Goal: Task Accomplishment & Management: Use online tool/utility

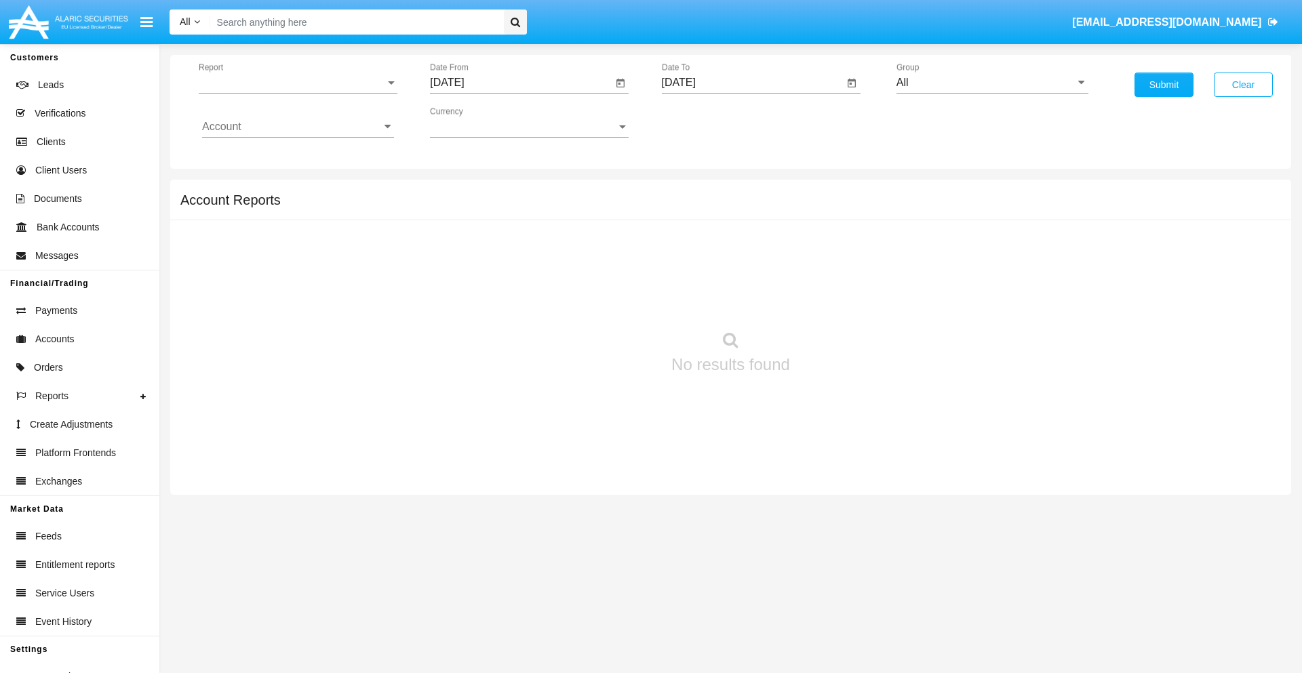
click at [298, 83] on span "Report" at bounding box center [292, 83] width 186 height 12
click at [292, 93] on span "Trades" at bounding box center [298, 93] width 192 height 33
click at [521, 83] on input "[DATE]" at bounding box center [521, 83] width 182 height 12
click at [474, 122] on span "[DATE]" at bounding box center [462, 122] width 30 height 11
click at [605, 300] on div "2025" at bounding box center [605, 299] width 43 height 24
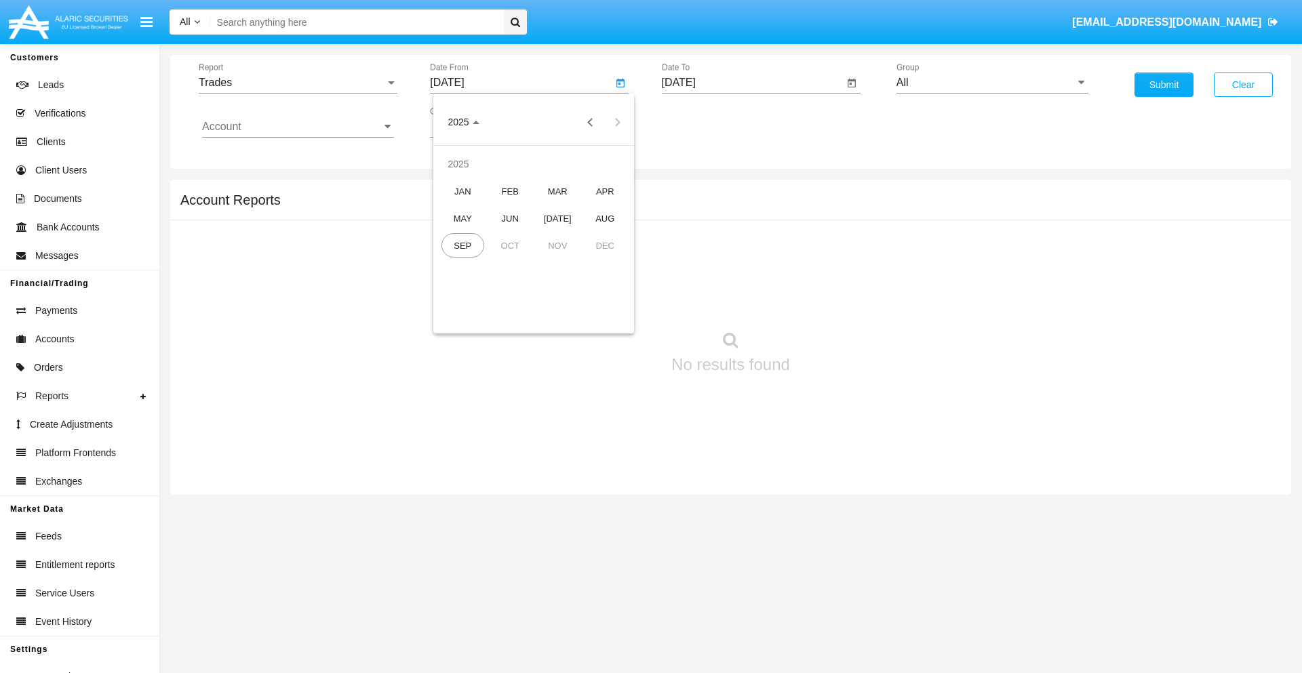
click at [510, 218] on div "JUN" at bounding box center [510, 218] width 43 height 24
click at [506, 235] on div "10" at bounding box center [506, 235] width 24 height 24
type input "06/10/25"
click at [752, 83] on input "[DATE]" at bounding box center [753, 83] width 182 height 12
click at [705, 122] on span "[DATE]" at bounding box center [694, 122] width 30 height 11
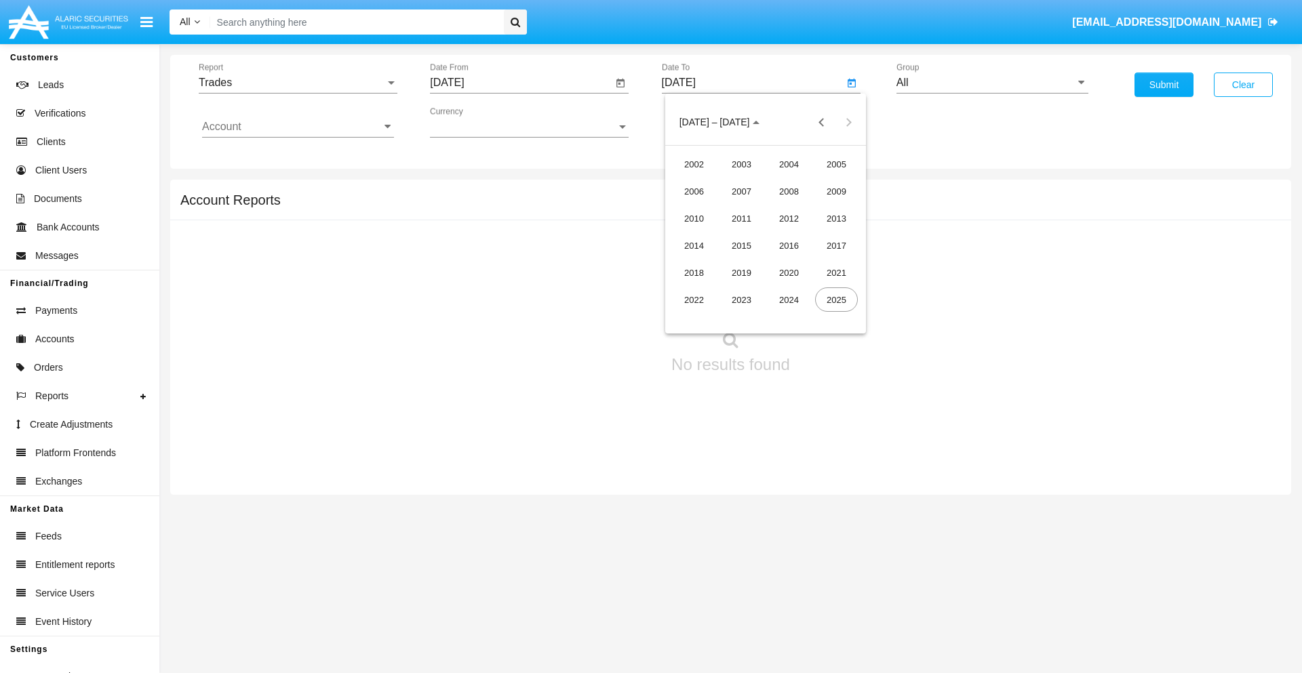
click at [836, 300] on div "2025" at bounding box center [836, 299] width 43 height 24
click at [694, 245] on div "SEP" at bounding box center [694, 245] width 43 height 24
click at [765, 235] on div "10" at bounding box center [765, 235] width 24 height 24
type input "09/10/25"
click at [992, 83] on input "All" at bounding box center [992, 83] width 192 height 12
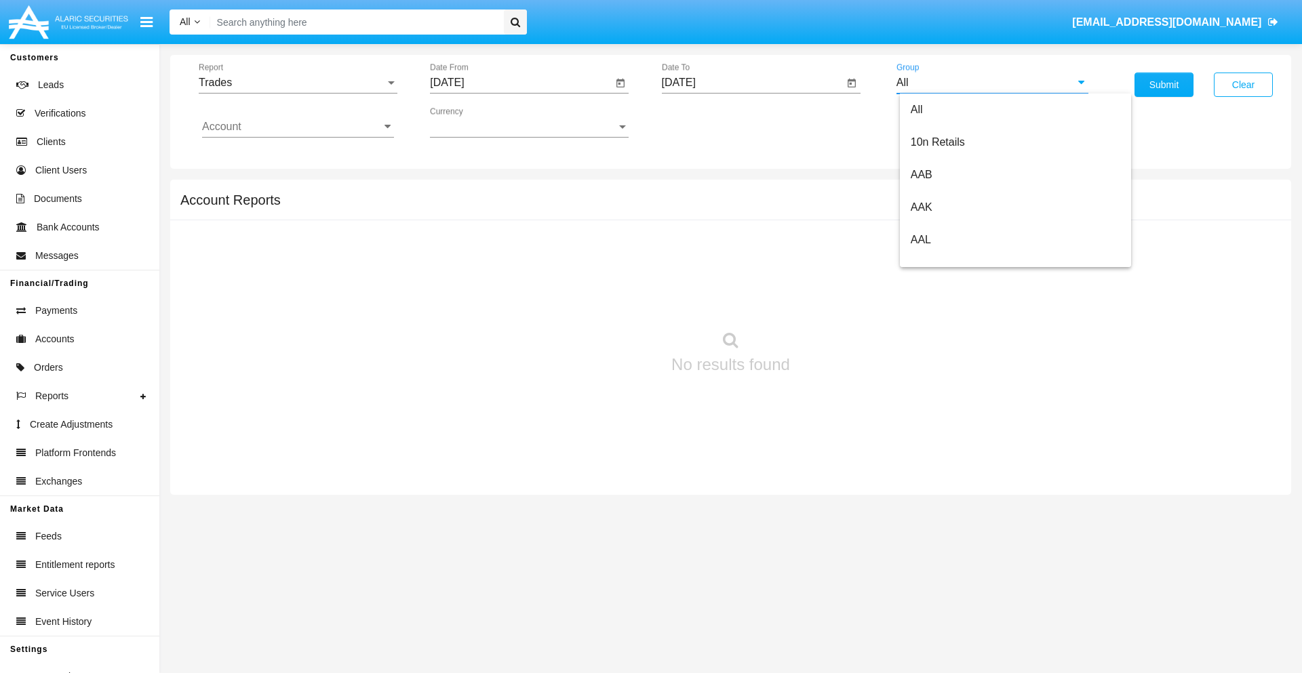
scroll to position [727, 0]
click at [954, 261] on span "Hammer Web Lite" at bounding box center [953, 262] width 87 height 12
type input "Hammer Web Lite"
click at [298, 127] on input "Account" at bounding box center [298, 127] width 192 height 12
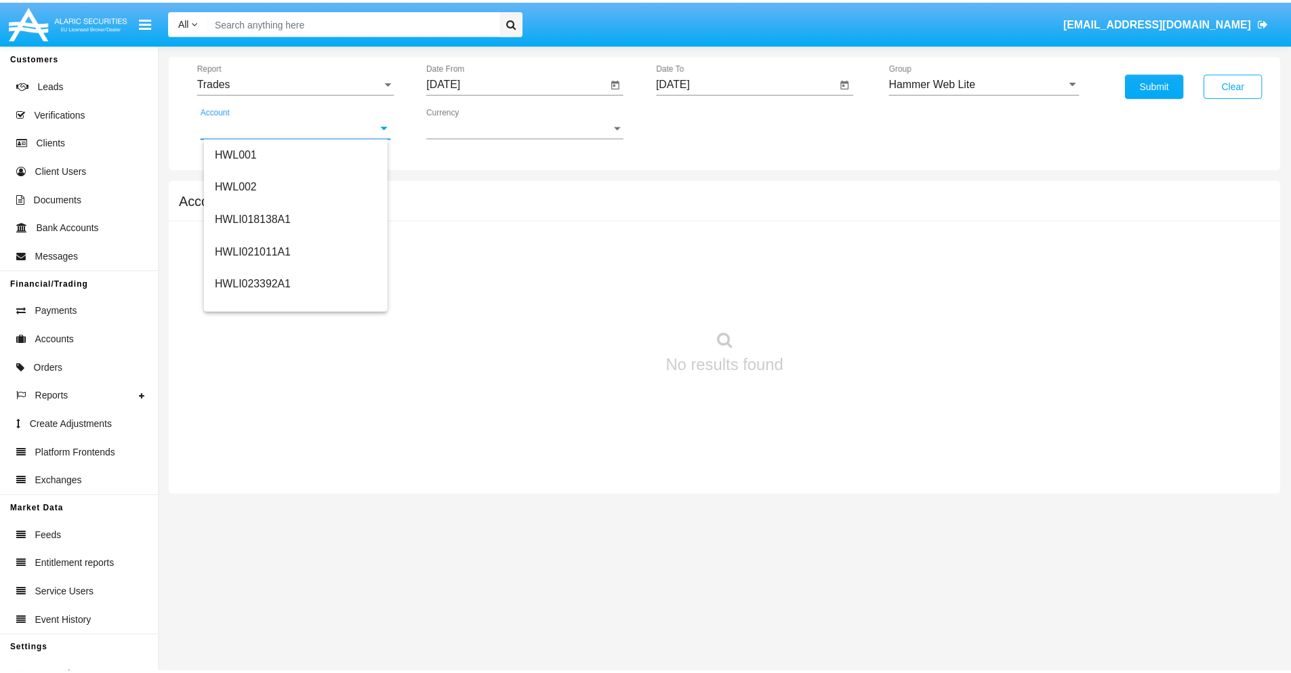
scroll to position [206, 0]
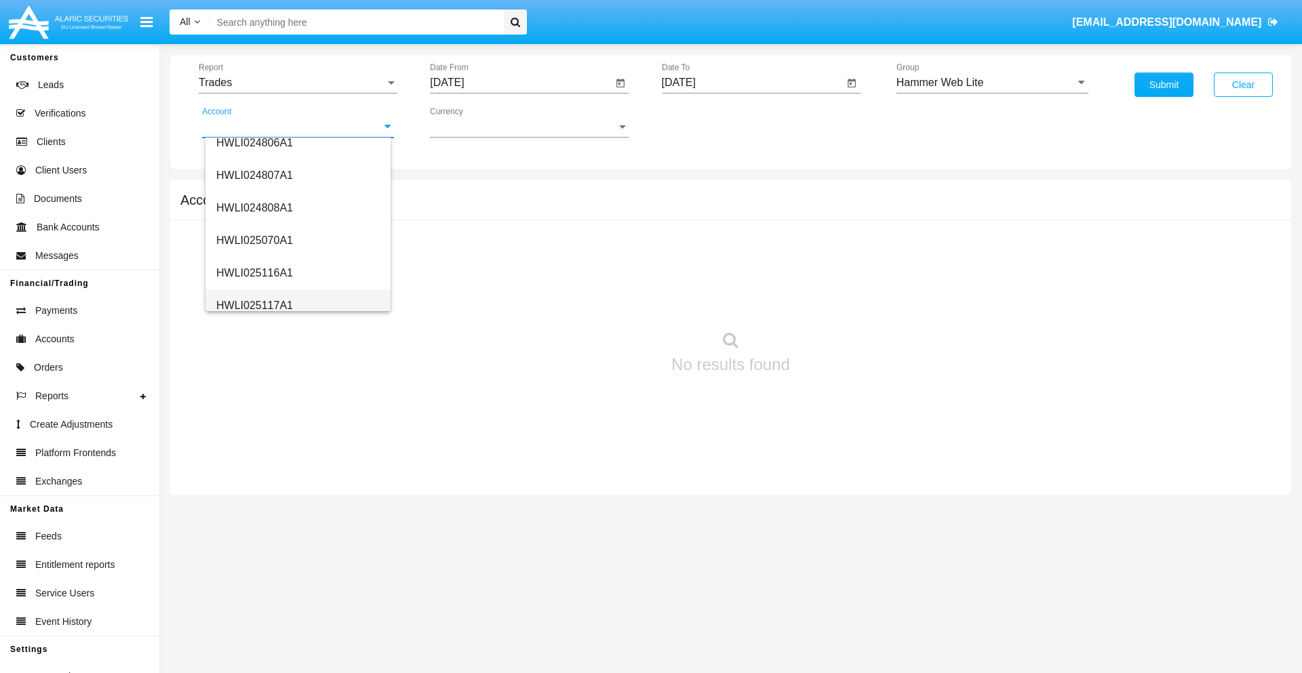
click at [254, 305] on span "HWLI025117A1" at bounding box center [254, 306] width 77 height 12
type input "HWLI025117A1"
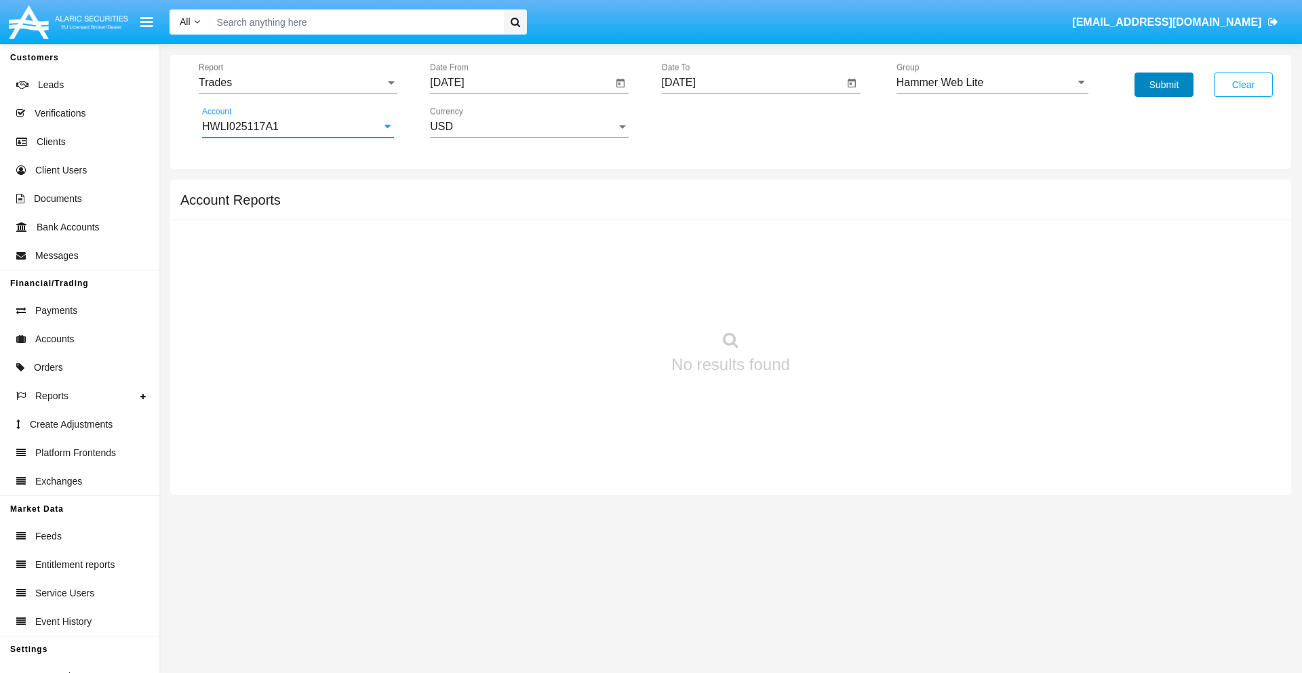
click at [1163, 85] on button "Submit" at bounding box center [1163, 85] width 59 height 24
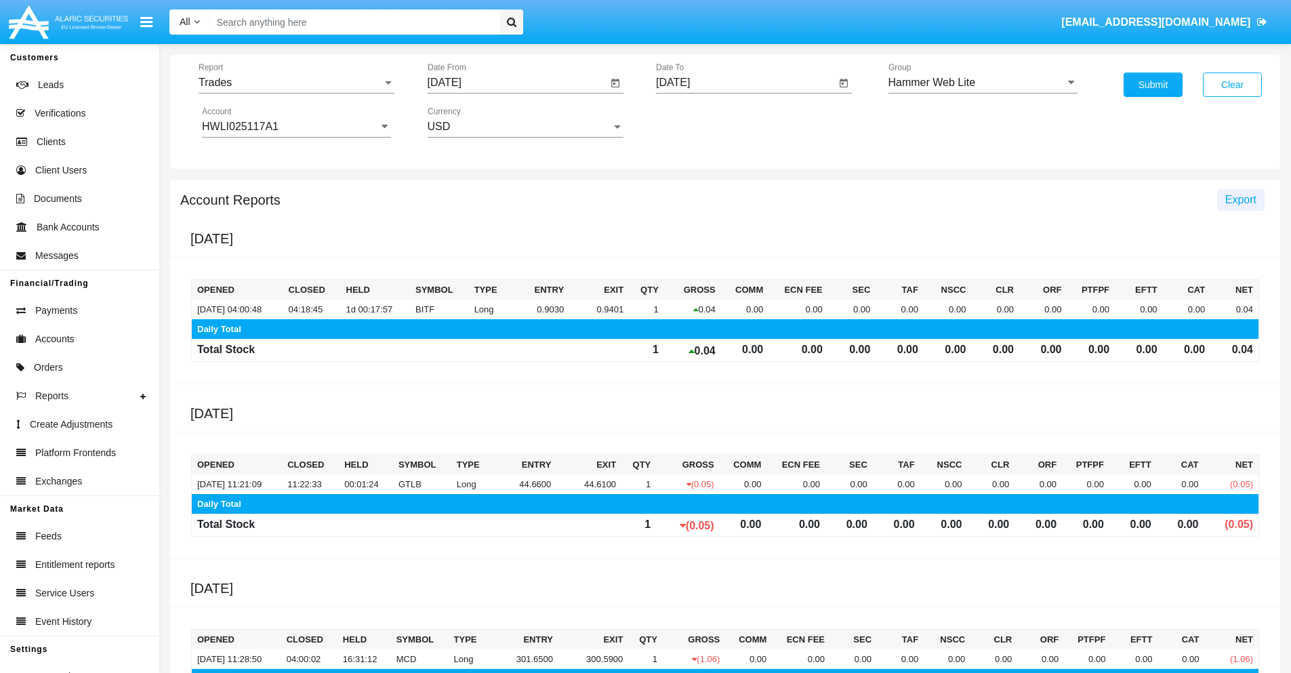
click at [1241, 199] on span "Export" at bounding box center [1241, 200] width 31 height 12
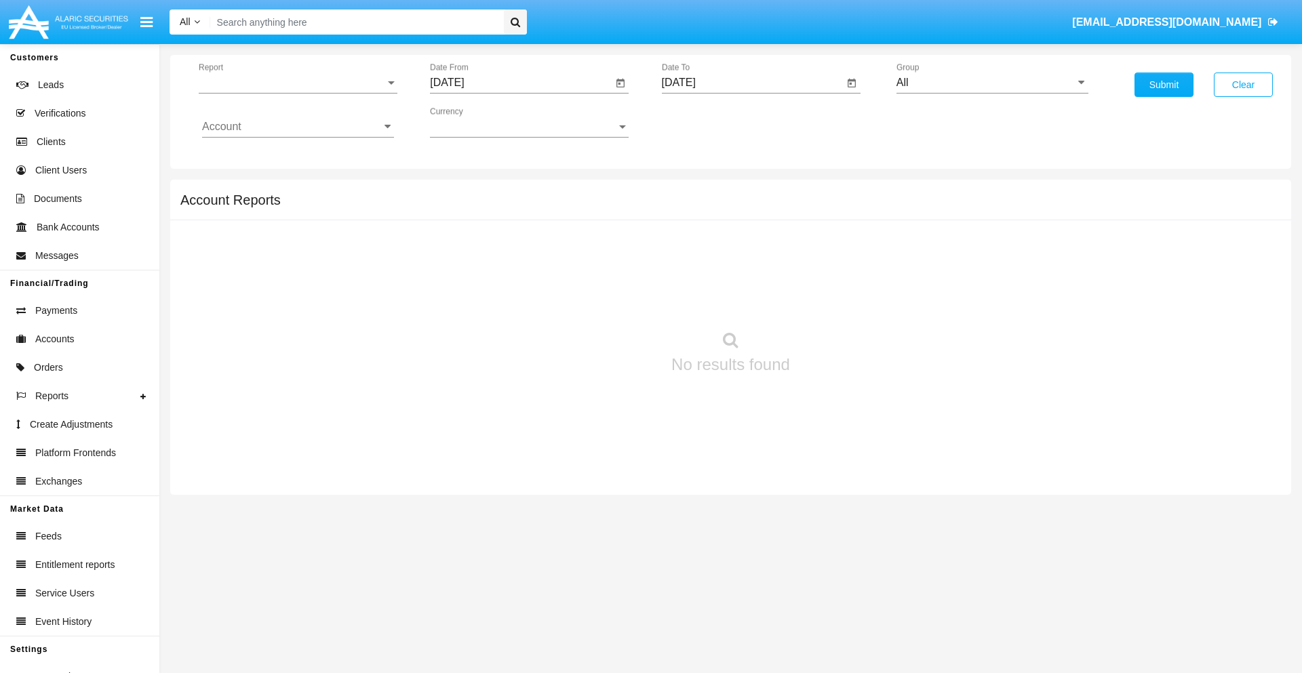
click at [298, 83] on span "Report" at bounding box center [292, 83] width 186 height 12
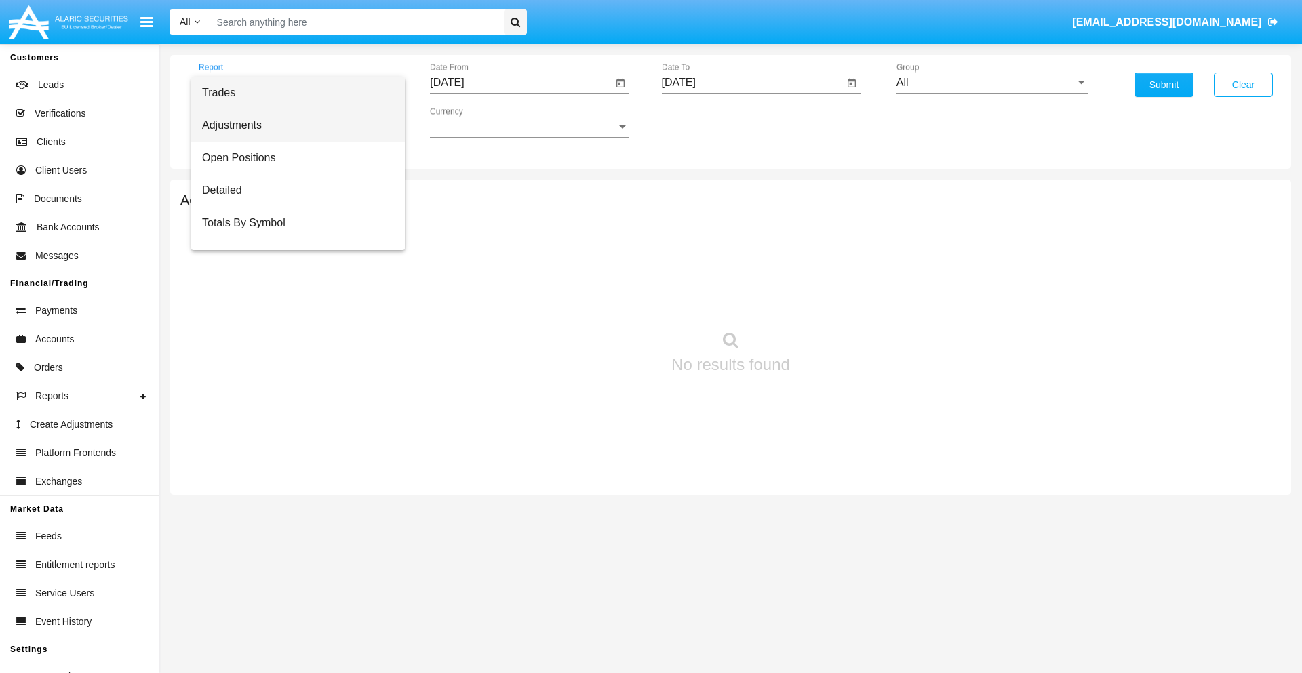
click at [292, 125] on span "Adjustments" at bounding box center [298, 125] width 192 height 33
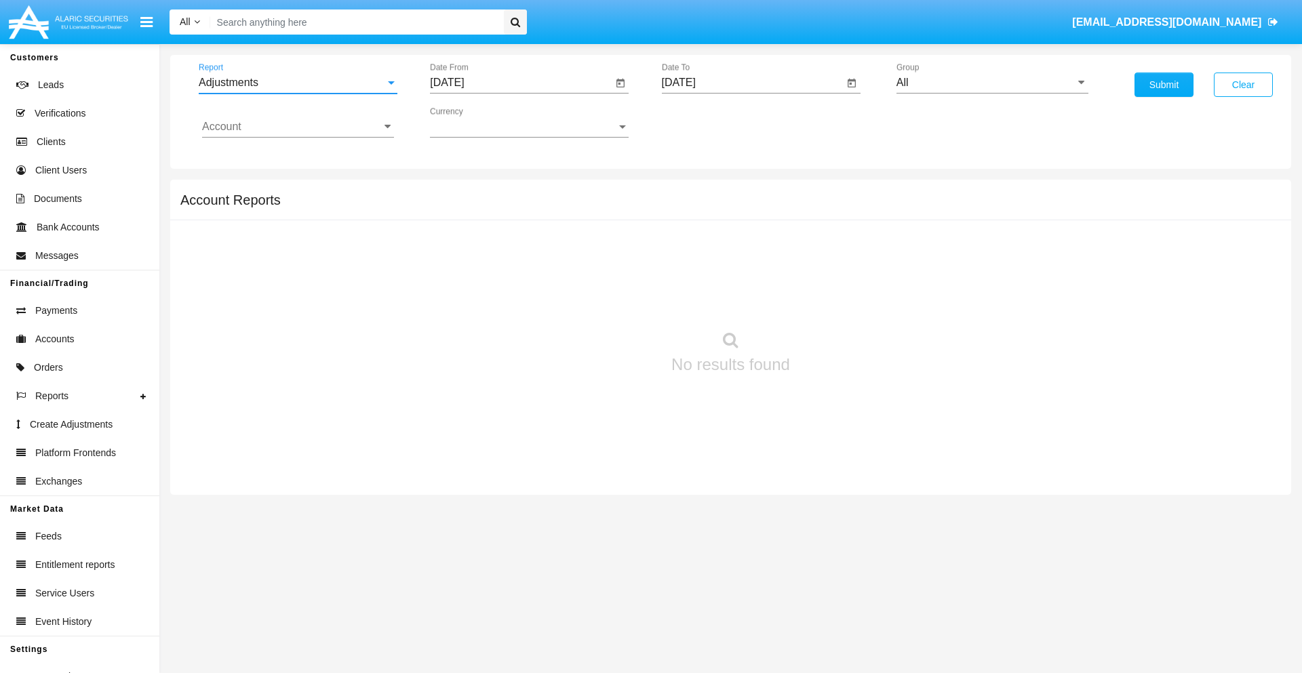
click at [521, 83] on input "[DATE]" at bounding box center [521, 83] width 182 height 12
click at [474, 122] on span "[DATE]" at bounding box center [462, 122] width 30 height 11
click at [605, 300] on div "2025" at bounding box center [605, 299] width 43 height 24
click at [605, 218] on div "AUG" at bounding box center [605, 218] width 43 height 24
click at [452, 235] on div "10" at bounding box center [452, 235] width 24 height 24
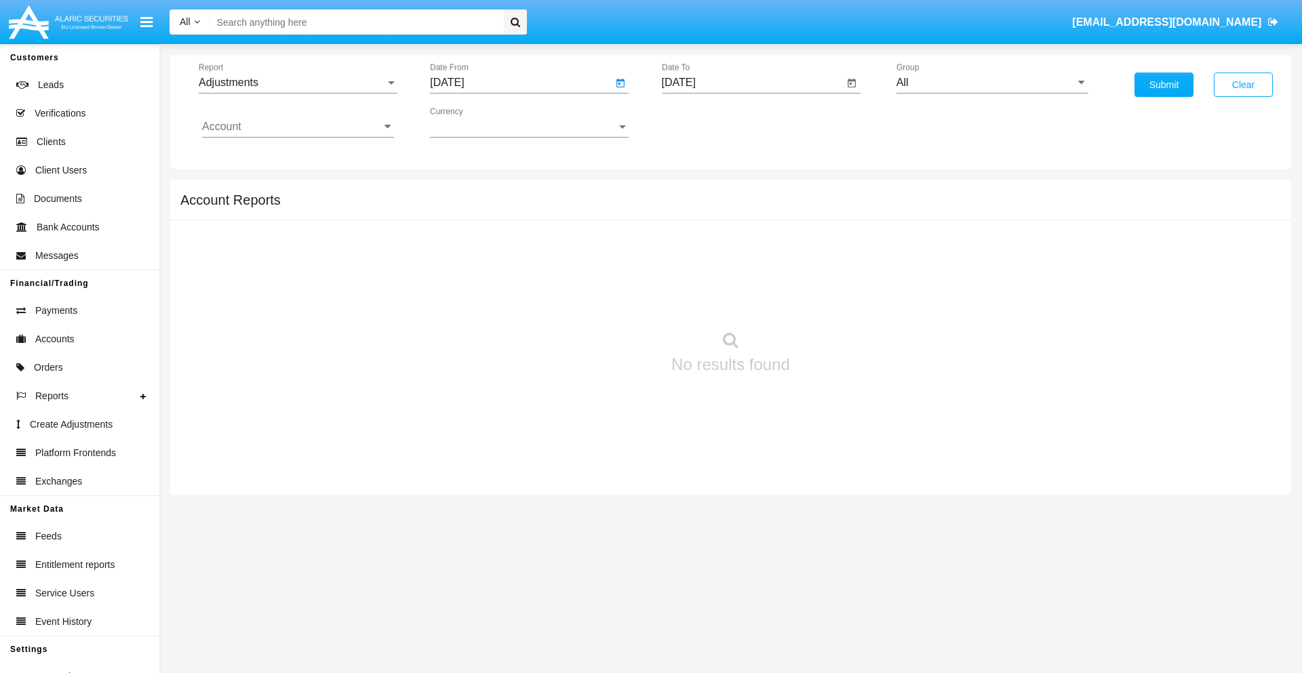
type input "[DATE]"
click at [752, 83] on input "[DATE]" at bounding box center [753, 83] width 182 height 12
click at [705, 122] on span "[DATE]" at bounding box center [694, 122] width 30 height 11
click at [836, 300] on div "2025" at bounding box center [836, 299] width 43 height 24
click at [694, 245] on div "SEP" at bounding box center [694, 245] width 43 height 24
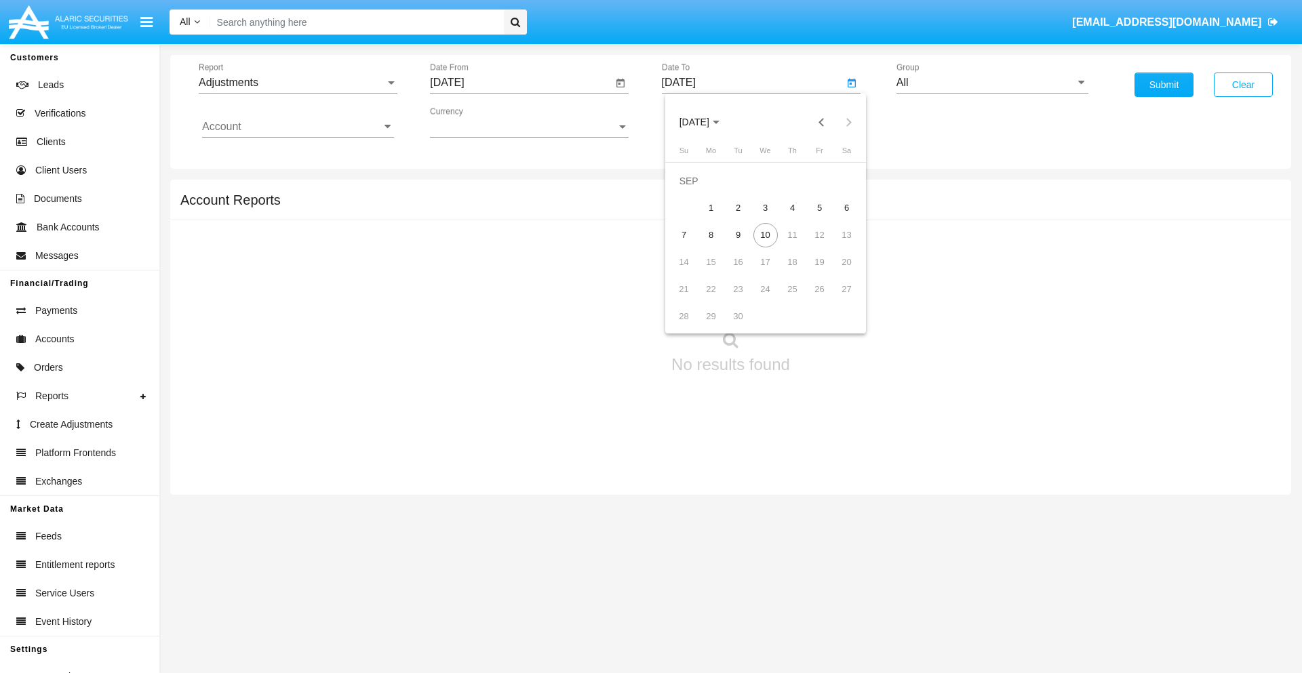
click at [765, 235] on div "10" at bounding box center [765, 235] width 24 height 24
type input "[DATE]"
click at [992, 83] on input "All" at bounding box center [992, 83] width 192 height 12
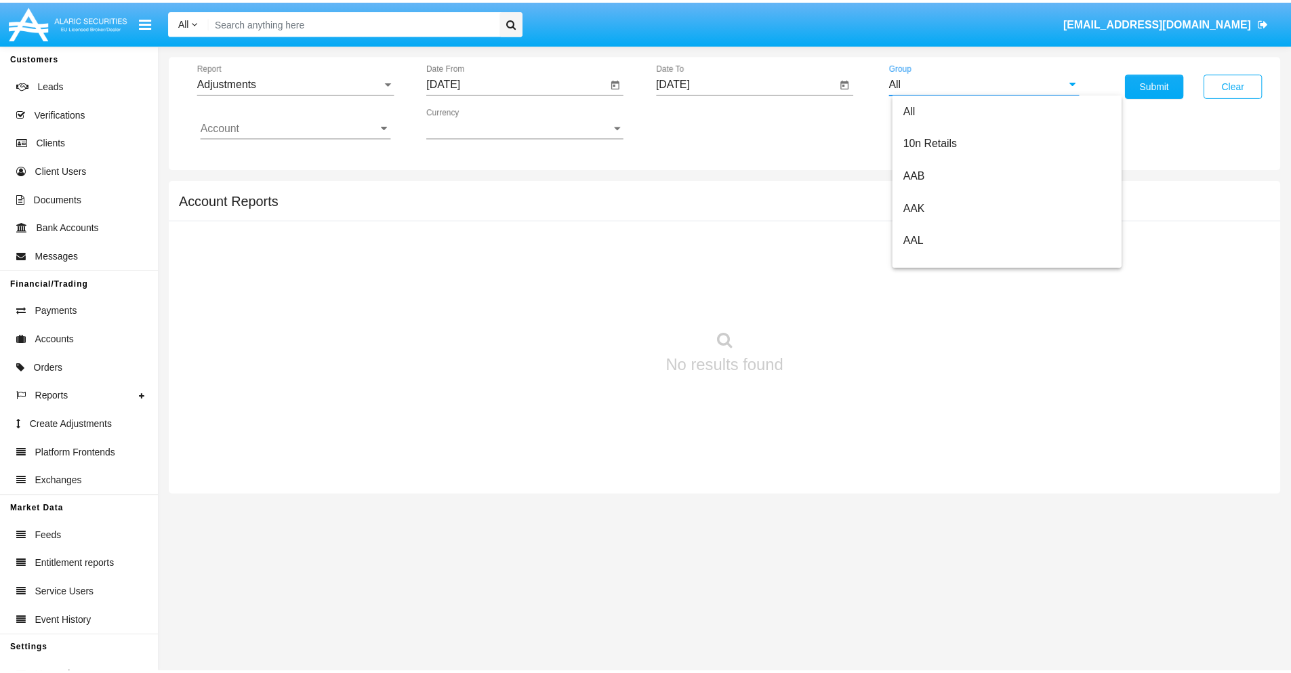
scroll to position [304, 0]
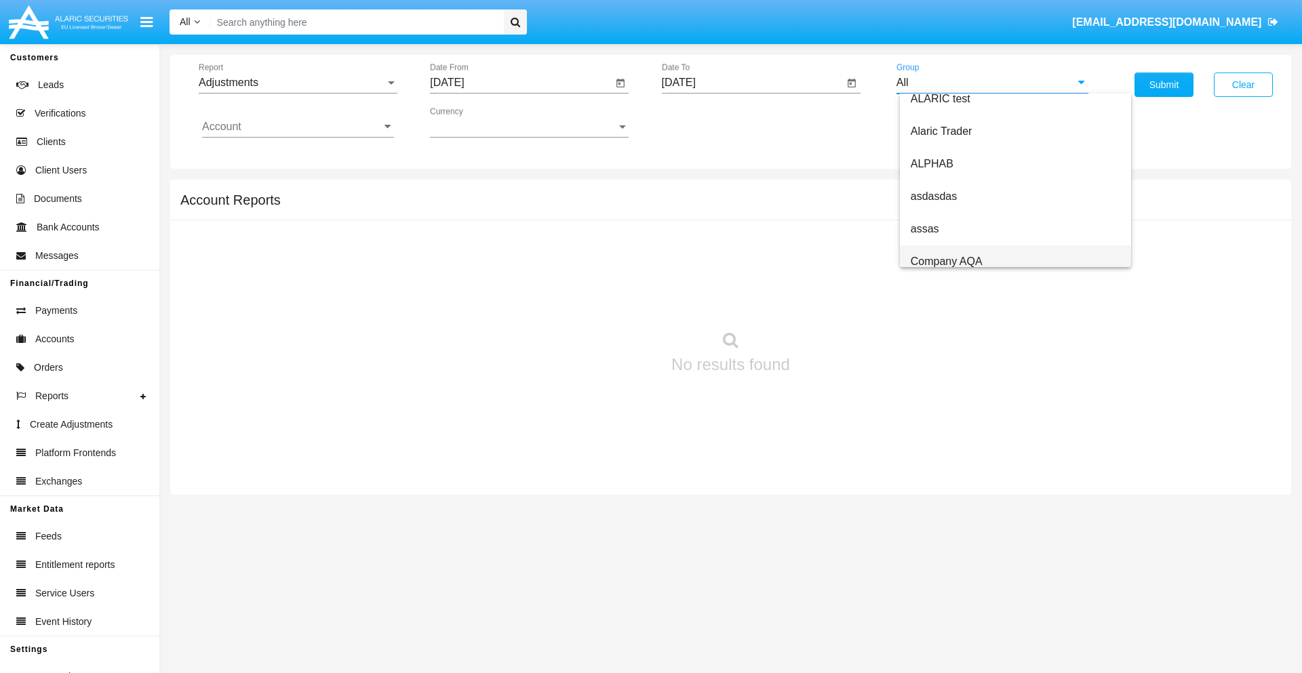
click at [946, 261] on span "Company AQA" at bounding box center [946, 262] width 72 height 12
type input "Company AQA"
click at [298, 127] on input "Account" at bounding box center [298, 127] width 192 height 12
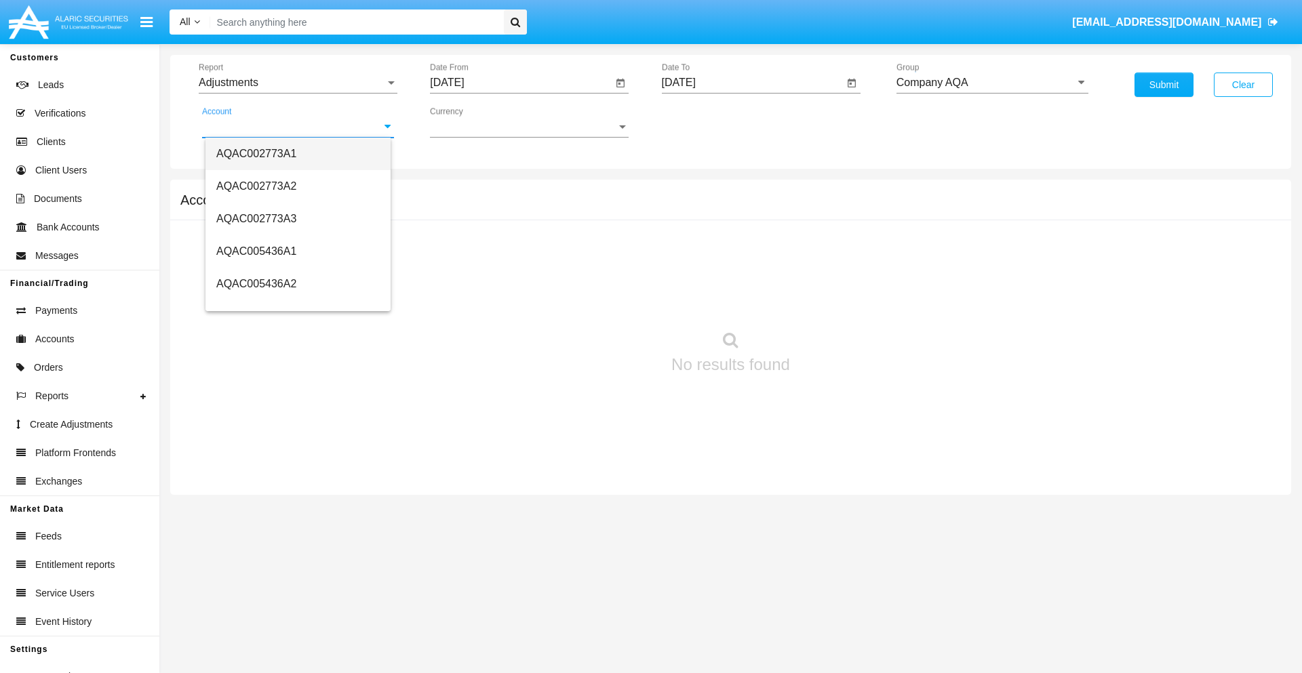
click at [256, 153] on span "AQAC002773A1" at bounding box center [256, 154] width 80 height 12
type input "AQAC002773A1"
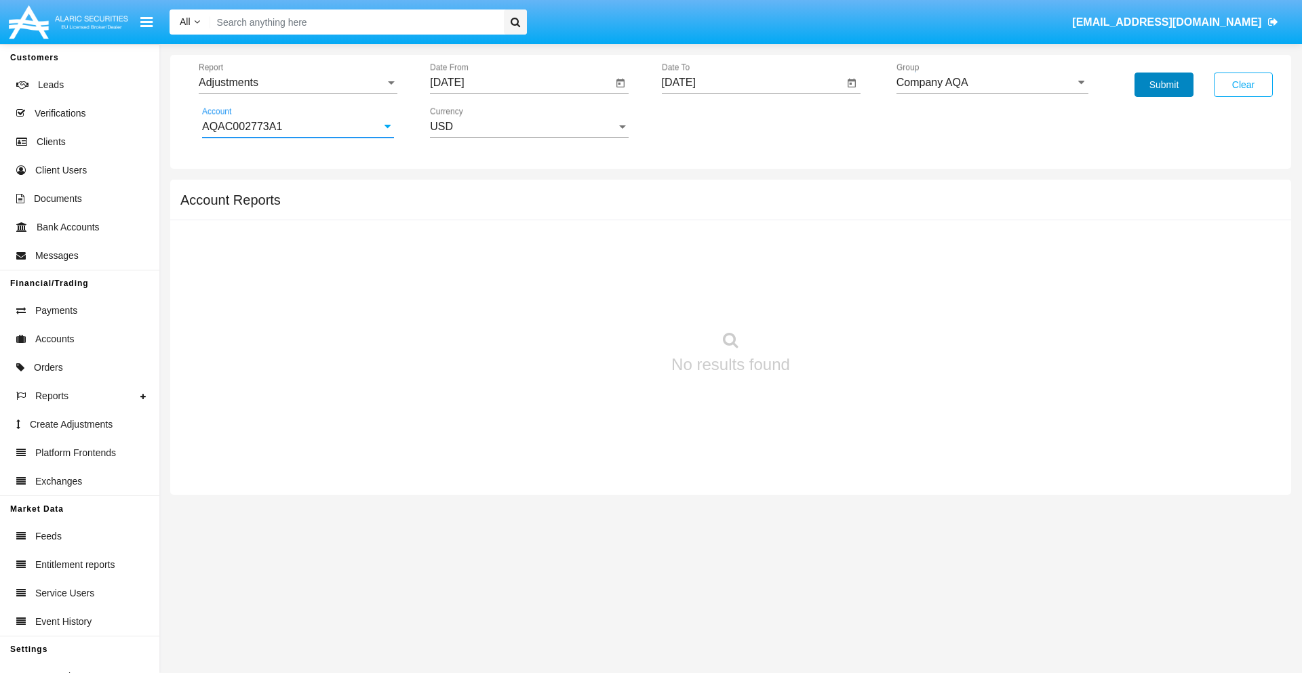
click at [1163, 85] on button "Submit" at bounding box center [1163, 85] width 59 height 24
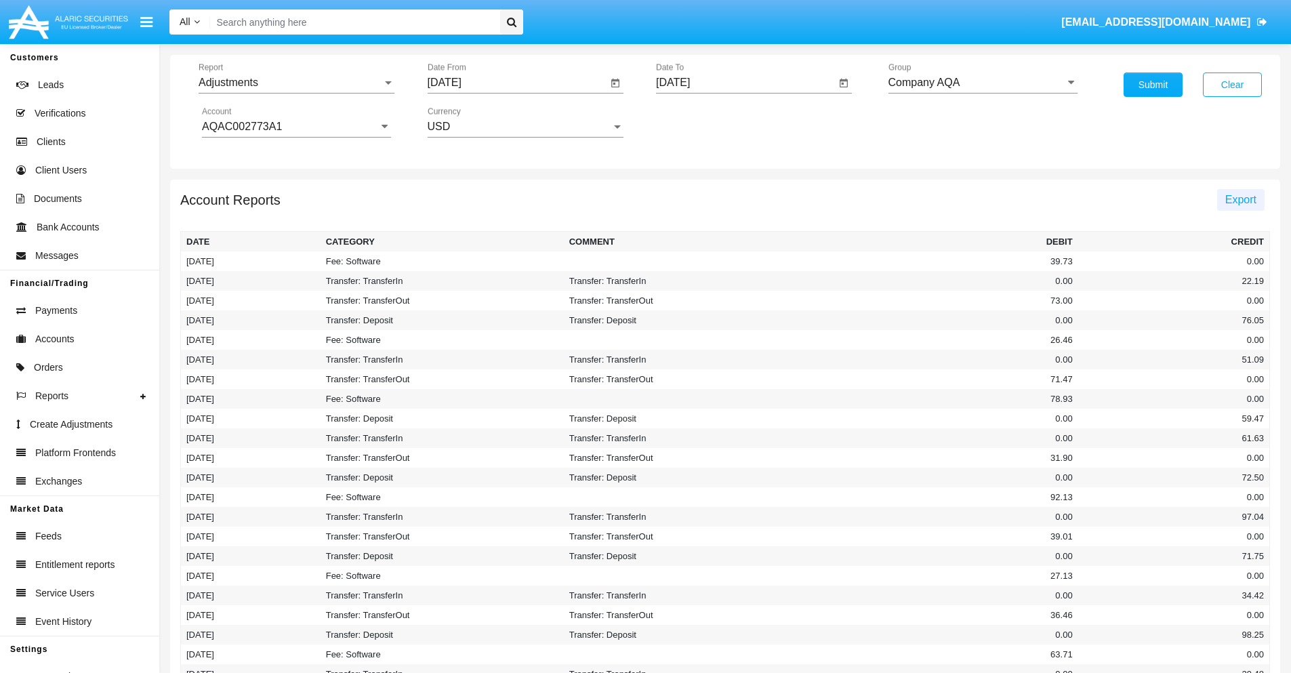
click at [1241, 199] on span "Export" at bounding box center [1241, 200] width 31 height 12
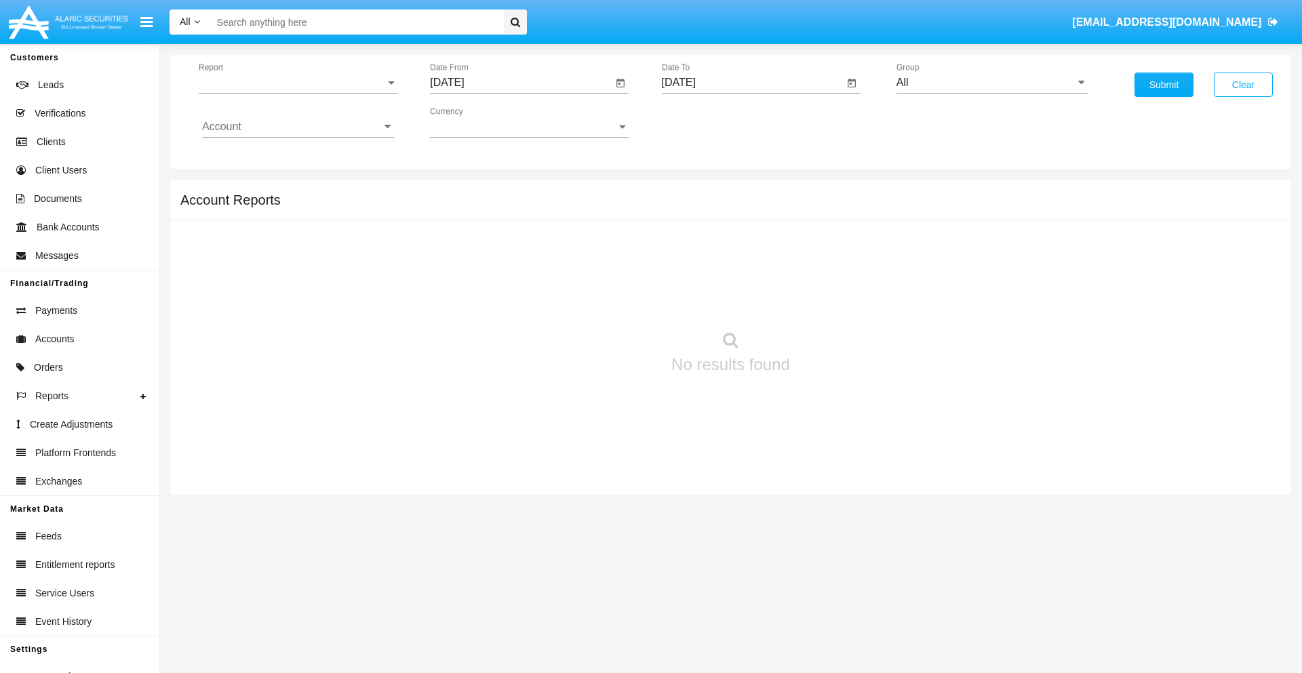
click at [298, 83] on span "Report" at bounding box center [292, 83] width 186 height 12
click at [292, 158] on span "Open Positions" at bounding box center [298, 158] width 192 height 33
click at [521, 83] on input "[DATE]" at bounding box center [521, 83] width 182 height 12
click at [474, 122] on span "[DATE]" at bounding box center [462, 122] width 30 height 11
click at [605, 300] on div "2025" at bounding box center [605, 299] width 43 height 24
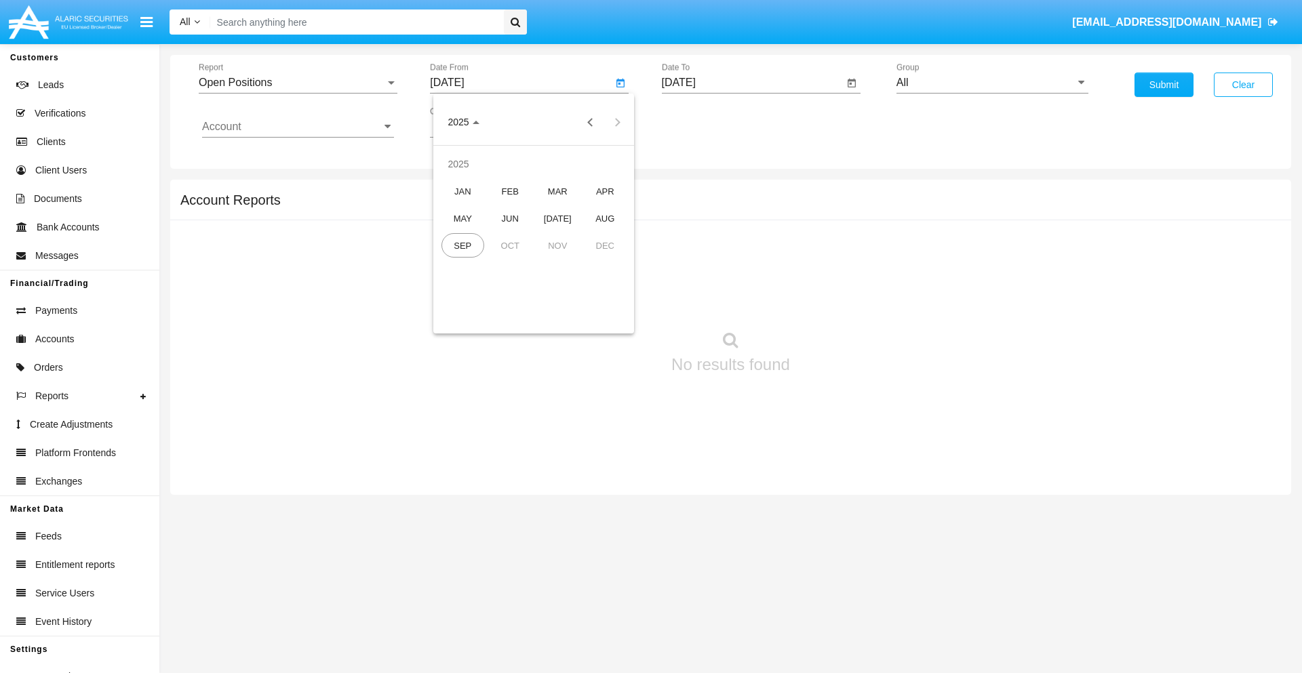
click at [605, 218] on div "AUG" at bounding box center [605, 218] width 43 height 24
click at [452, 235] on div "10" at bounding box center [452, 235] width 24 height 24
type input "[DATE]"
click at [752, 83] on input "[DATE]" at bounding box center [753, 83] width 182 height 12
click at [705, 122] on span "[DATE]" at bounding box center [694, 122] width 30 height 11
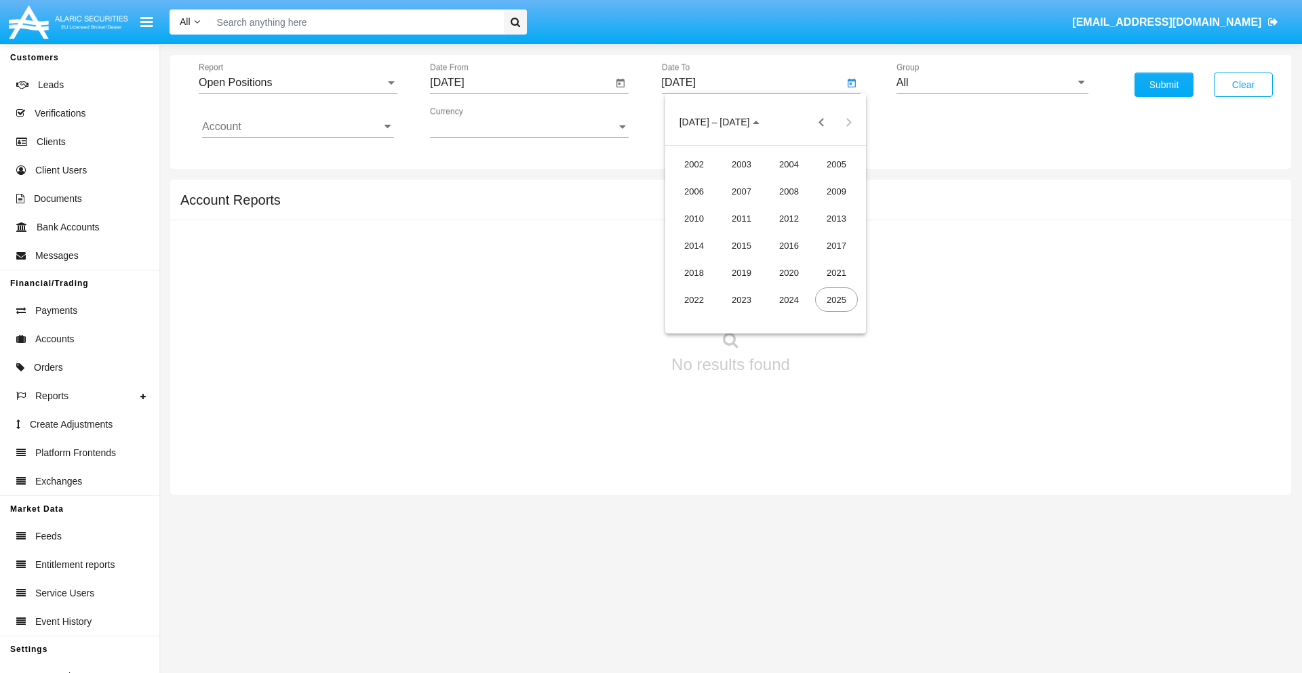
click at [836, 300] on div "2025" at bounding box center [836, 299] width 43 height 24
click at [694, 245] on div "SEP" at bounding box center [694, 245] width 43 height 24
click at [765, 235] on div "10" at bounding box center [765, 235] width 24 height 24
type input "[DATE]"
click at [992, 83] on input "All" at bounding box center [992, 83] width 192 height 12
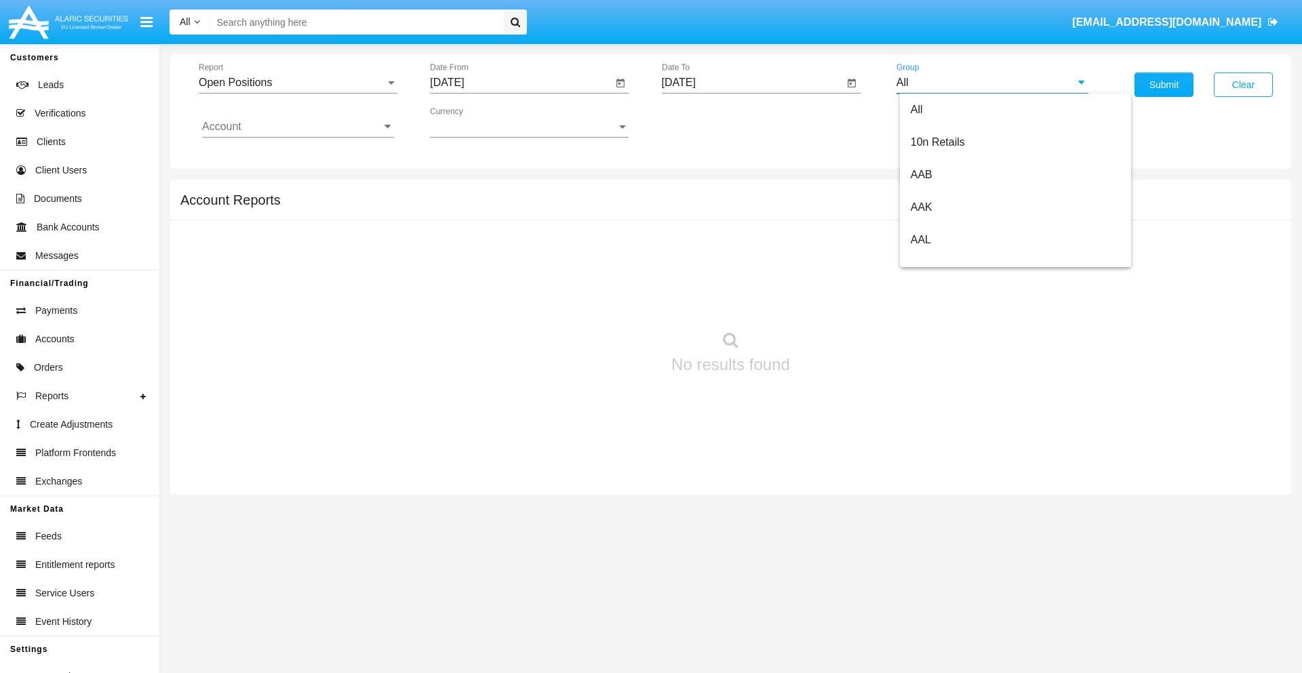
scroll to position [727, 0]
click at [954, 261] on span "Hammer Web Lite" at bounding box center [953, 262] width 87 height 12
type input "Hammer Web Lite"
click at [298, 127] on input "Account" at bounding box center [298, 127] width 192 height 12
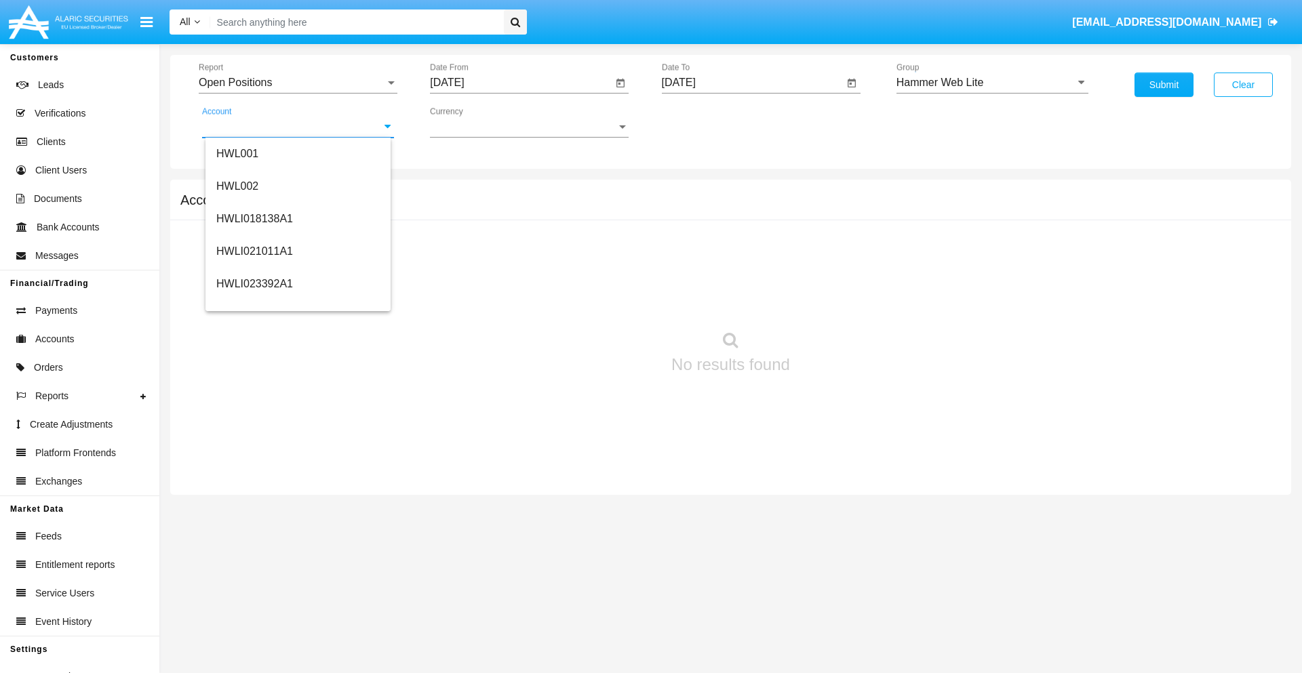
click at [254, 506] on span "HWLI025117A1" at bounding box center [254, 512] width 77 height 12
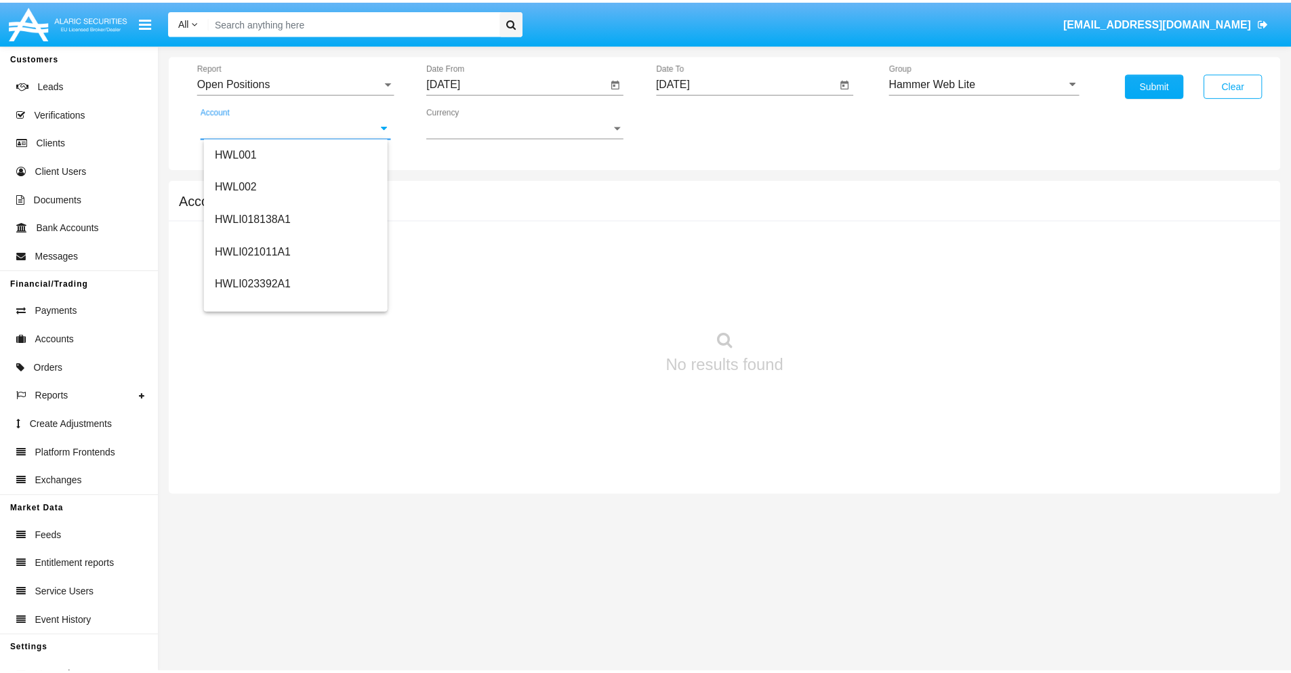
scroll to position [0, 0]
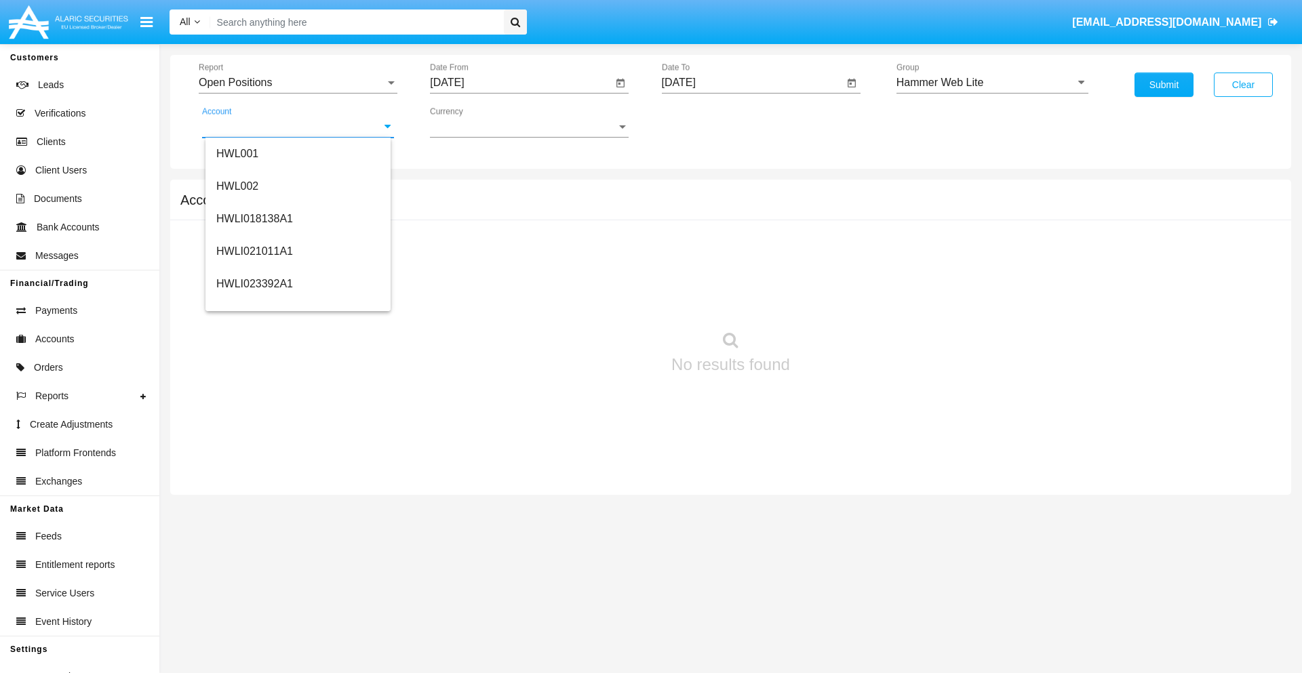
type input "HWLI025117A1"
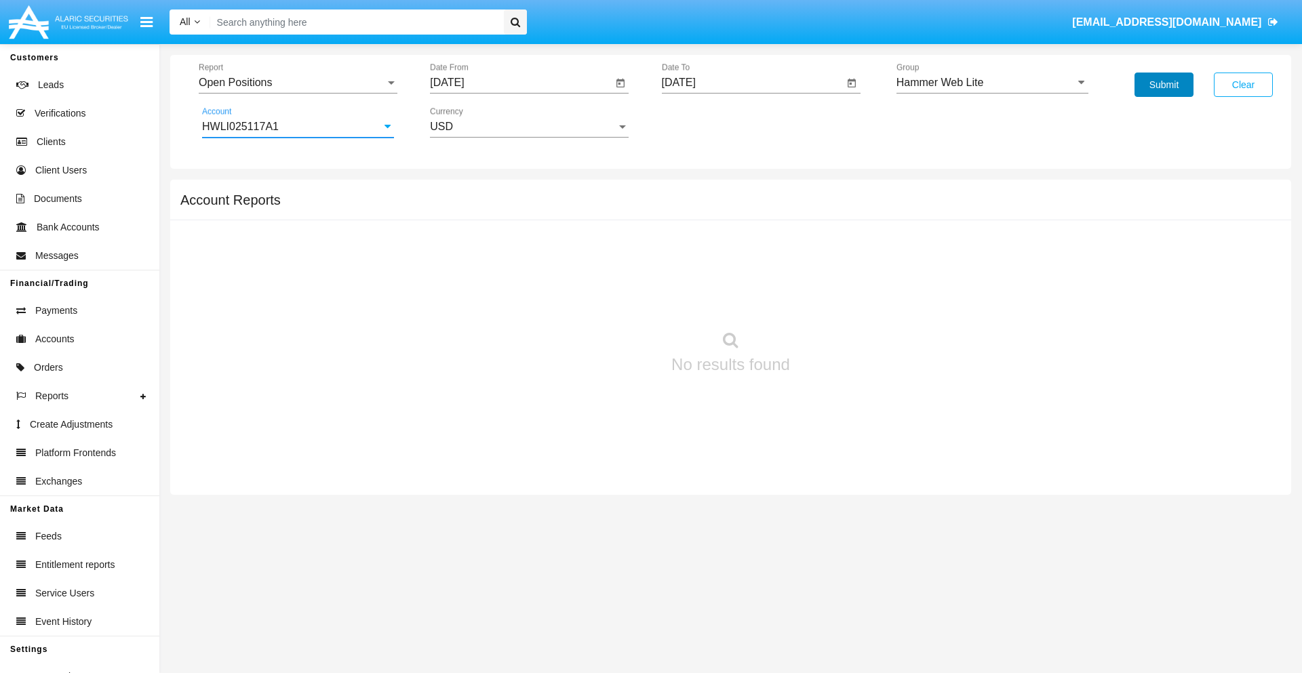
click at [1163, 85] on button "Submit" at bounding box center [1163, 85] width 59 height 24
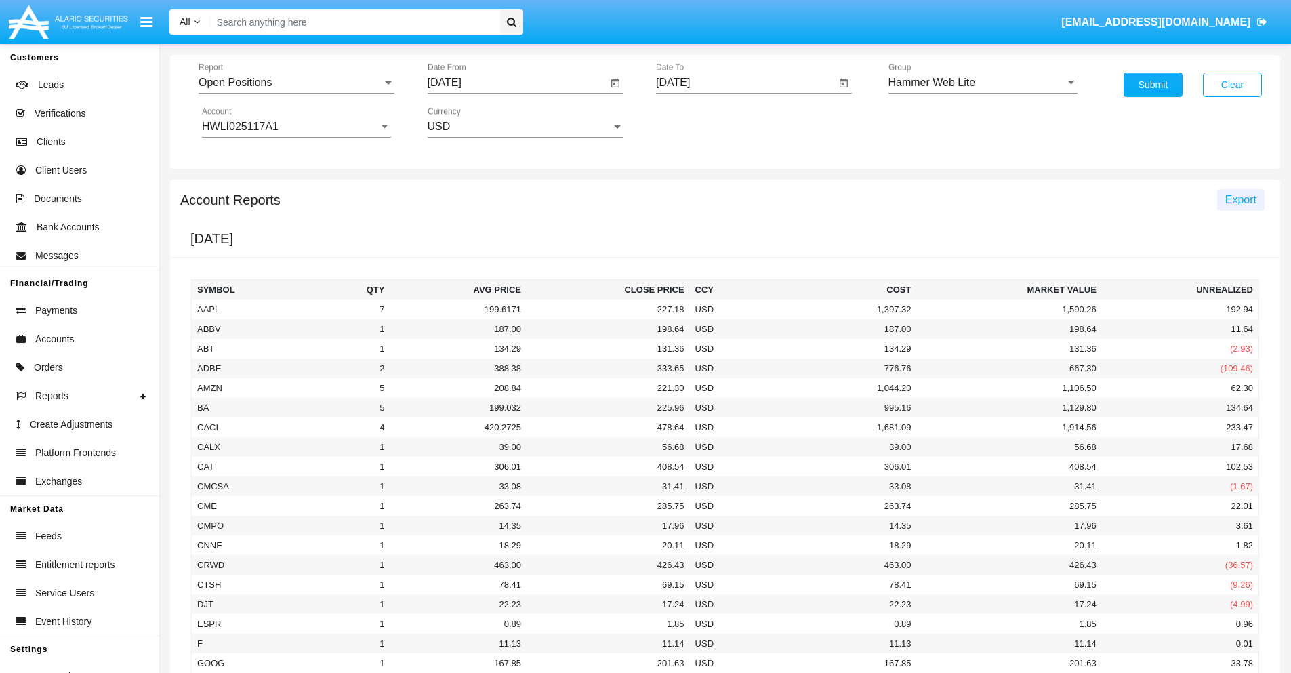
click at [1241, 199] on span "Export" at bounding box center [1241, 200] width 31 height 12
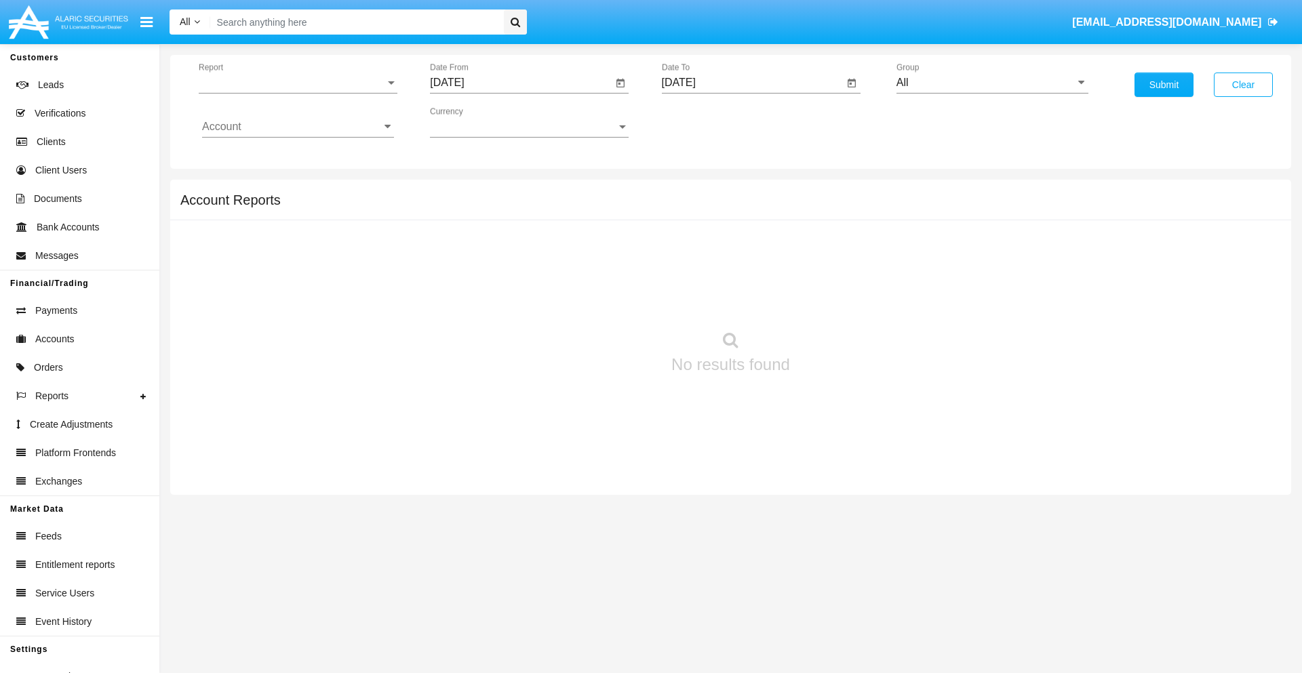
click at [298, 83] on span "Report" at bounding box center [292, 83] width 186 height 12
click at [292, 191] on span "Detailed" at bounding box center [298, 190] width 192 height 33
click at [521, 83] on input "[DATE]" at bounding box center [521, 83] width 182 height 12
click at [474, 122] on span "[DATE]" at bounding box center [462, 122] width 30 height 11
click at [605, 300] on div "2025" at bounding box center [605, 299] width 43 height 24
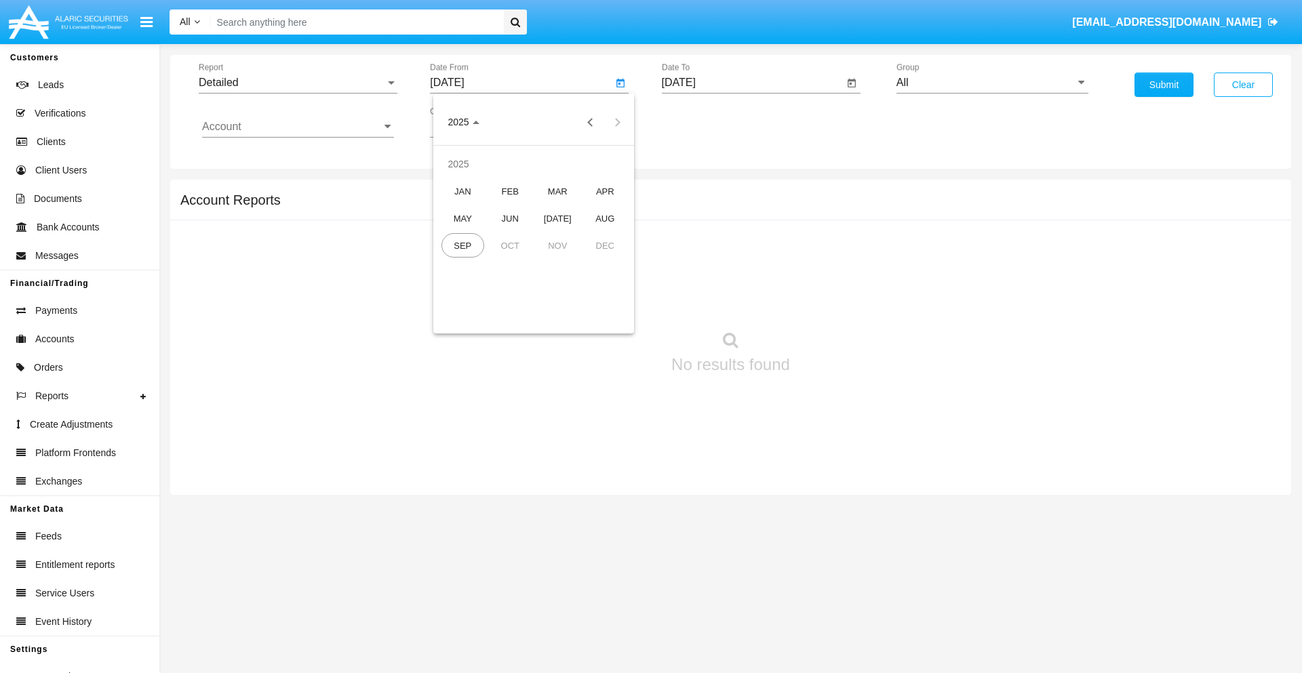
click at [605, 218] on div "AUG" at bounding box center [605, 218] width 43 height 24
click at [452, 316] on div "31" at bounding box center [452, 316] width 24 height 24
type input "08/31/25"
click at [752, 83] on input "[DATE]" at bounding box center [753, 83] width 182 height 12
click at [705, 122] on span "[DATE]" at bounding box center [694, 122] width 30 height 11
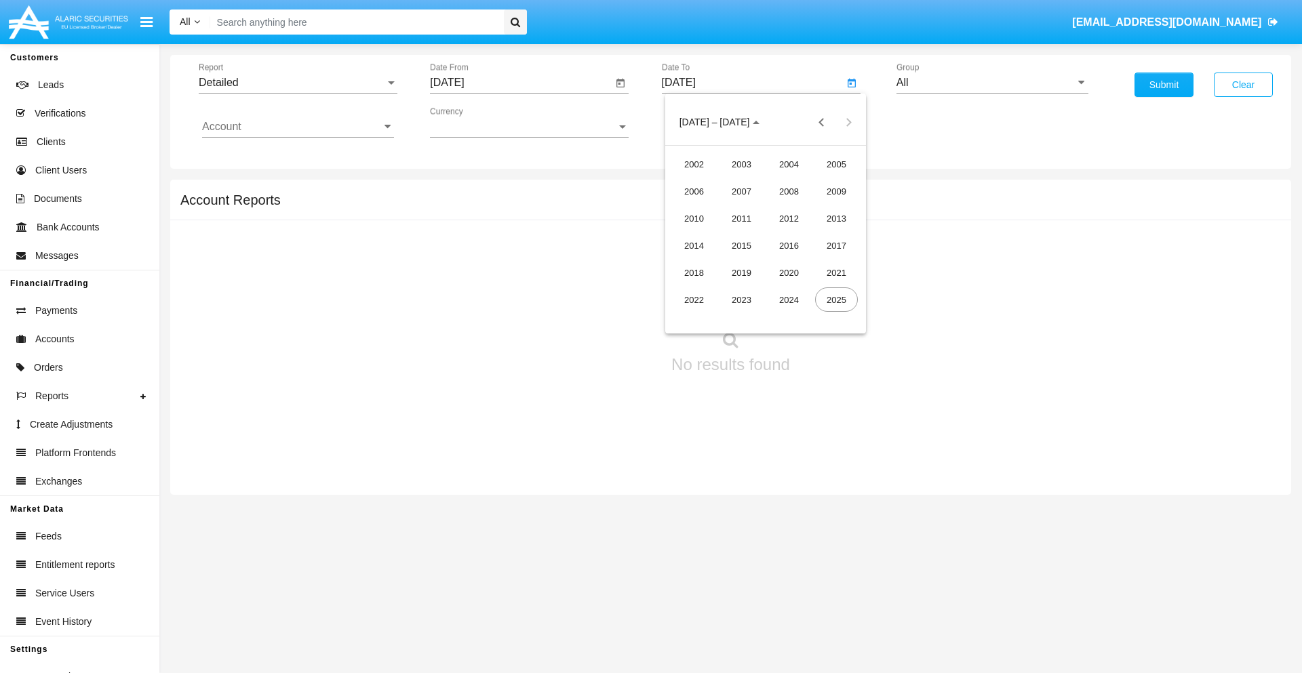
click at [836, 300] on div "2025" at bounding box center [836, 299] width 43 height 24
click at [694, 245] on div "SEP" at bounding box center [694, 245] width 43 height 24
click at [765, 235] on div "10" at bounding box center [765, 235] width 24 height 24
type input "[DATE]"
click at [992, 83] on input "All" at bounding box center [992, 83] width 192 height 12
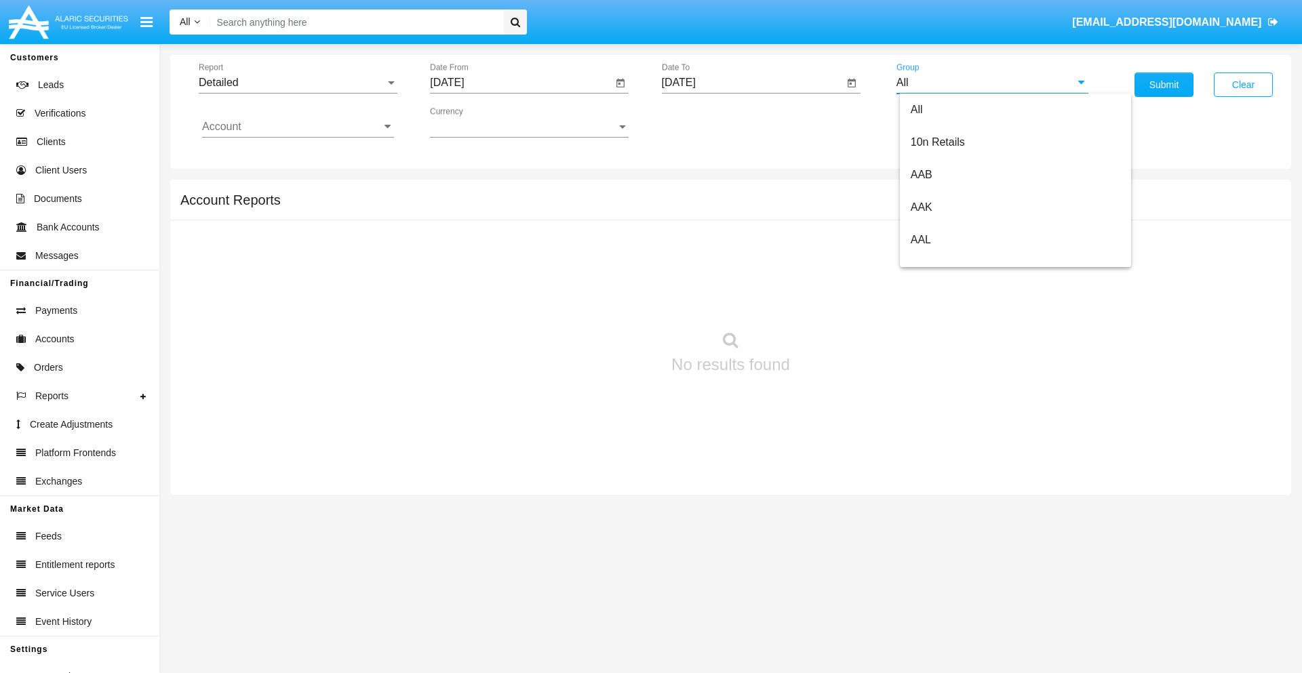
type input "Hammer Web Lite"
click at [298, 127] on input "Account" at bounding box center [298, 127] width 192 height 12
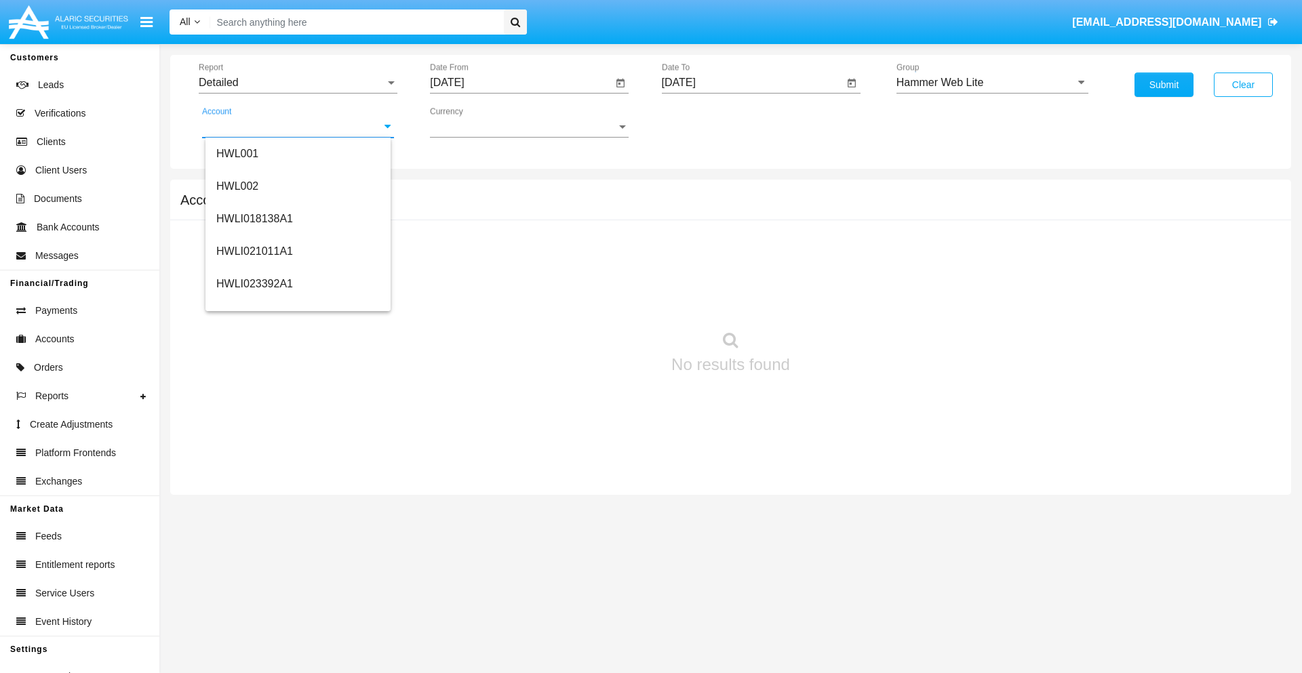
click at [254, 506] on span "HWLI025117A1" at bounding box center [254, 512] width 77 height 12
type input "HWLI025117A1"
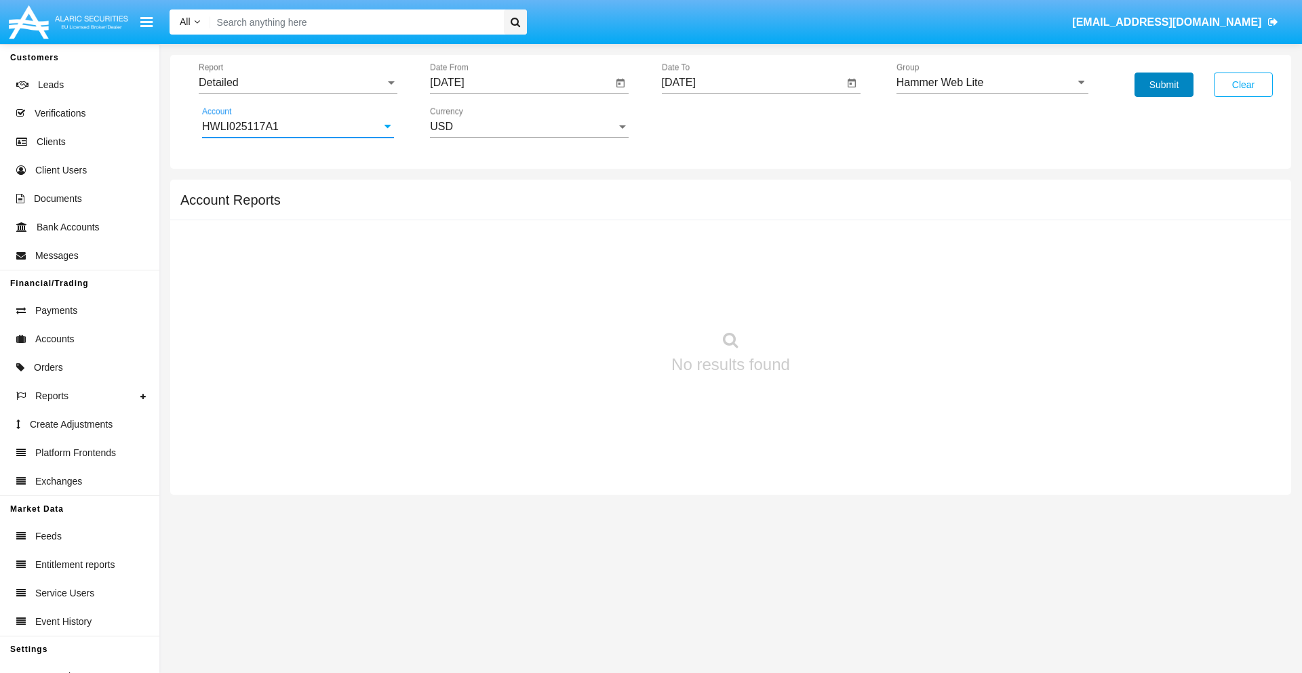
click at [1163, 85] on button "Submit" at bounding box center [1163, 85] width 59 height 24
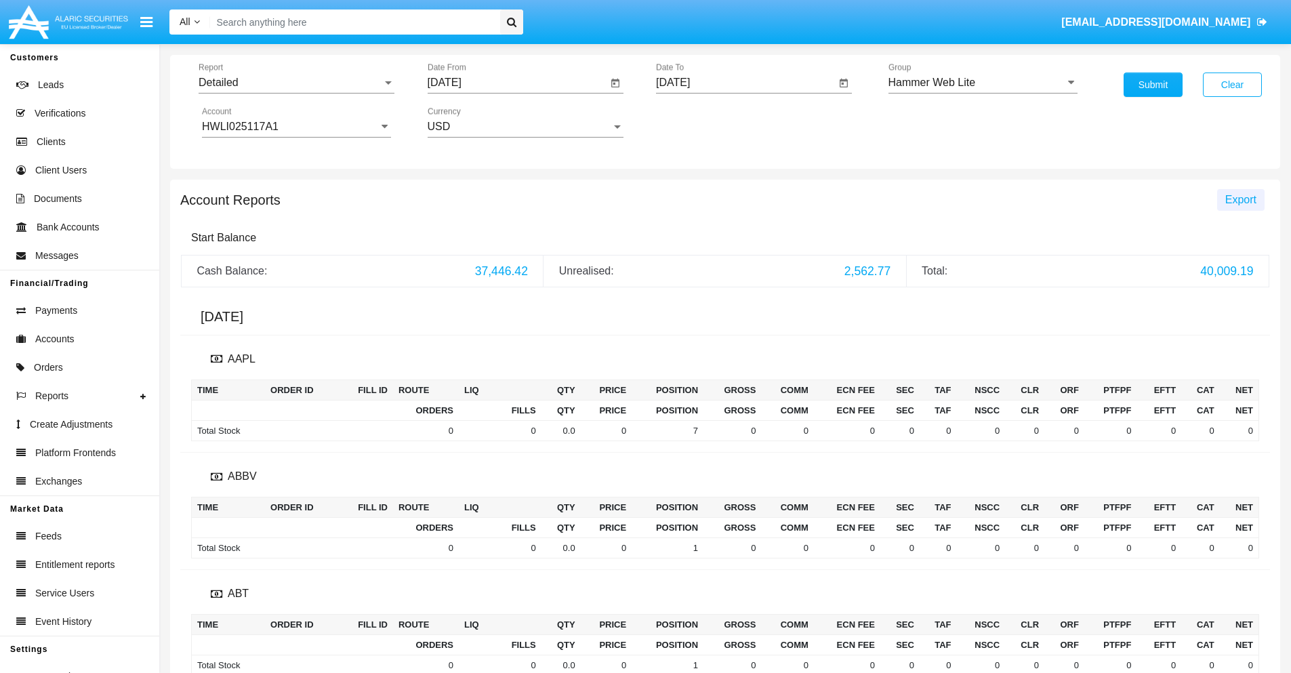
click at [1241, 199] on span "Export" at bounding box center [1241, 200] width 31 height 12
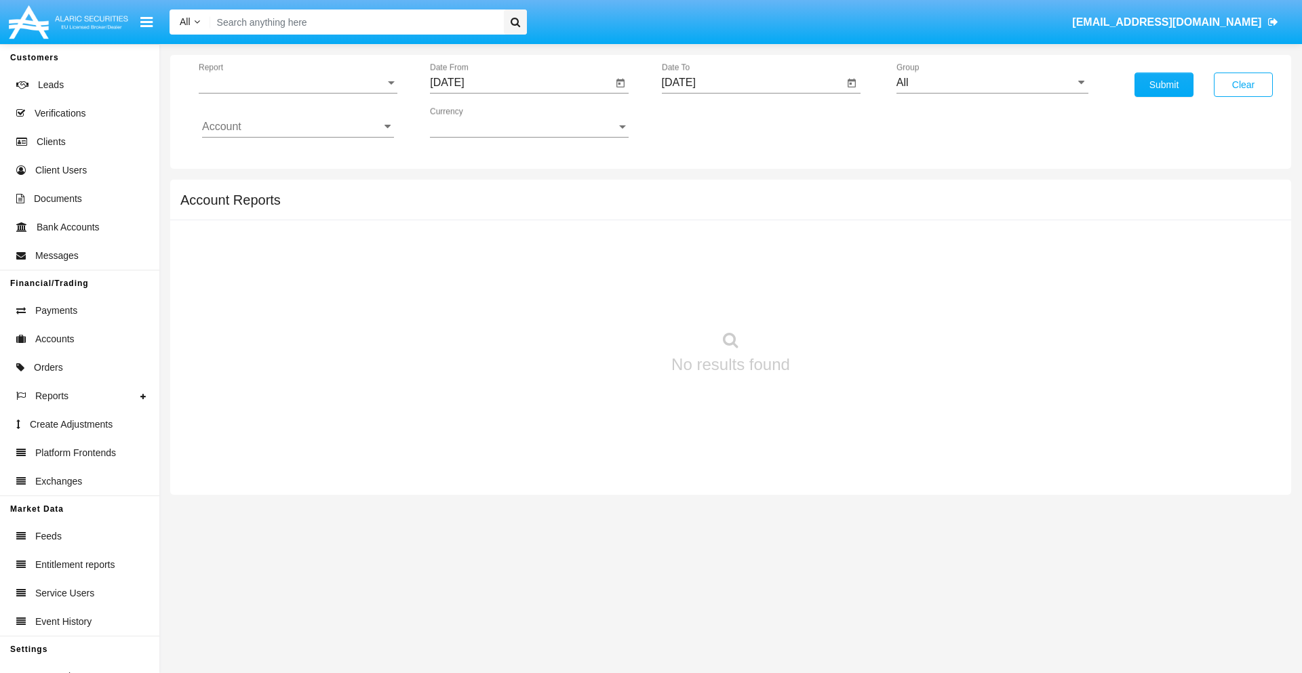
click at [298, 83] on span "Report" at bounding box center [292, 83] width 186 height 12
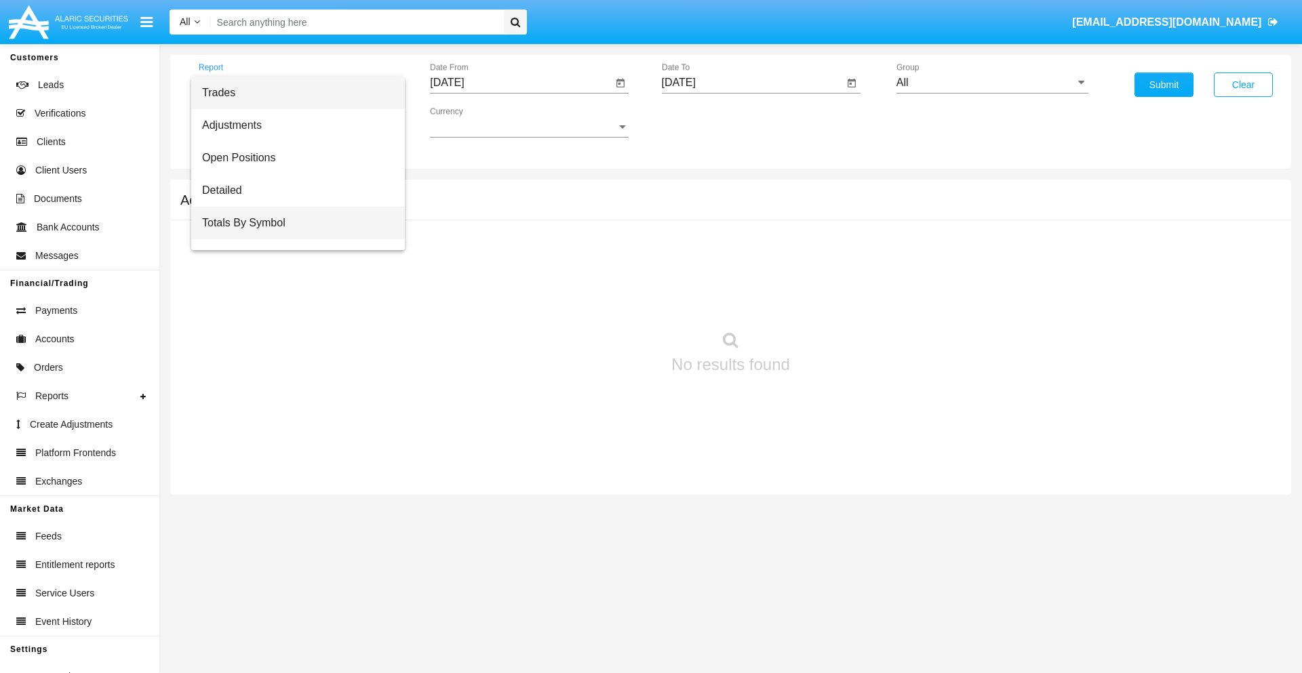
click at [292, 223] on span "Totals By Symbol" at bounding box center [298, 223] width 192 height 33
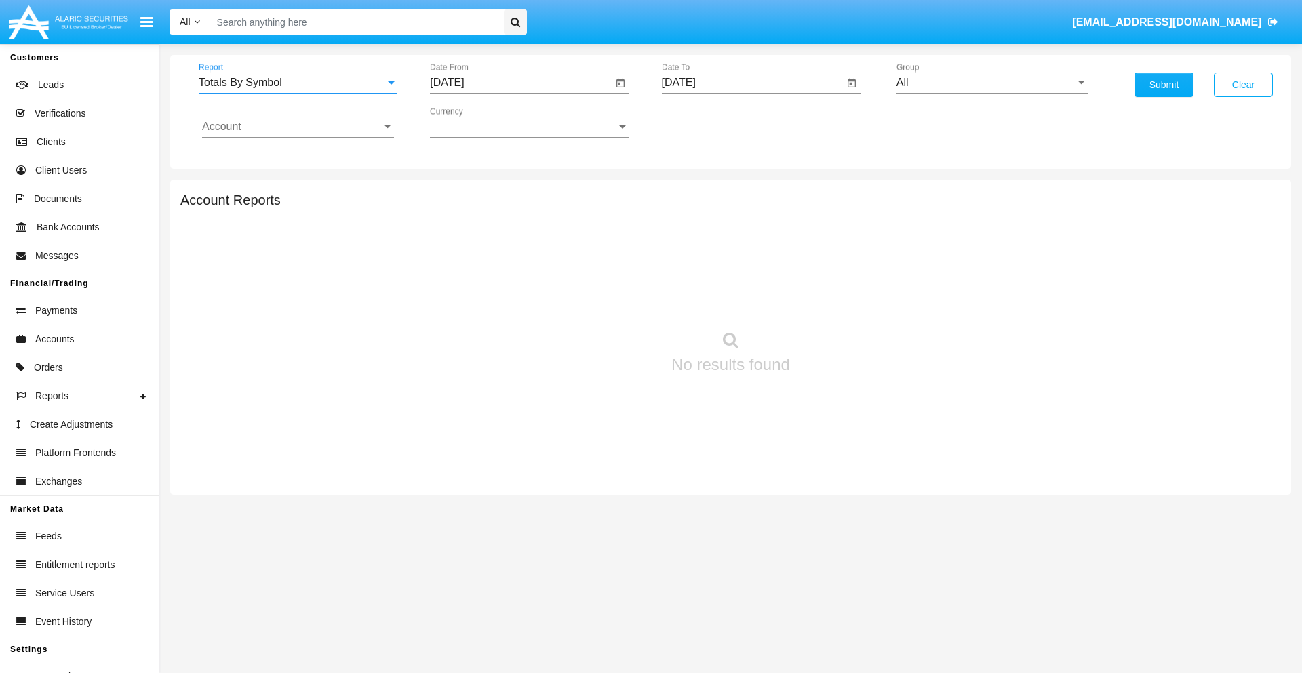
click at [521, 83] on input "[DATE]" at bounding box center [521, 83] width 182 height 12
click at [474, 122] on span "[DATE]" at bounding box center [462, 122] width 30 height 11
click at [605, 300] on div "2025" at bounding box center [605, 299] width 43 height 24
click at [605, 218] on div "AUG" at bounding box center [605, 218] width 43 height 24
click at [479, 235] on div "11" at bounding box center [479, 235] width 24 height 24
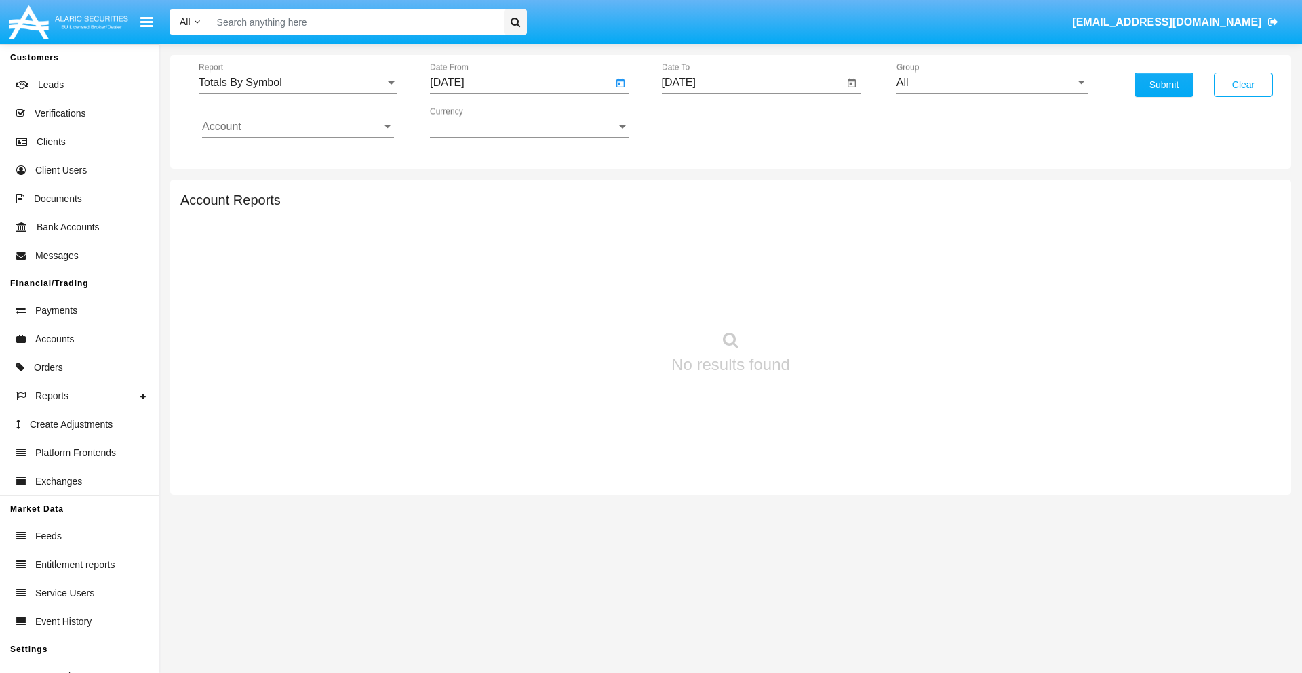
type input "08/11/25"
click at [752, 83] on input "[DATE]" at bounding box center [753, 83] width 182 height 12
click at [705, 122] on span "[DATE]" at bounding box center [694, 122] width 30 height 11
click at [836, 300] on div "2025" at bounding box center [836, 299] width 43 height 24
click at [694, 245] on div "SEP" at bounding box center [694, 245] width 43 height 24
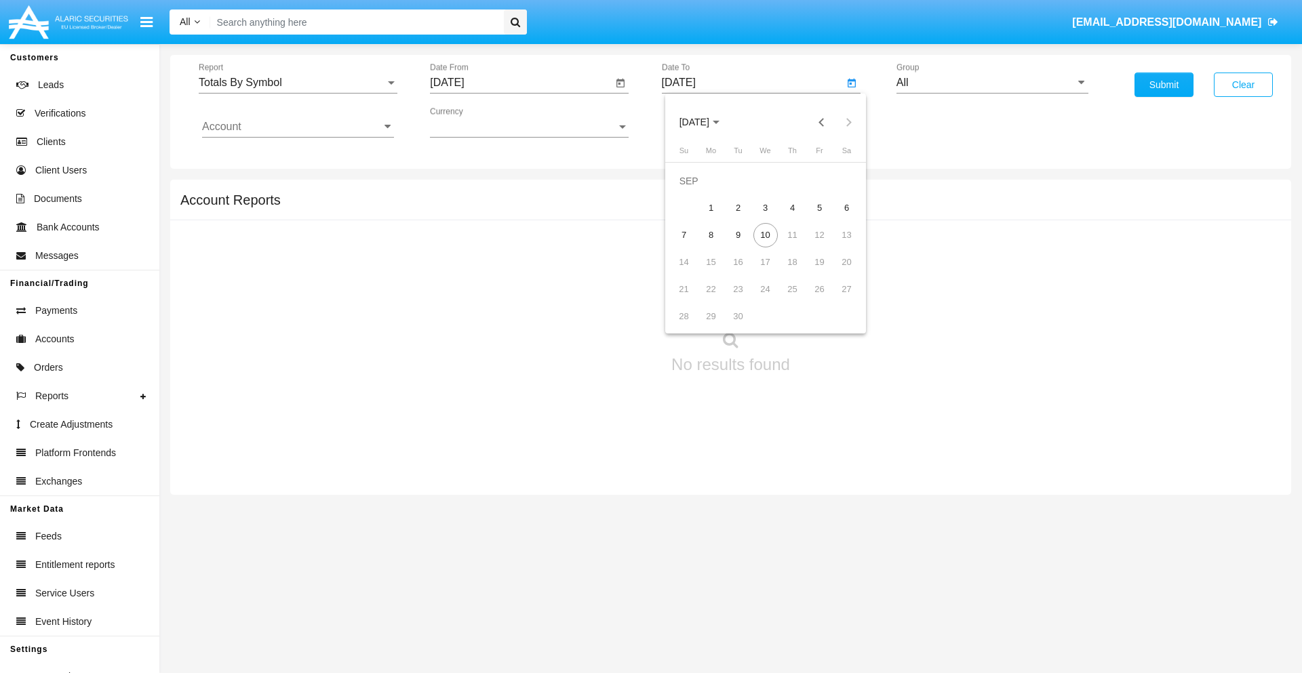
click at [765, 235] on div "10" at bounding box center [765, 235] width 24 height 24
type input "[DATE]"
click at [992, 83] on input "All" at bounding box center [992, 83] width 192 height 12
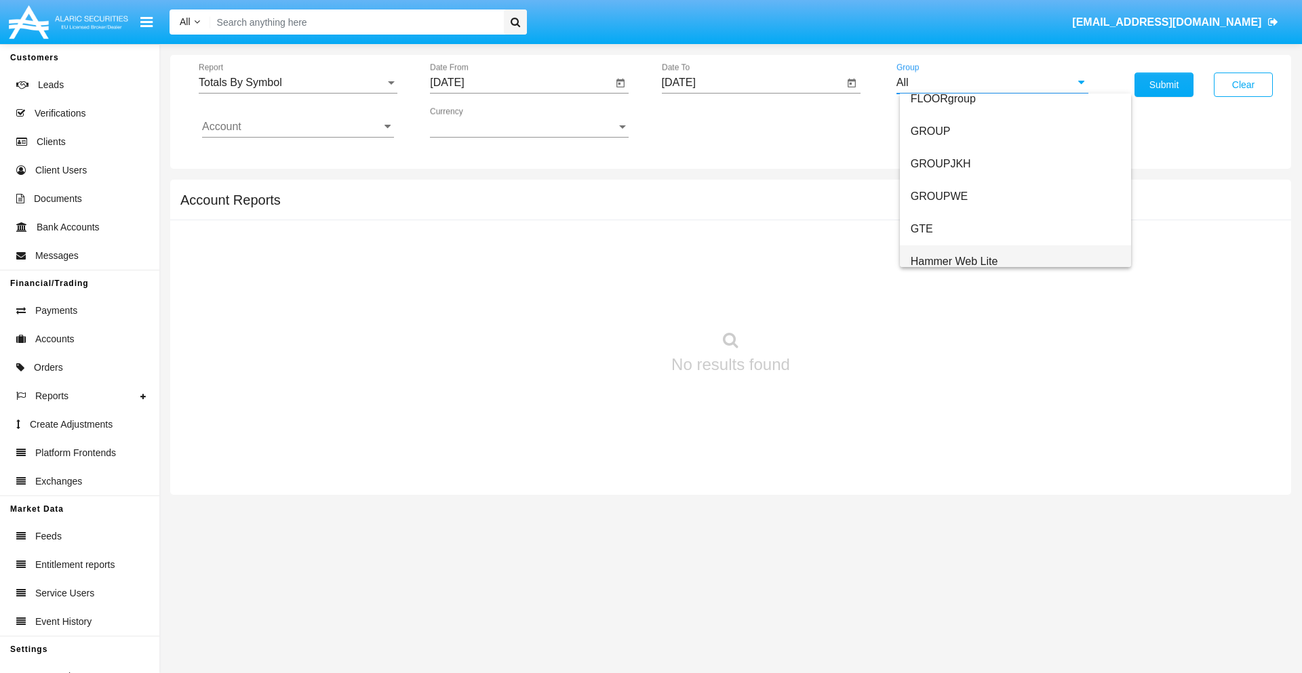
click at [954, 261] on span "Hammer Web Lite" at bounding box center [953, 262] width 87 height 12
type input "Hammer Web Lite"
click at [298, 127] on input "Account" at bounding box center [298, 127] width 192 height 12
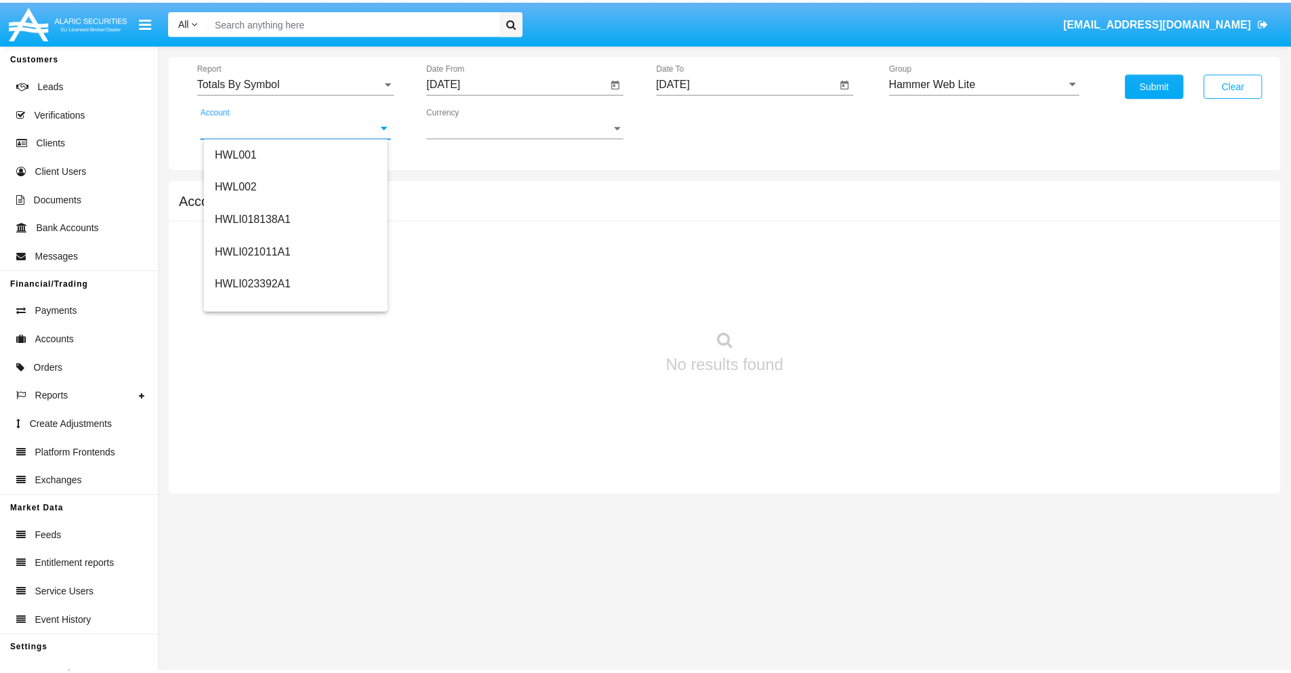
scroll to position [206, 0]
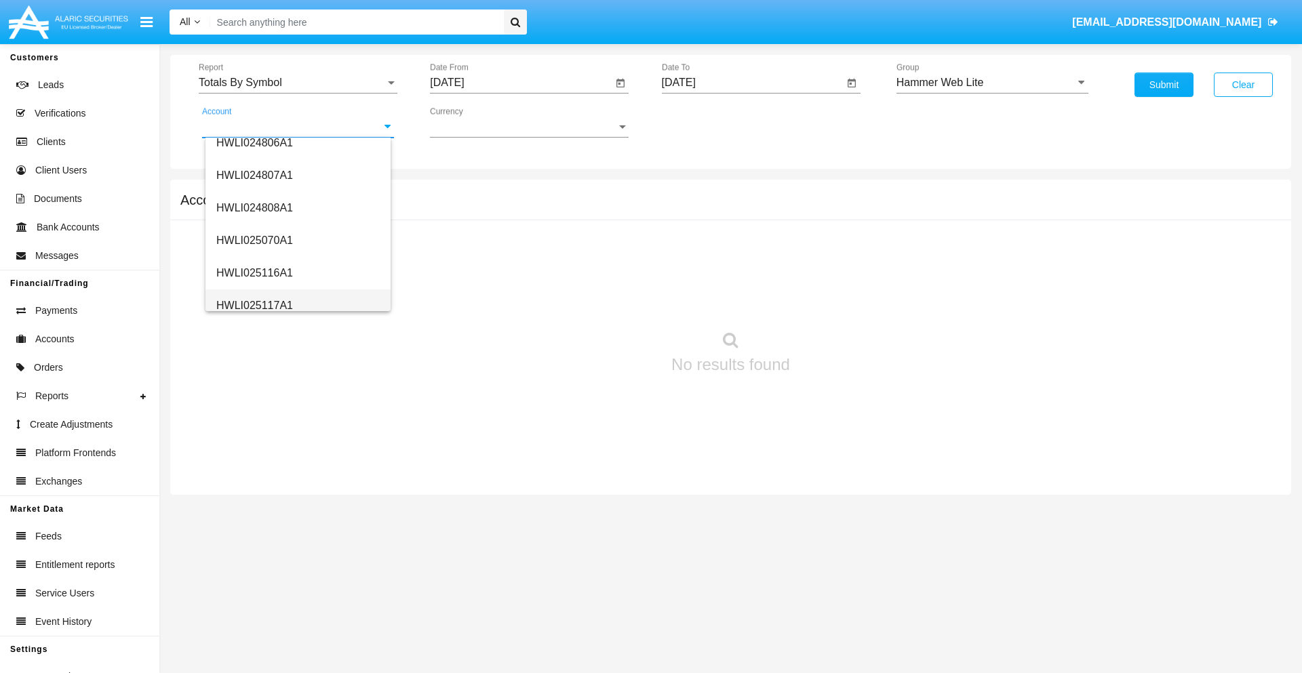
click at [254, 305] on span "HWLI025117A1" at bounding box center [254, 306] width 77 height 12
type input "HWLI025117A1"
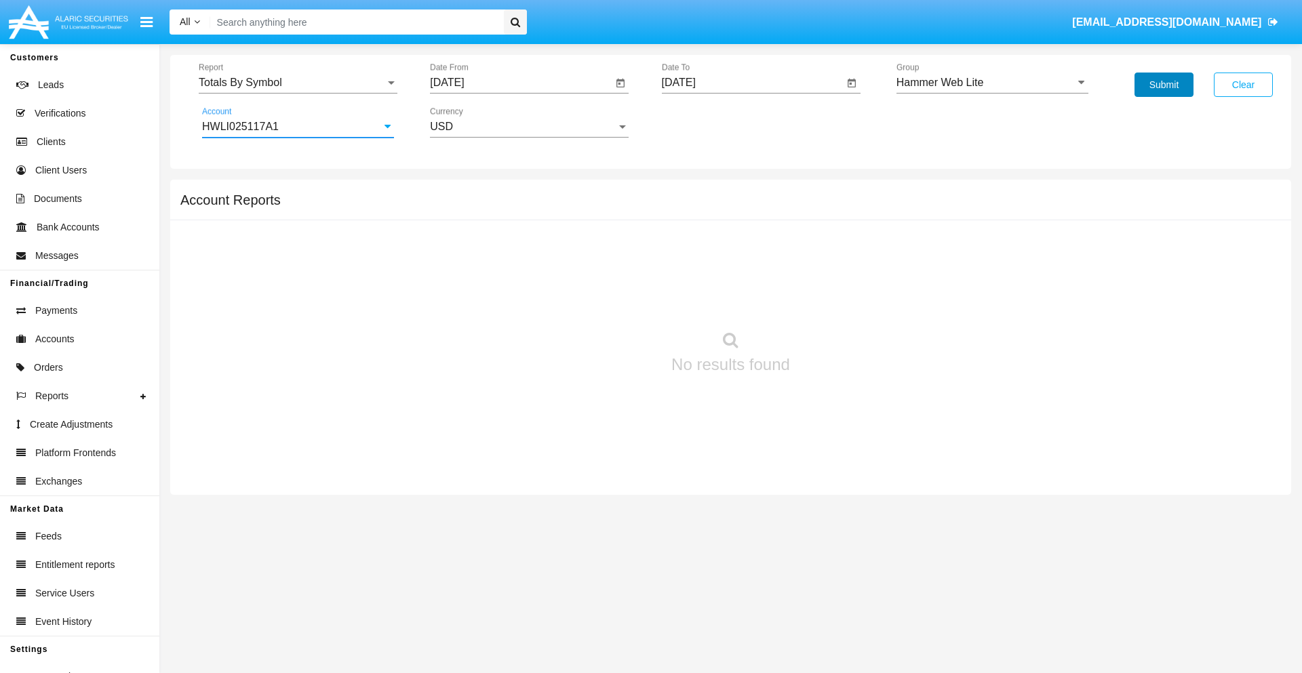
click at [1163, 85] on button "Submit" at bounding box center [1163, 85] width 59 height 24
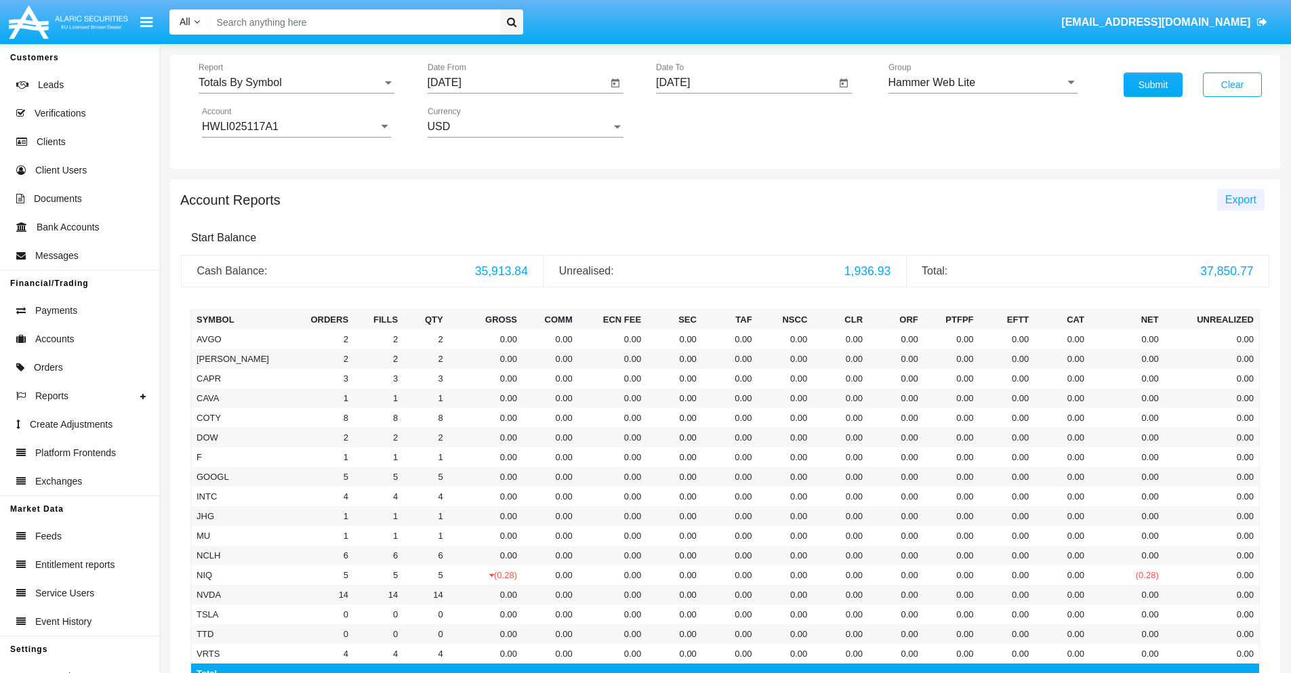
click at [1241, 199] on span "Export" at bounding box center [1241, 200] width 31 height 12
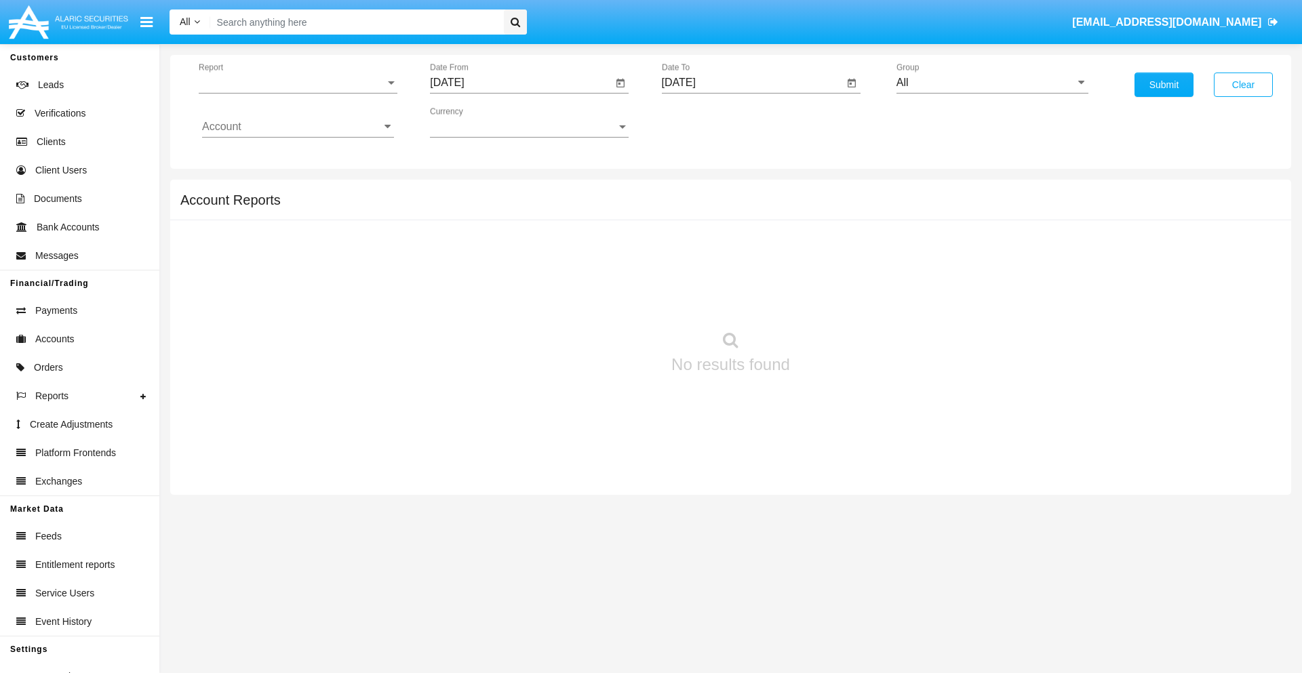
click at [298, 83] on span "Report" at bounding box center [292, 83] width 186 height 12
click at [292, 234] on span "Totals By Date" at bounding box center [298, 234] width 192 height 33
click at [521, 83] on input "[DATE]" at bounding box center [521, 83] width 182 height 12
click at [474, 122] on span "[DATE]" at bounding box center [462, 122] width 30 height 11
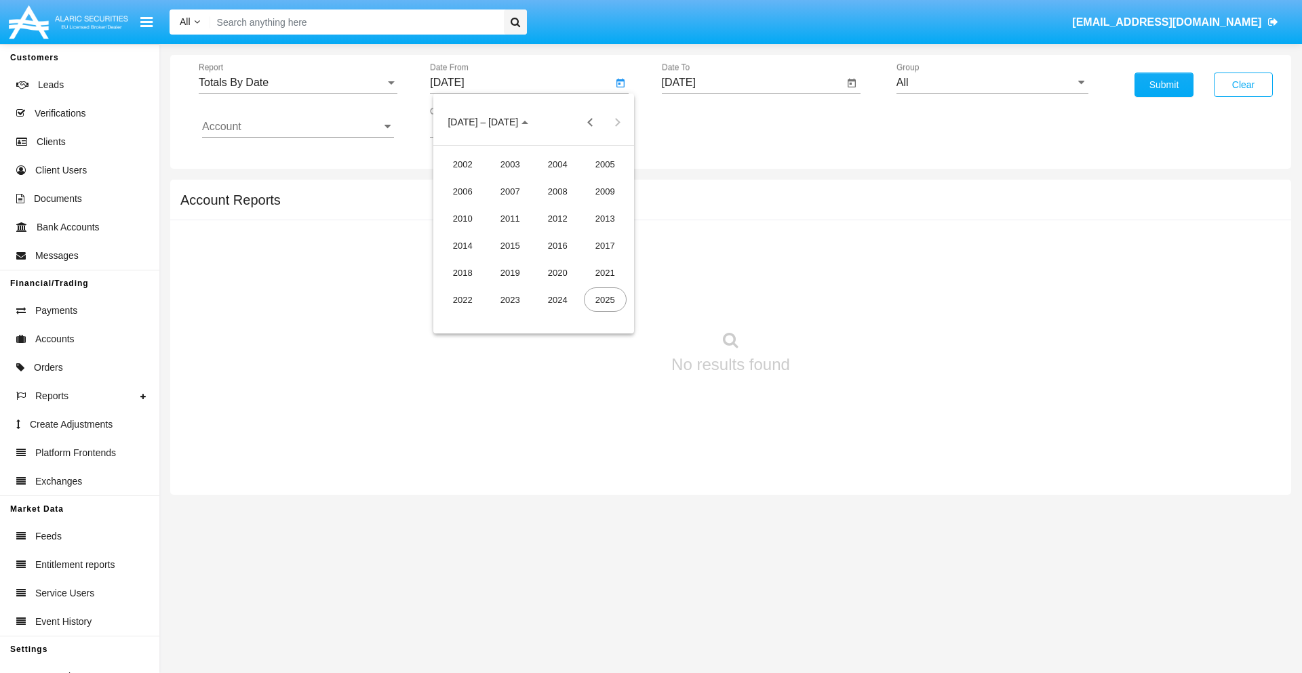
click at [605, 300] on div "2025" at bounding box center [605, 299] width 43 height 24
click at [605, 218] on div "AUG" at bounding box center [605, 218] width 43 height 24
click at [506, 289] on div "26" at bounding box center [506, 289] width 24 height 24
type input "[DATE]"
click at [752, 83] on input "[DATE]" at bounding box center [753, 83] width 182 height 12
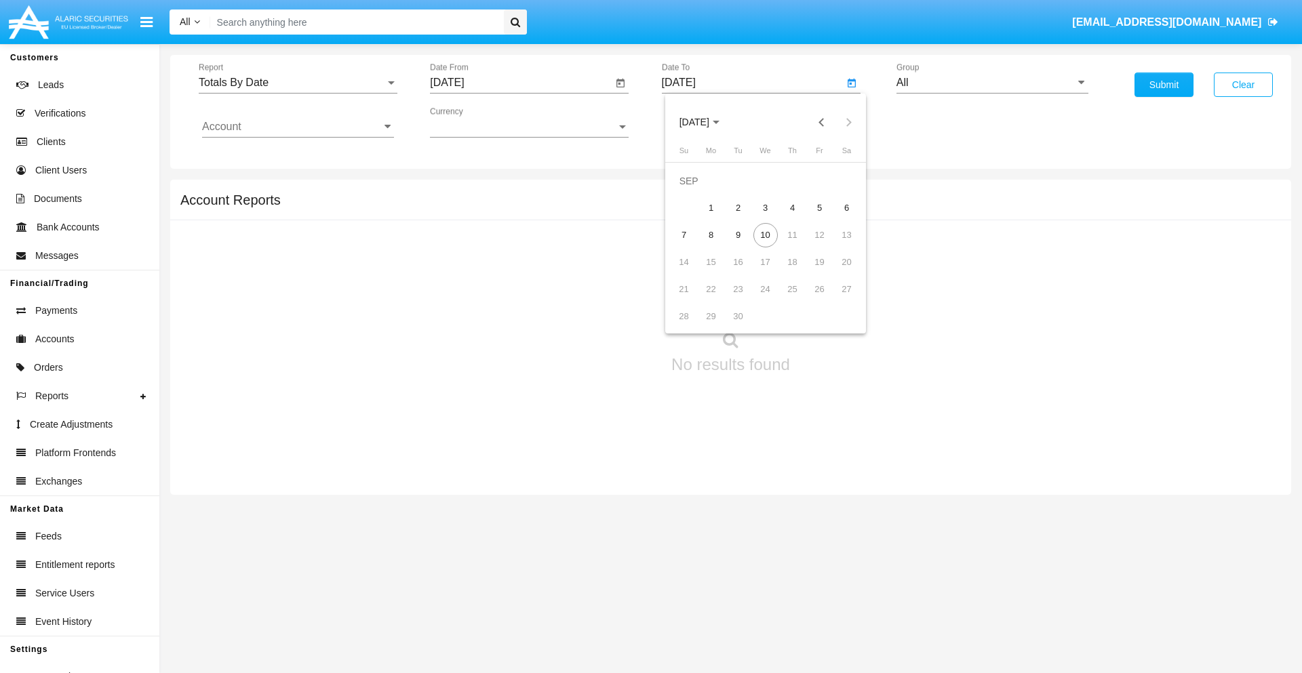
click at [705, 122] on span "[DATE]" at bounding box center [694, 122] width 30 height 11
click at [836, 300] on div "2025" at bounding box center [836, 299] width 43 height 24
click at [694, 245] on div "SEP" at bounding box center [694, 245] width 43 height 24
click at [765, 235] on div "10" at bounding box center [765, 235] width 24 height 24
type input "[DATE]"
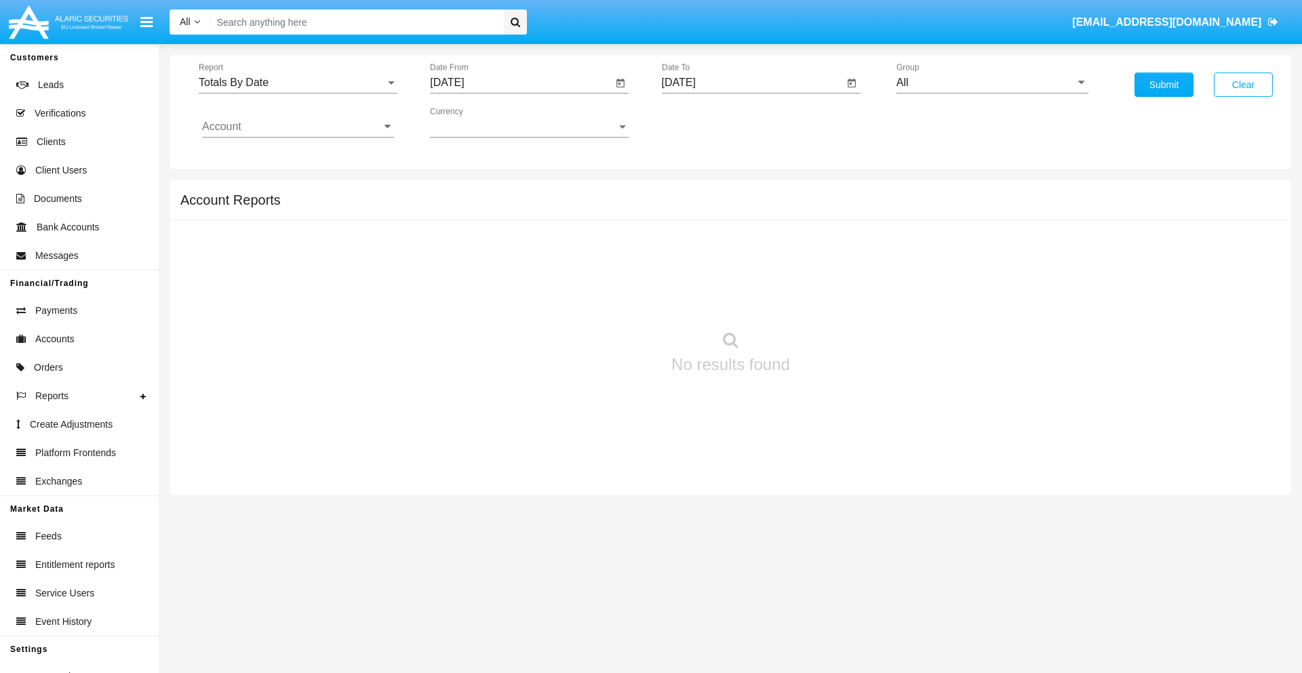
click at [992, 83] on input "All" at bounding box center [992, 83] width 192 height 12
type input "Hammer Web Lite"
click at [298, 127] on input "Account" at bounding box center [298, 127] width 192 height 12
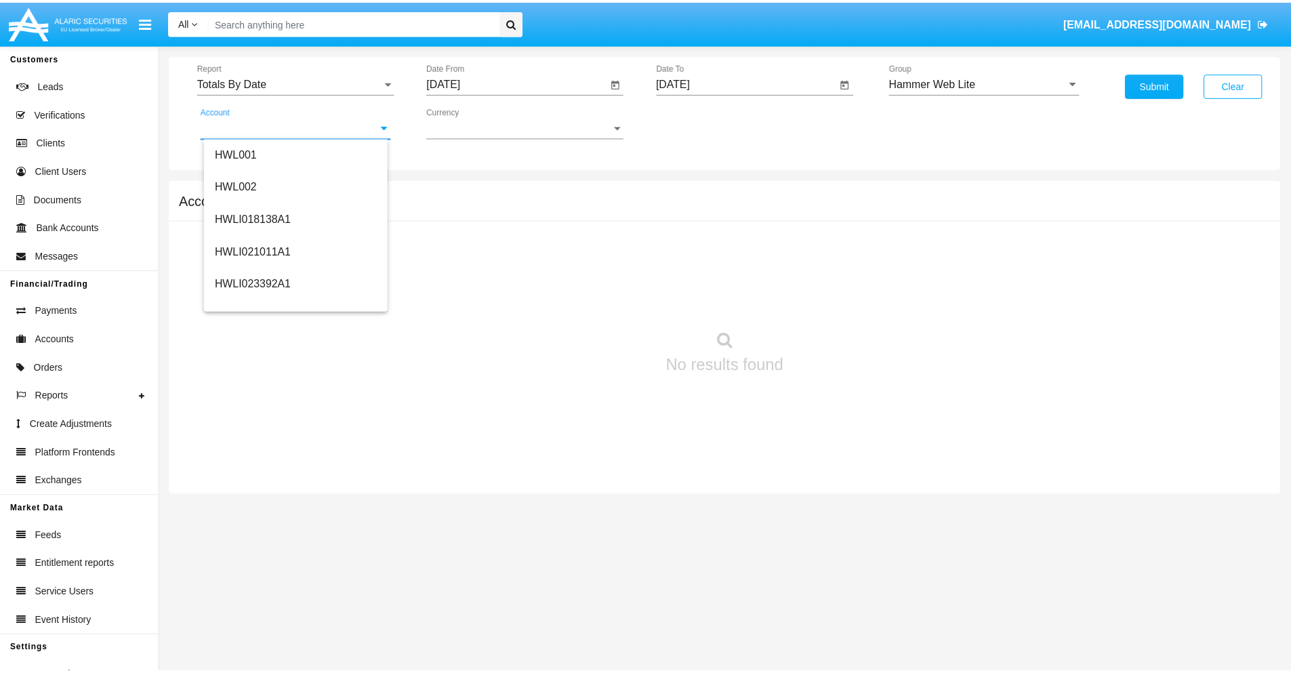
scroll to position [206, 0]
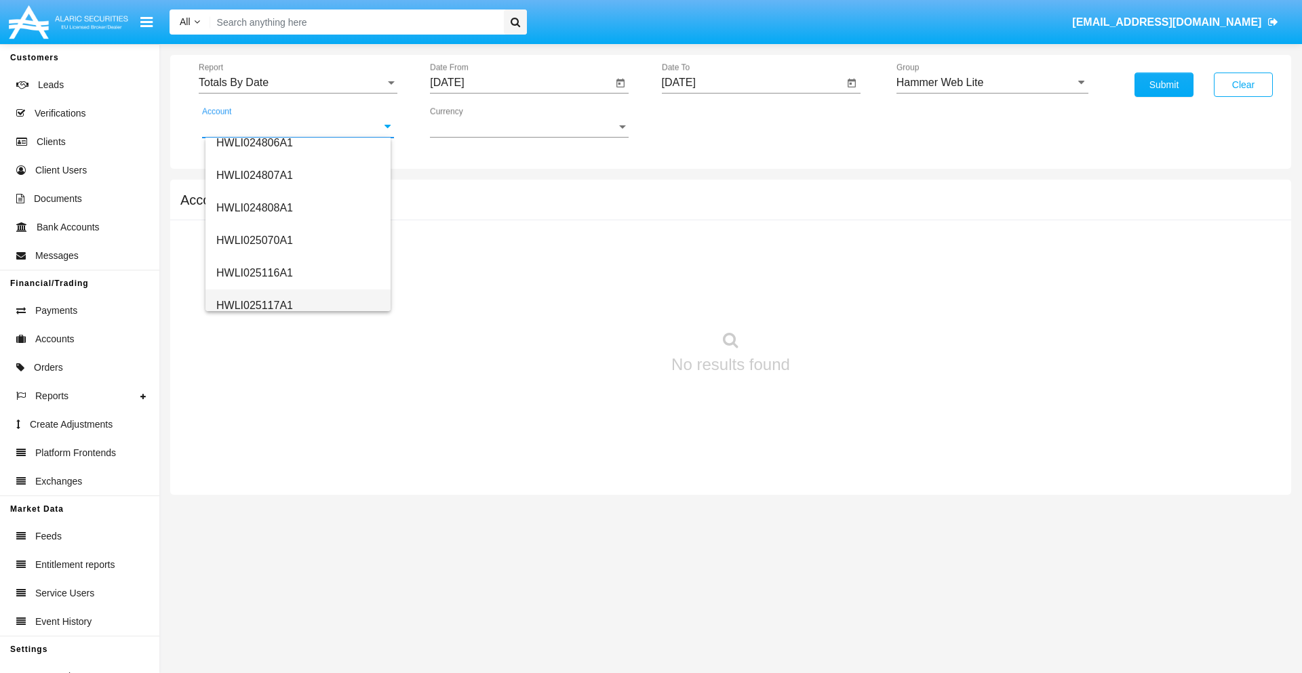
click at [254, 305] on span "HWLI025117A1" at bounding box center [254, 306] width 77 height 12
type input "HWLI025117A1"
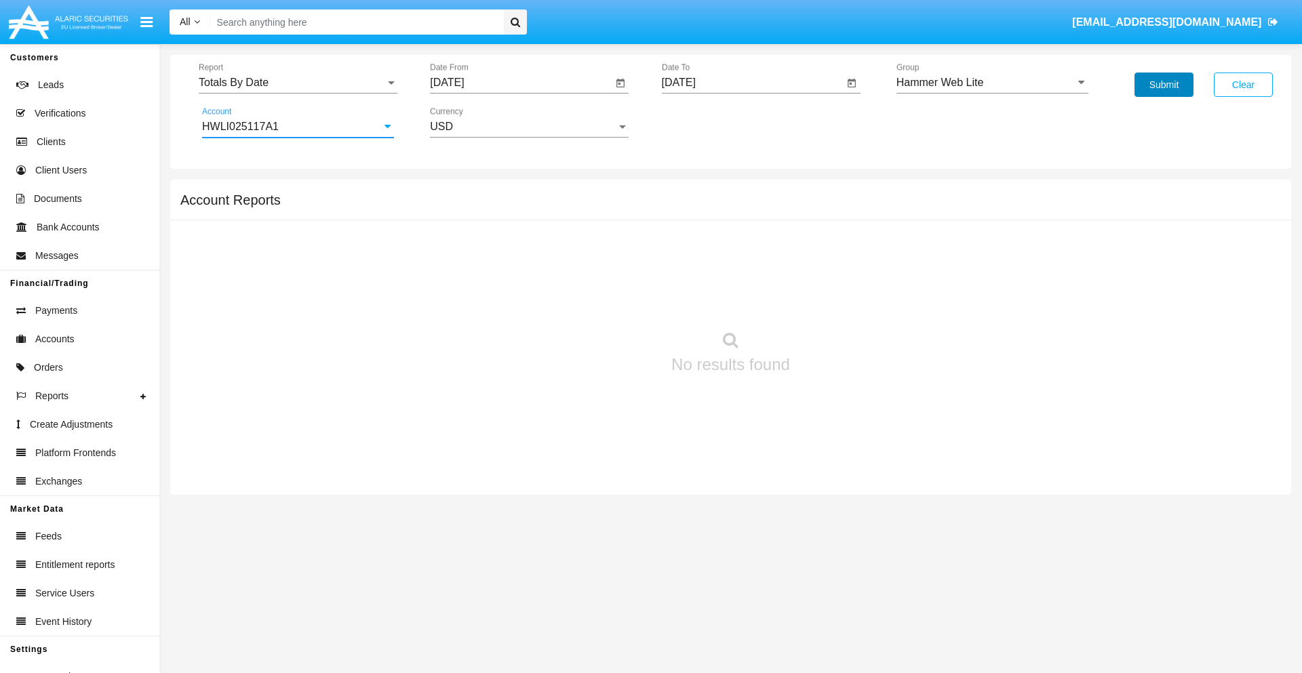
click at [1163, 85] on button "Submit" at bounding box center [1163, 85] width 59 height 24
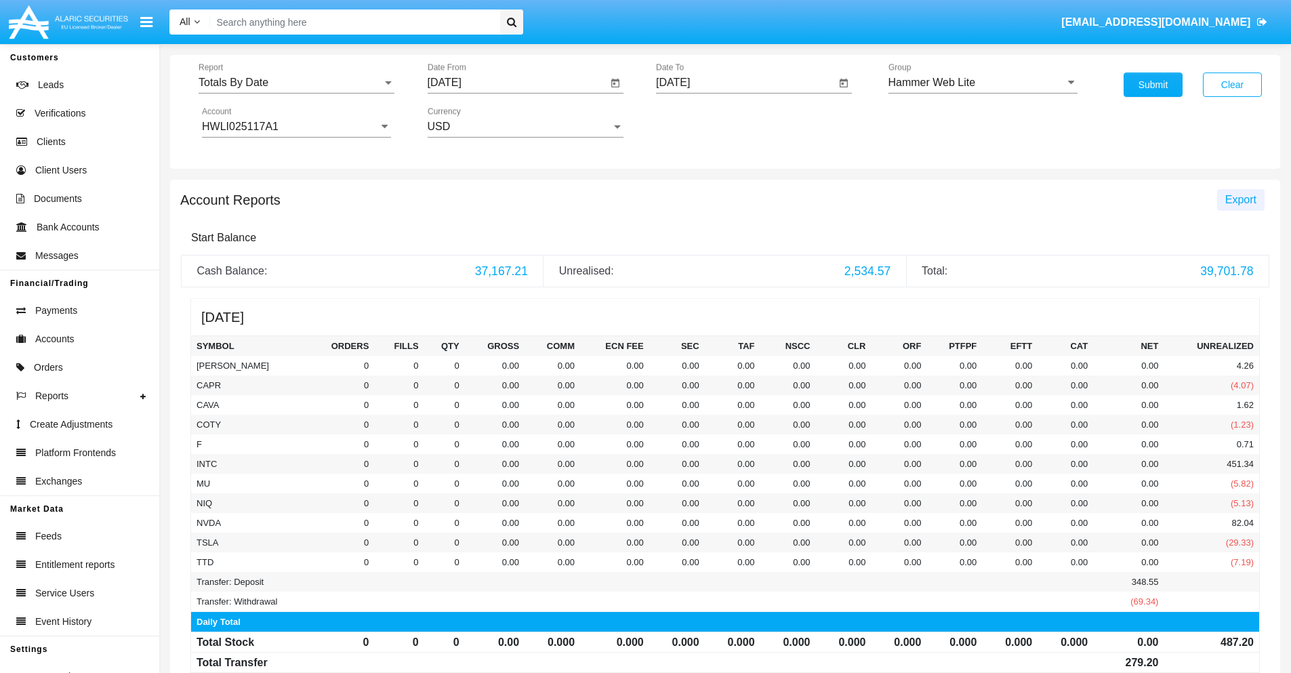
click at [1241, 199] on span "Export" at bounding box center [1241, 200] width 31 height 12
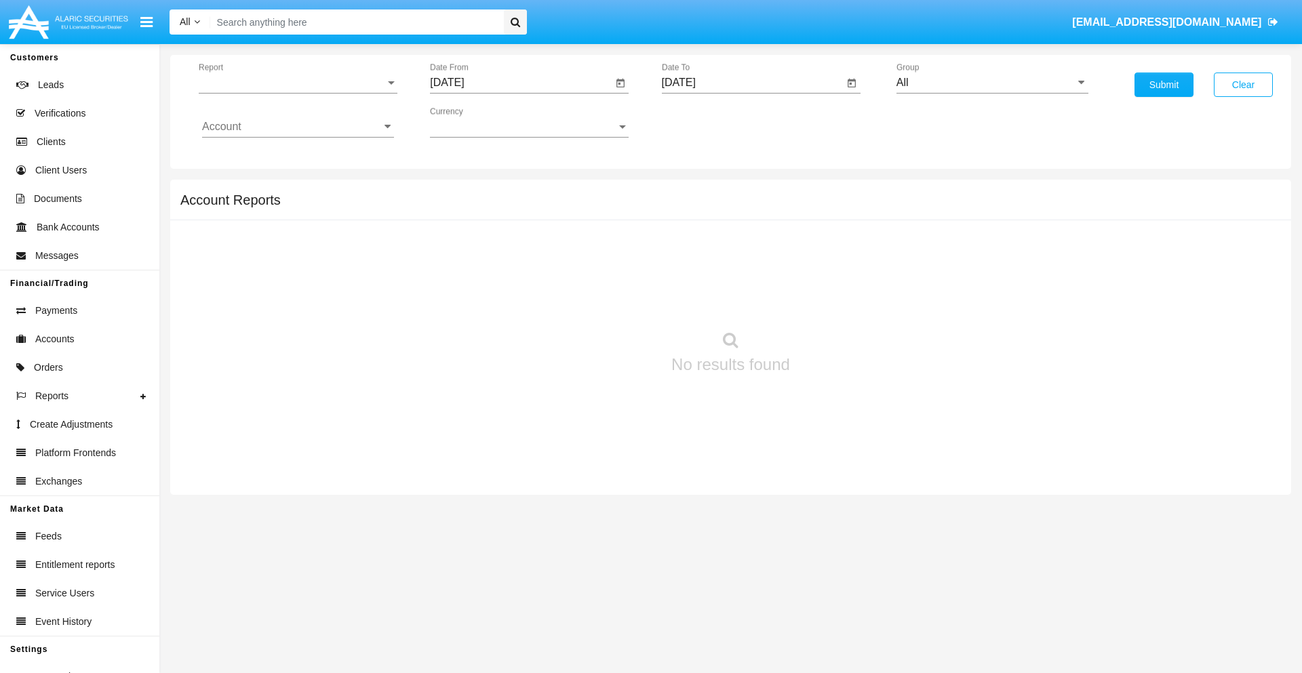
click at [298, 83] on span "Report" at bounding box center [292, 83] width 186 height 12
click at [292, 272] on span "Summary By Date" at bounding box center [298, 288] width 192 height 33
click at [521, 83] on input "[DATE]" at bounding box center [521, 83] width 182 height 12
click at [474, 122] on span "[DATE]" at bounding box center [462, 122] width 30 height 11
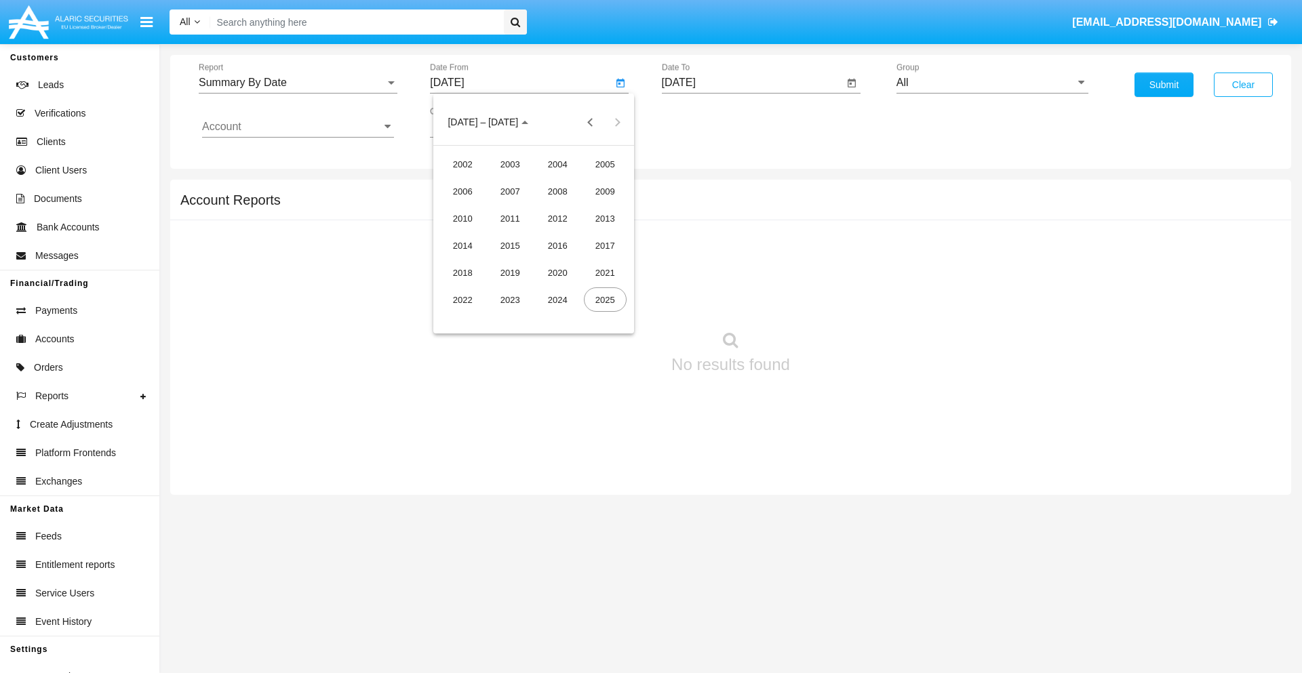
click at [605, 300] on div "2025" at bounding box center [605, 299] width 43 height 24
click at [605, 218] on div "AUG" at bounding box center [605, 218] width 43 height 24
click at [506, 289] on div "26" at bounding box center [506, 289] width 24 height 24
type input "08/26/25"
click at [752, 83] on input "[DATE]" at bounding box center [753, 83] width 182 height 12
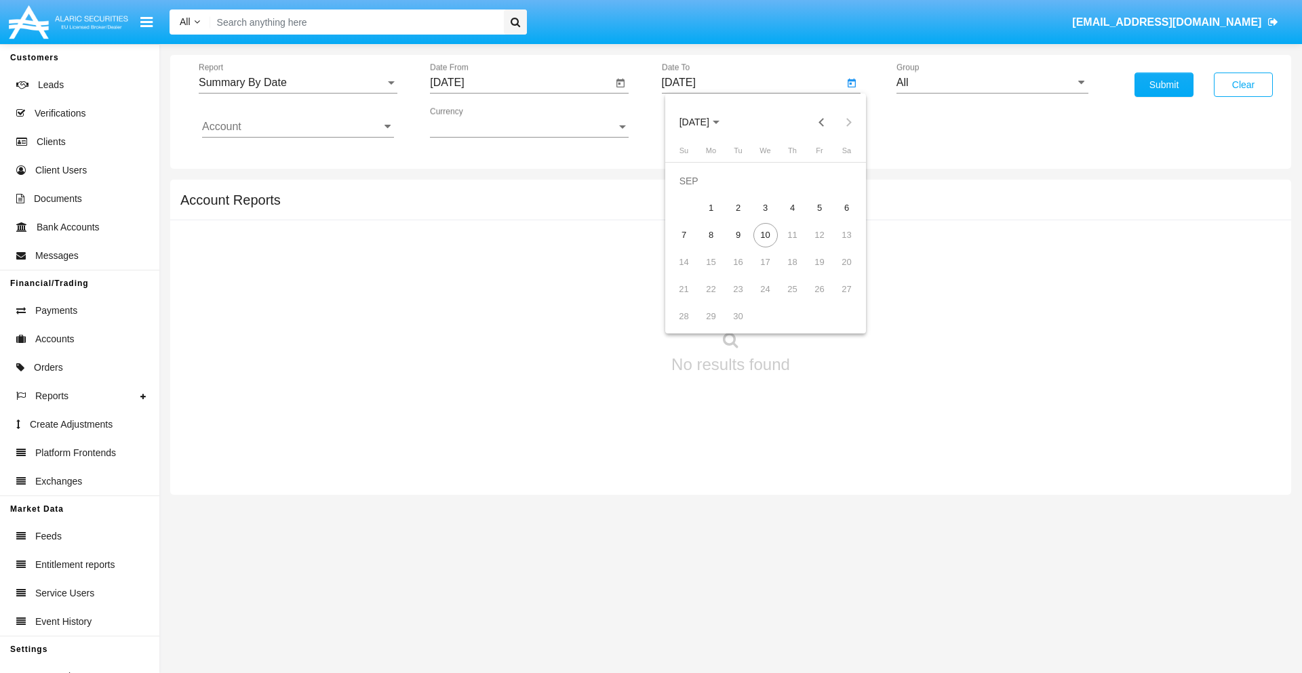
click at [705, 122] on span "[DATE]" at bounding box center [694, 122] width 30 height 11
click at [836, 300] on div "2025" at bounding box center [836, 299] width 43 height 24
click at [694, 245] on div "SEP" at bounding box center [694, 245] width 43 height 24
click at [765, 235] on div "10" at bounding box center [765, 235] width 24 height 24
type input "09/10/25"
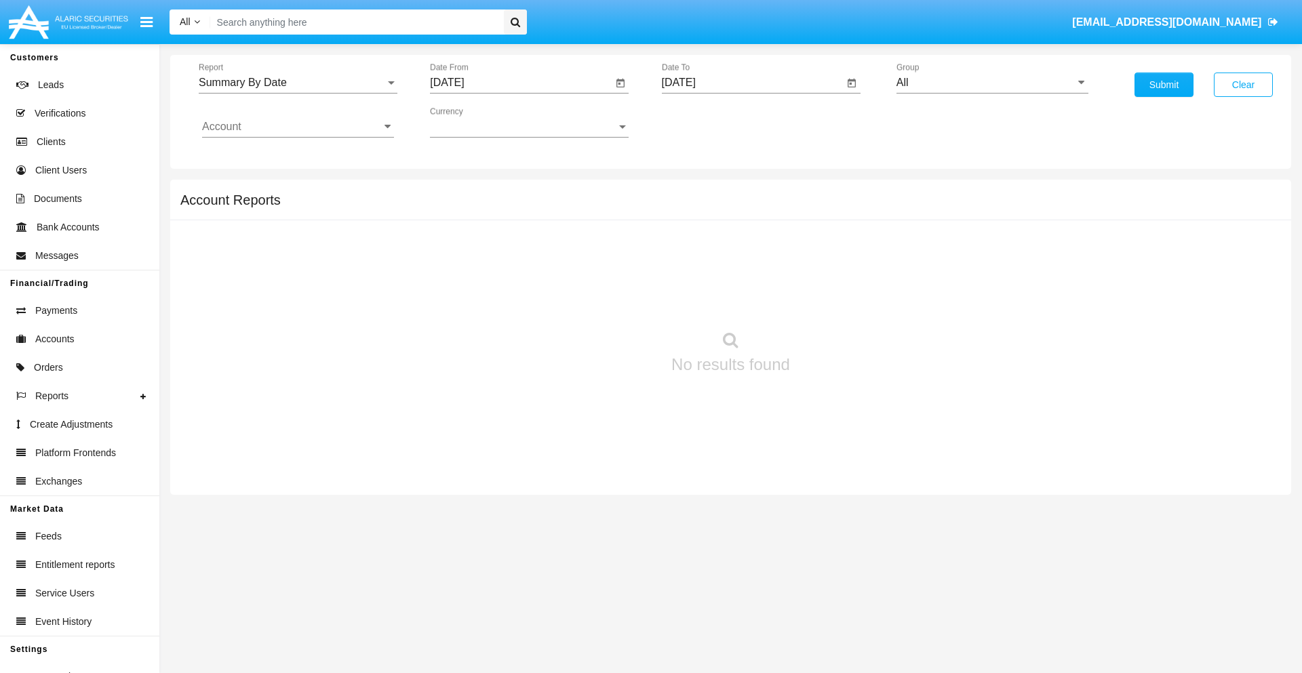
click at [992, 83] on input "All" at bounding box center [992, 83] width 192 height 12
click at [954, 261] on span "Hammer Web Lite" at bounding box center [953, 262] width 87 height 12
type input "Hammer Web Lite"
click at [298, 127] on input "Account" at bounding box center [298, 127] width 192 height 12
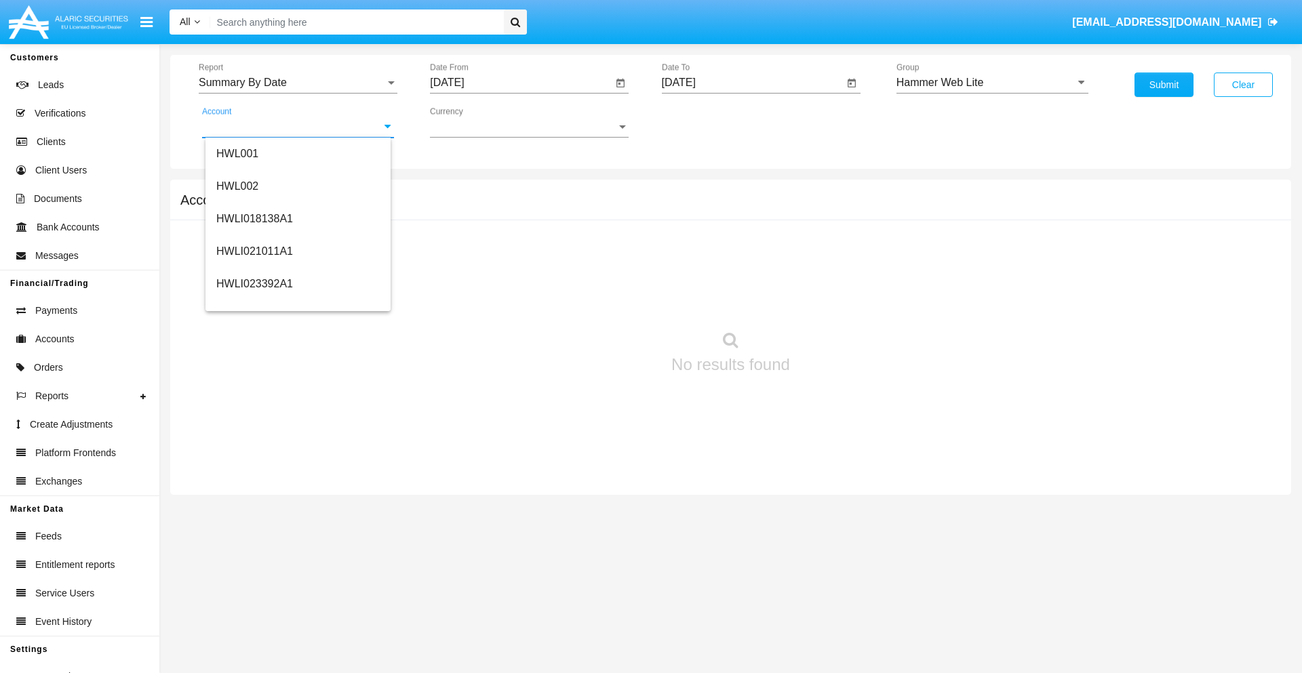
click at [254, 506] on span "HWLI025117A1" at bounding box center [254, 512] width 77 height 12
type input "HWLI025117A1"
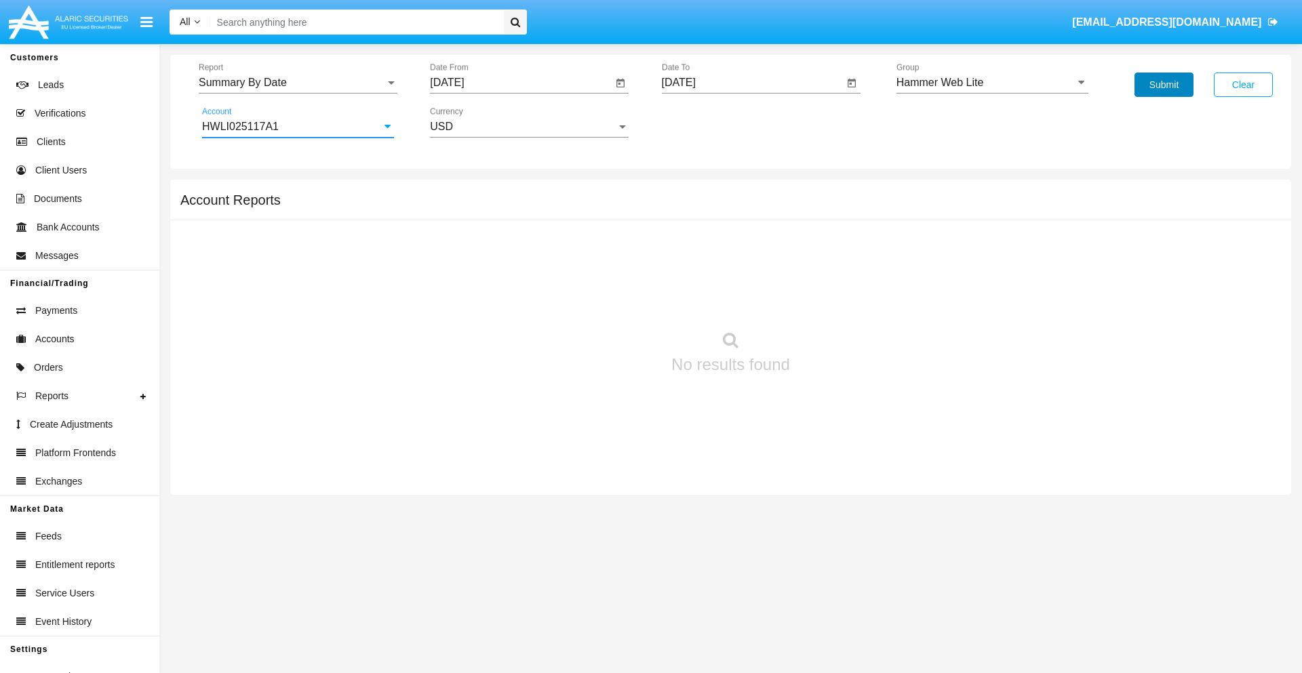
click at [1163, 85] on button "Submit" at bounding box center [1163, 85] width 59 height 24
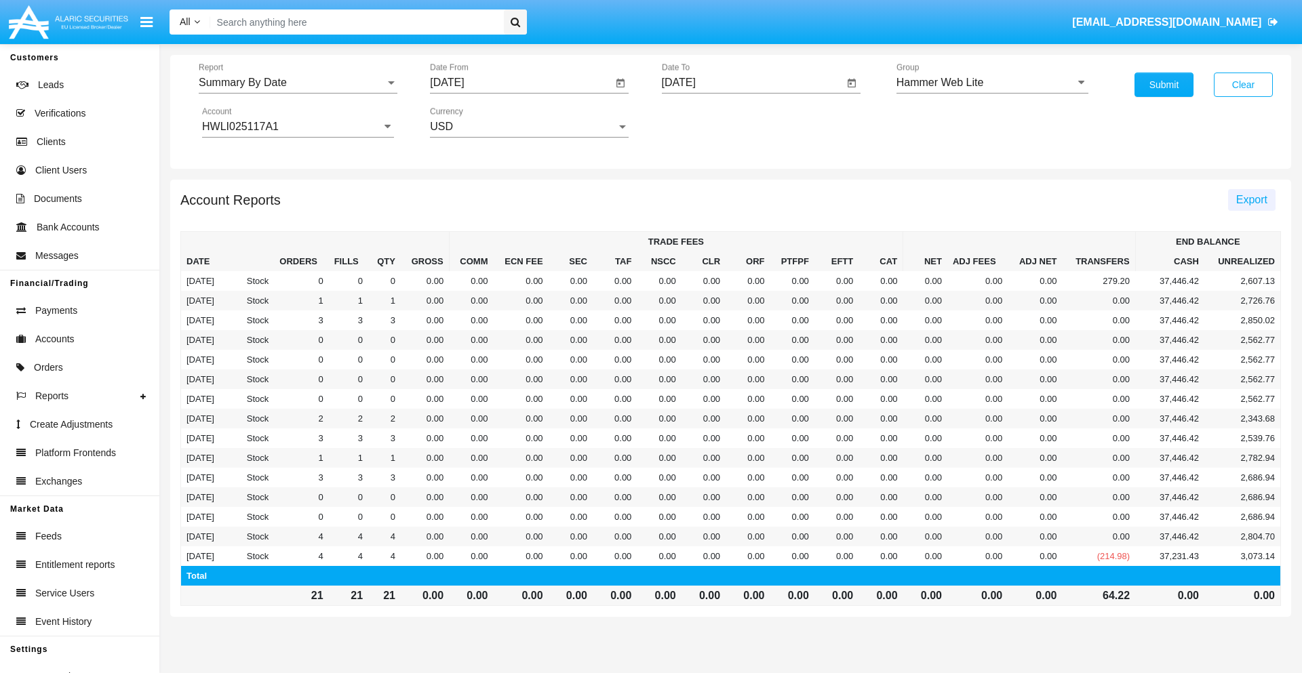
click at [1251, 199] on span "Export" at bounding box center [1251, 200] width 31 height 12
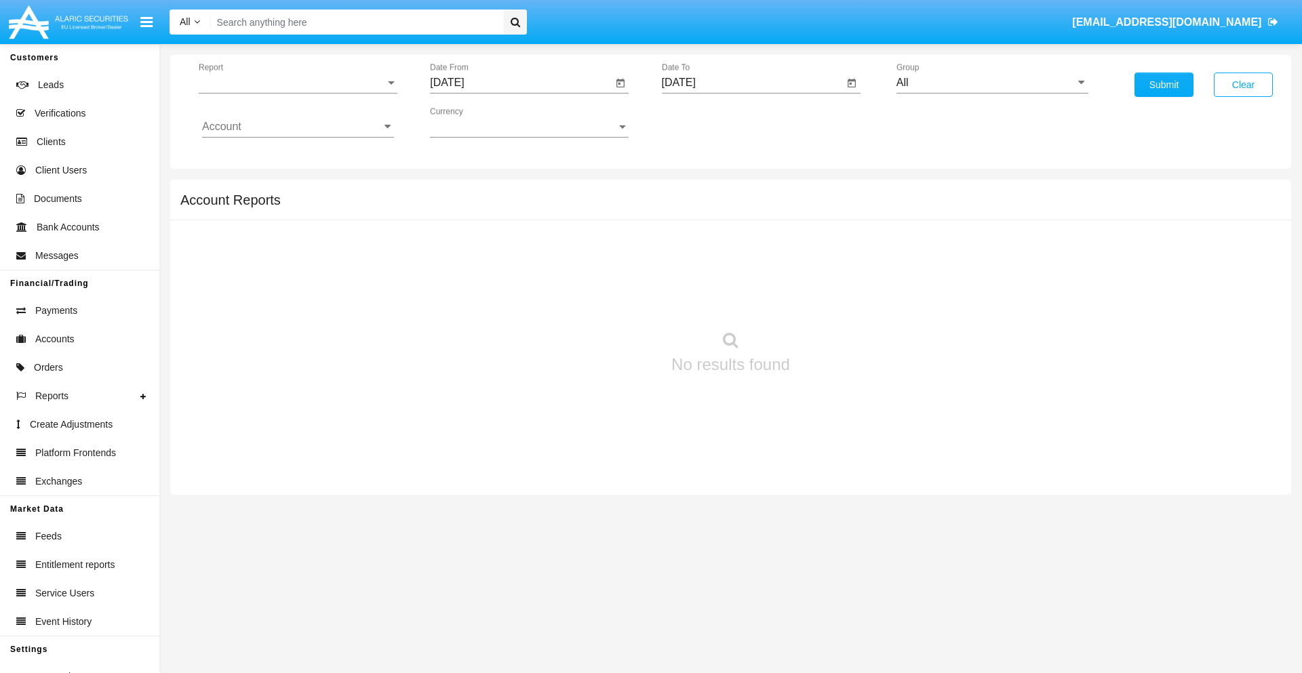
click at [298, 83] on span "Report" at bounding box center [292, 83] width 186 height 12
click at [292, 234] on span "Fees By Destination" at bounding box center [298, 234] width 192 height 33
click at [521, 83] on input "[DATE]" at bounding box center [521, 83] width 182 height 12
click at [474, 122] on span "[DATE]" at bounding box center [462, 122] width 30 height 11
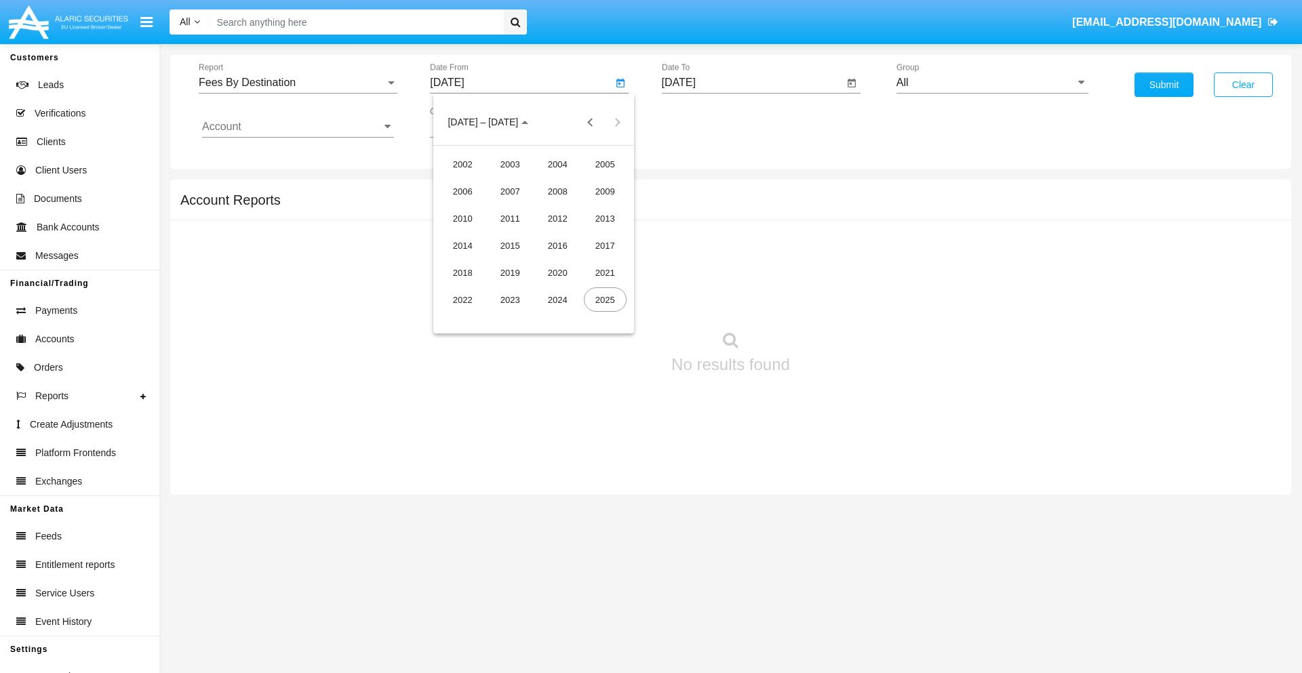
click at [605, 300] on div "2025" at bounding box center [605, 299] width 43 height 24
click at [510, 218] on div "JUN" at bounding box center [510, 218] width 43 height 24
click at [506, 235] on div "10" at bounding box center [506, 235] width 24 height 24
type input "06/10/25"
click at [752, 83] on input "[DATE]" at bounding box center [753, 83] width 182 height 12
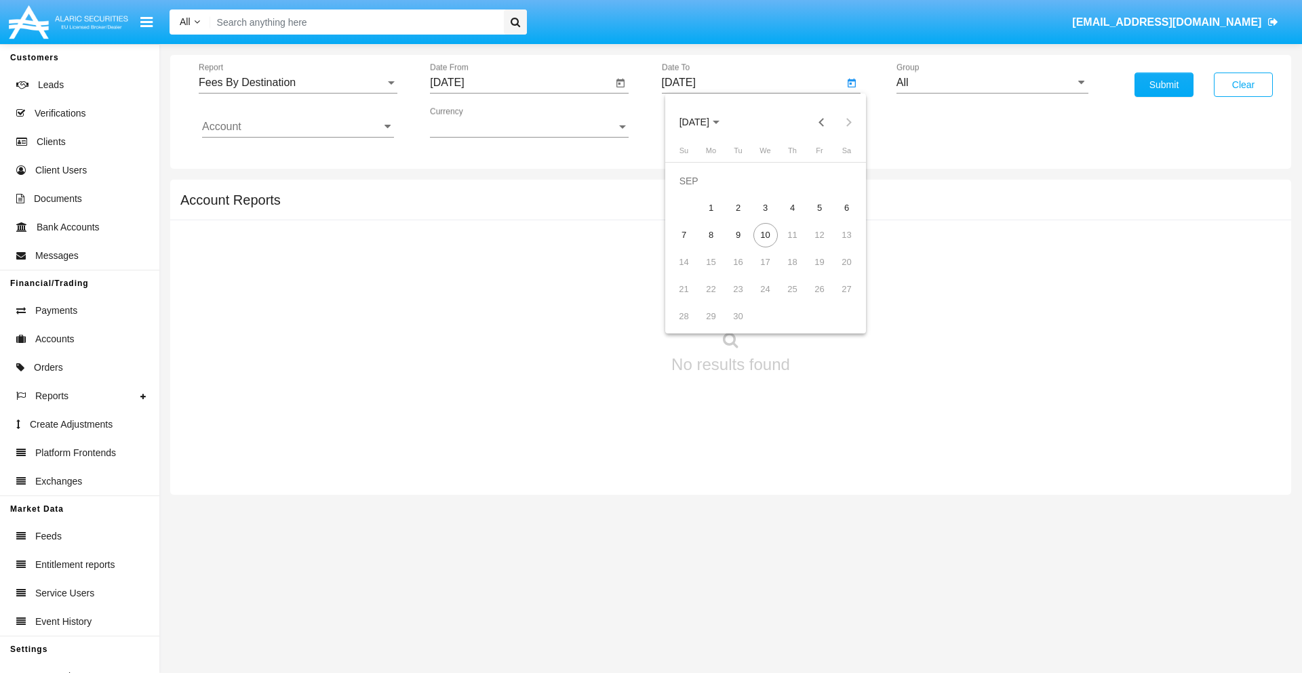
click at [705, 122] on span "[DATE]" at bounding box center [694, 122] width 30 height 11
click at [836, 300] on div "2025" at bounding box center [836, 299] width 43 height 24
click at [694, 245] on div "SEP" at bounding box center [694, 245] width 43 height 24
click at [765, 235] on div "10" at bounding box center [765, 235] width 24 height 24
type input "09/10/25"
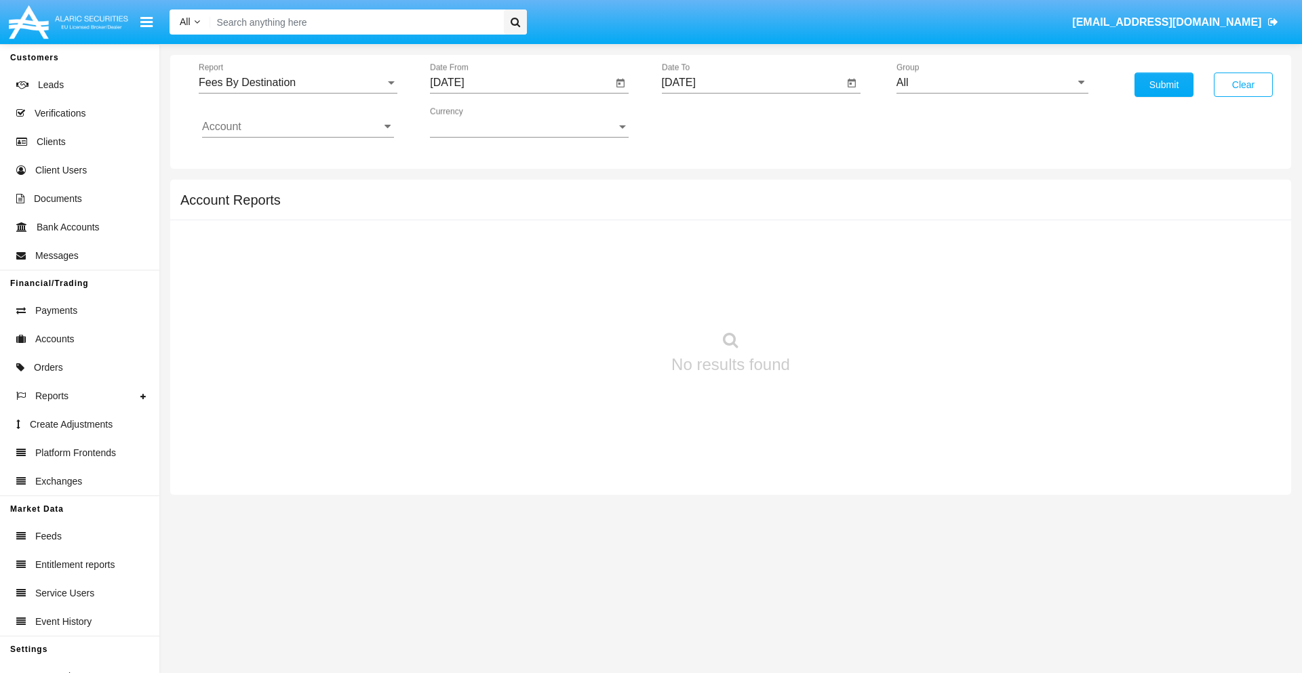
click at [992, 83] on input "All" at bounding box center [992, 83] width 192 height 12
click at [954, 261] on span "Hammer Web Lite" at bounding box center [953, 262] width 87 height 12
type input "Hammer Web Lite"
click at [298, 127] on input "Account" at bounding box center [298, 127] width 192 height 12
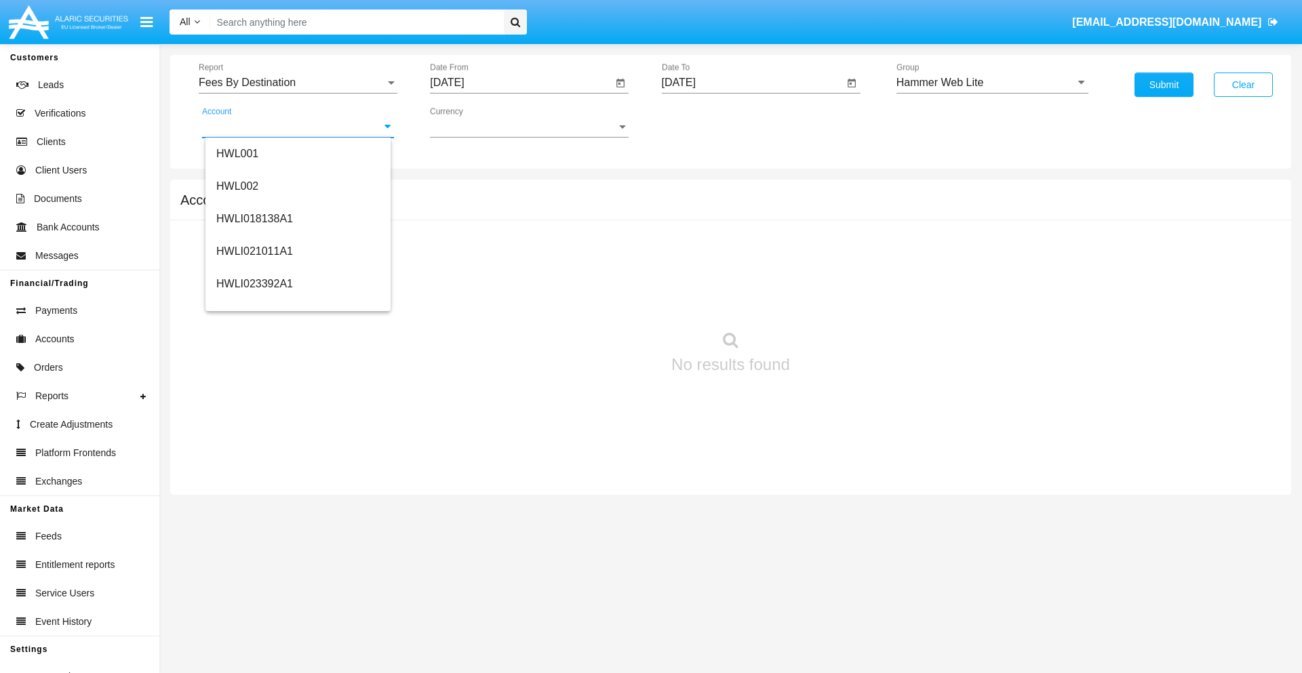
scroll to position [206, 0]
click at [254, 305] on span "HWLI025117A1" at bounding box center [254, 306] width 77 height 12
type input "HWLI025117A1"
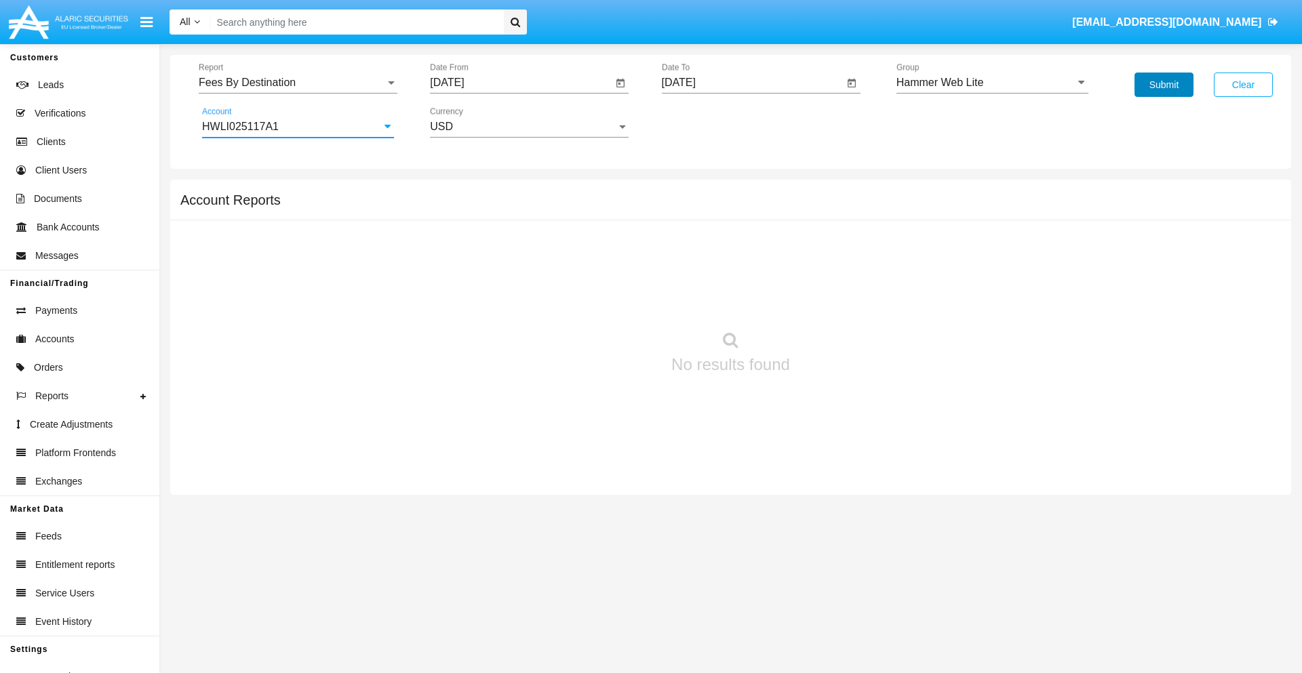
click at [1163, 85] on button "Submit" at bounding box center [1163, 85] width 59 height 24
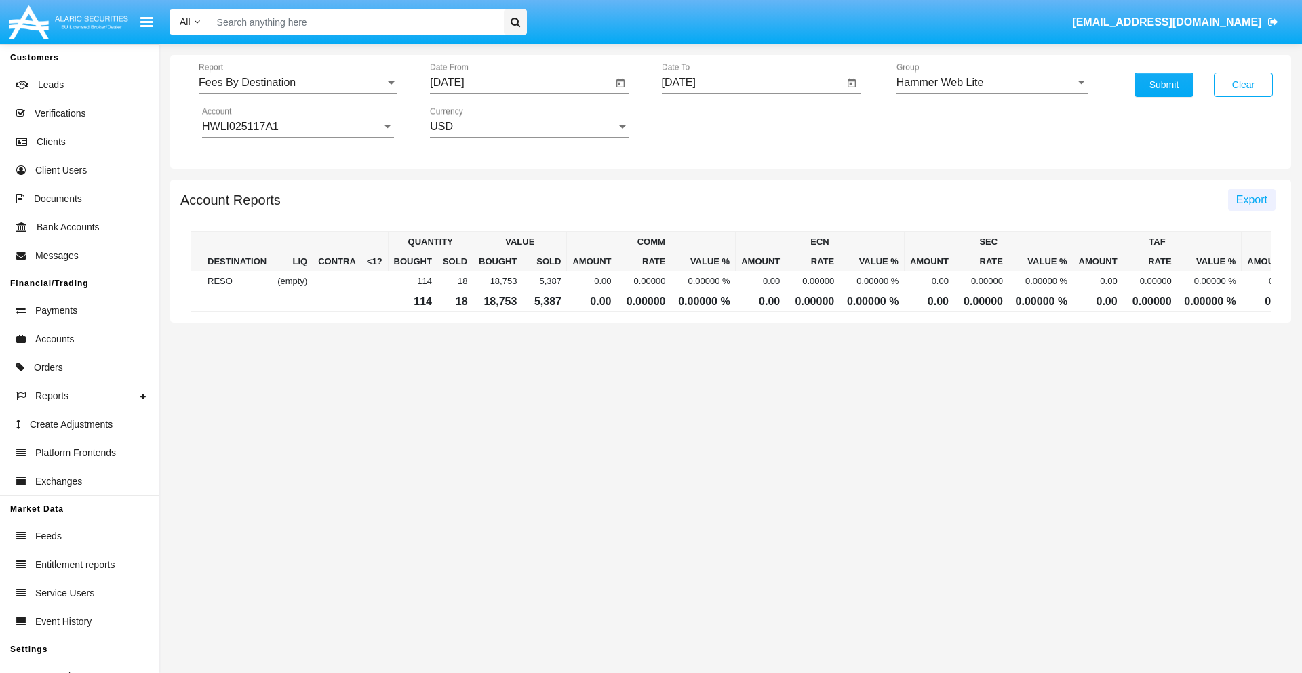
click at [1251, 199] on span "Export" at bounding box center [1251, 200] width 31 height 12
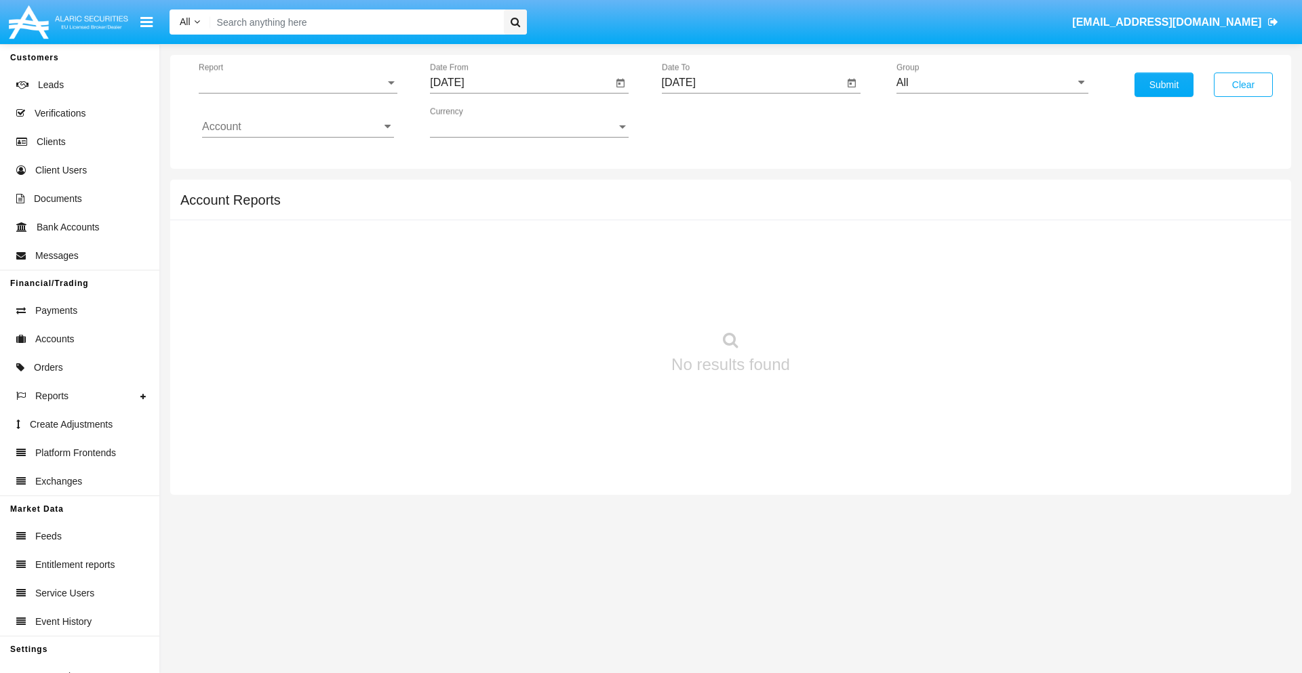
click at [298, 83] on span "Report" at bounding box center [292, 83] width 186 height 12
click at [292, 93] on span "Trades" at bounding box center [298, 93] width 192 height 33
click at [521, 83] on input "[DATE]" at bounding box center [521, 83] width 182 height 12
click at [474, 122] on span "[DATE]" at bounding box center [462, 122] width 30 height 11
click at [510, 273] on div "2019" at bounding box center [510, 272] width 43 height 24
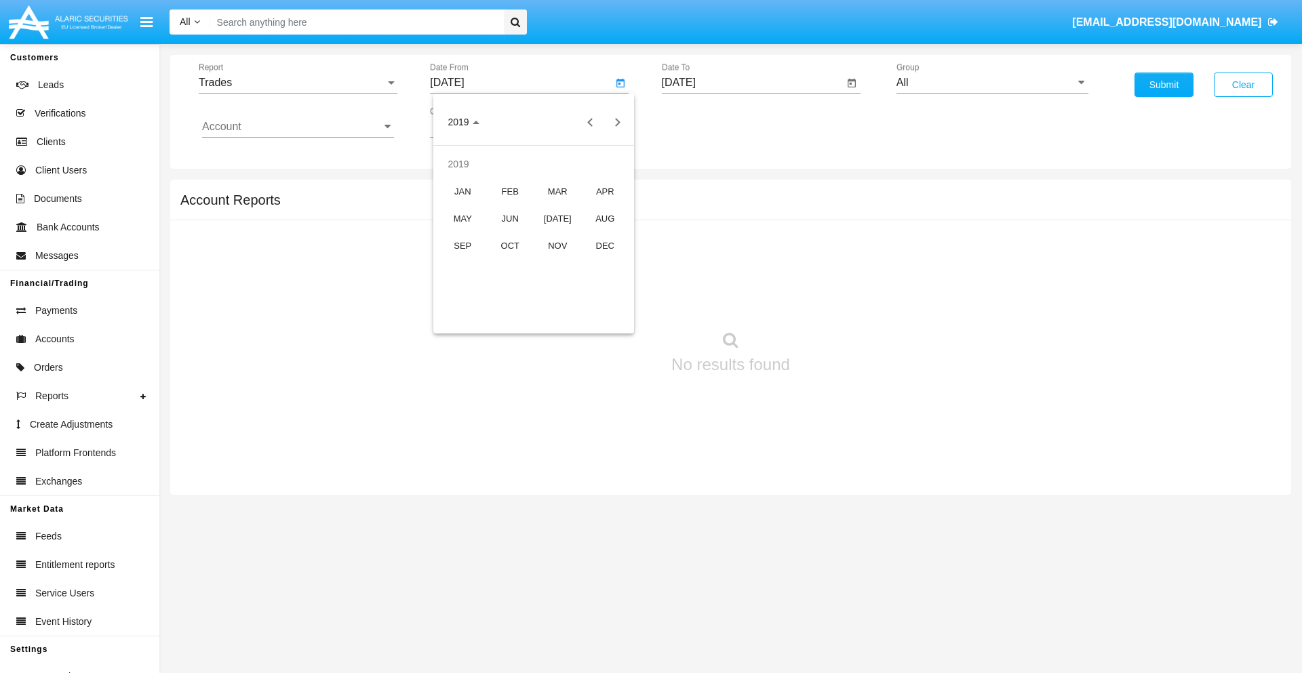
click at [462, 191] on div "JAN" at bounding box center [462, 191] width 43 height 24
click at [506, 207] on div "1" at bounding box center [506, 208] width 24 height 24
type input "01/01/19"
click at [752, 83] on input "[DATE]" at bounding box center [753, 83] width 182 height 12
click at [705, 122] on span "[DATE]" at bounding box center [694, 122] width 30 height 11
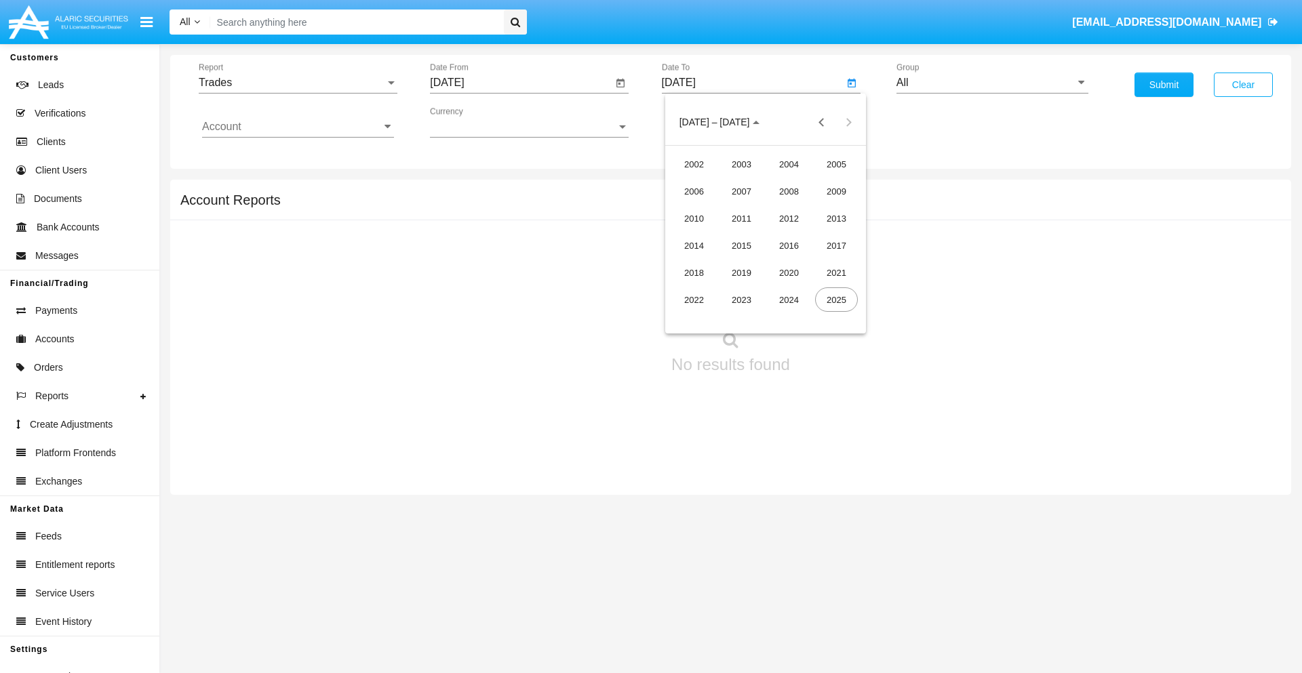
click at [741, 273] on div "2019" at bounding box center [741, 272] width 43 height 24
click at [694, 191] on div "JAN" at bounding box center [694, 191] width 43 height 24
click at [738, 207] on div "1" at bounding box center [738, 208] width 24 height 24
type input "01/01/19"
click at [298, 127] on input "Account" at bounding box center [298, 127] width 192 height 12
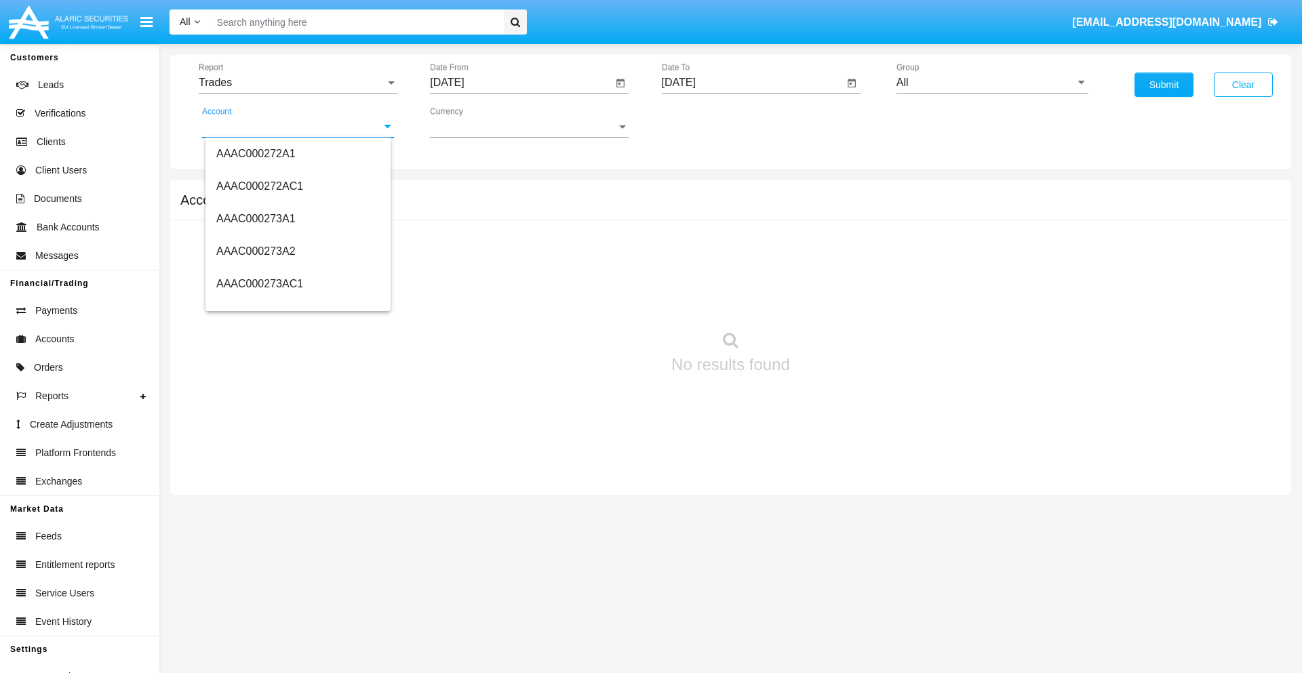
scroll to position [148368, 0]
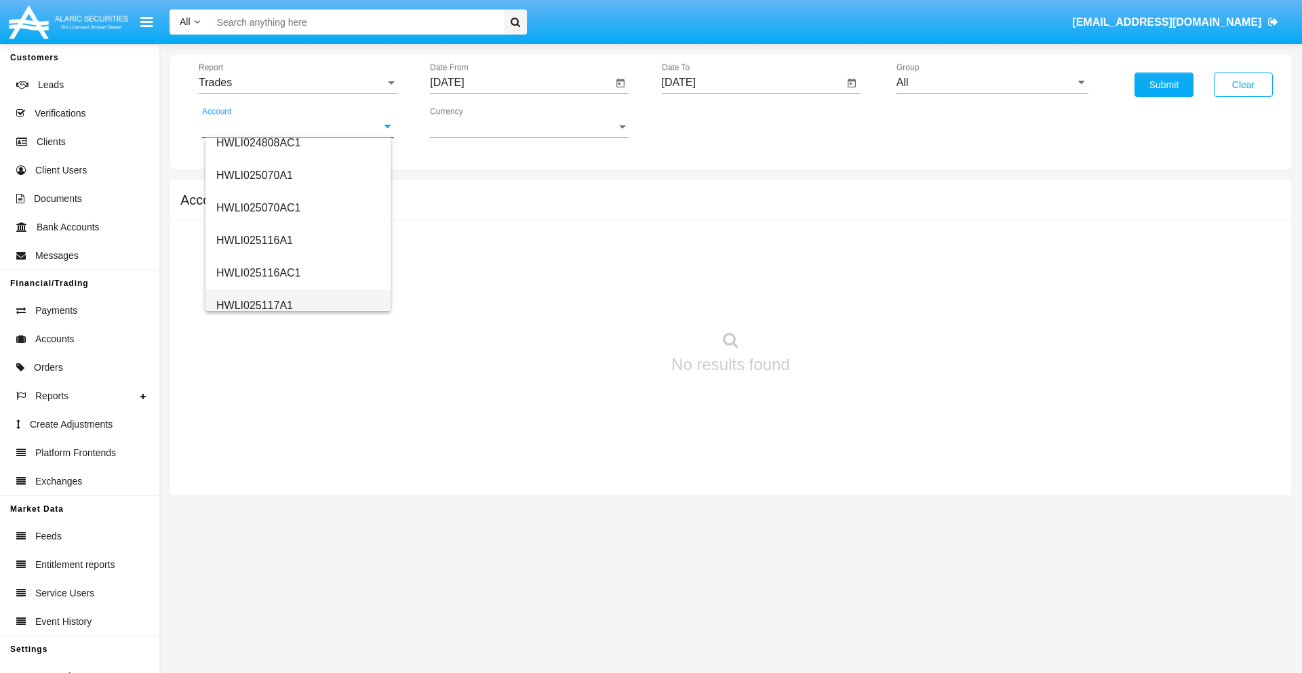
click at [254, 305] on span "HWLI025117A1" at bounding box center [254, 306] width 77 height 12
type input "HWLI025117A1"
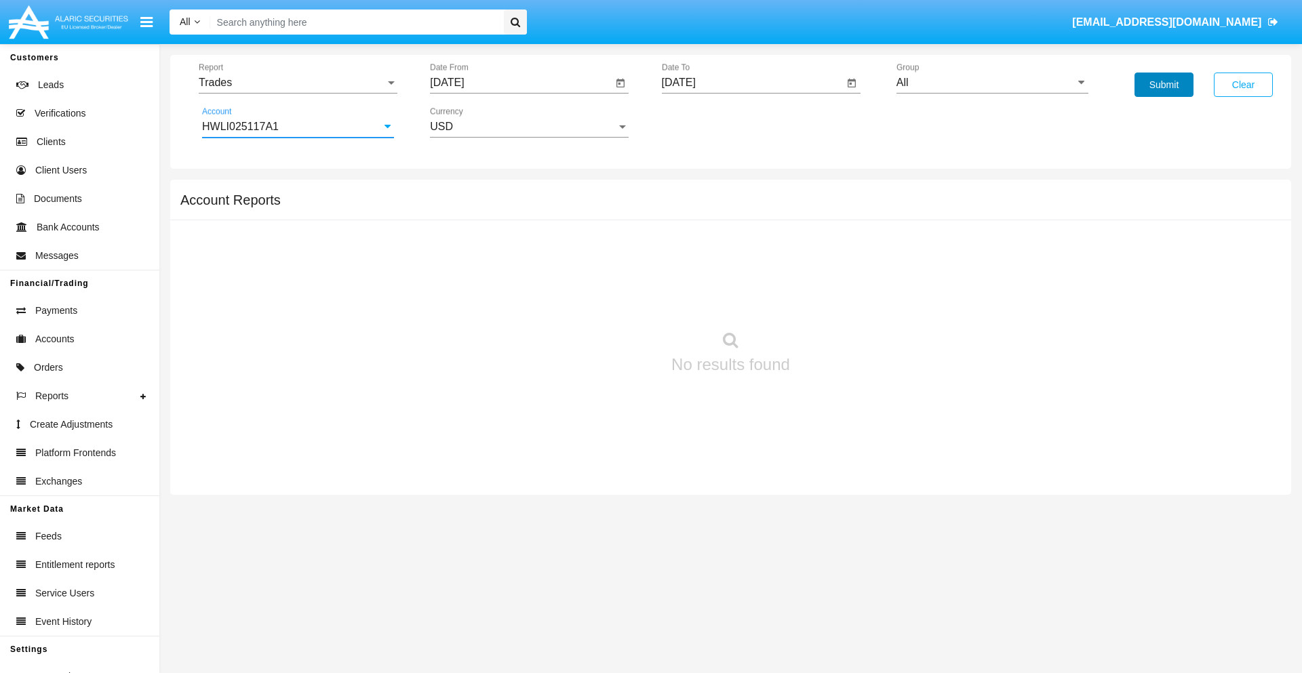
click at [1163, 85] on button "Submit" at bounding box center [1163, 85] width 59 height 24
click at [298, 83] on span "Report" at bounding box center [292, 83] width 186 height 12
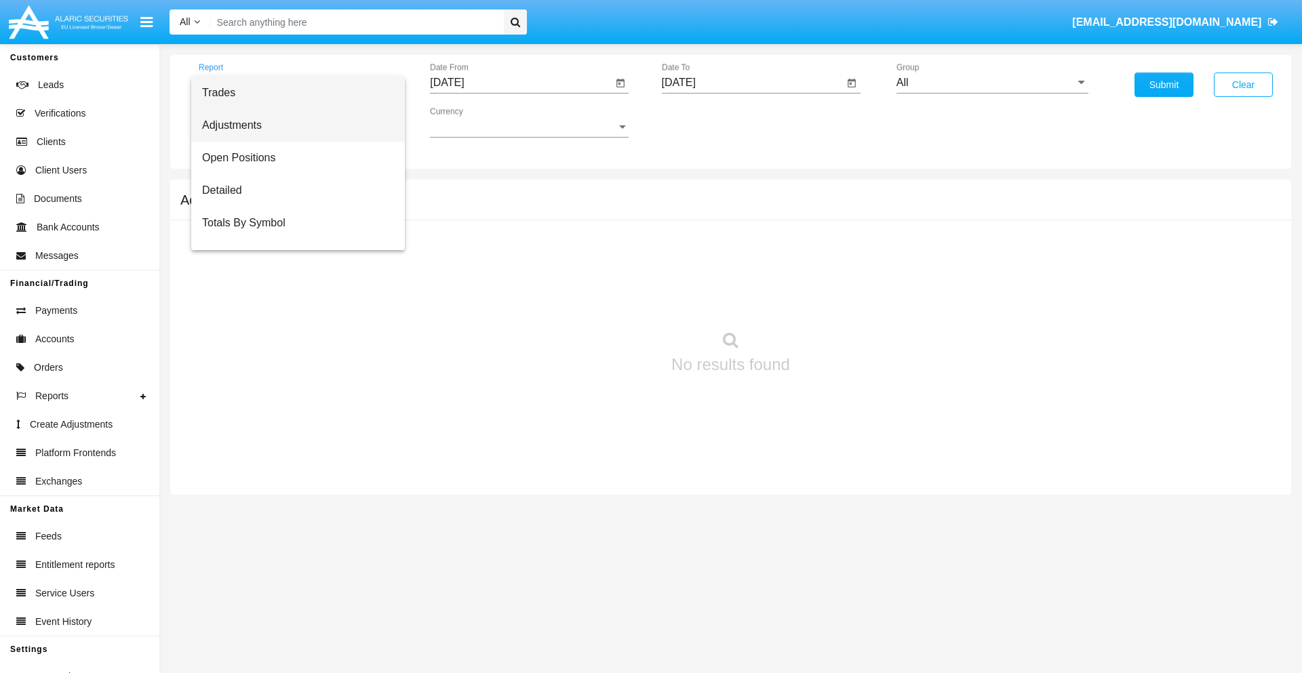
click at [292, 125] on span "Adjustments" at bounding box center [298, 125] width 192 height 33
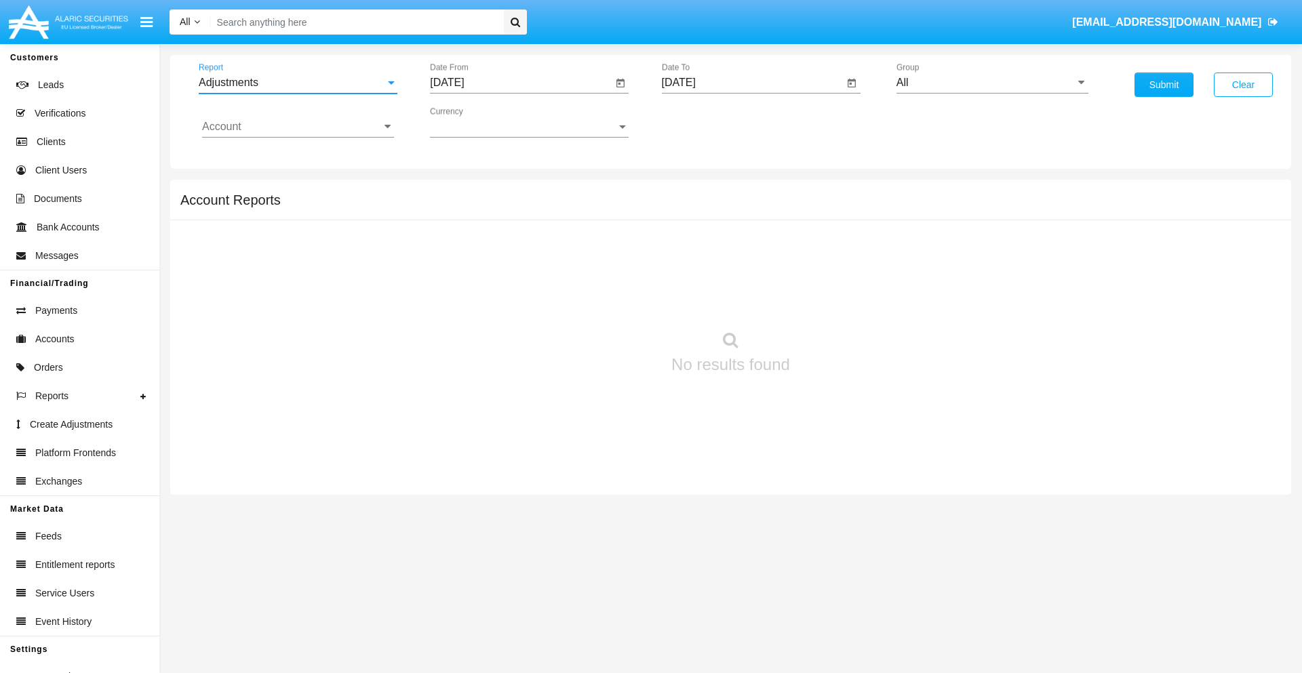
click at [521, 83] on input "[DATE]" at bounding box center [521, 83] width 182 height 12
click at [474, 122] on span "[DATE]" at bounding box center [462, 122] width 30 height 11
click at [510, 273] on div "2019" at bounding box center [510, 272] width 43 height 24
click at [462, 191] on div "JAN" at bounding box center [462, 191] width 43 height 24
click at [506, 207] on div "1" at bounding box center [506, 208] width 24 height 24
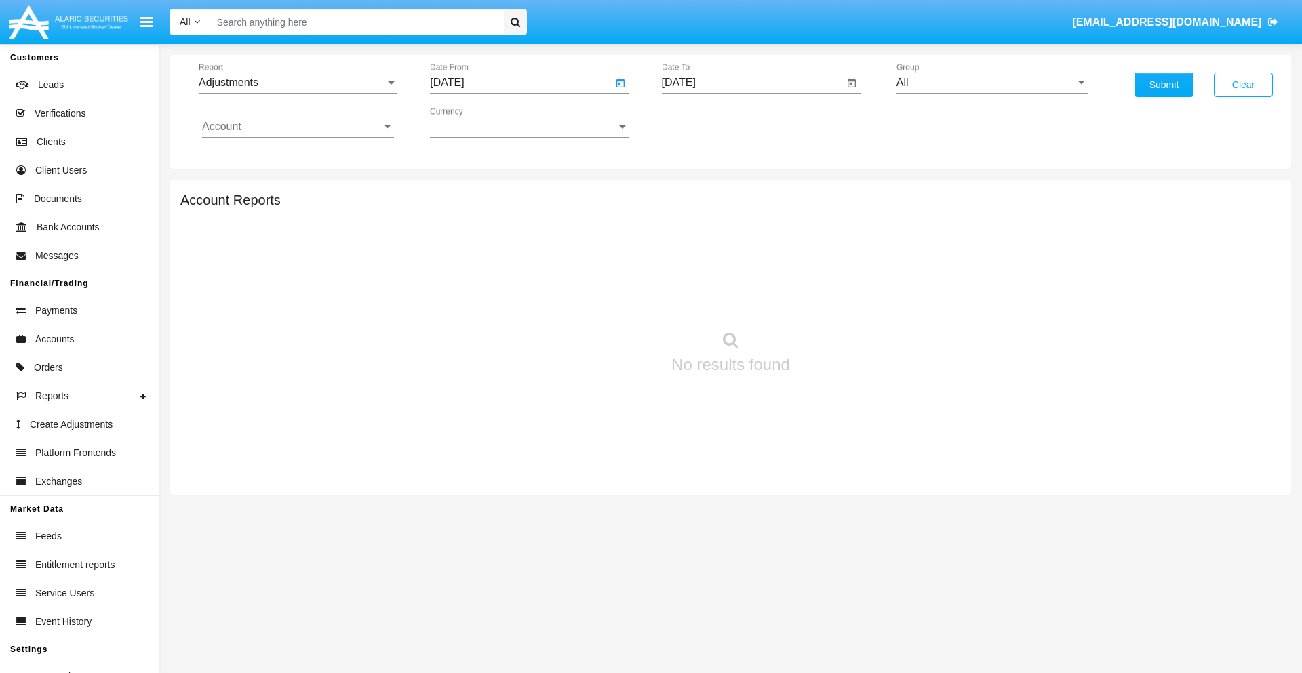
type input "[DATE]"
click at [752, 83] on input "[DATE]" at bounding box center [753, 83] width 182 height 12
click at [705, 122] on span "[DATE]" at bounding box center [694, 122] width 30 height 11
click at [741, 273] on div "2019" at bounding box center [741, 272] width 43 height 24
click at [694, 191] on div "JAN" at bounding box center [694, 191] width 43 height 24
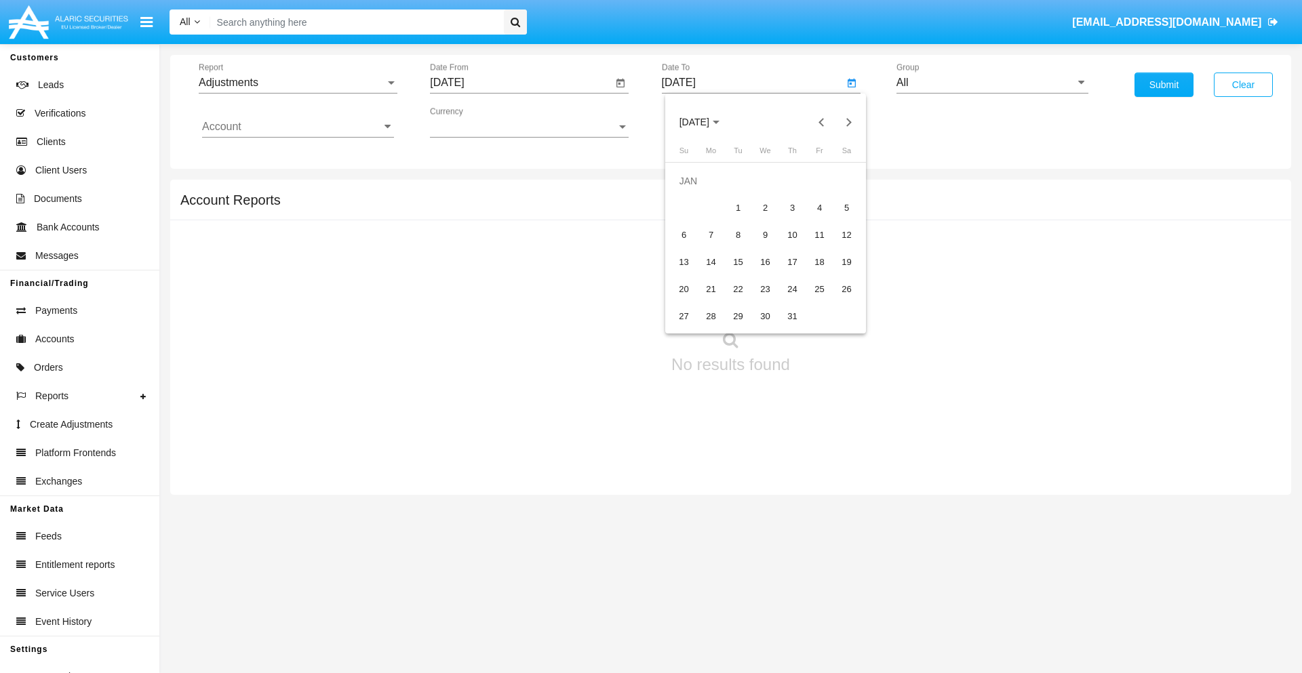
click at [738, 207] on div "1" at bounding box center [738, 208] width 24 height 24
type input "[DATE]"
click at [298, 127] on input "Account" at bounding box center [298, 127] width 192 height 12
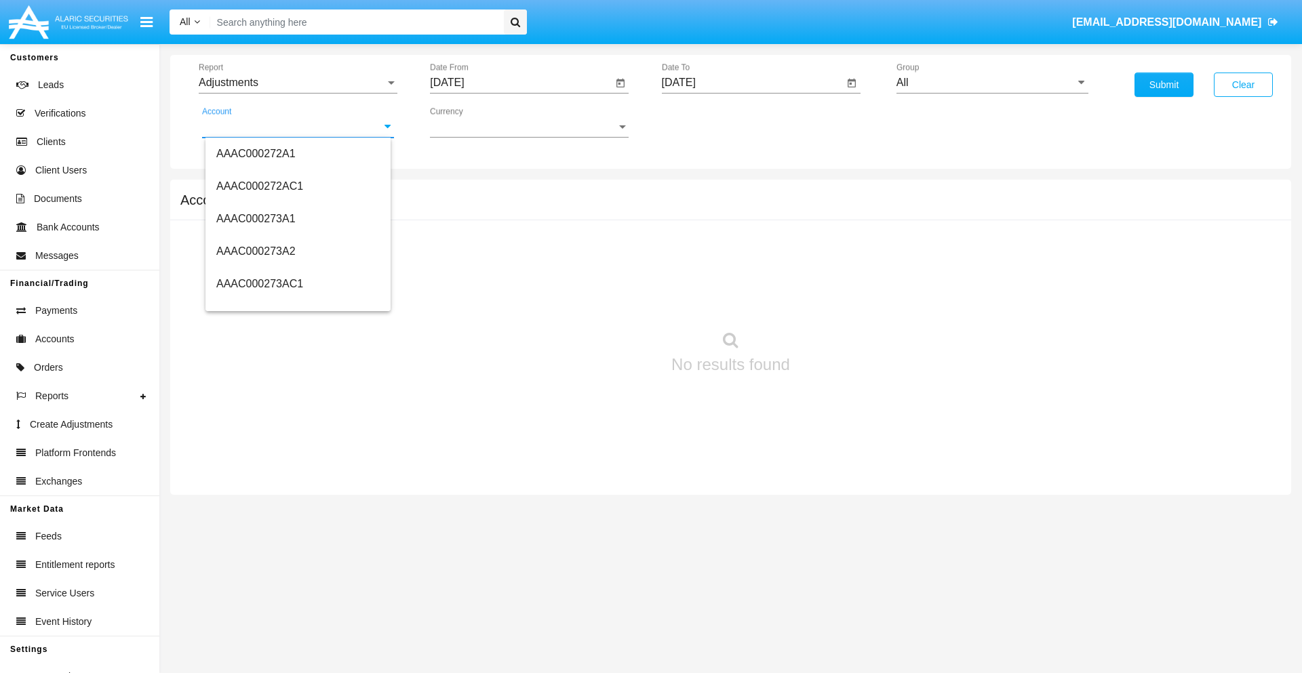
scroll to position [148368, 0]
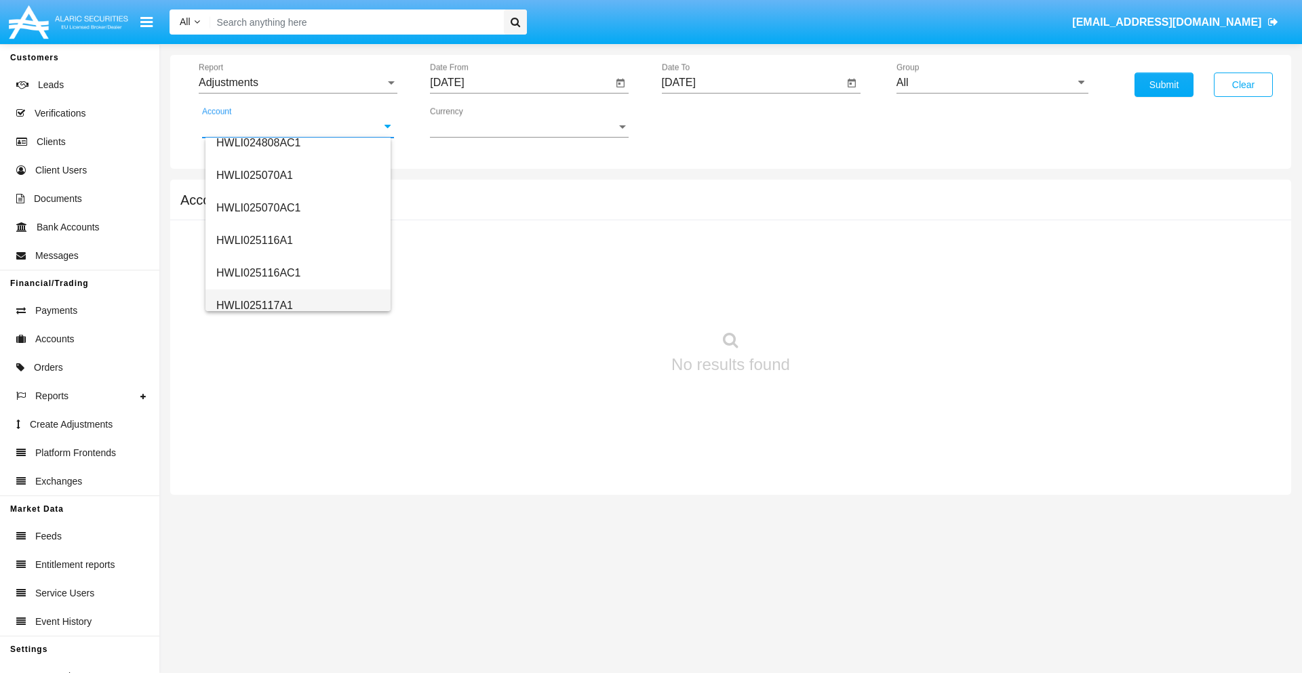
click at [254, 305] on span "HWLI025117A1" at bounding box center [254, 306] width 77 height 12
type input "HWLI025117A1"
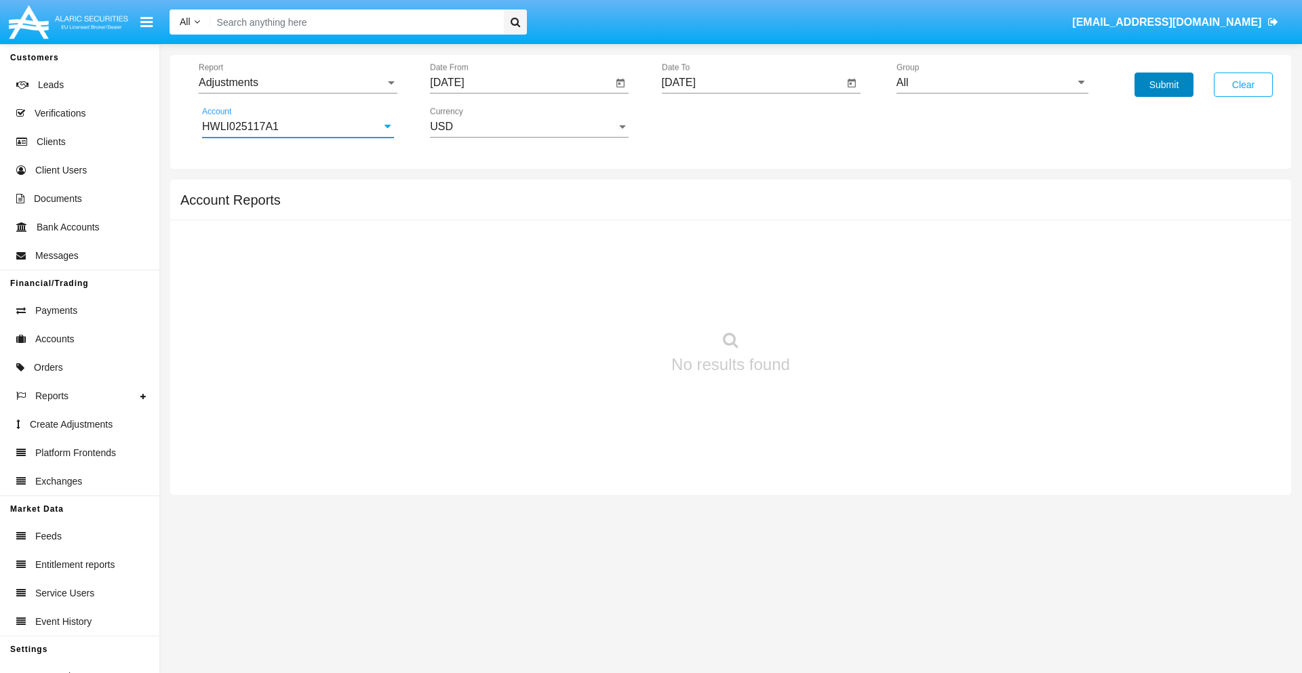
click at [1163, 85] on button "Submit" at bounding box center [1163, 85] width 59 height 24
click at [298, 83] on span "Report" at bounding box center [292, 83] width 186 height 12
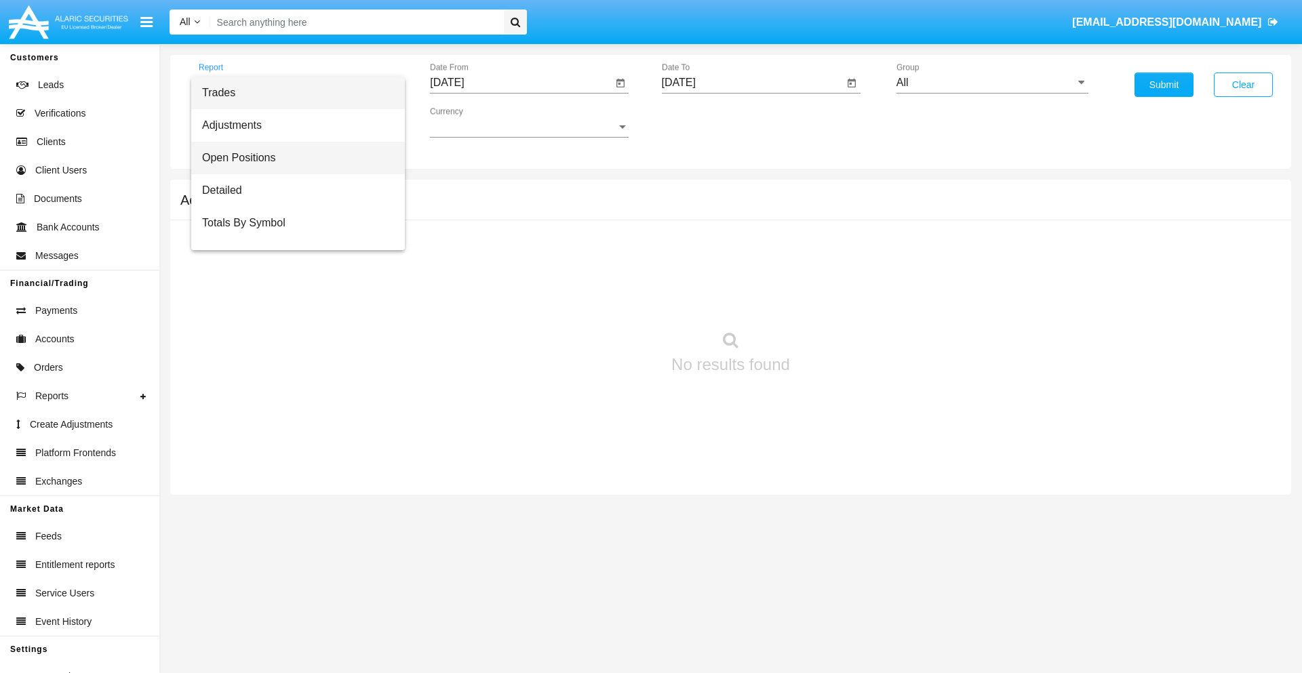
click at [292, 158] on span "Open Positions" at bounding box center [298, 158] width 192 height 33
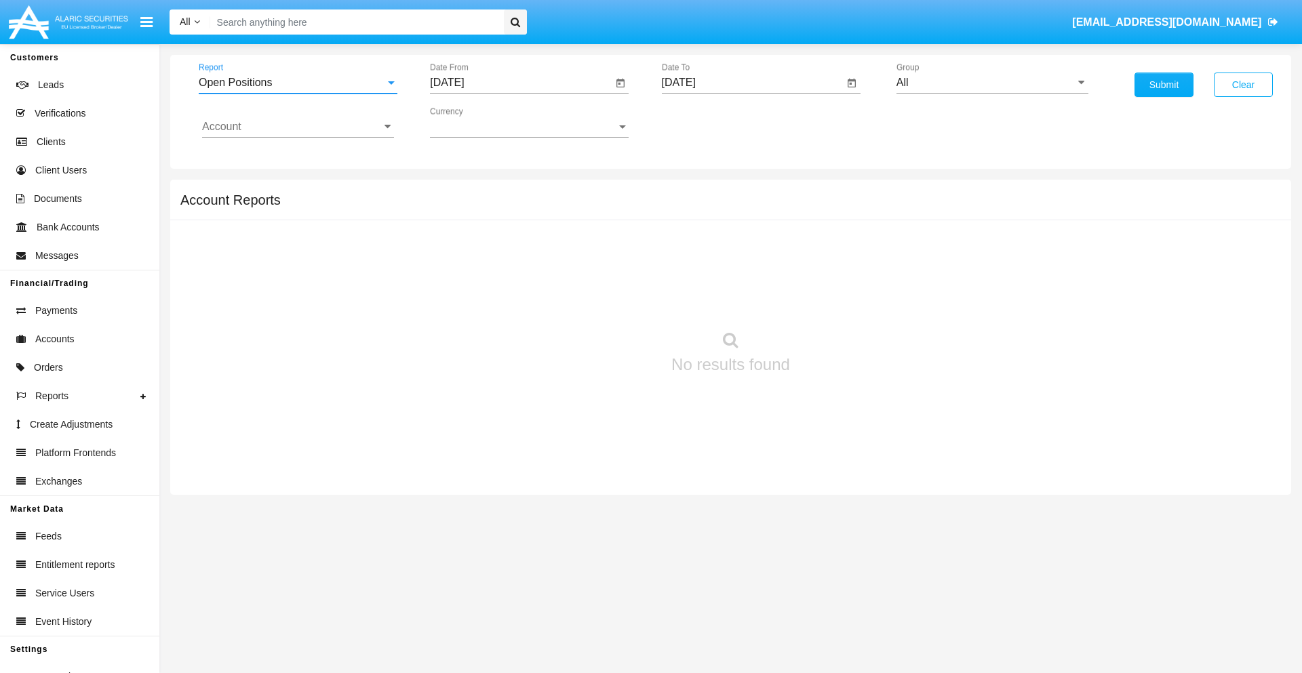
click at [521, 83] on input "[DATE]" at bounding box center [521, 83] width 182 height 12
click at [474, 122] on span "[DATE]" at bounding box center [462, 122] width 30 height 11
click at [510, 273] on div "2019" at bounding box center [510, 272] width 43 height 24
click at [462, 191] on div "JAN" at bounding box center [462, 191] width 43 height 24
click at [506, 207] on div "1" at bounding box center [506, 208] width 24 height 24
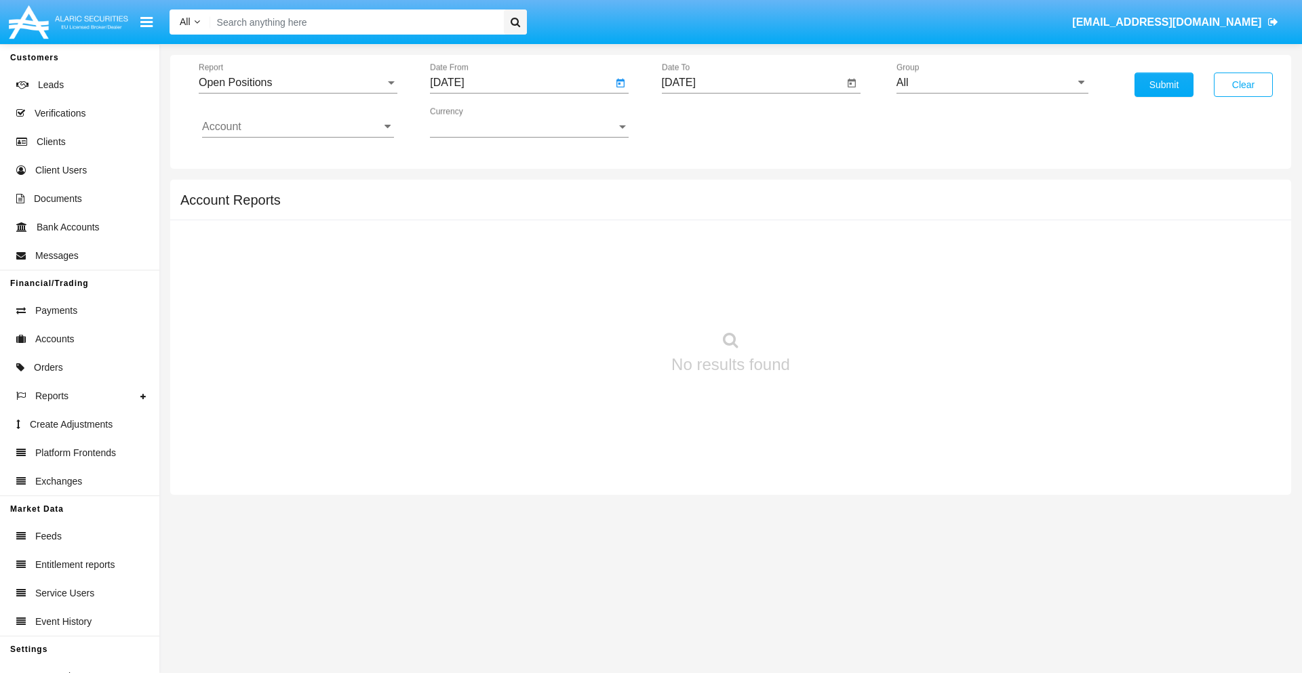
type input "[DATE]"
click at [752, 83] on input "[DATE]" at bounding box center [753, 83] width 182 height 12
click at [705, 122] on span "[DATE]" at bounding box center [694, 122] width 30 height 11
click at [741, 273] on div "2019" at bounding box center [741, 272] width 43 height 24
click at [694, 191] on div "JAN" at bounding box center [694, 191] width 43 height 24
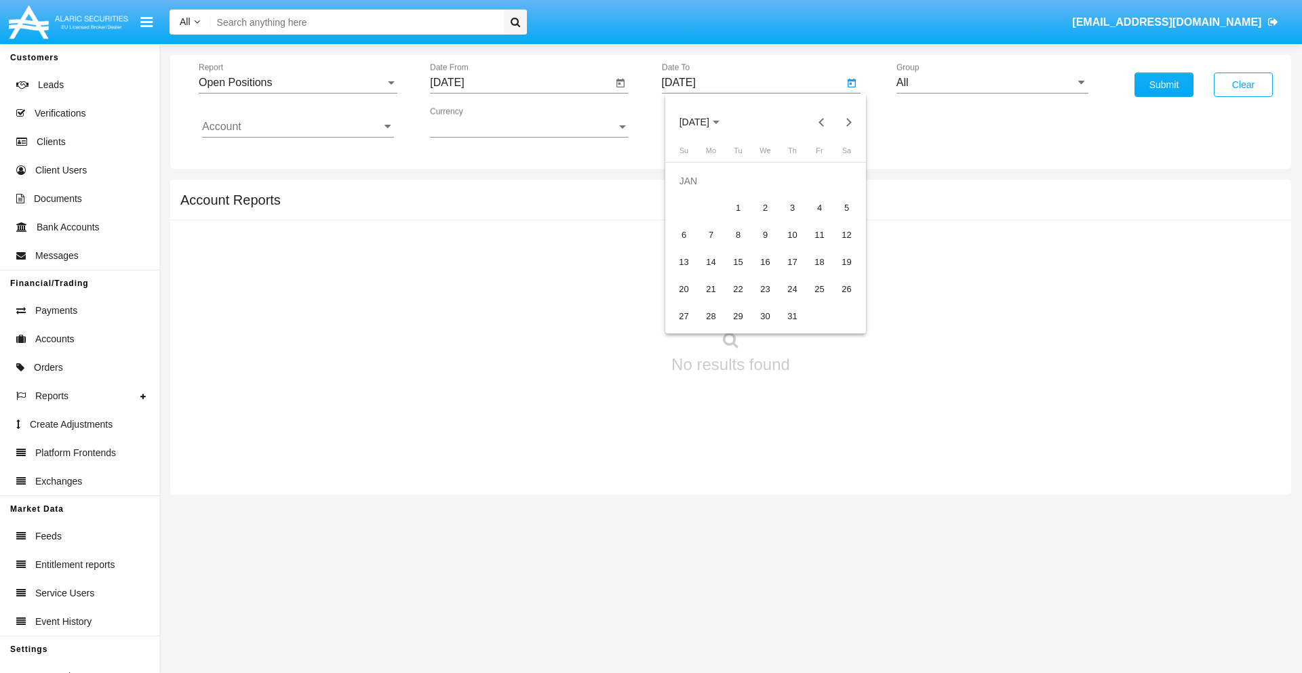
click at [738, 207] on div "1" at bounding box center [738, 208] width 24 height 24
type input "[DATE]"
click at [298, 127] on input "Account" at bounding box center [298, 127] width 192 height 12
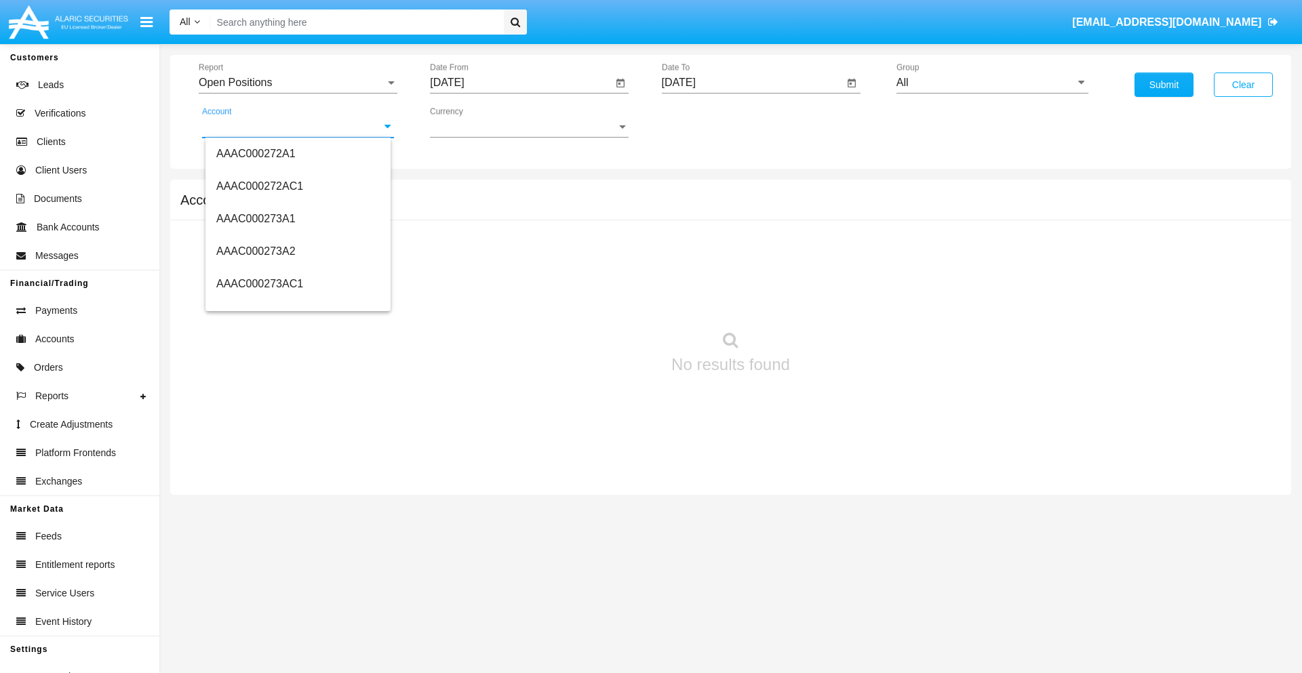
scroll to position [148368, 0]
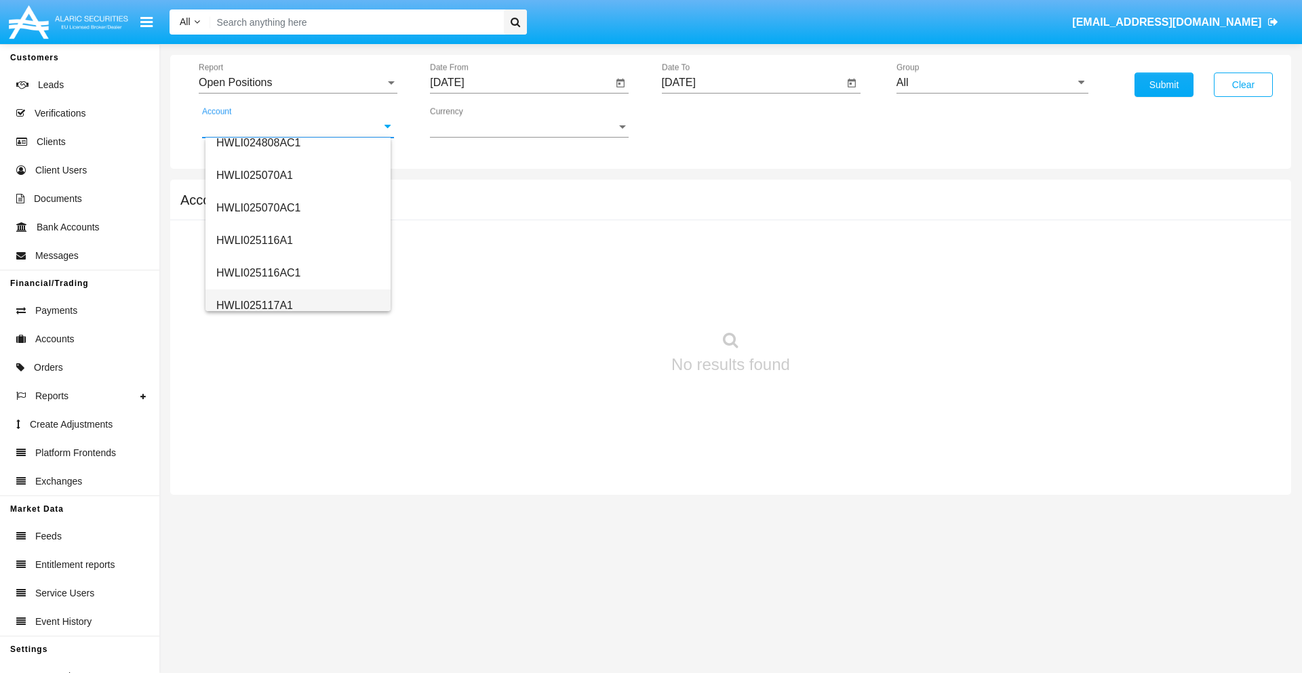
click at [254, 305] on span "HWLI025117A1" at bounding box center [254, 306] width 77 height 12
type input "HWLI025117A1"
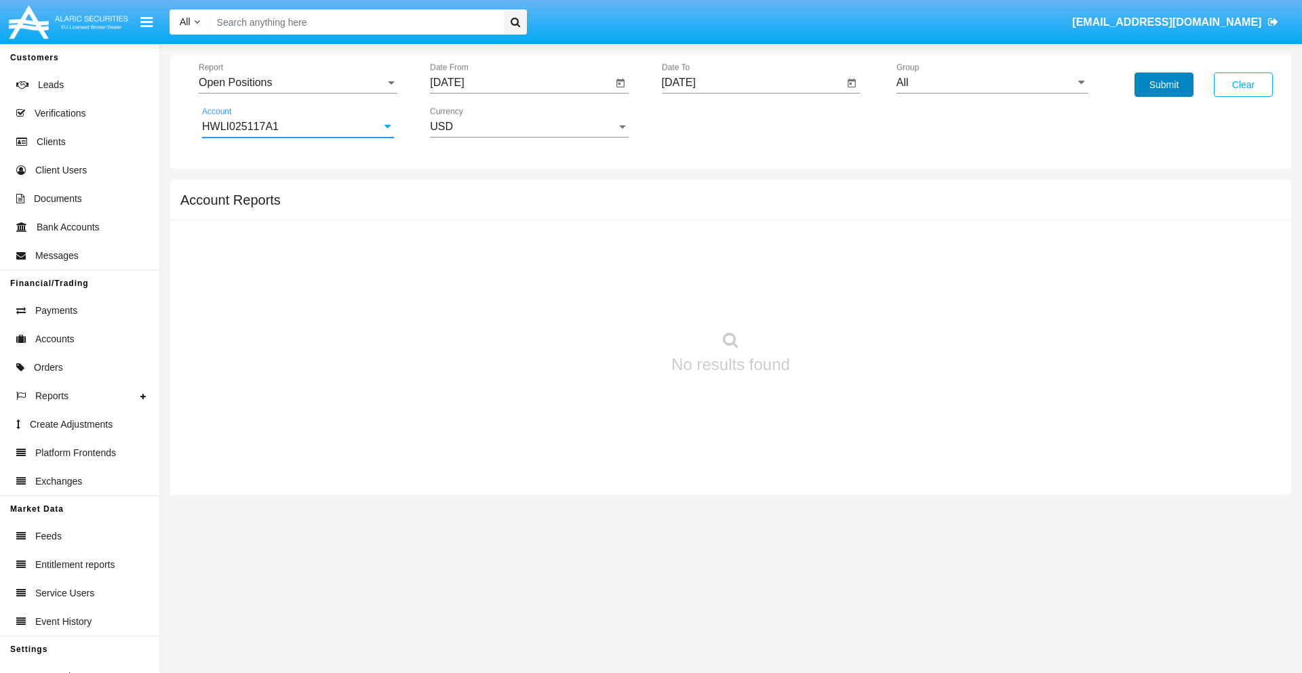
click at [1163, 85] on button "Submit" at bounding box center [1163, 85] width 59 height 24
click at [298, 83] on span "Report" at bounding box center [292, 83] width 186 height 12
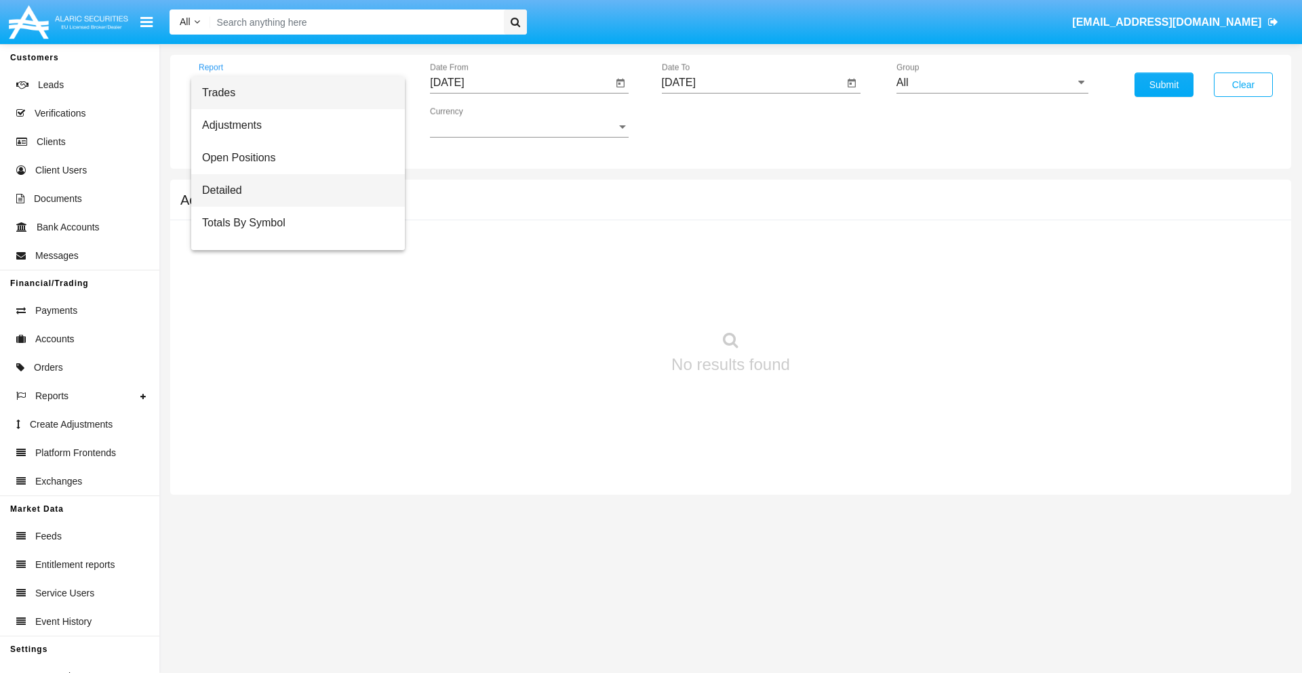
click at [292, 191] on span "Detailed" at bounding box center [298, 190] width 192 height 33
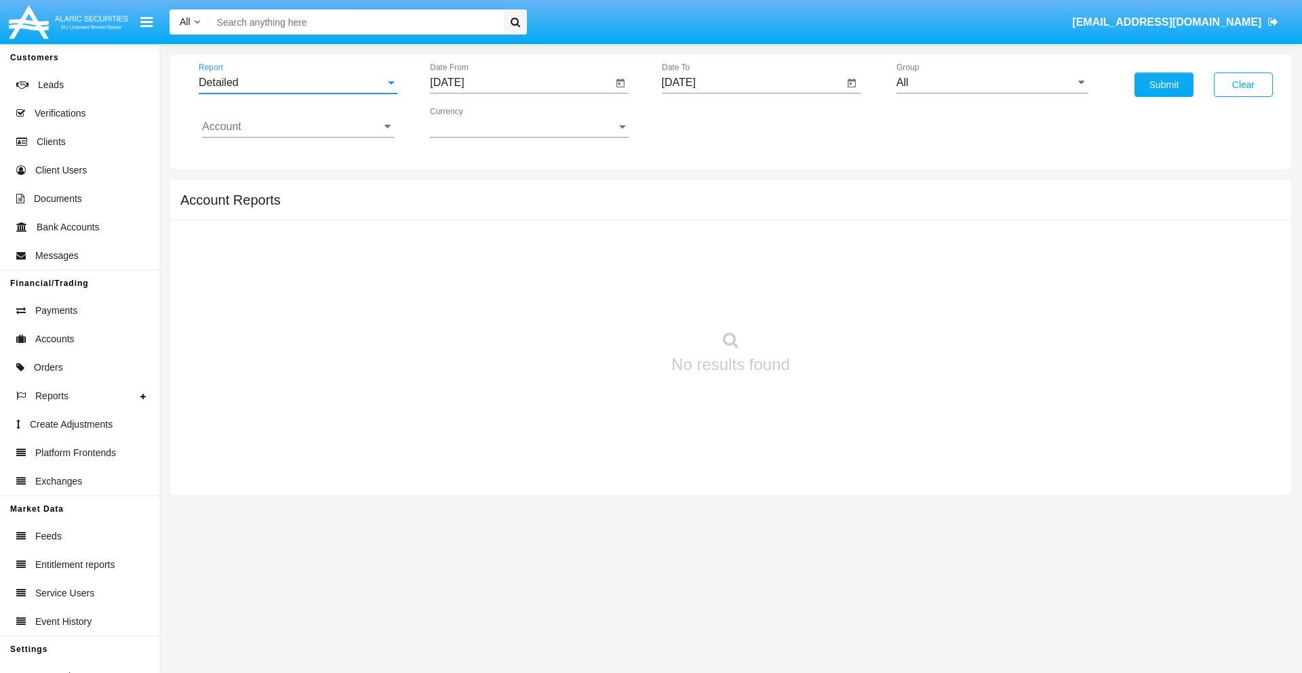
click at [521, 83] on input "[DATE]" at bounding box center [521, 83] width 182 height 12
click at [474, 122] on span "[DATE]" at bounding box center [462, 122] width 30 height 11
click at [510, 273] on div "2019" at bounding box center [510, 272] width 43 height 24
click at [462, 191] on div "JAN" at bounding box center [462, 191] width 43 height 24
click at [506, 207] on div "1" at bounding box center [506, 208] width 24 height 24
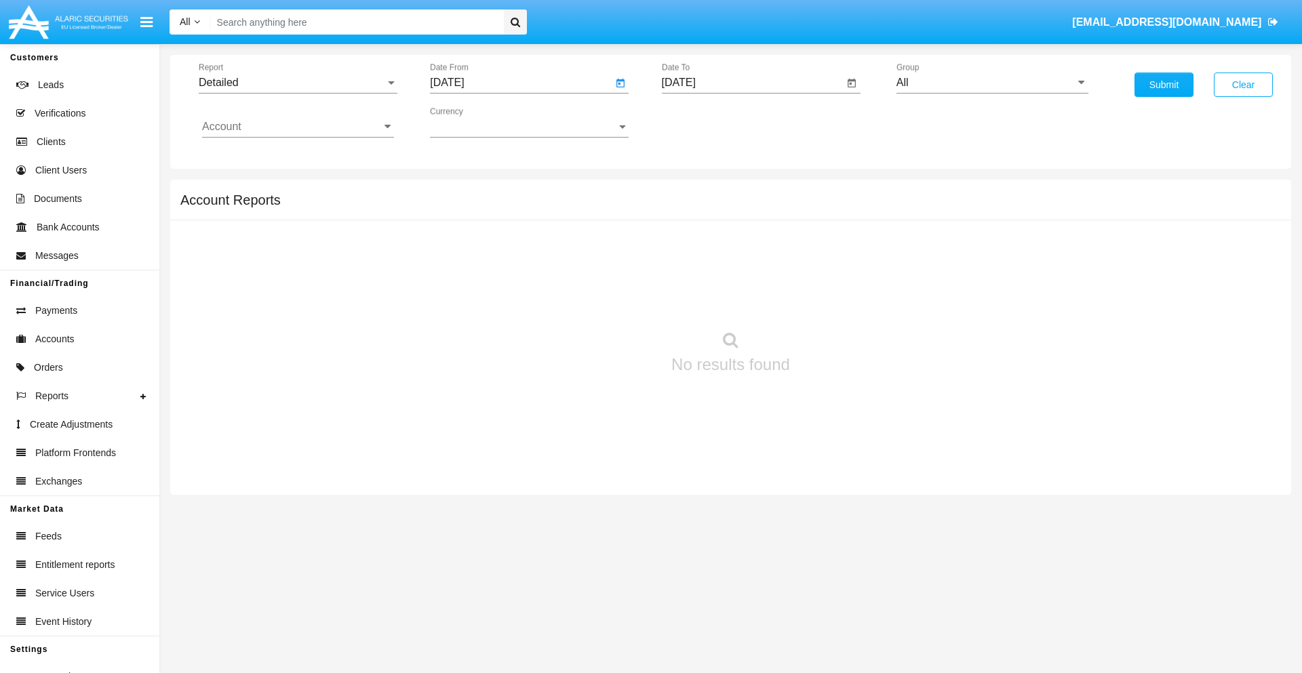
type input "[DATE]"
click at [752, 83] on input "[DATE]" at bounding box center [753, 83] width 182 height 12
click at [705, 122] on span "[DATE]" at bounding box center [694, 122] width 30 height 11
click at [741, 273] on div "2019" at bounding box center [741, 272] width 43 height 24
click at [694, 191] on div "JAN" at bounding box center [694, 191] width 43 height 24
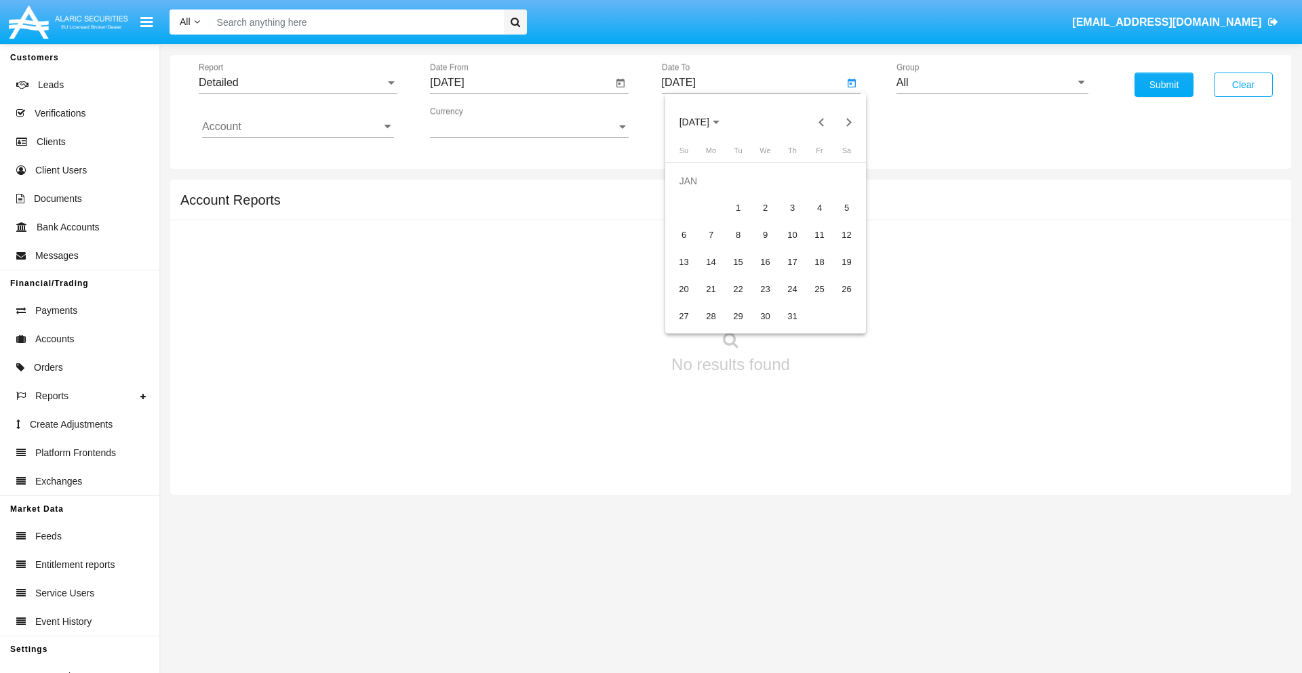
click at [738, 207] on div "1" at bounding box center [738, 208] width 24 height 24
type input "[DATE]"
click at [298, 127] on input "Account" at bounding box center [298, 127] width 192 height 12
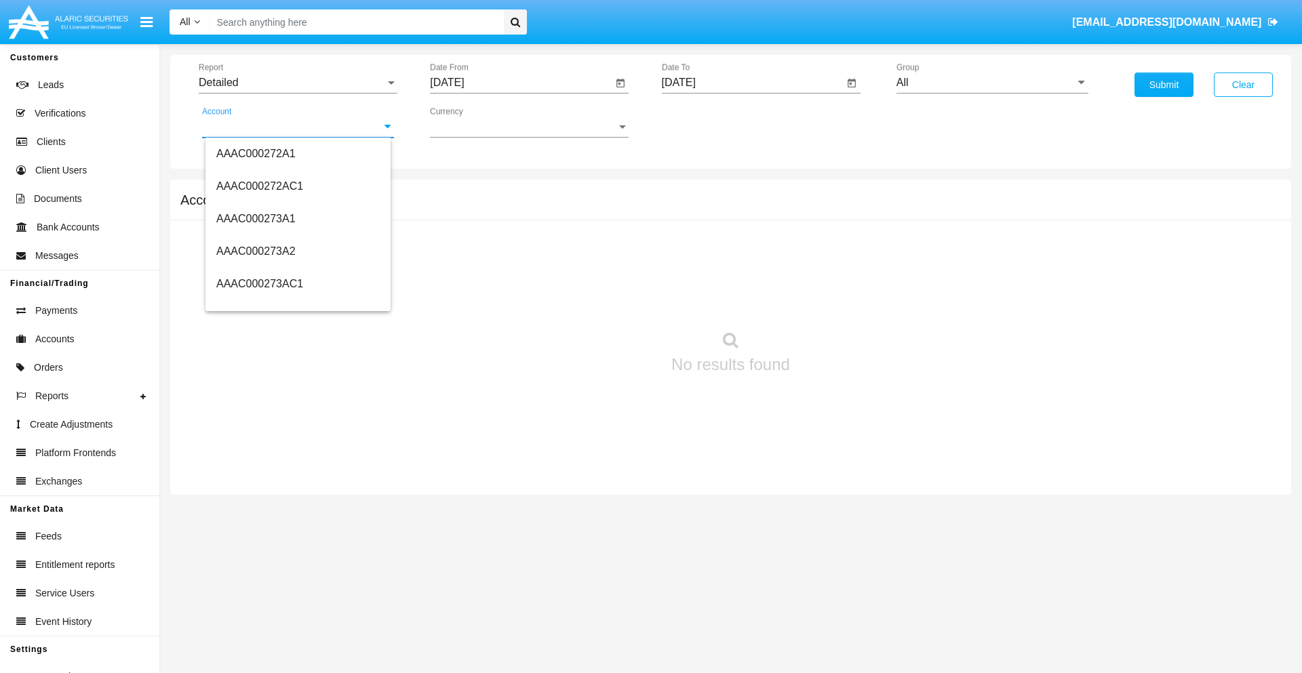
scroll to position [148368, 0]
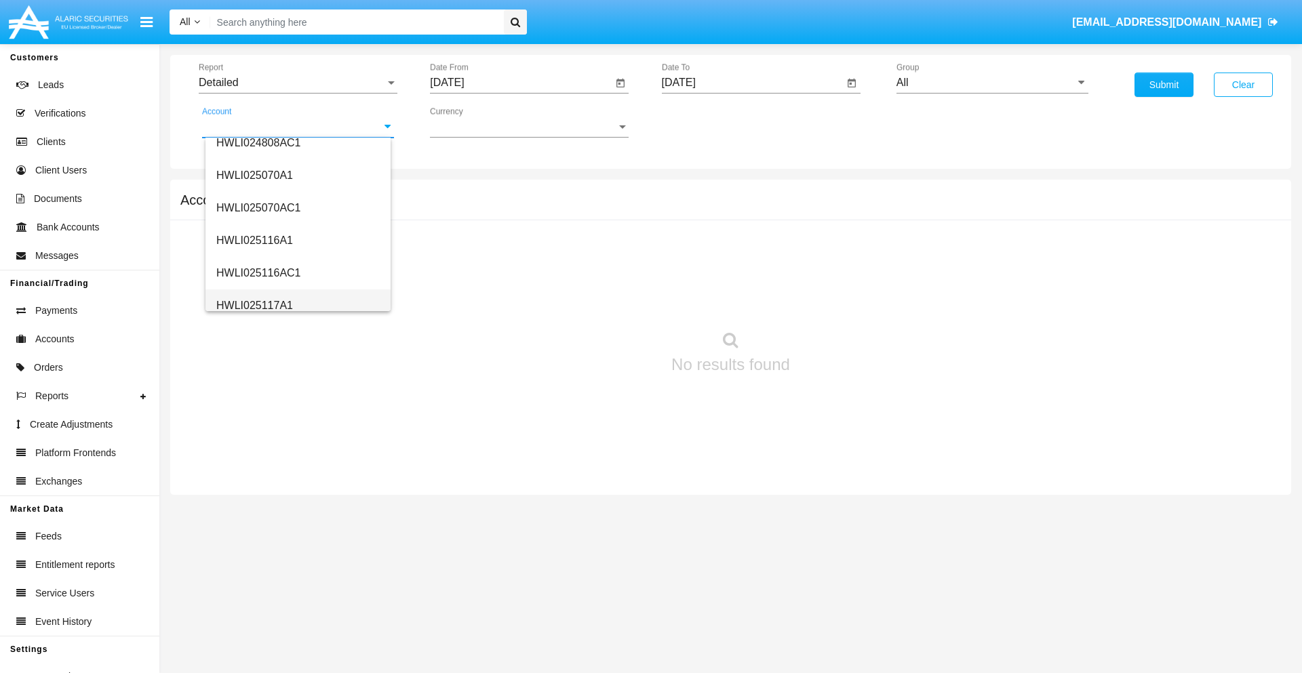
click at [254, 305] on span "HWLI025117A1" at bounding box center [254, 306] width 77 height 12
type input "HWLI025117A1"
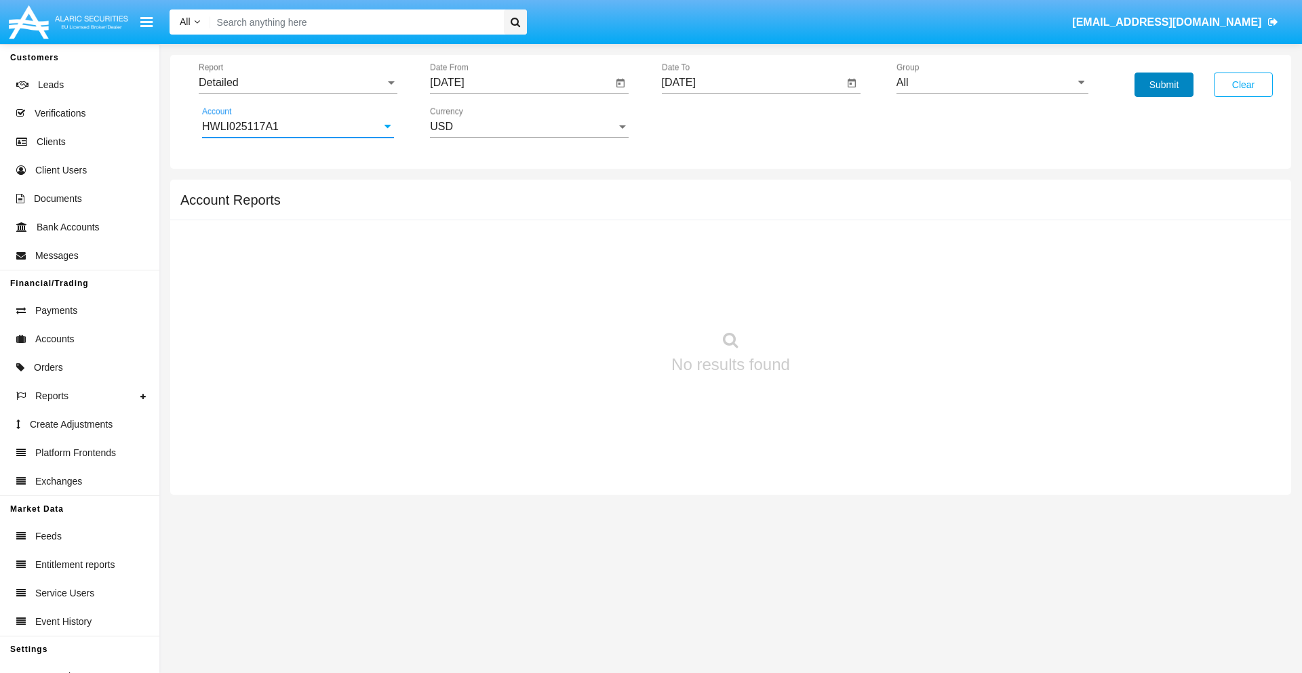
click at [1163, 85] on button "Submit" at bounding box center [1163, 85] width 59 height 24
click at [298, 83] on span "Report" at bounding box center [292, 83] width 186 height 12
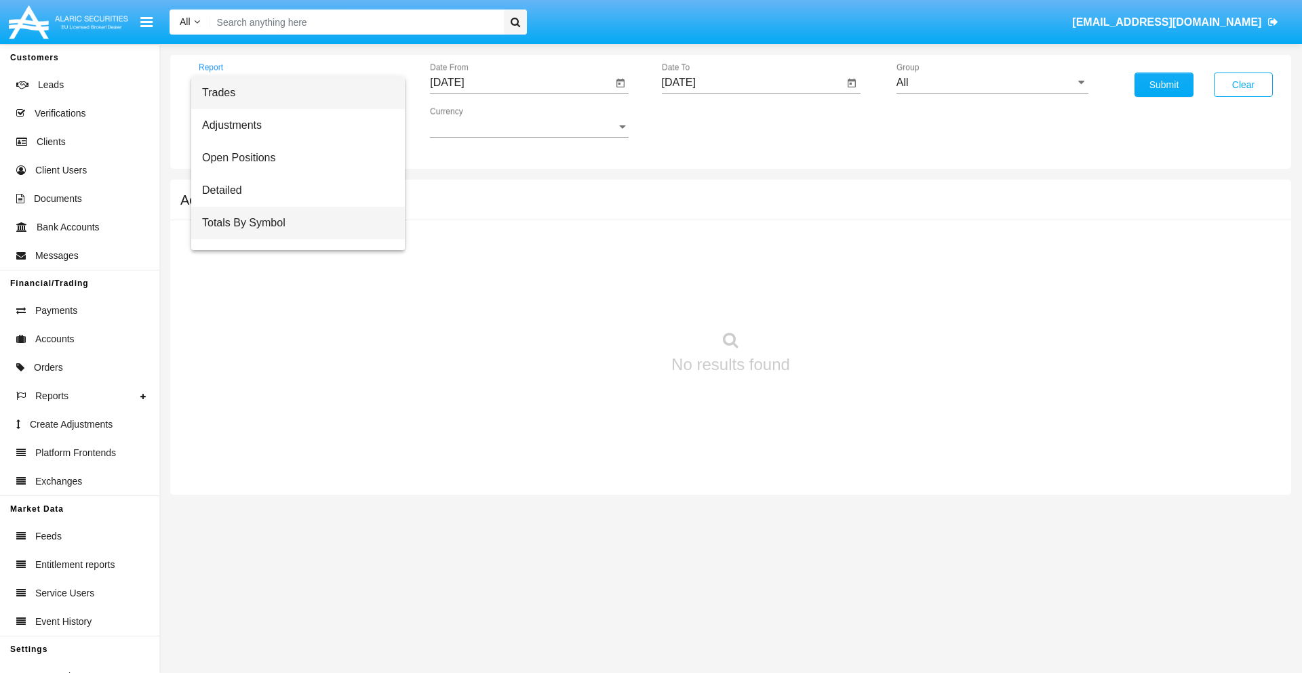
click at [292, 223] on span "Totals By Symbol" at bounding box center [298, 223] width 192 height 33
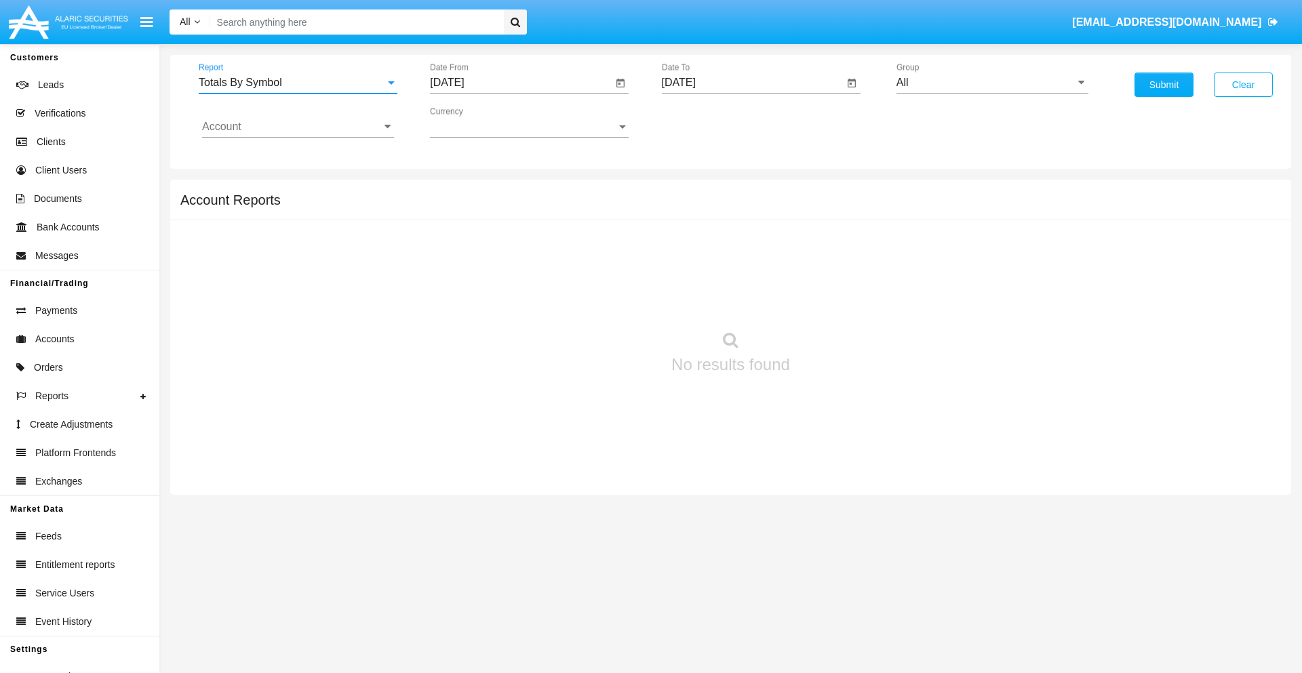
click at [521, 83] on input "[DATE]" at bounding box center [521, 83] width 182 height 12
click at [474, 122] on span "[DATE]" at bounding box center [462, 122] width 30 height 11
click at [510, 273] on div "2019" at bounding box center [510, 272] width 43 height 24
click at [462, 191] on div "JAN" at bounding box center [462, 191] width 43 height 24
click at [506, 207] on div "1" at bounding box center [506, 208] width 24 height 24
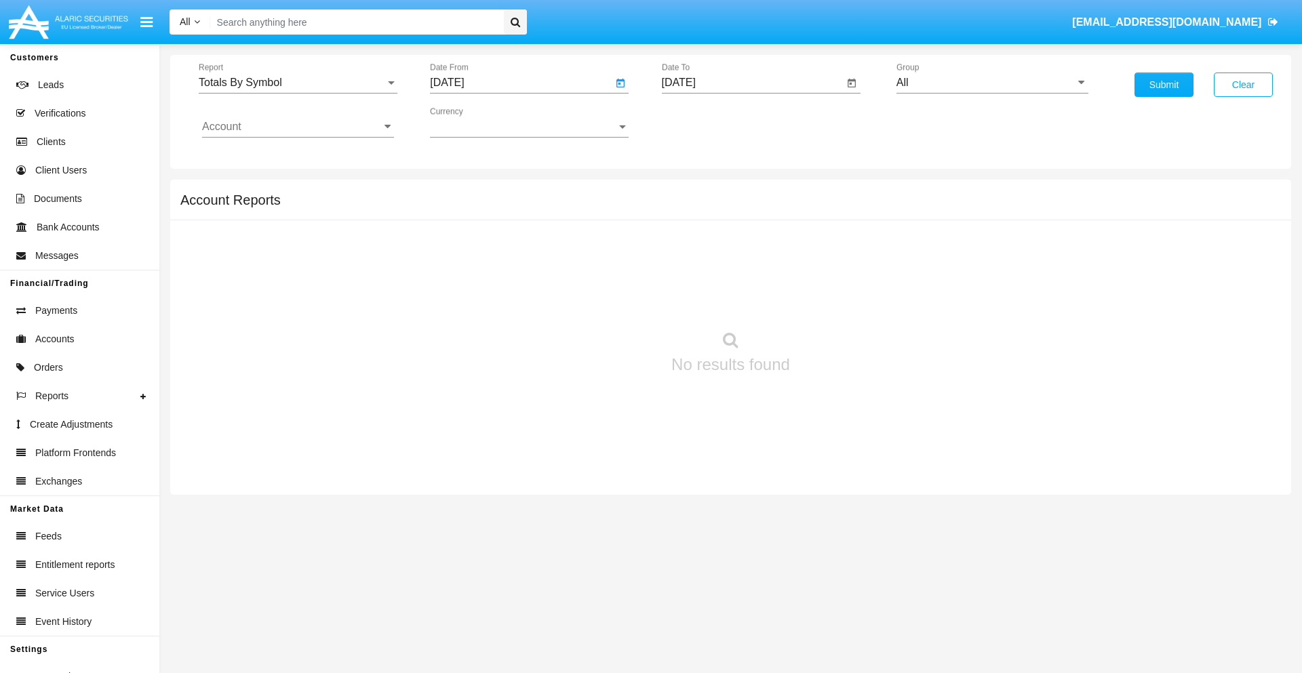
type input "[DATE]"
click at [752, 83] on input "[DATE]" at bounding box center [753, 83] width 182 height 12
click at [705, 122] on span "[DATE]" at bounding box center [694, 122] width 30 height 11
click at [741, 273] on div "2019" at bounding box center [741, 272] width 43 height 24
click at [694, 191] on div "JAN" at bounding box center [694, 191] width 43 height 24
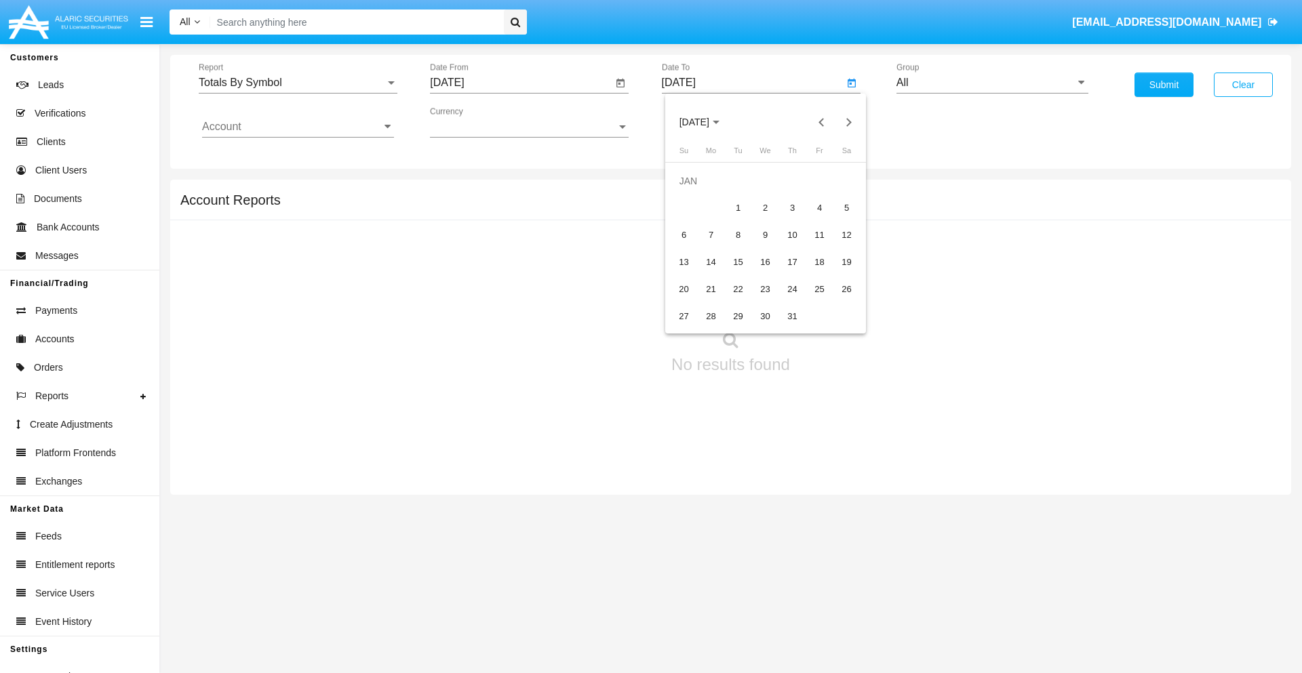
click at [738, 207] on div "1" at bounding box center [738, 208] width 24 height 24
type input "[DATE]"
click at [298, 127] on input "Account" at bounding box center [298, 127] width 192 height 12
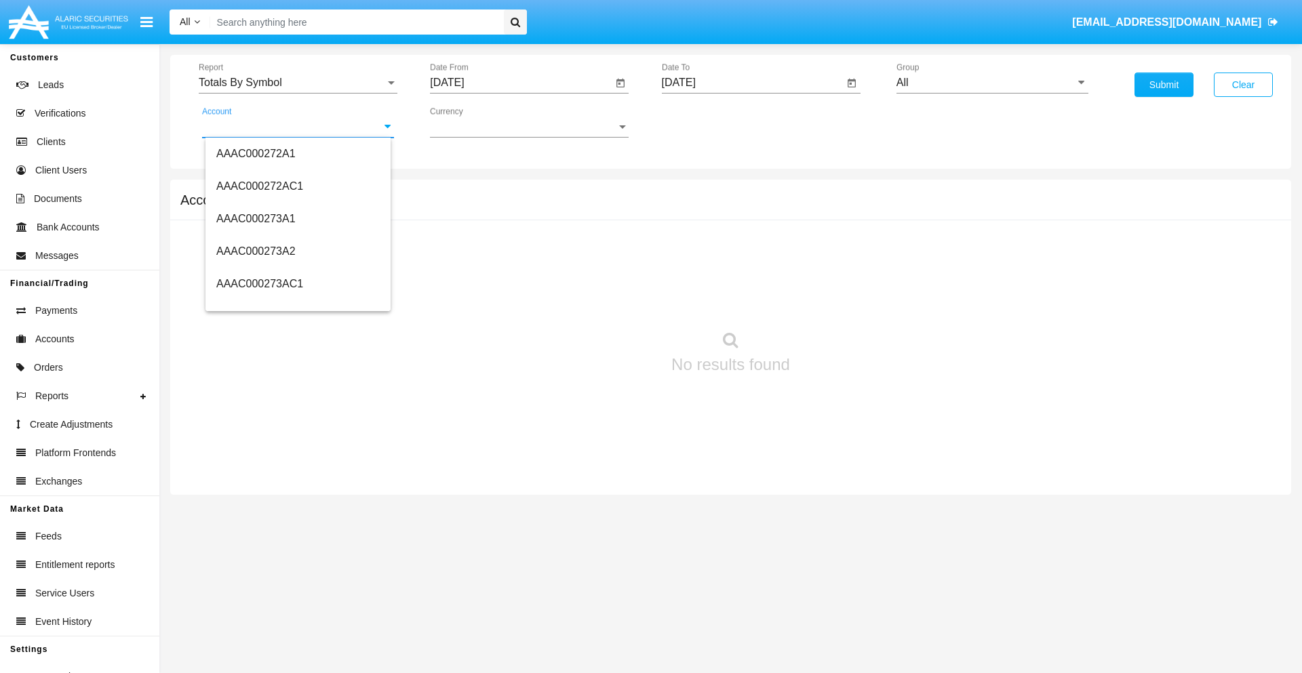
scroll to position [148368, 0]
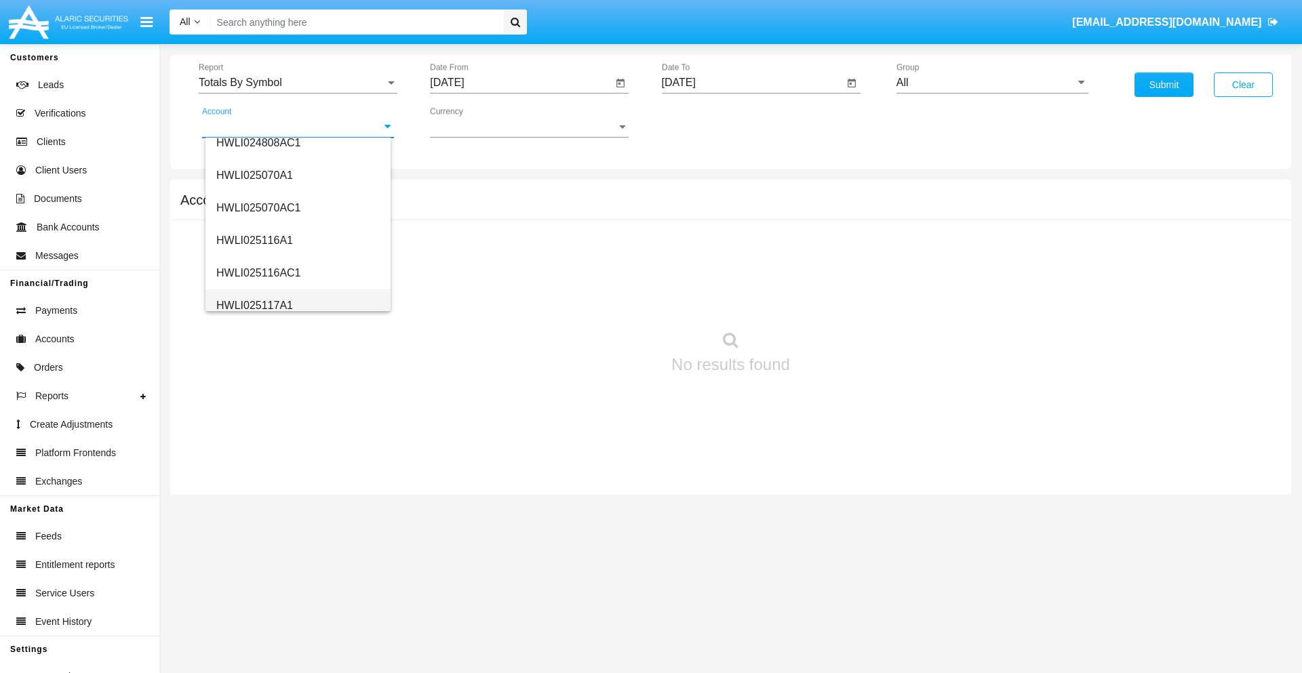
click at [254, 305] on span "HWLI025117A1" at bounding box center [254, 306] width 77 height 12
type input "HWLI025117A1"
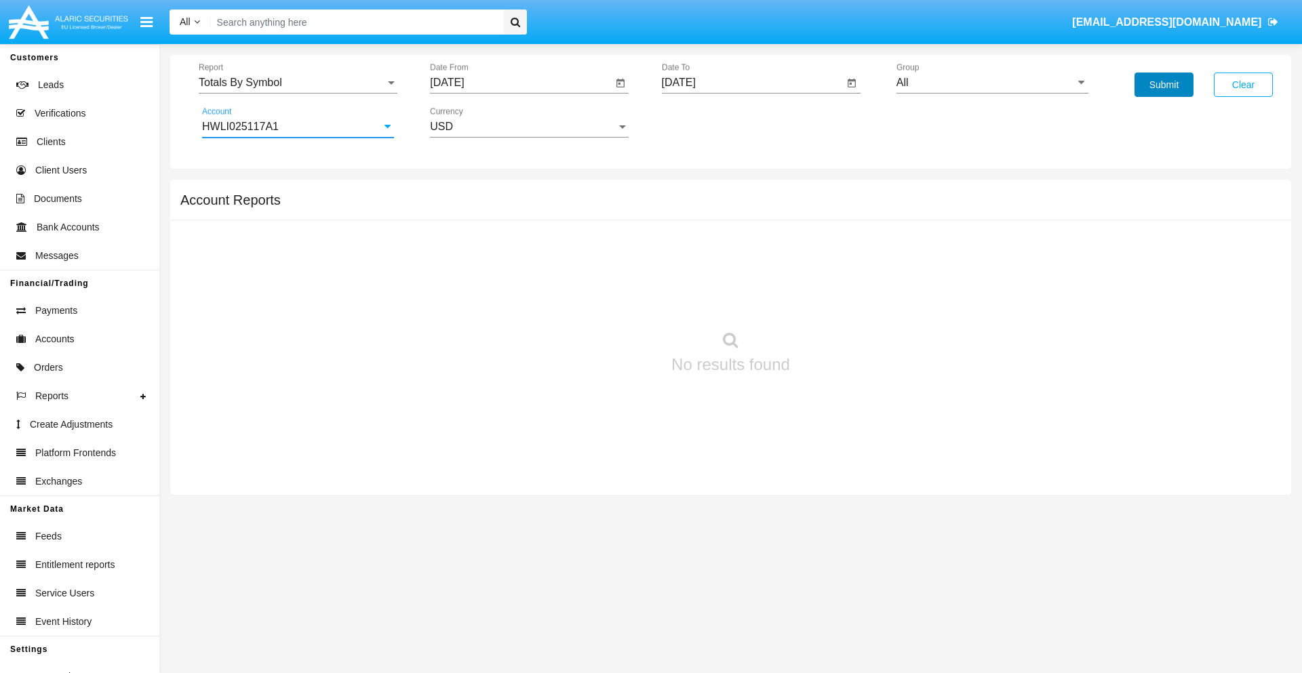
click at [1163, 85] on button "Submit" at bounding box center [1163, 85] width 59 height 24
click at [298, 83] on span "Report" at bounding box center [292, 83] width 186 height 12
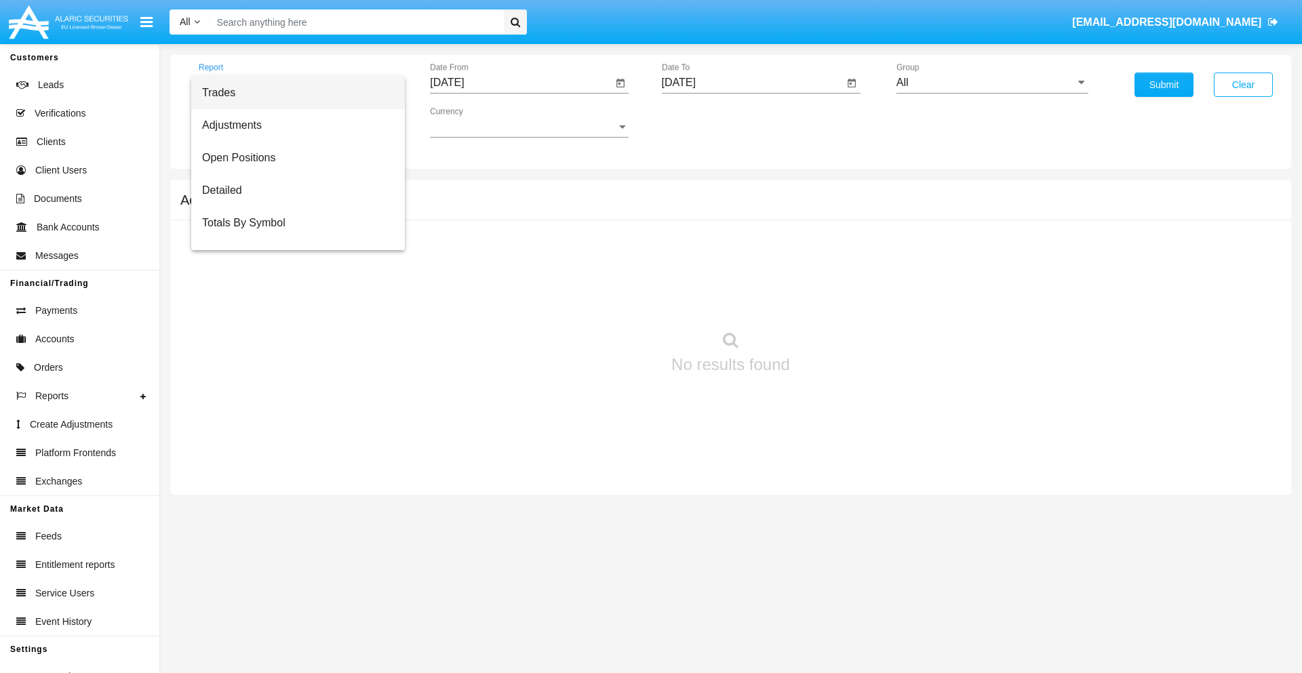
scroll to position [22, 0]
click at [292, 234] on span "Totals By Date" at bounding box center [298, 234] width 192 height 33
click at [521, 83] on input "[DATE]" at bounding box center [521, 83] width 182 height 12
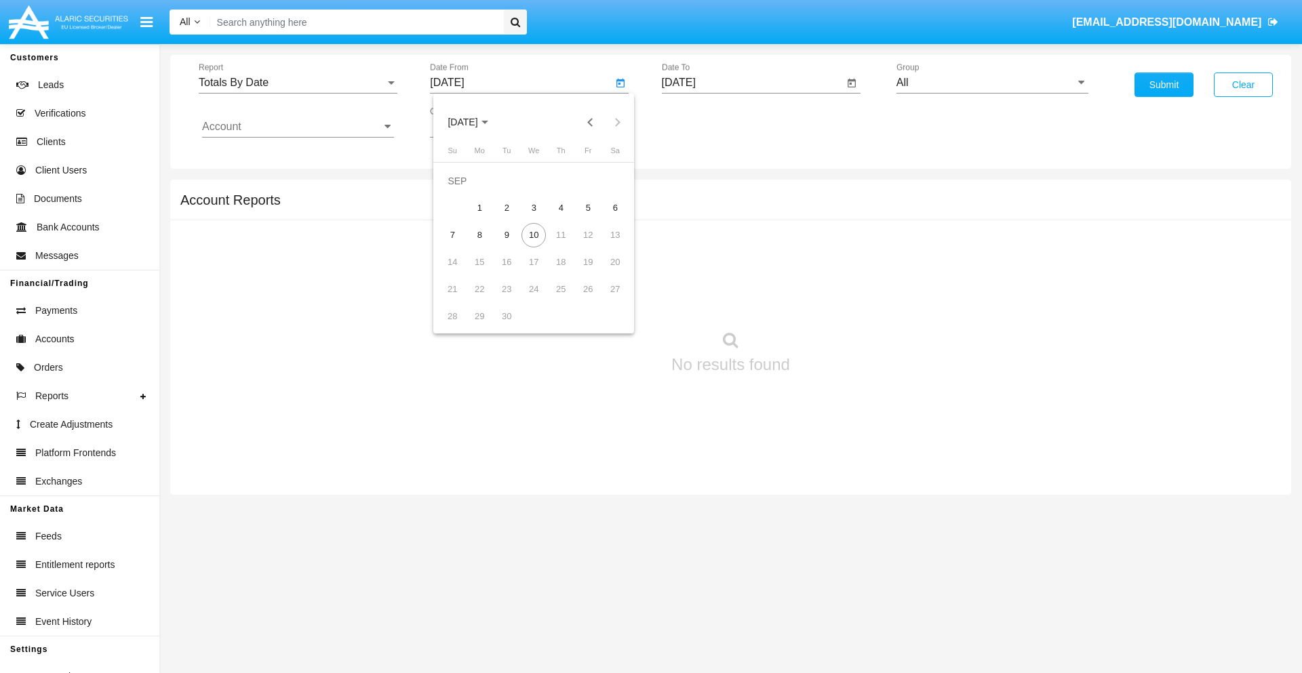
click at [474, 122] on span "[DATE]" at bounding box center [462, 122] width 30 height 11
click at [510, 273] on div "2019" at bounding box center [510, 272] width 43 height 24
click at [462, 191] on div "JAN" at bounding box center [462, 191] width 43 height 24
click at [506, 207] on div "1" at bounding box center [506, 208] width 24 height 24
type input "[DATE]"
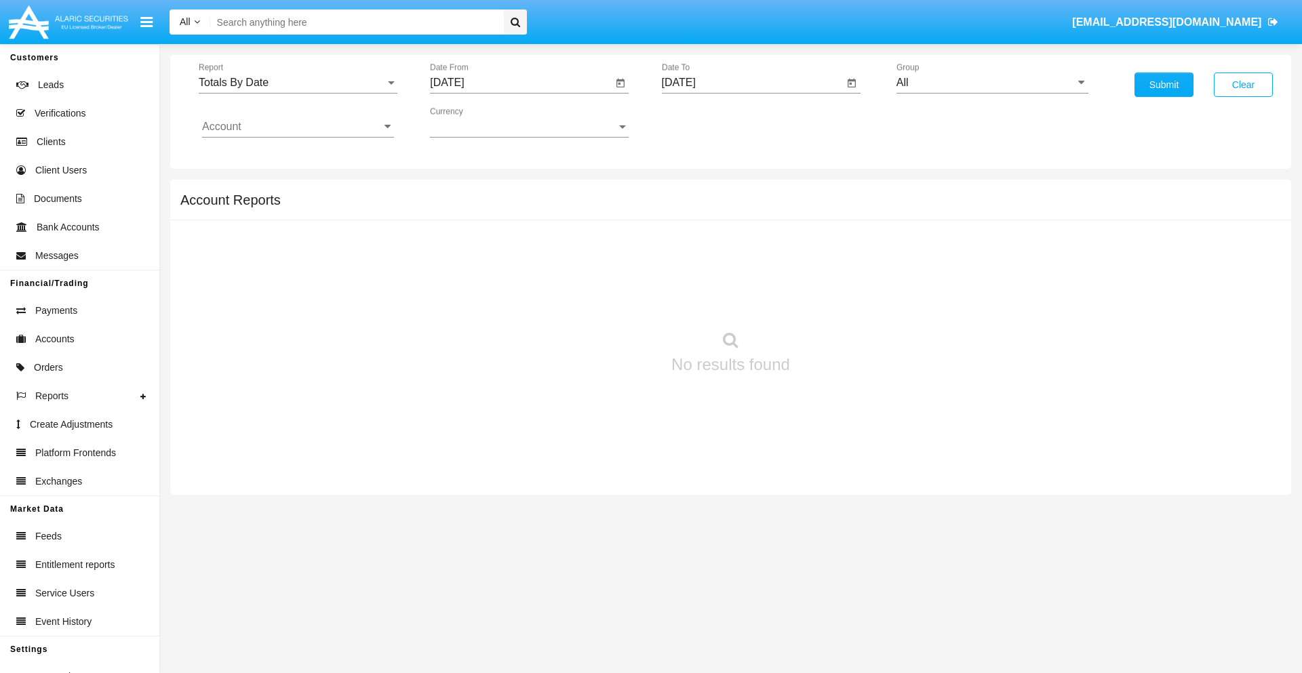
click at [752, 83] on input "[DATE]" at bounding box center [753, 83] width 182 height 12
click at [705, 122] on span "[DATE]" at bounding box center [694, 122] width 30 height 11
click at [741, 273] on div "2019" at bounding box center [741, 272] width 43 height 24
click at [694, 191] on div "JAN" at bounding box center [694, 191] width 43 height 24
click at [738, 207] on div "1" at bounding box center [738, 208] width 24 height 24
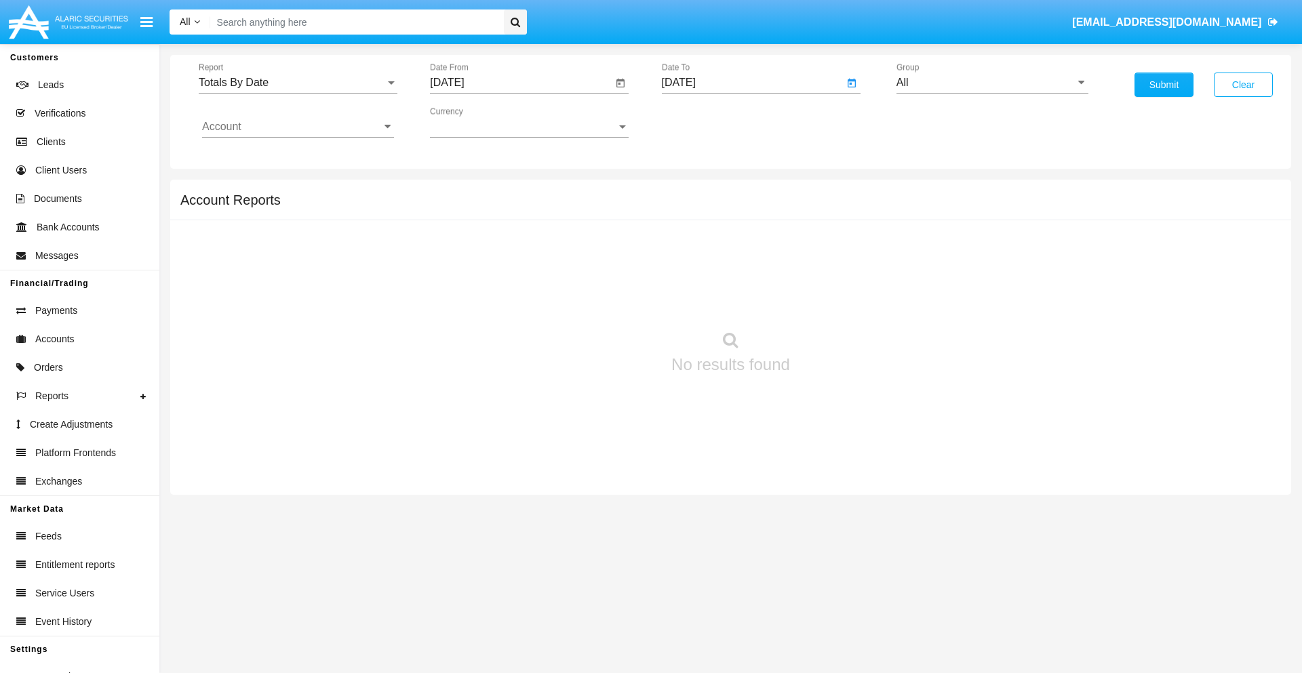
type input "[DATE]"
click at [298, 127] on input "Account" at bounding box center [298, 127] width 192 height 12
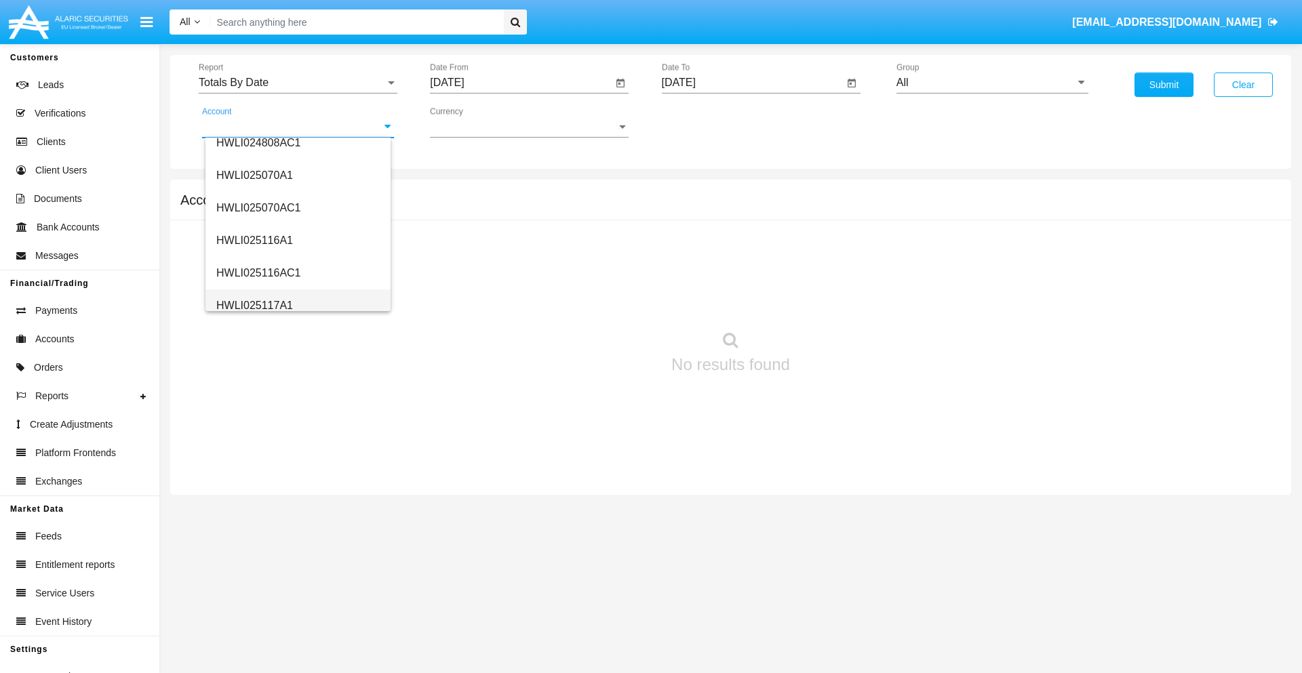
click at [254, 305] on span "HWLI025117A1" at bounding box center [254, 306] width 77 height 12
type input "HWLI025117A1"
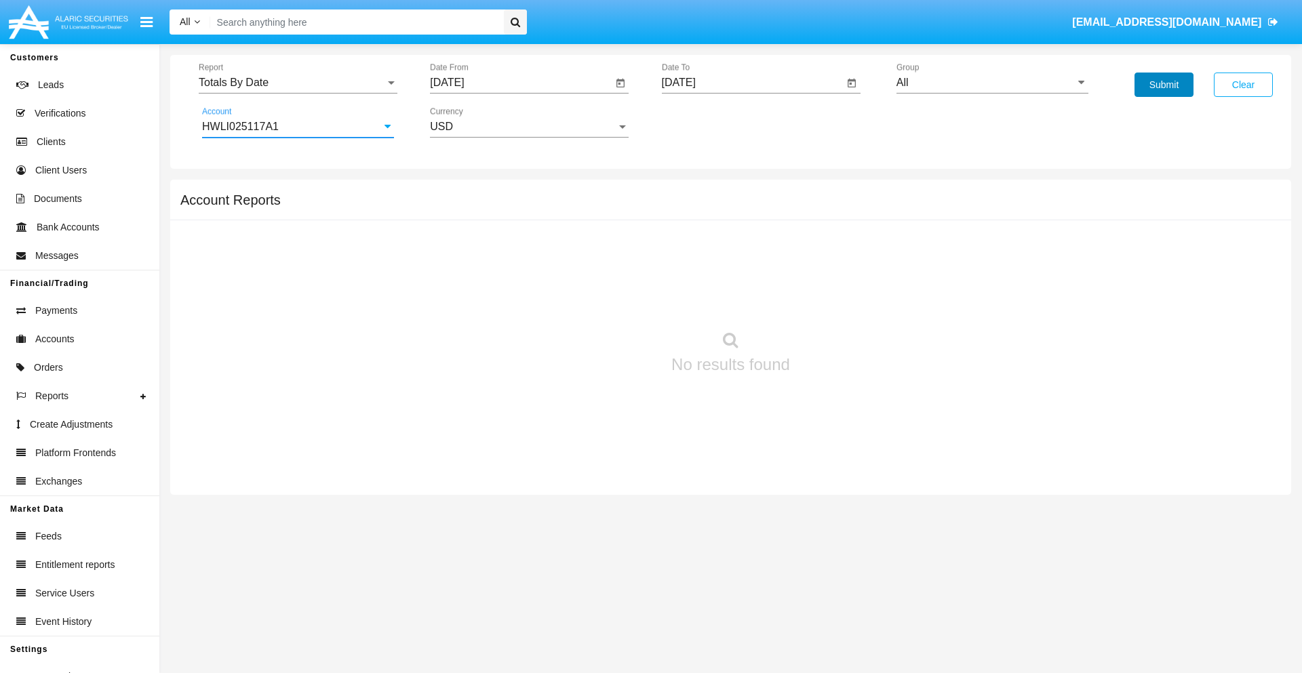
click at [1163, 85] on button "Submit" at bounding box center [1163, 85] width 59 height 24
click at [298, 83] on span "Report" at bounding box center [292, 83] width 186 height 12
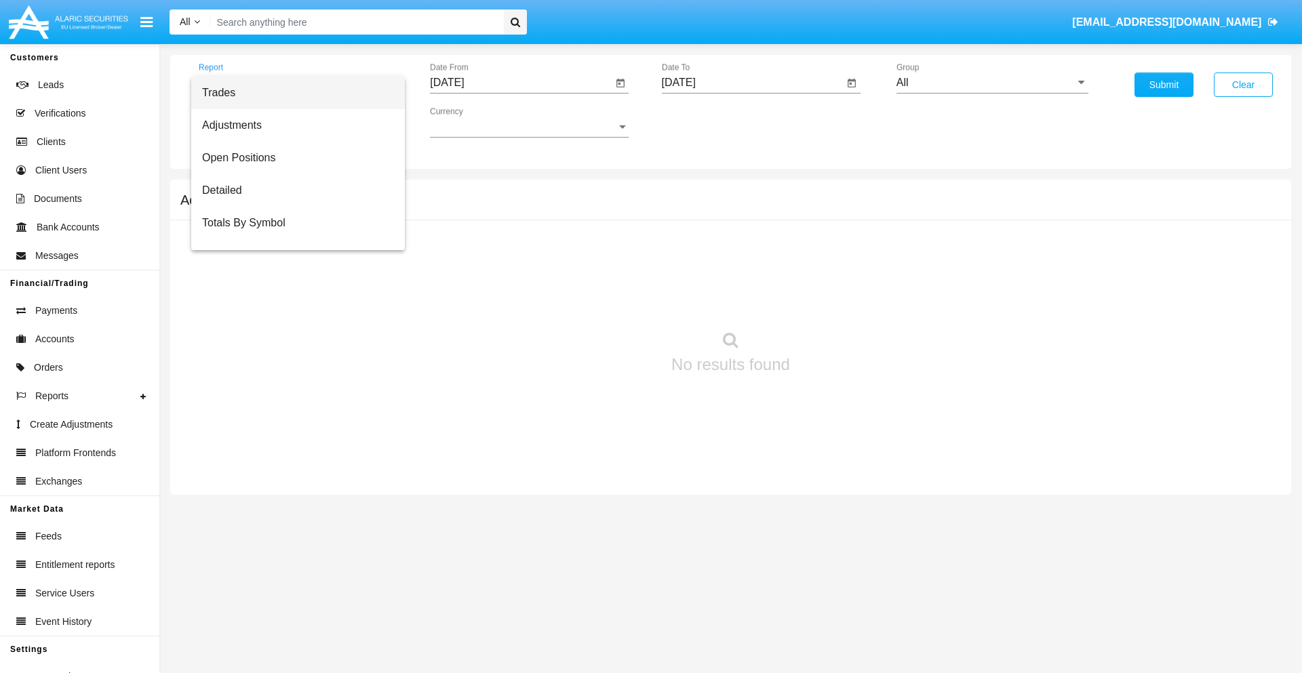
scroll to position [54, 0]
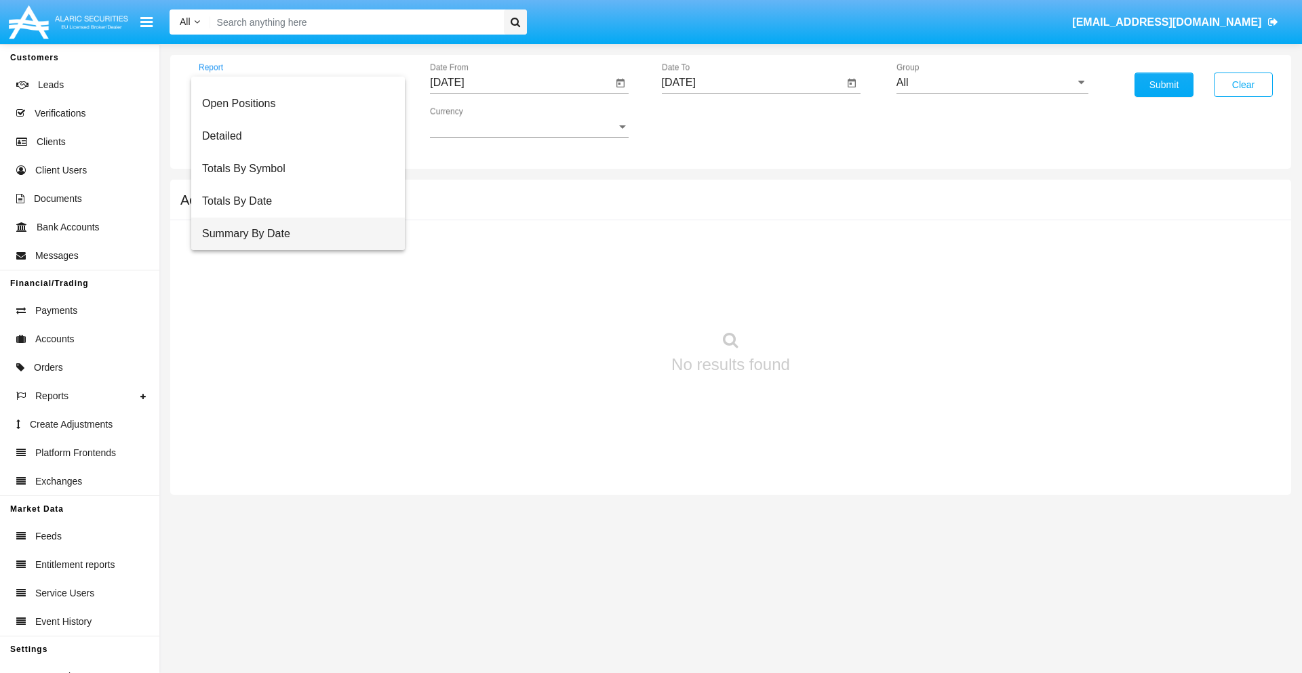
click at [292, 234] on span "Summary By Date" at bounding box center [298, 234] width 192 height 33
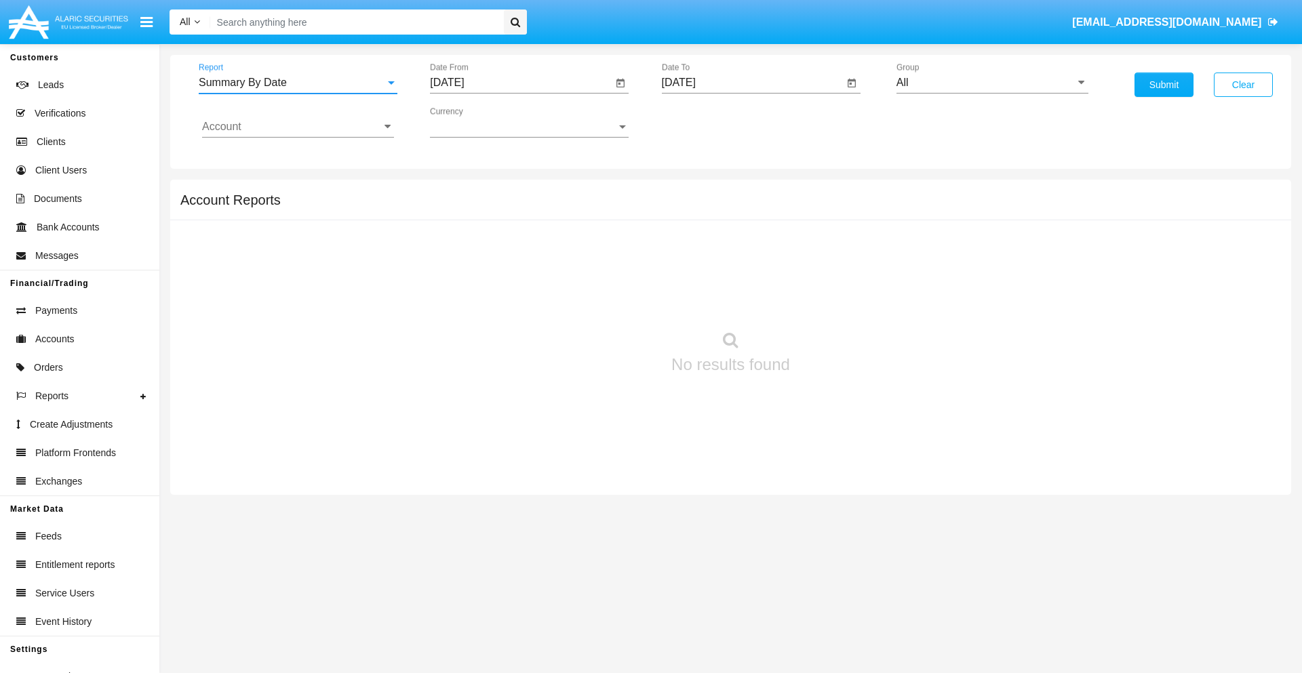
click at [521, 83] on input "[DATE]" at bounding box center [521, 83] width 182 height 12
click at [474, 122] on span "[DATE]" at bounding box center [462, 122] width 30 height 11
click at [510, 273] on div "2019" at bounding box center [510, 272] width 43 height 24
click at [462, 191] on div "JAN" at bounding box center [462, 191] width 43 height 24
click at [506, 207] on div "1" at bounding box center [506, 208] width 24 height 24
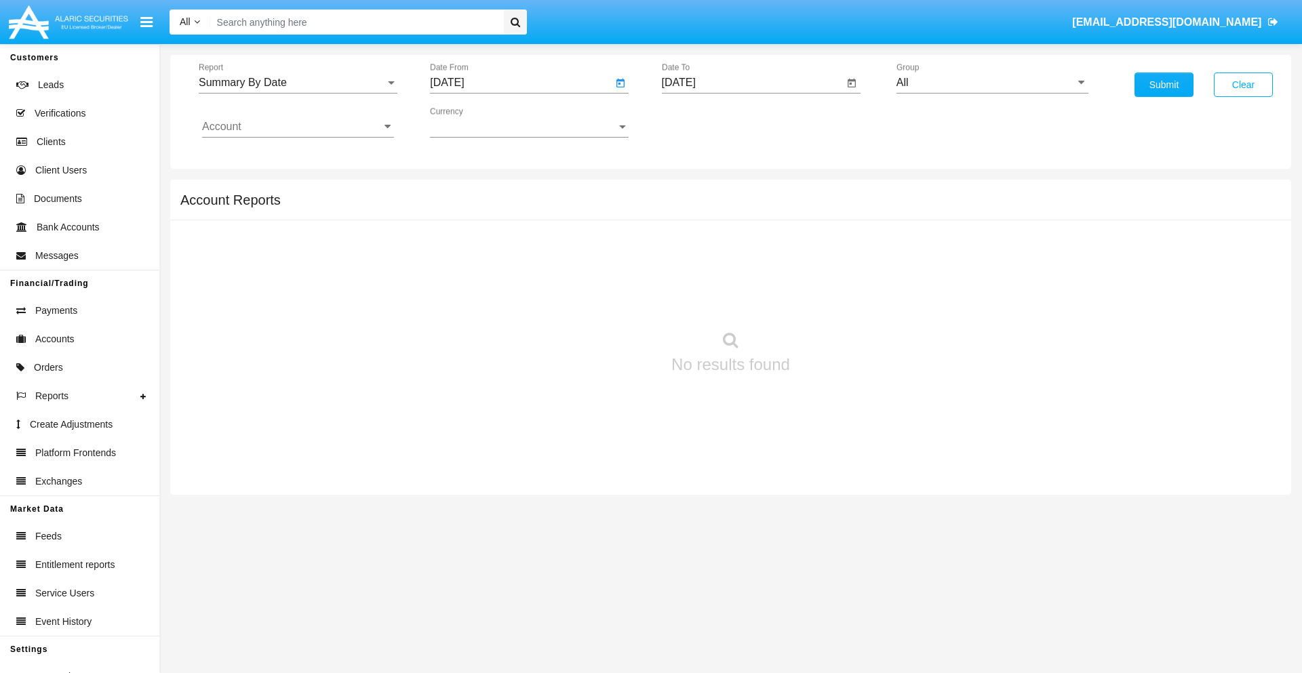
type input "[DATE]"
click at [752, 83] on input "[DATE]" at bounding box center [753, 83] width 182 height 12
click at [705, 122] on span "[DATE]" at bounding box center [694, 122] width 30 height 11
click at [741, 273] on div "2019" at bounding box center [741, 272] width 43 height 24
click at [694, 191] on div "JAN" at bounding box center [694, 191] width 43 height 24
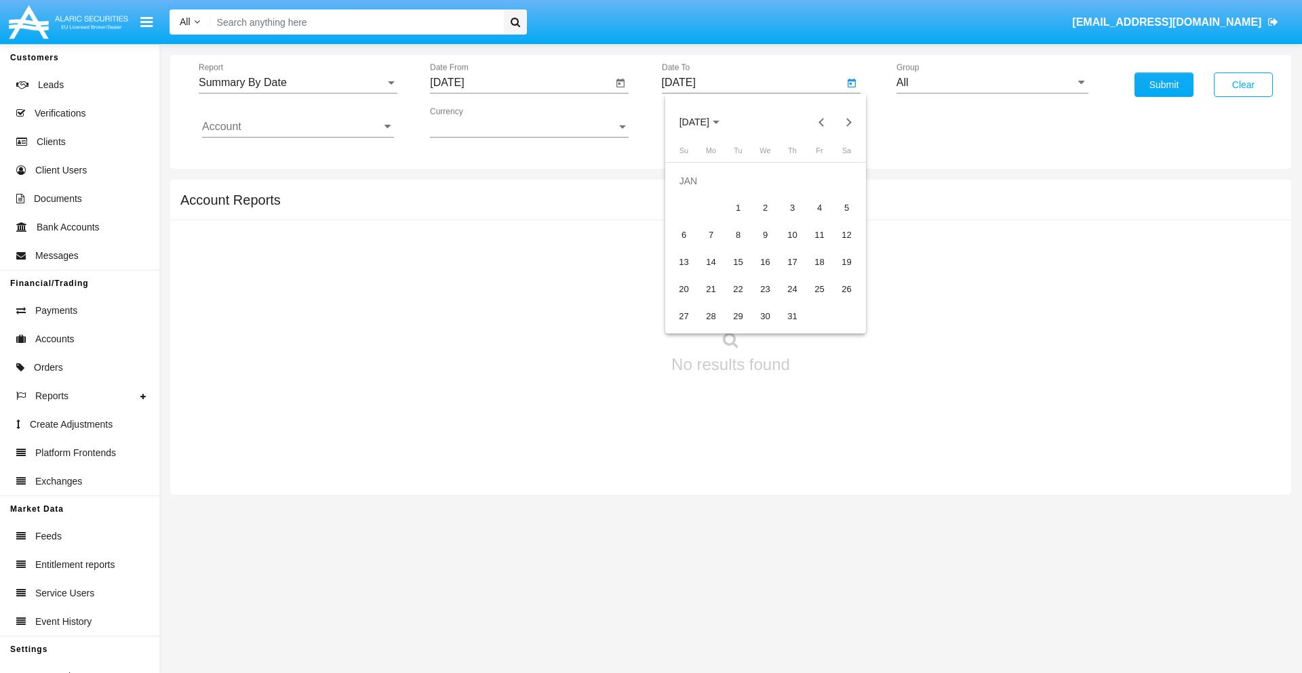
click at [738, 207] on div "1" at bounding box center [738, 208] width 24 height 24
type input "[DATE]"
click at [298, 127] on input "Account" at bounding box center [298, 127] width 192 height 12
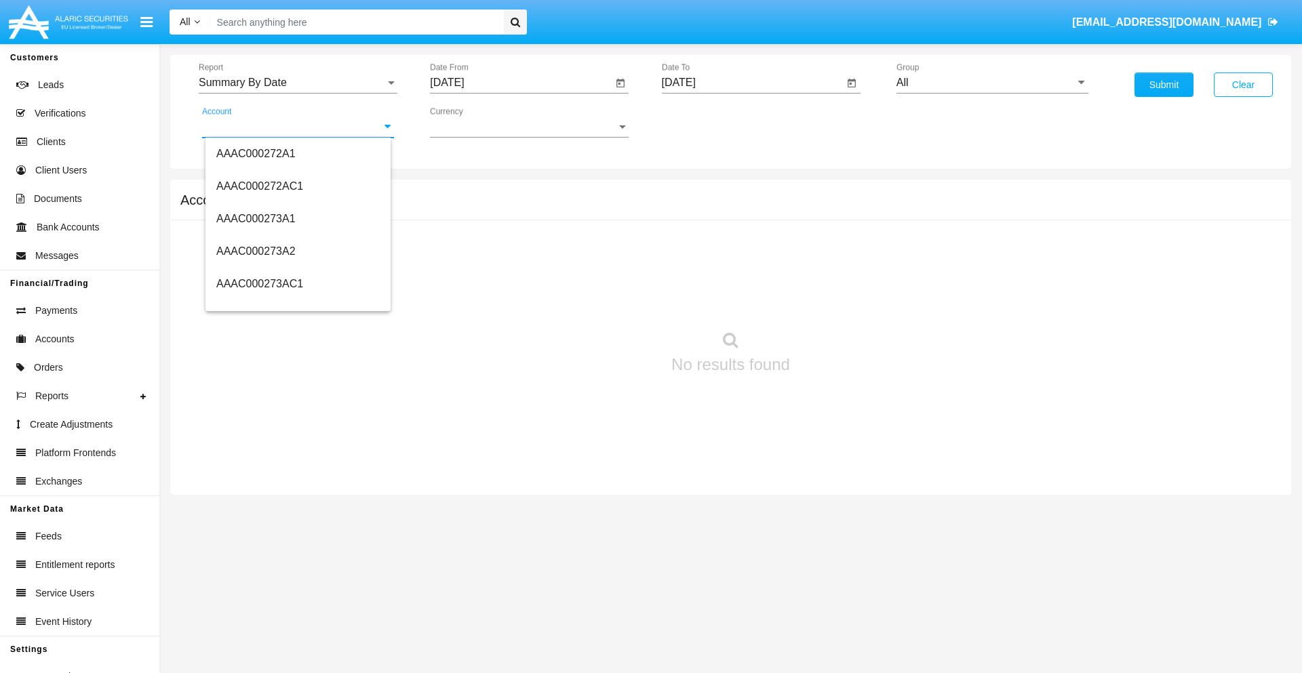
scroll to position [148368, 0]
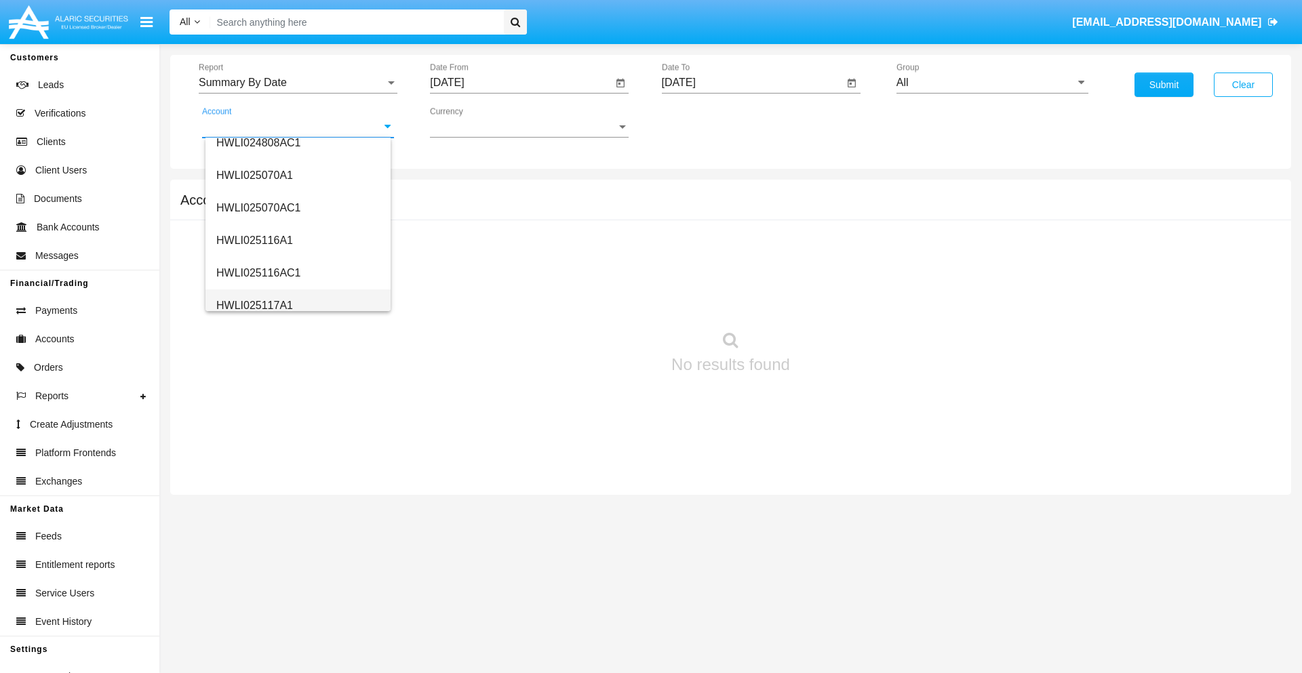
click at [254, 305] on span "HWLI025117A1" at bounding box center [254, 306] width 77 height 12
type input "HWLI025117A1"
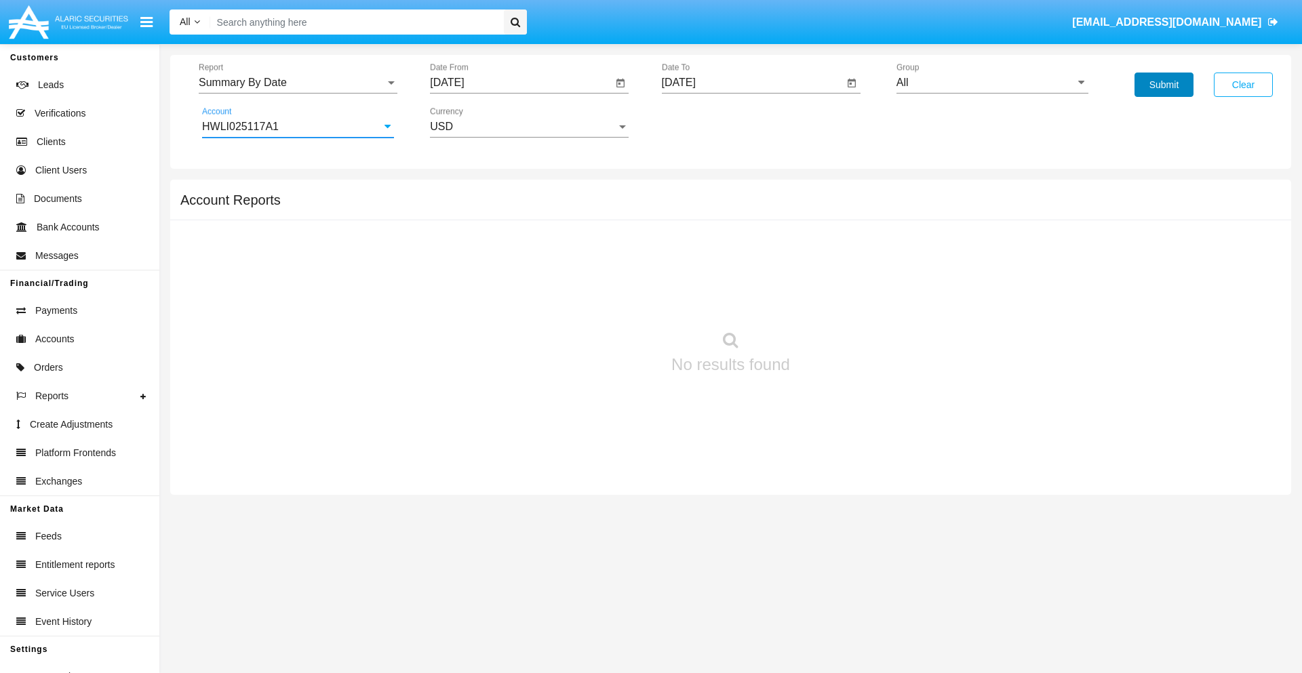
click at [1163, 85] on button "Submit" at bounding box center [1163, 85] width 59 height 24
click at [298, 83] on span "Report" at bounding box center [292, 83] width 186 height 12
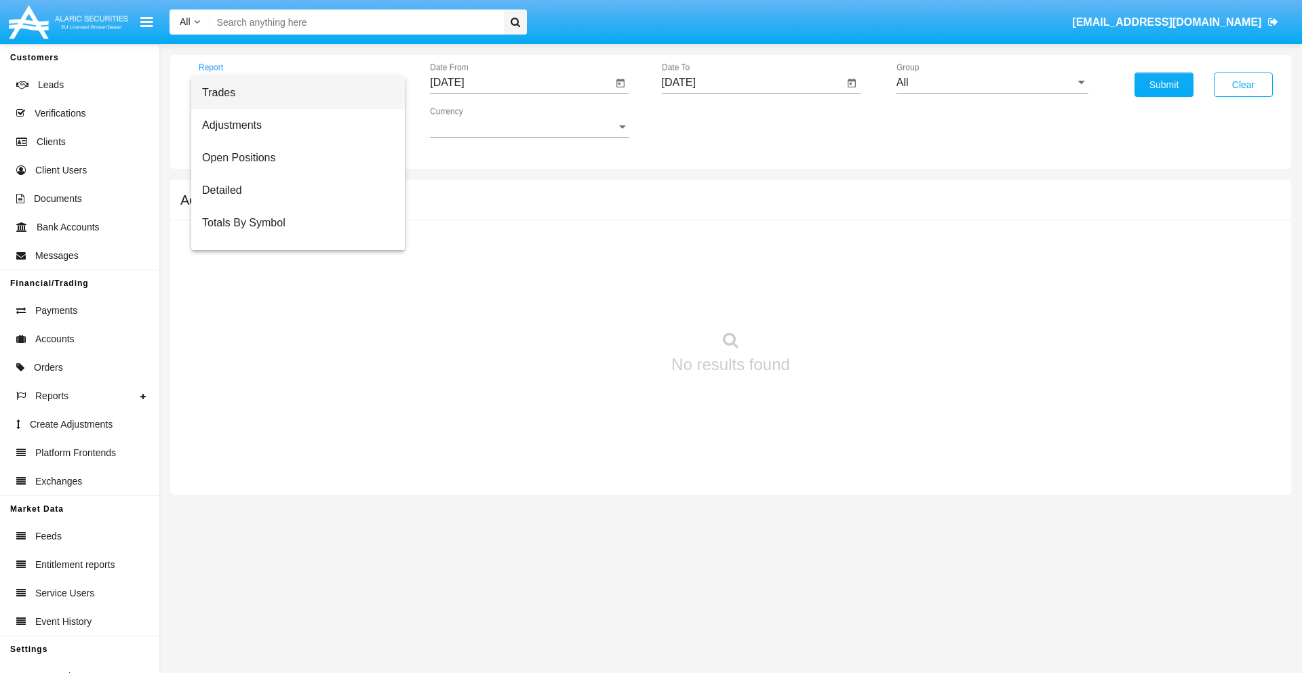
scroll to position [87, 0]
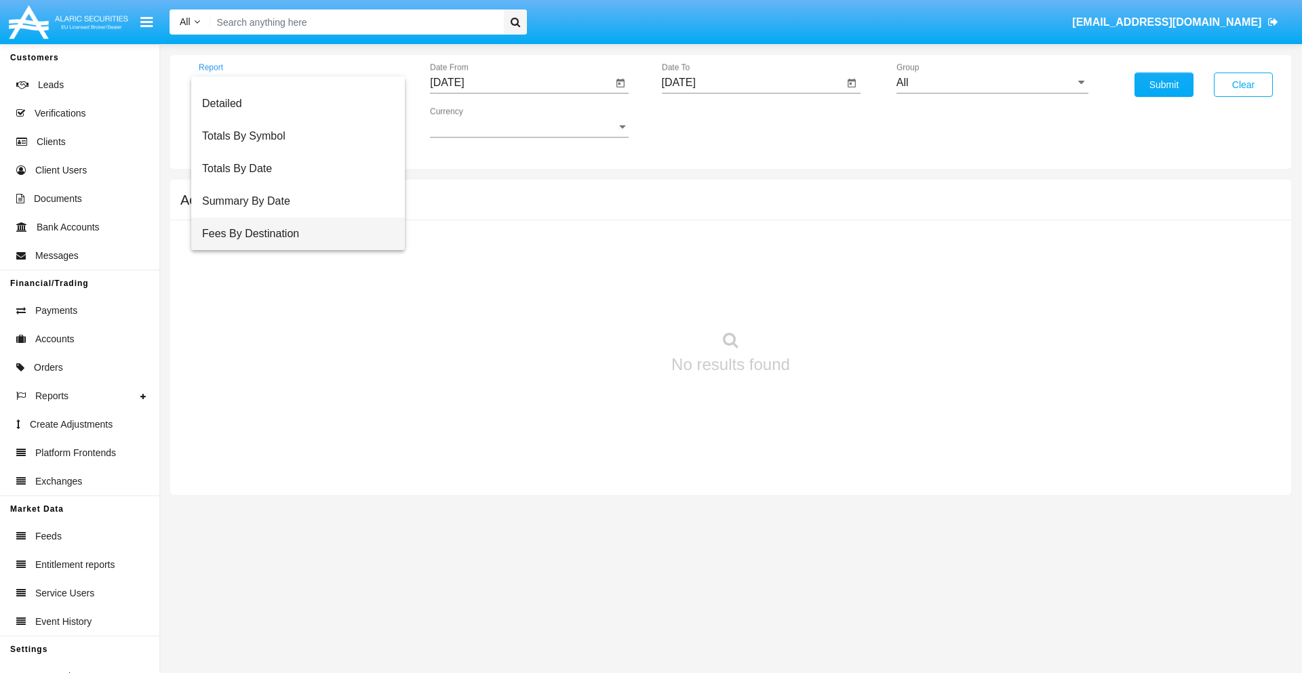
click at [292, 234] on span "Fees By Destination" at bounding box center [298, 234] width 192 height 33
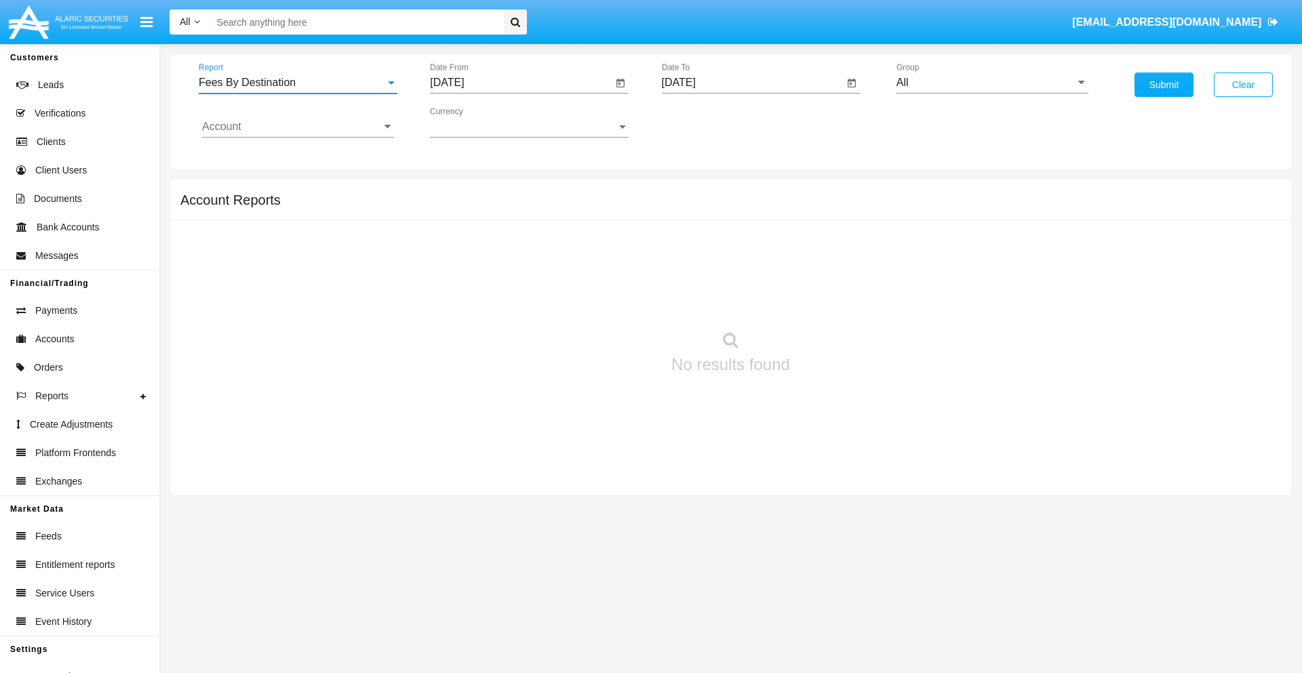
click at [521, 83] on input "[DATE]" at bounding box center [521, 83] width 182 height 12
click at [474, 122] on span "[DATE]" at bounding box center [462, 122] width 30 height 11
click at [510, 273] on div "2019" at bounding box center [510, 272] width 43 height 24
click at [462, 191] on div "JAN" at bounding box center [462, 191] width 43 height 24
click at [506, 207] on div "1" at bounding box center [506, 208] width 24 height 24
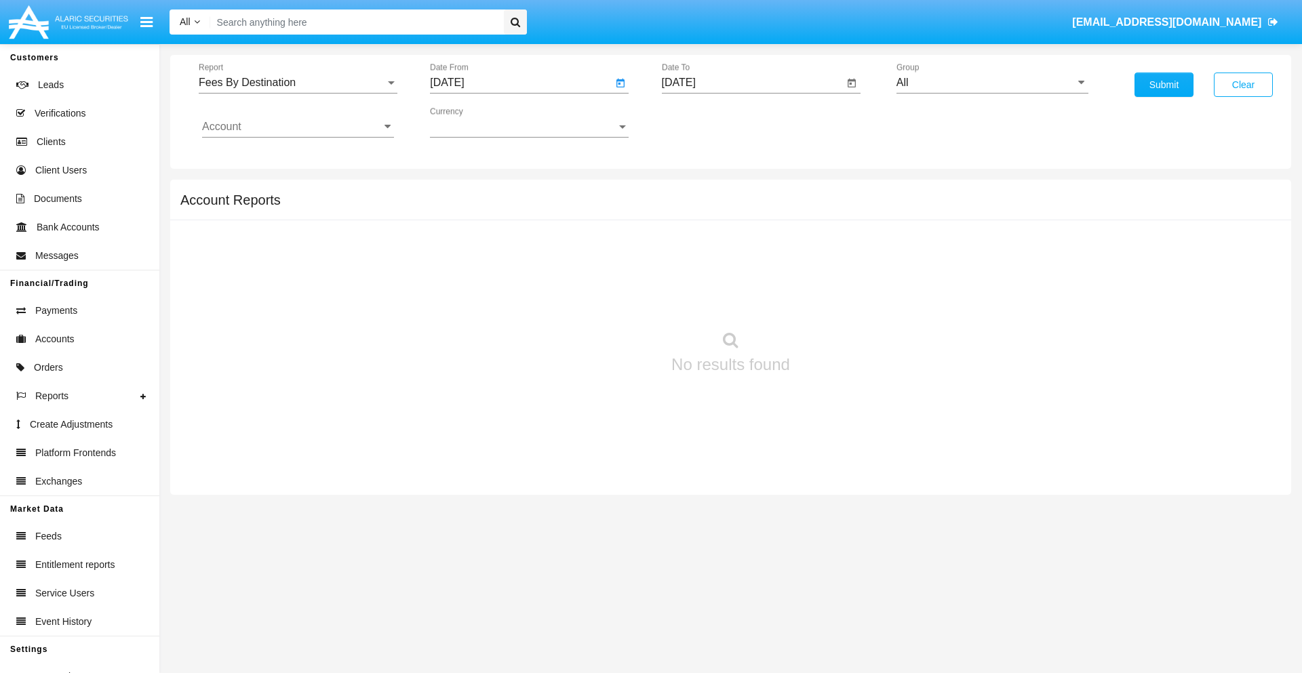
type input "[DATE]"
click at [752, 83] on input "[DATE]" at bounding box center [753, 83] width 182 height 12
click at [705, 122] on span "[DATE]" at bounding box center [694, 122] width 30 height 11
click at [741, 273] on div "2019" at bounding box center [741, 272] width 43 height 24
click at [694, 191] on div "JAN" at bounding box center [694, 191] width 43 height 24
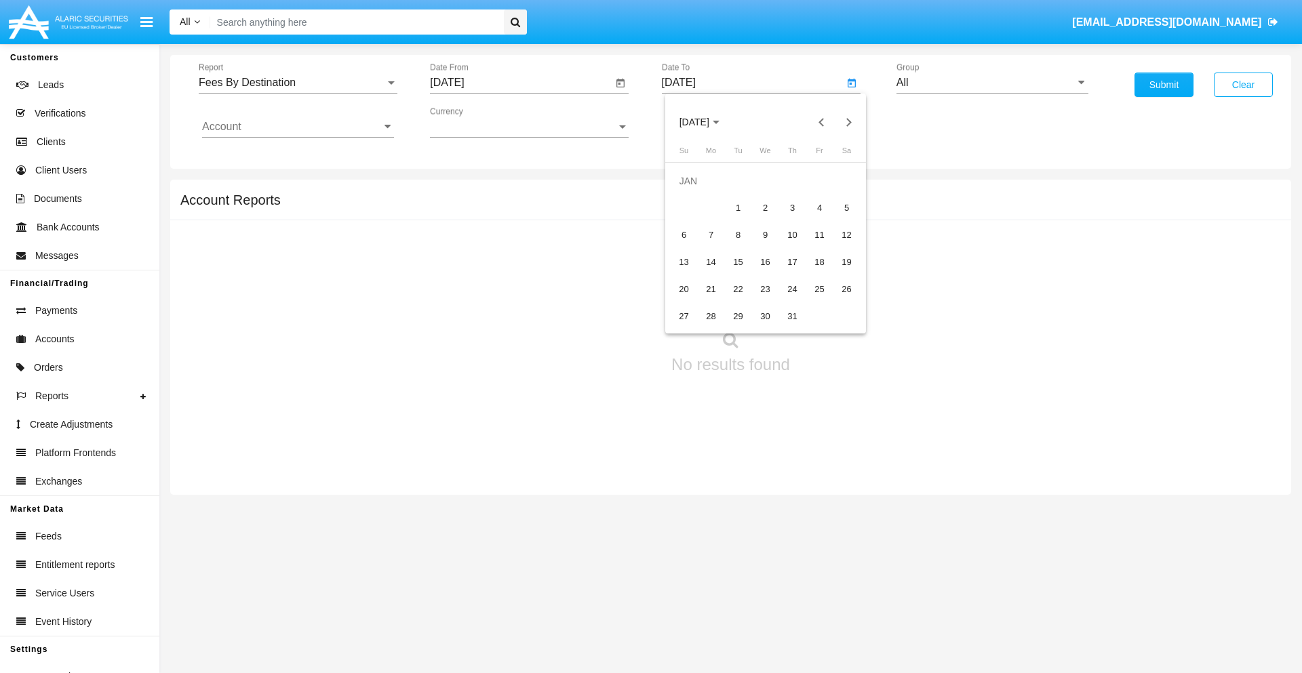
click at [738, 207] on div "1" at bounding box center [738, 208] width 24 height 24
type input "[DATE]"
click at [298, 127] on input "Account" at bounding box center [298, 127] width 192 height 12
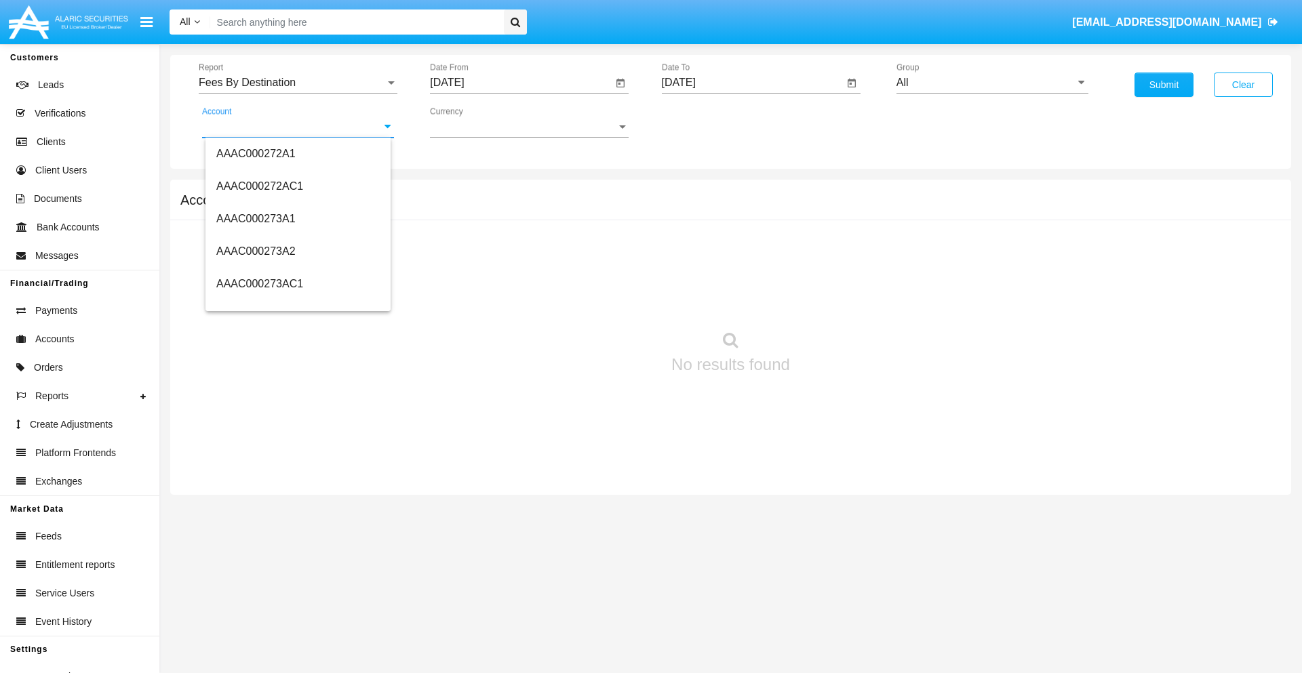
scroll to position [148368, 0]
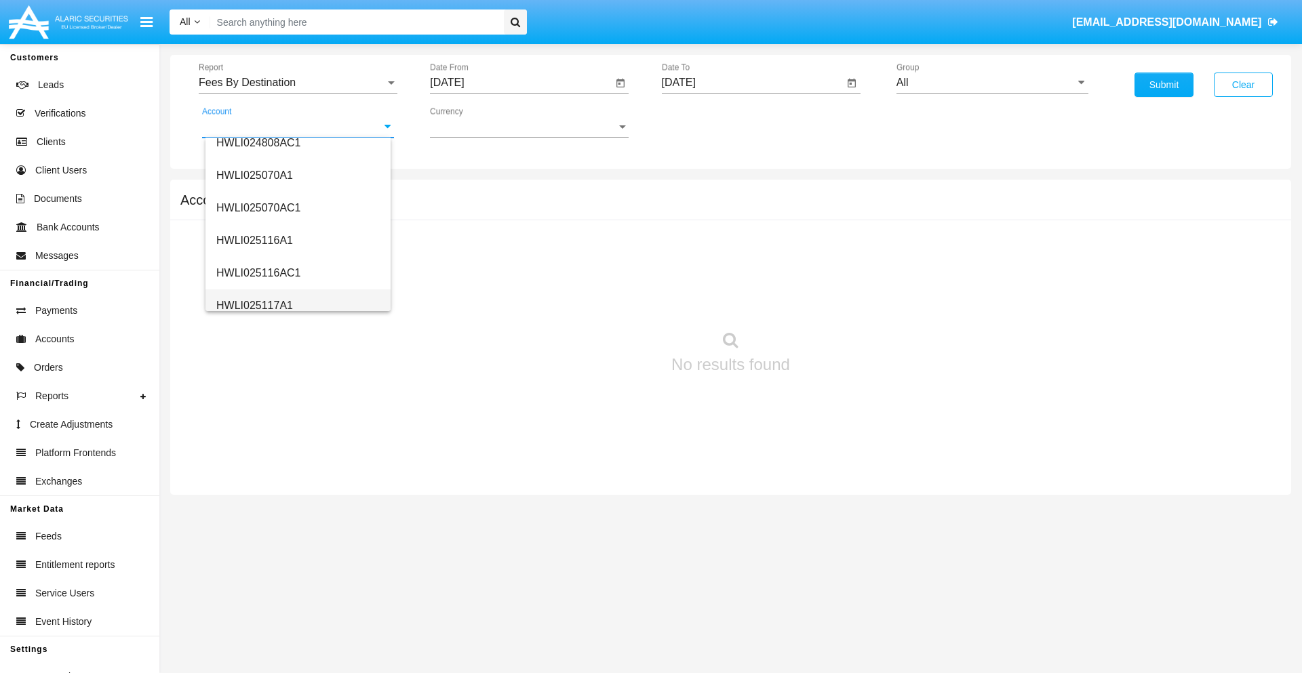
click at [254, 305] on span "HWLI025117A1" at bounding box center [254, 306] width 77 height 12
type input "HWLI025117A1"
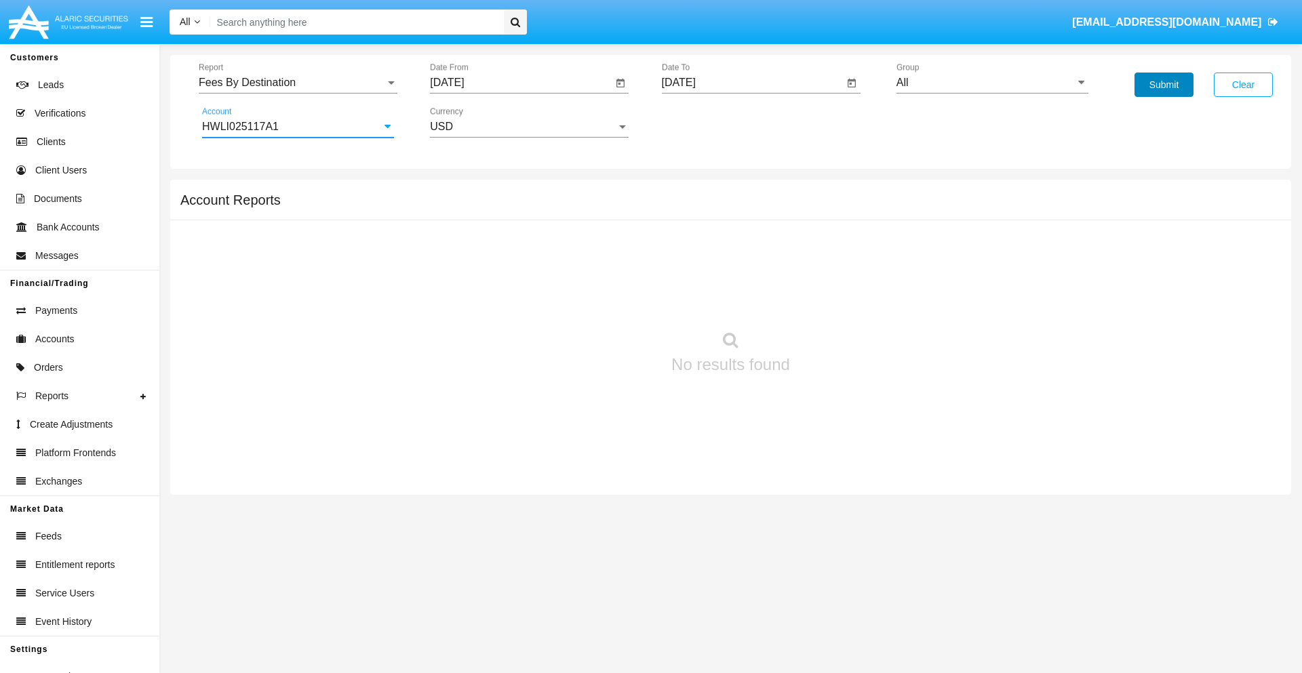
click at [1163, 85] on button "Submit" at bounding box center [1163, 85] width 59 height 24
click at [298, 83] on span "Report" at bounding box center [292, 83] width 186 height 12
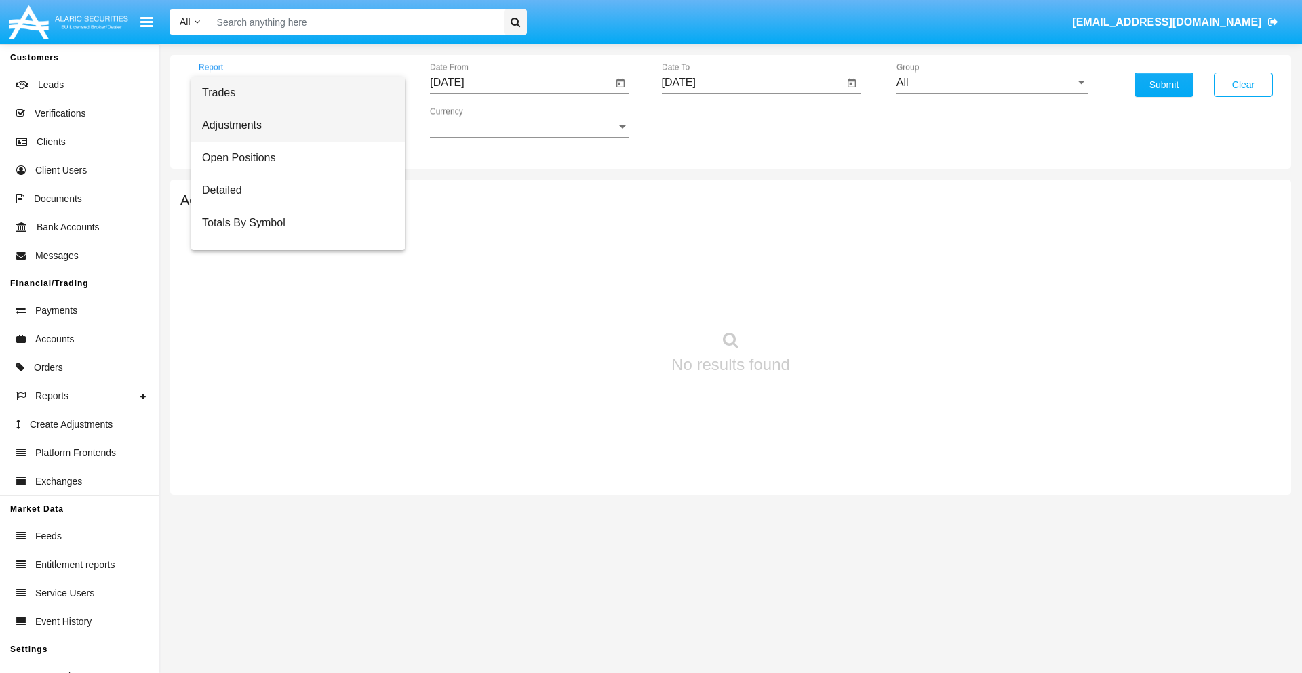
click at [292, 125] on span "Adjustments" at bounding box center [298, 125] width 192 height 33
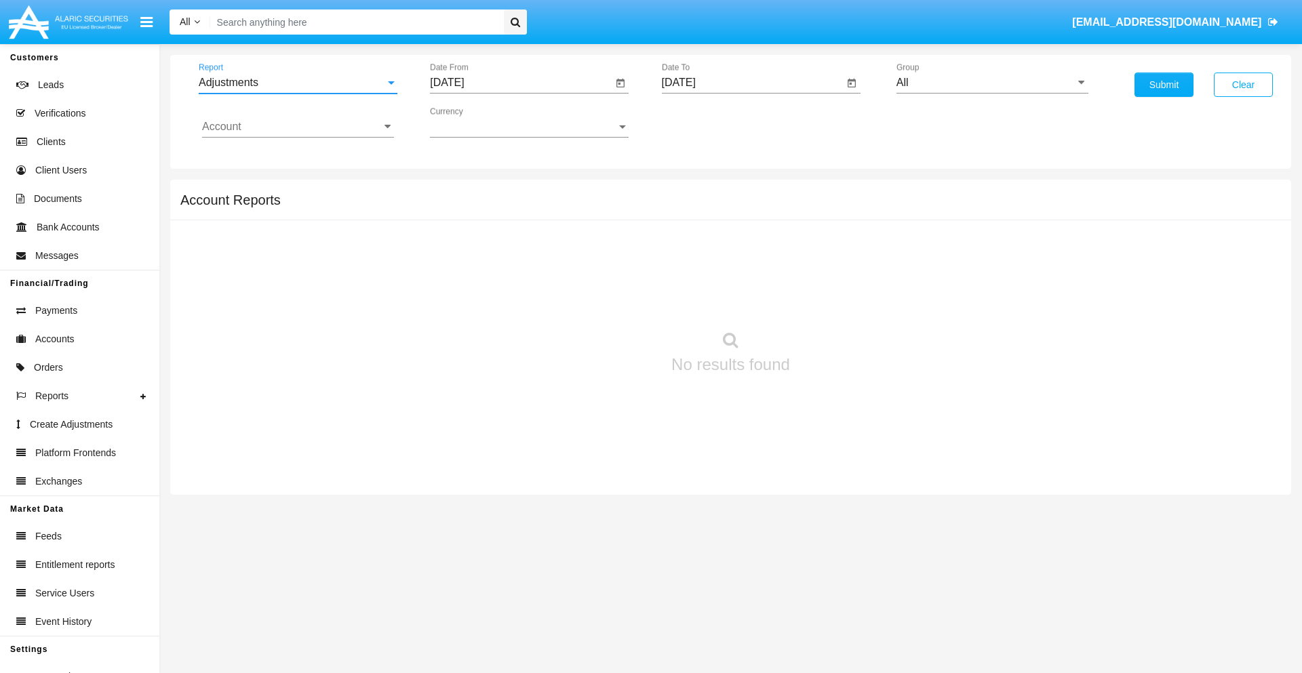
click at [521, 83] on input "[DATE]" at bounding box center [521, 83] width 182 height 12
click at [474, 122] on span "[DATE]" at bounding box center [462, 122] width 30 height 11
click at [605, 300] on div "2025" at bounding box center [605, 299] width 43 height 24
click at [605, 218] on div "AUG" at bounding box center [605, 218] width 43 height 24
click at [452, 235] on div "10" at bounding box center [452, 235] width 24 height 24
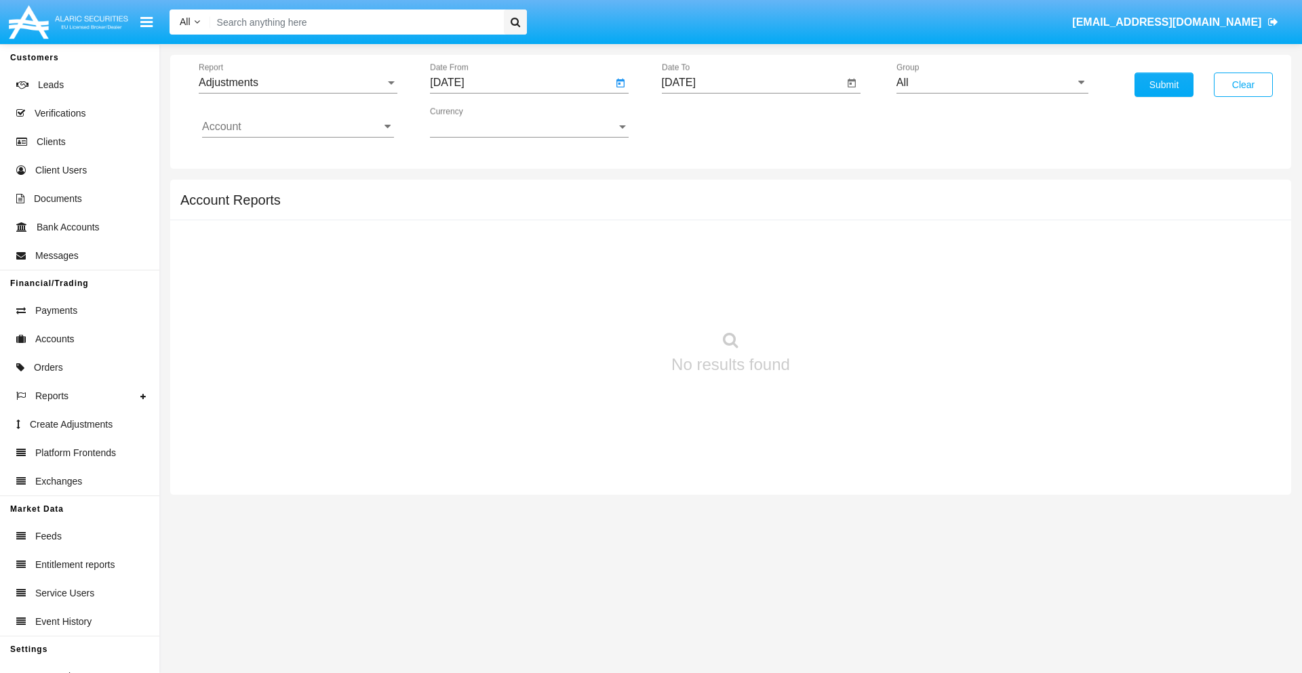
type input "[DATE]"
click at [752, 83] on input "[DATE]" at bounding box center [753, 83] width 182 height 12
click at [705, 122] on span "[DATE]" at bounding box center [694, 122] width 30 height 11
click at [836, 300] on div "2025" at bounding box center [836, 299] width 43 height 24
click at [694, 245] on div "SEP" at bounding box center [694, 245] width 43 height 24
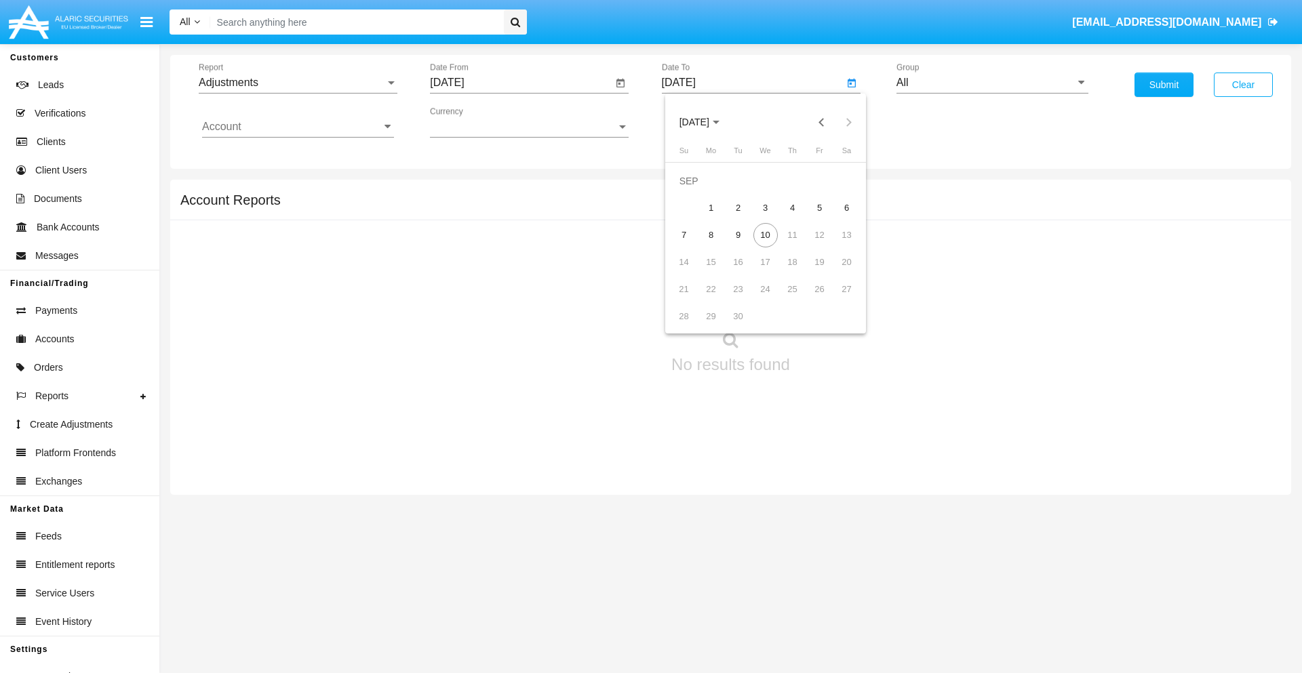
click at [765, 235] on div "10" at bounding box center [765, 235] width 24 height 24
type input "[DATE]"
click at [992, 83] on input "All" at bounding box center [992, 83] width 192 height 12
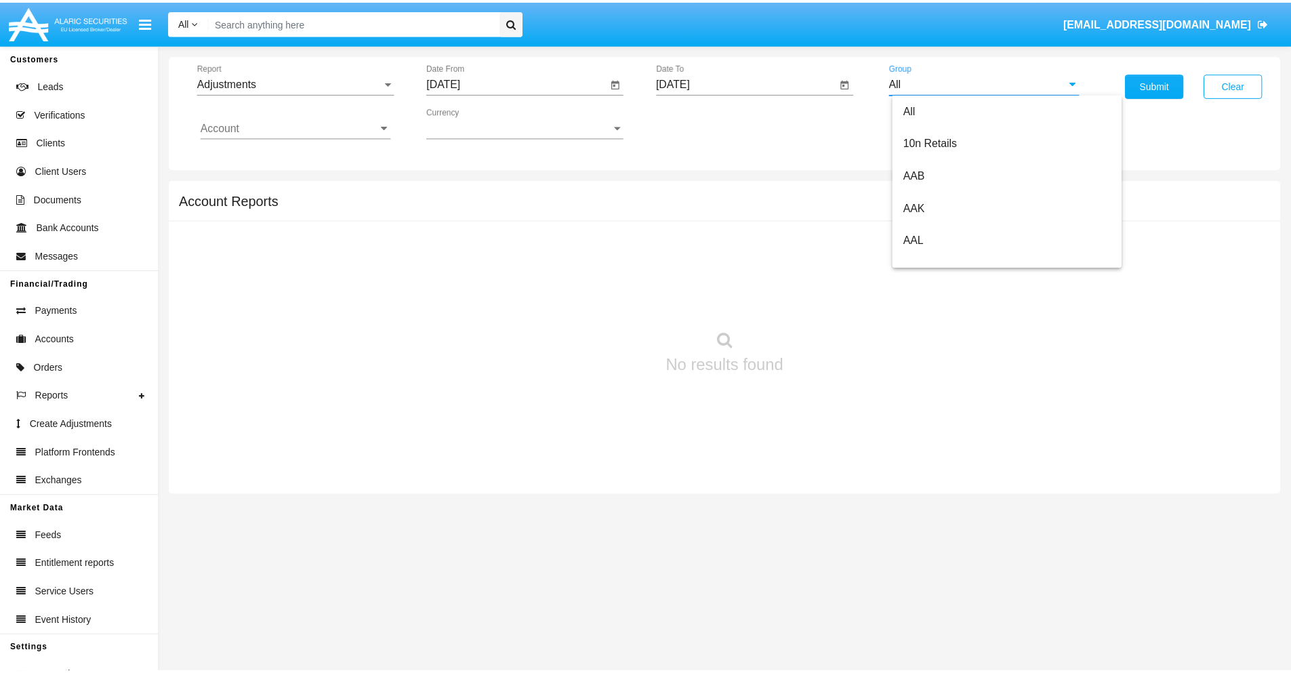
scroll to position [304, 0]
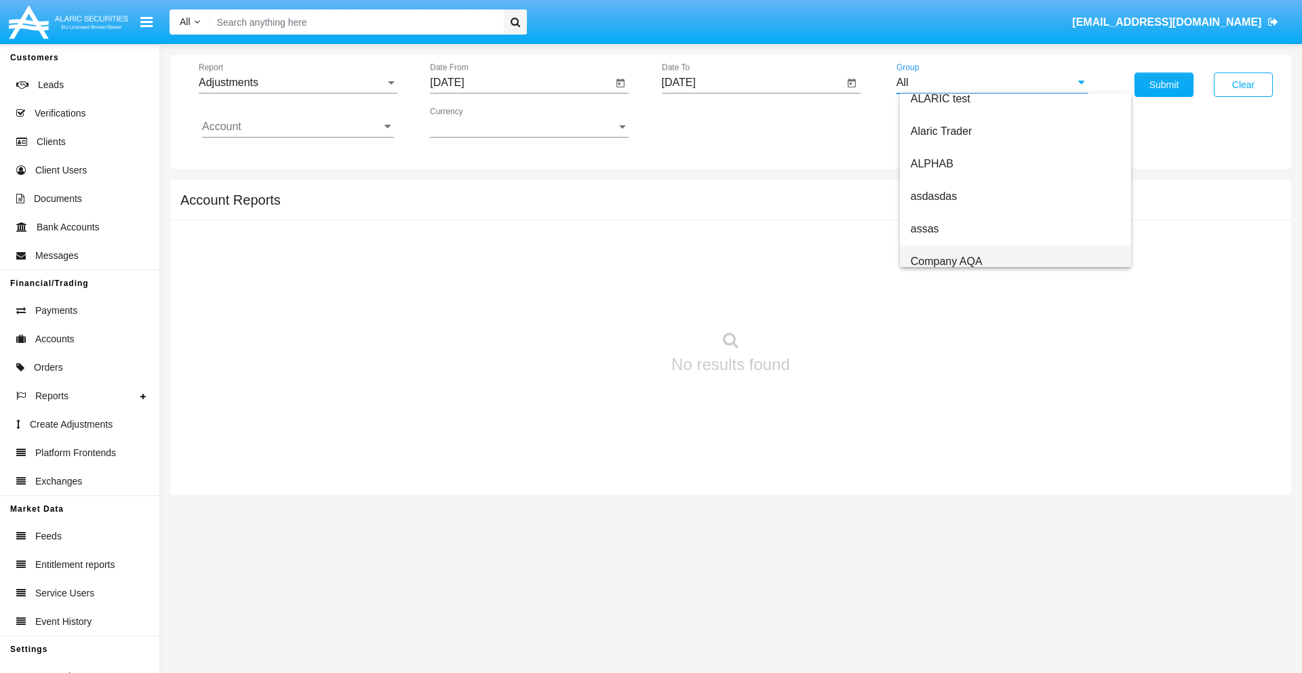
click at [946, 261] on span "Company AQA" at bounding box center [946, 262] width 72 height 12
type input "Company AQA"
click at [298, 127] on input "Account" at bounding box center [298, 127] width 192 height 12
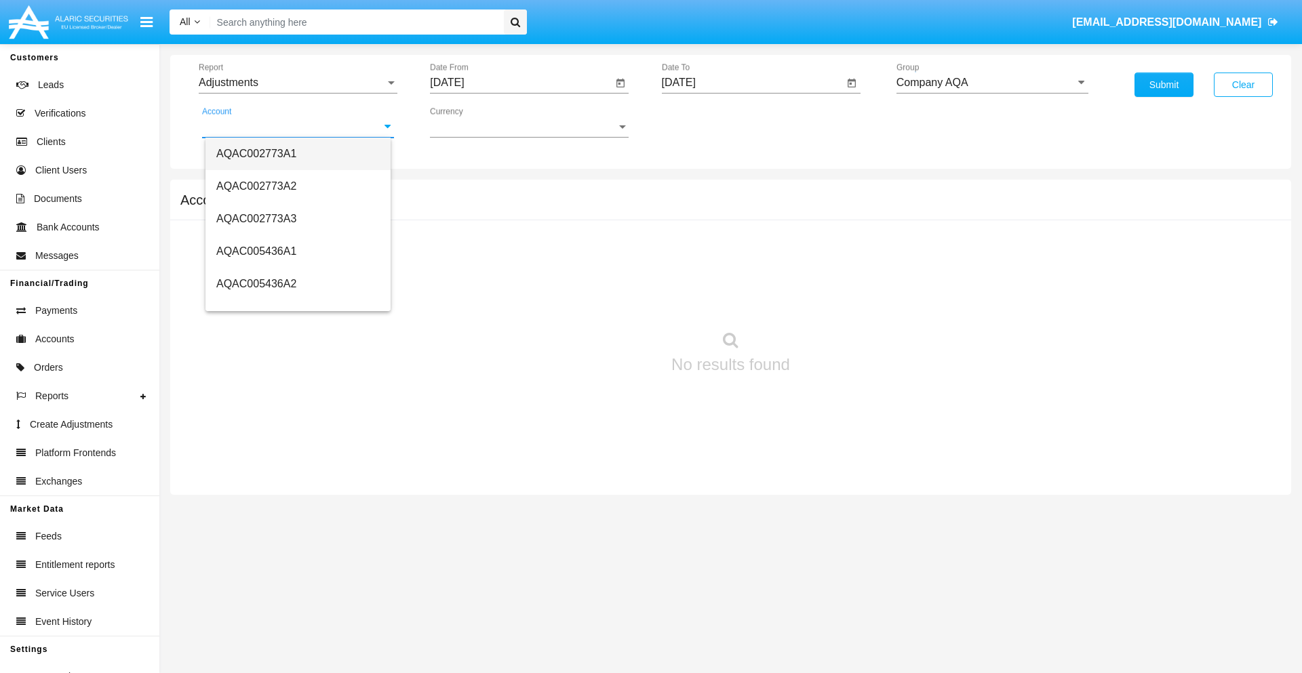
click at [256, 153] on span "AQAC002773A1" at bounding box center [256, 154] width 80 height 12
type input "AQAC002773A1"
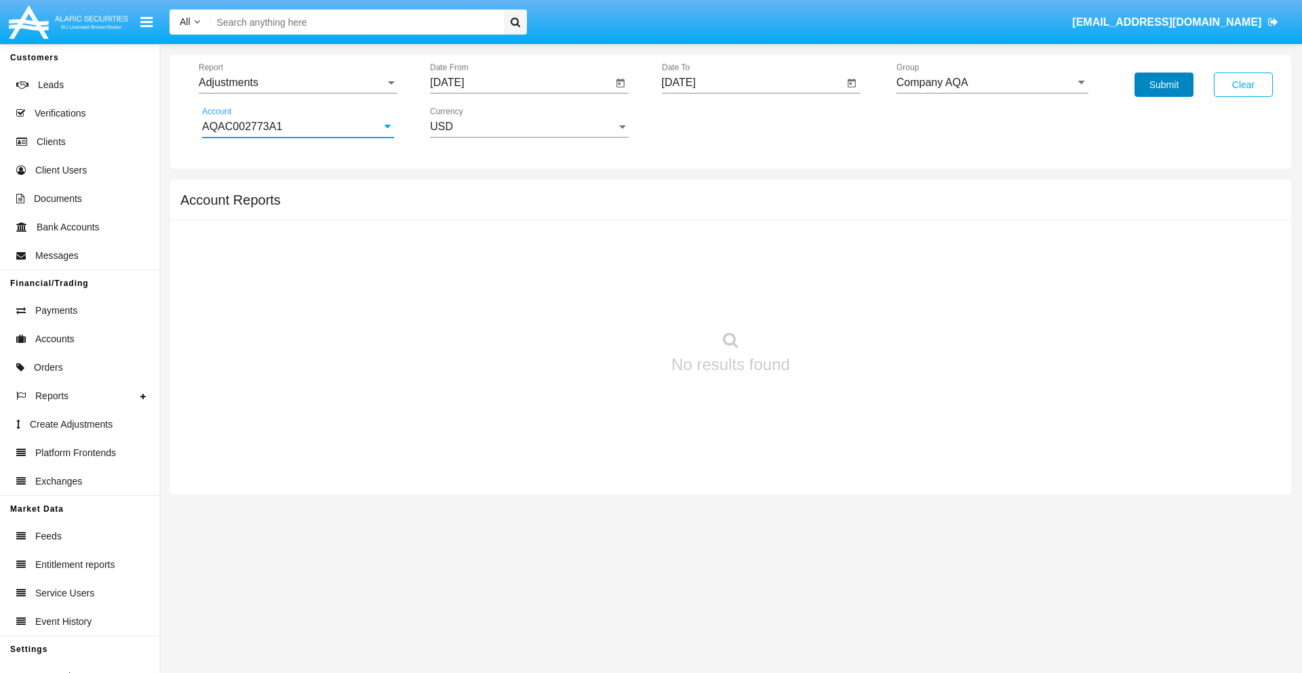
click at [1163, 85] on button "Submit" at bounding box center [1163, 85] width 59 height 24
click at [298, 83] on span "Report" at bounding box center [292, 83] width 186 height 12
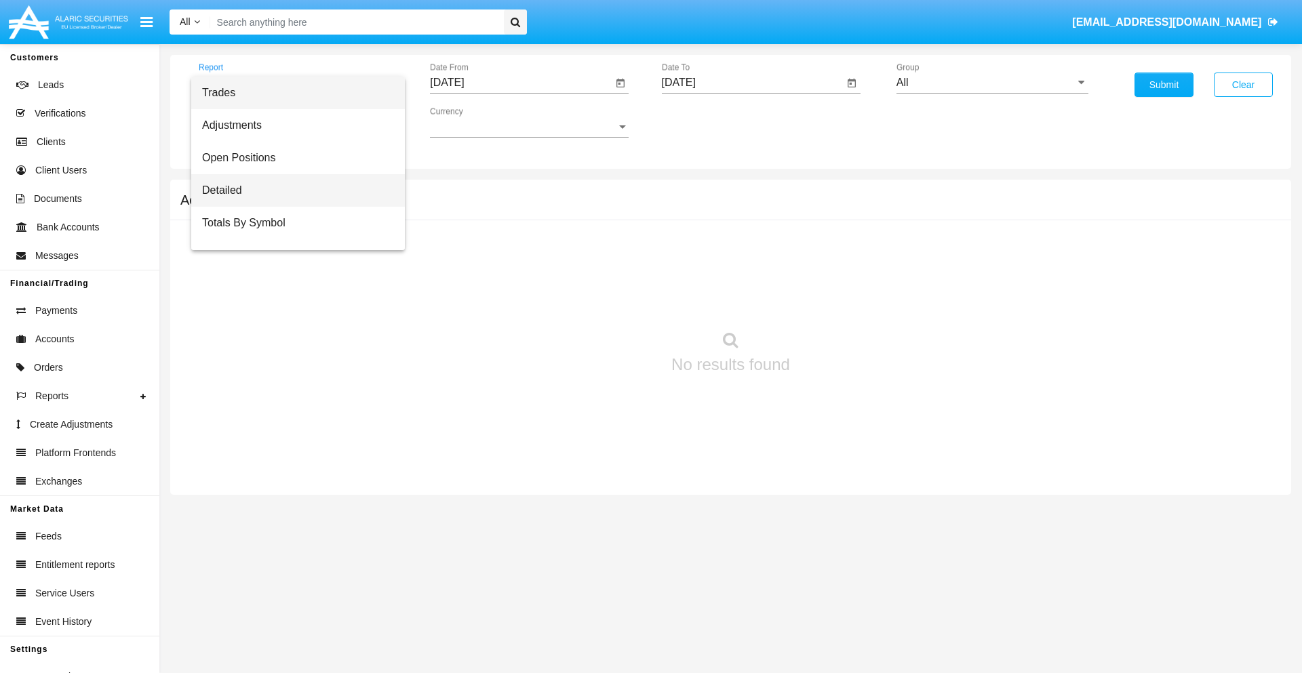
click at [292, 191] on span "Detailed" at bounding box center [298, 190] width 192 height 33
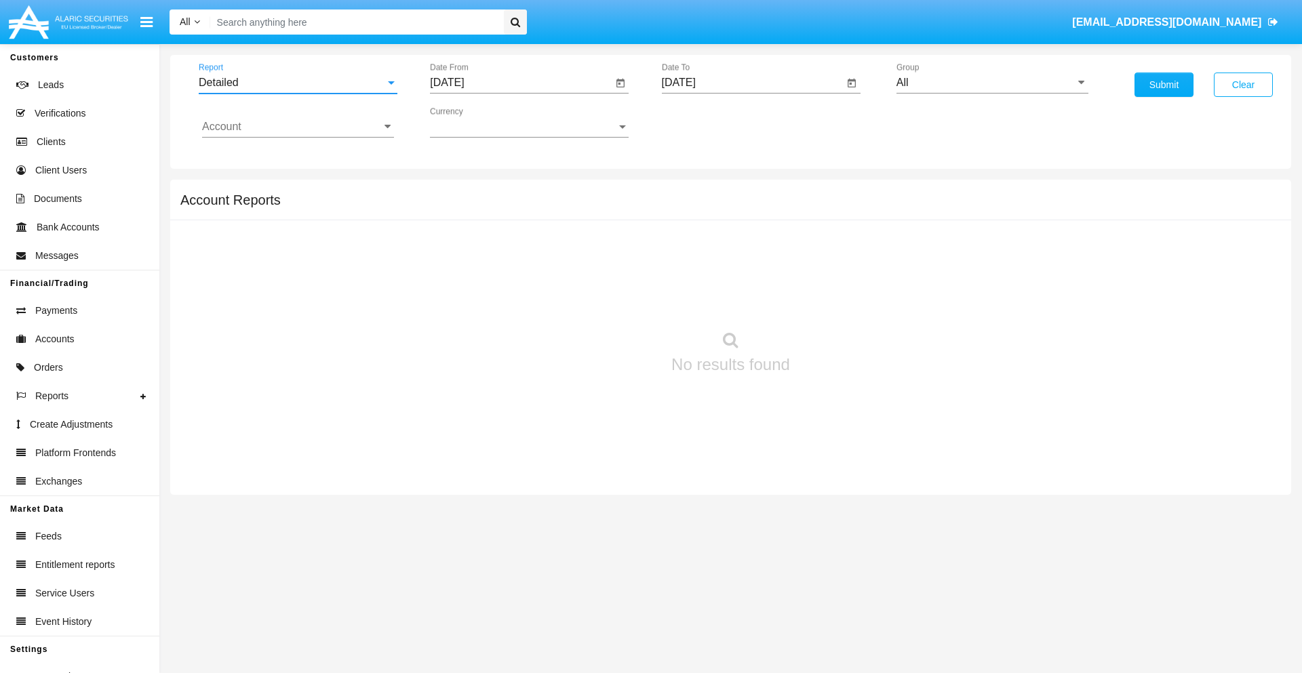
click at [521, 83] on input "[DATE]" at bounding box center [521, 83] width 182 height 12
click at [474, 122] on span "[DATE]" at bounding box center [462, 122] width 30 height 11
click at [605, 300] on div "2025" at bounding box center [605, 299] width 43 height 24
click at [605, 218] on div "AUG" at bounding box center [605, 218] width 43 height 24
click at [452, 316] on div "31" at bounding box center [452, 316] width 24 height 24
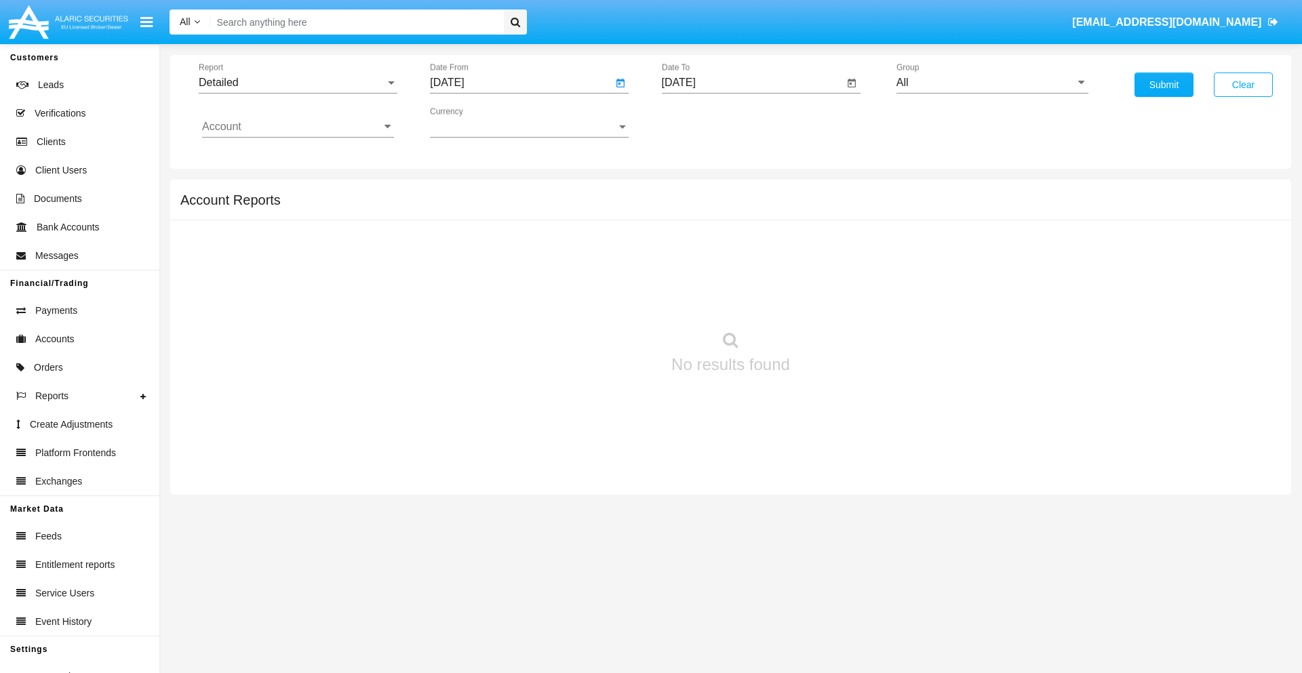
type input "[DATE]"
click at [752, 83] on input "[DATE]" at bounding box center [753, 83] width 182 height 12
click at [705, 122] on span "SEP 2025" at bounding box center [694, 122] width 30 height 11
click at [836, 300] on div "2025" at bounding box center [836, 299] width 43 height 24
click at [694, 245] on div "SEP" at bounding box center [694, 245] width 43 height 24
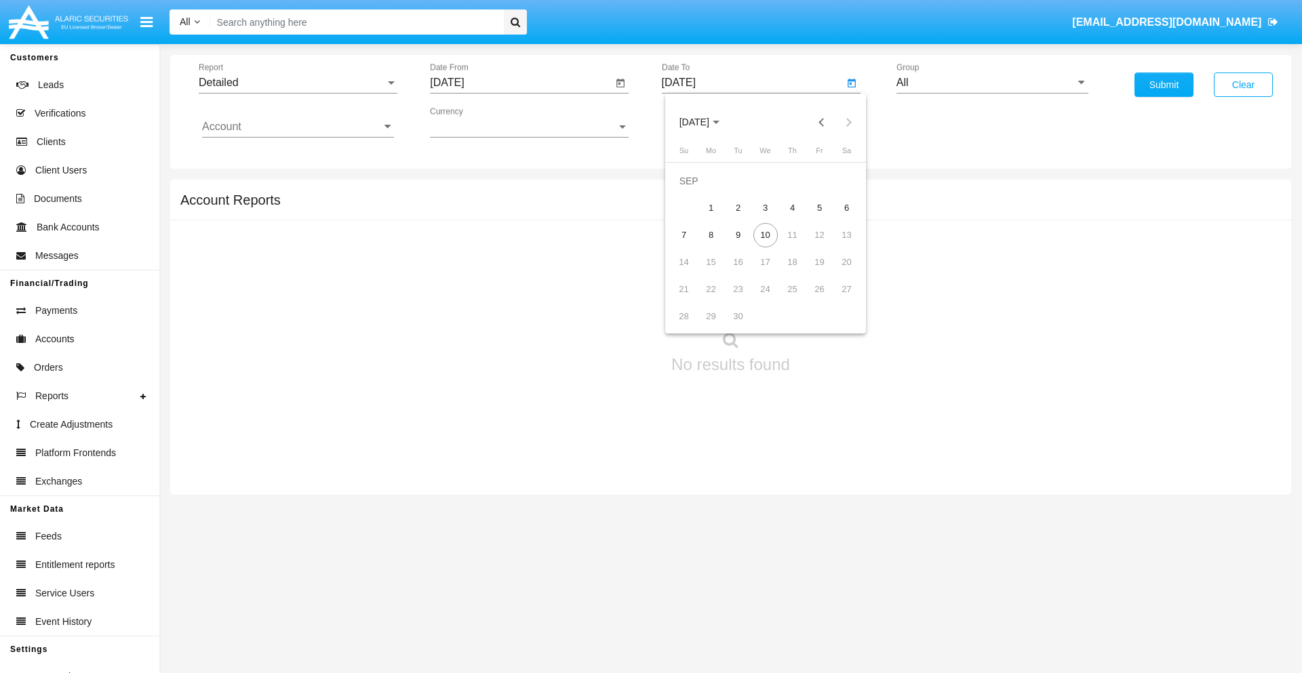
click at [765, 235] on div "10" at bounding box center [765, 235] width 24 height 24
type input "09/10/25"
click at [992, 83] on input "All" at bounding box center [992, 83] width 192 height 12
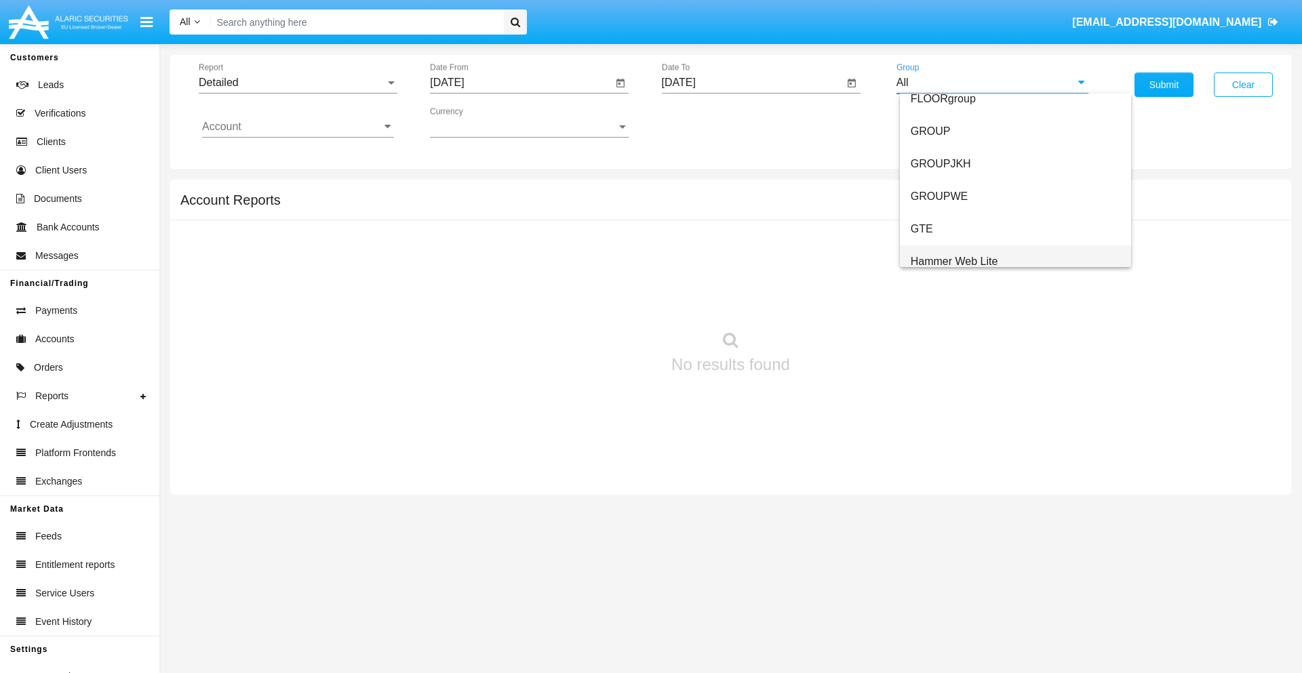
click at [954, 261] on span "Hammer Web Lite" at bounding box center [953, 262] width 87 height 12
type input "Hammer Web Lite"
click at [298, 127] on input "Account" at bounding box center [298, 127] width 192 height 12
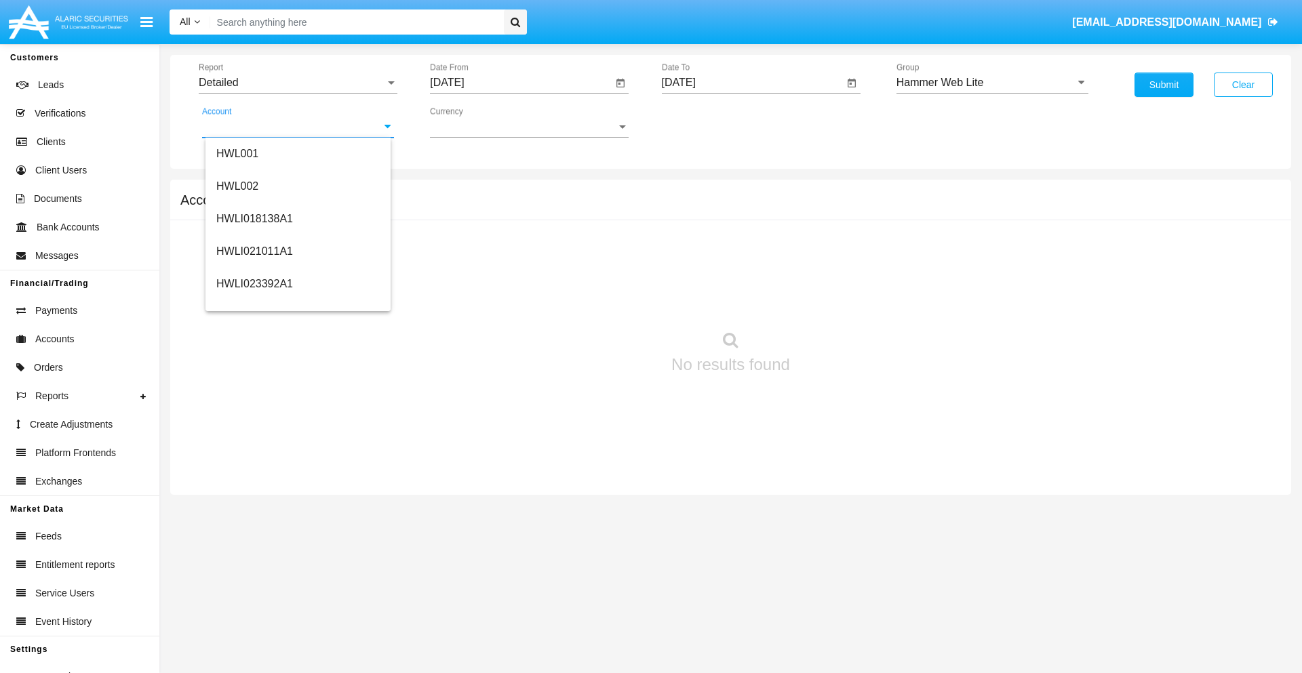
click at [254, 506] on span "HWLI025117A1" at bounding box center [254, 512] width 77 height 12
type input "HWLI025117A1"
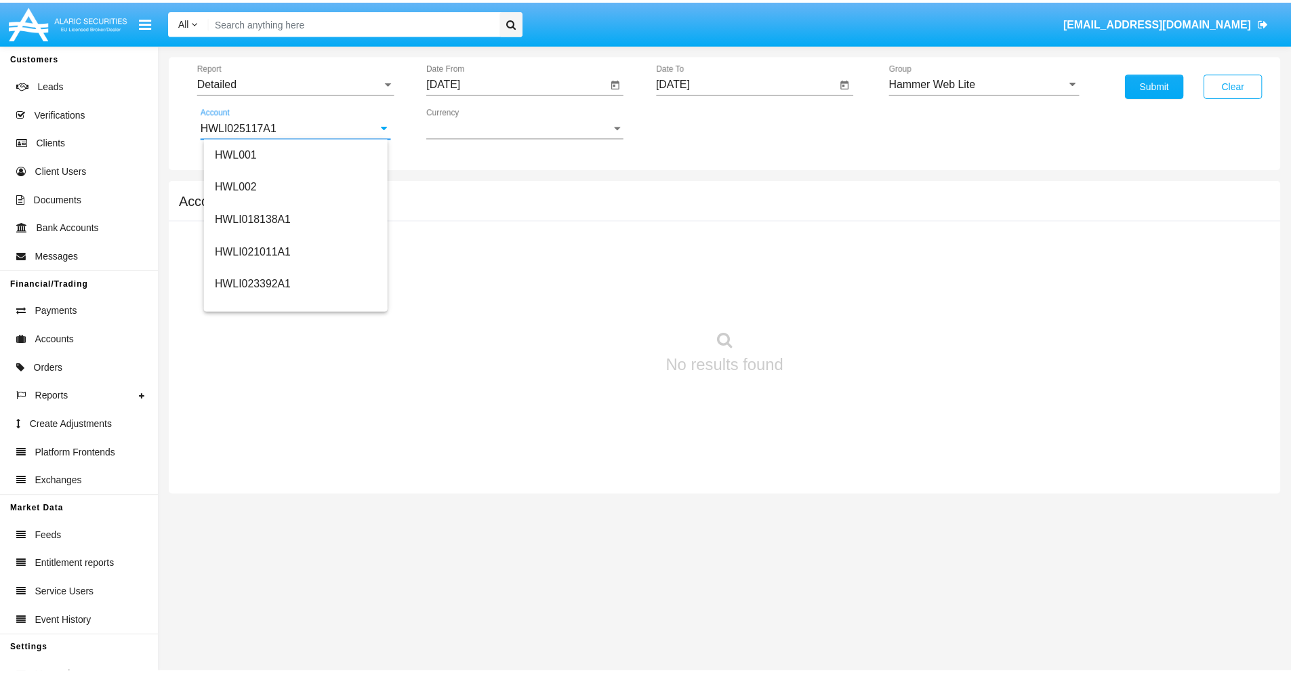
scroll to position [0, 0]
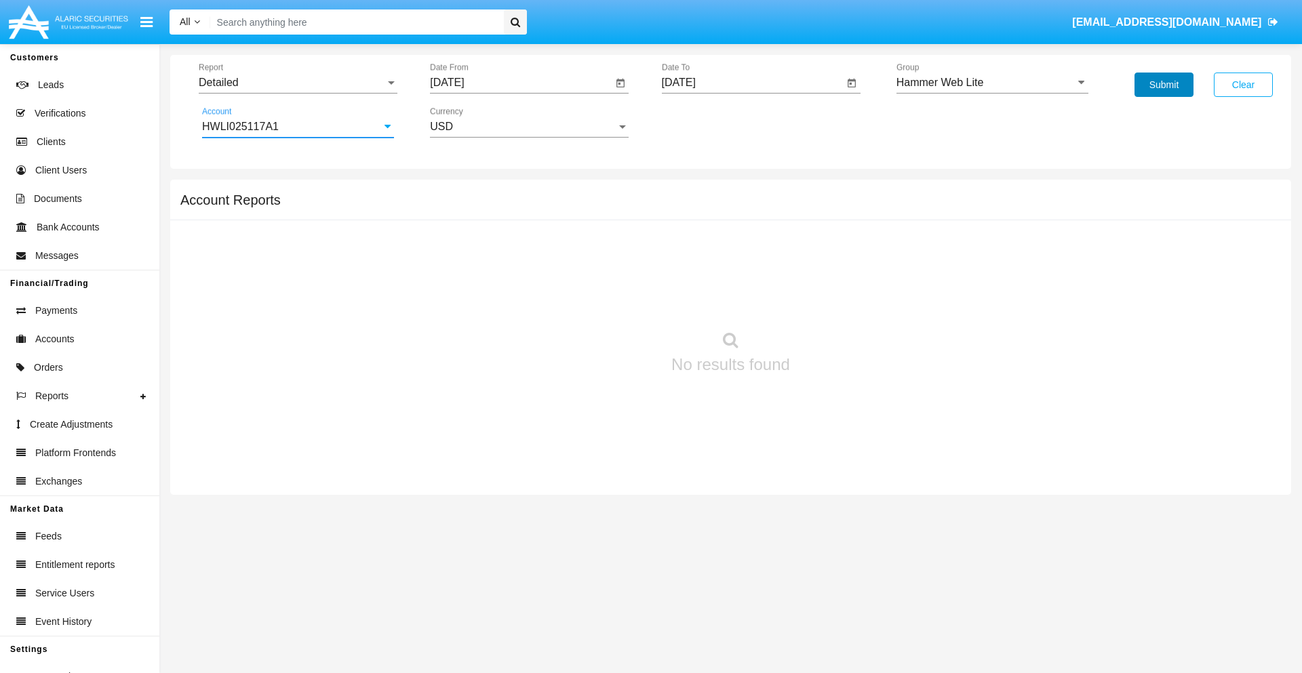
click at [1163, 85] on button "Submit" at bounding box center [1163, 85] width 59 height 24
click at [298, 83] on span "Report" at bounding box center [292, 83] width 186 height 12
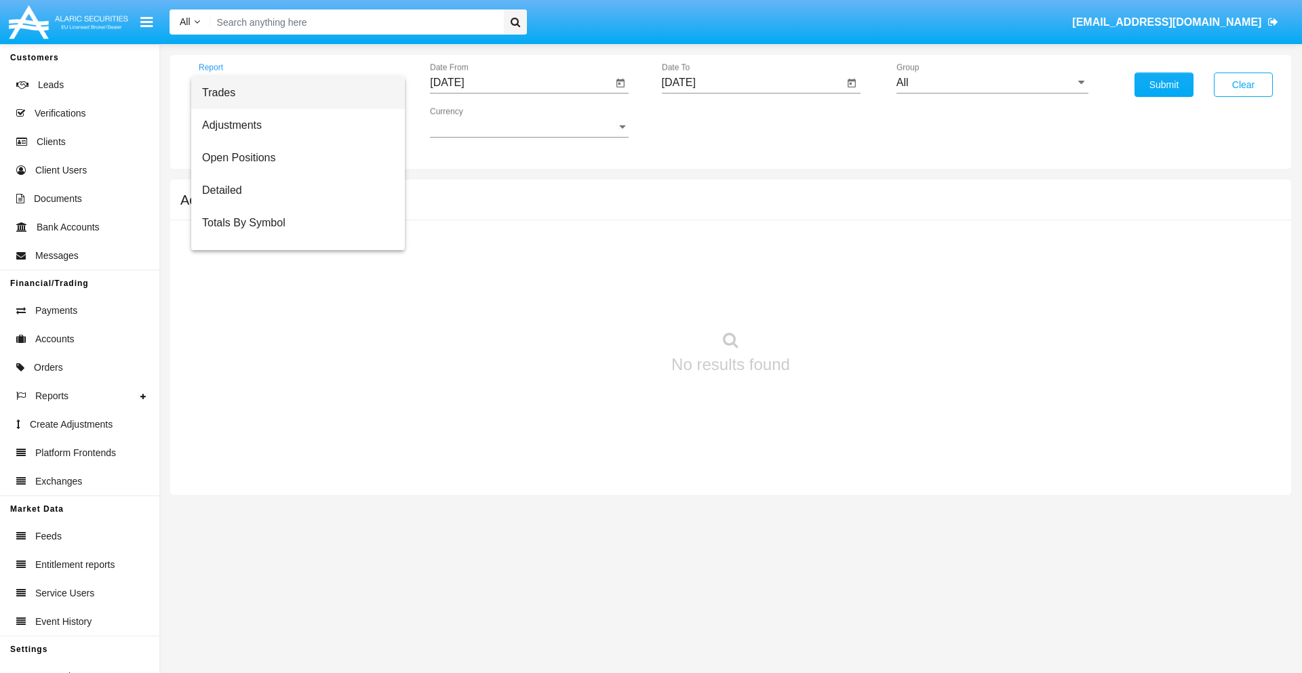
scroll to position [87, 0]
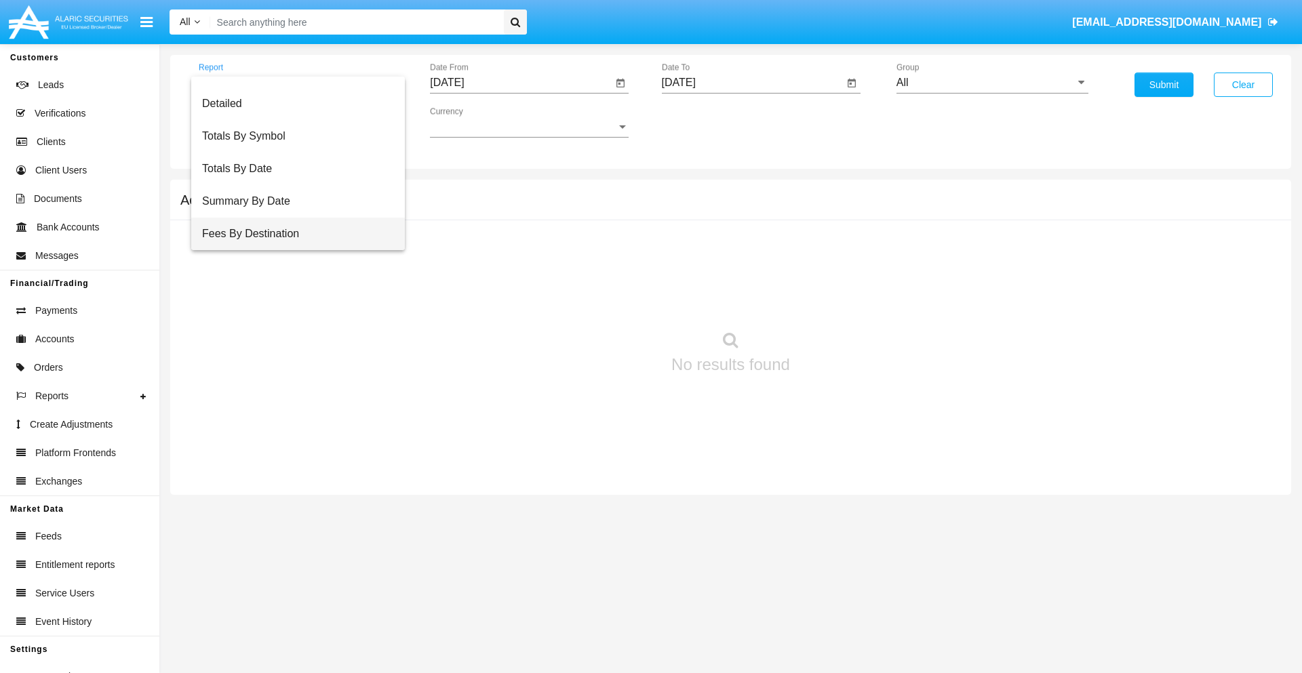
click at [292, 234] on span "Fees By Destination" at bounding box center [298, 234] width 192 height 33
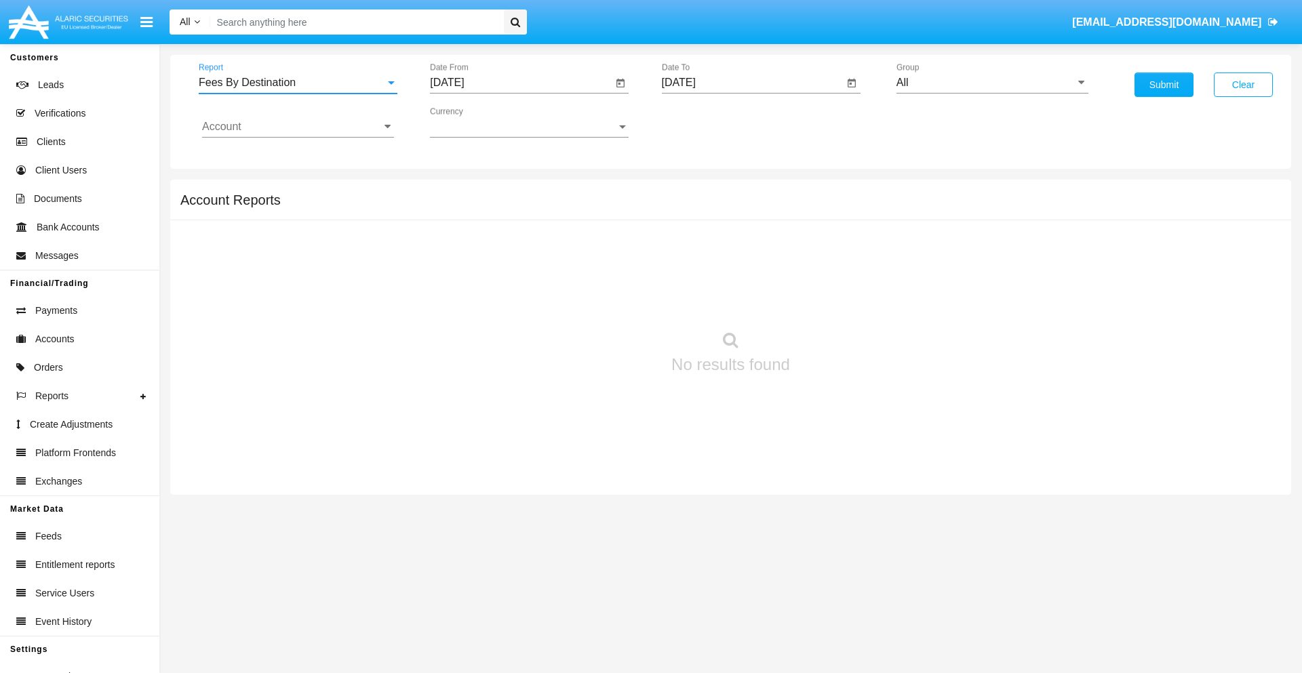
click at [521, 83] on input "[DATE]" at bounding box center [521, 83] width 182 height 12
click at [474, 122] on span "[DATE]" at bounding box center [462, 122] width 30 height 11
click at [605, 300] on div "2025" at bounding box center [605, 299] width 43 height 24
click at [510, 218] on div "JUN" at bounding box center [510, 218] width 43 height 24
click at [506, 235] on div "10" at bounding box center [506, 235] width 24 height 24
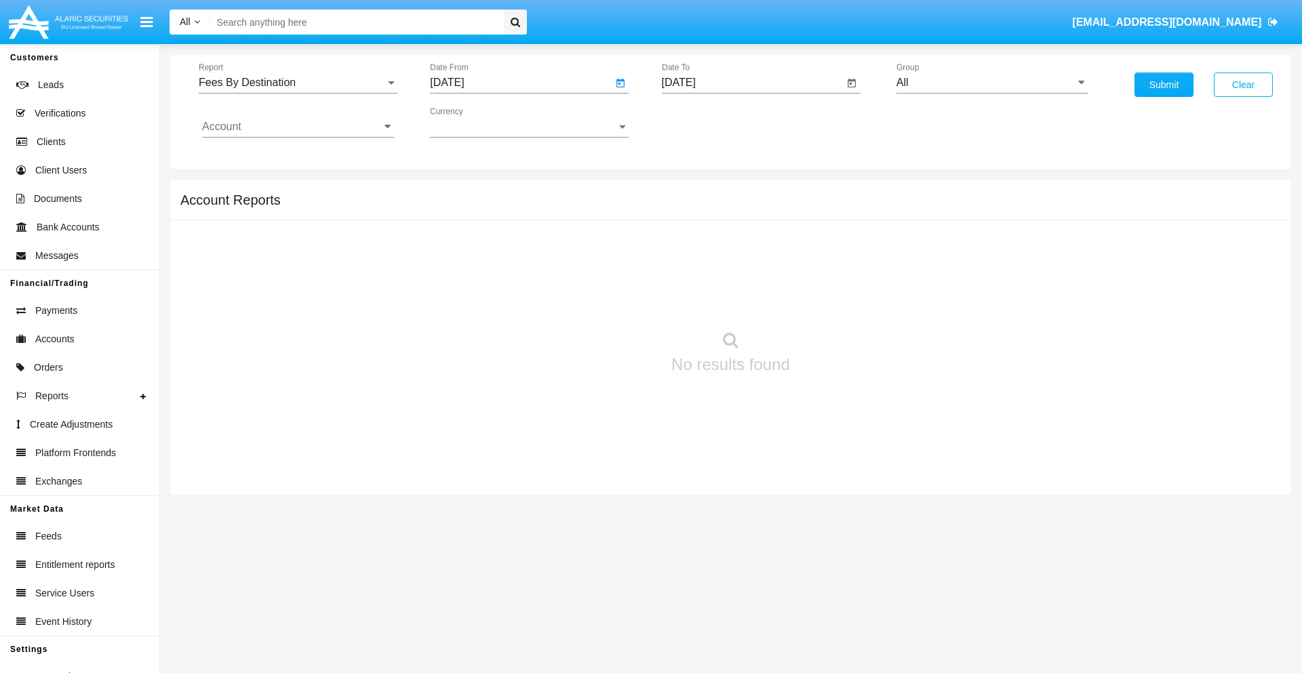
type input "[DATE]"
click at [752, 83] on input "[DATE]" at bounding box center [753, 83] width 182 height 12
click at [705, 122] on span "[DATE]" at bounding box center [694, 122] width 30 height 11
click at [836, 300] on div "2025" at bounding box center [836, 299] width 43 height 24
click at [694, 245] on div "SEP" at bounding box center [694, 245] width 43 height 24
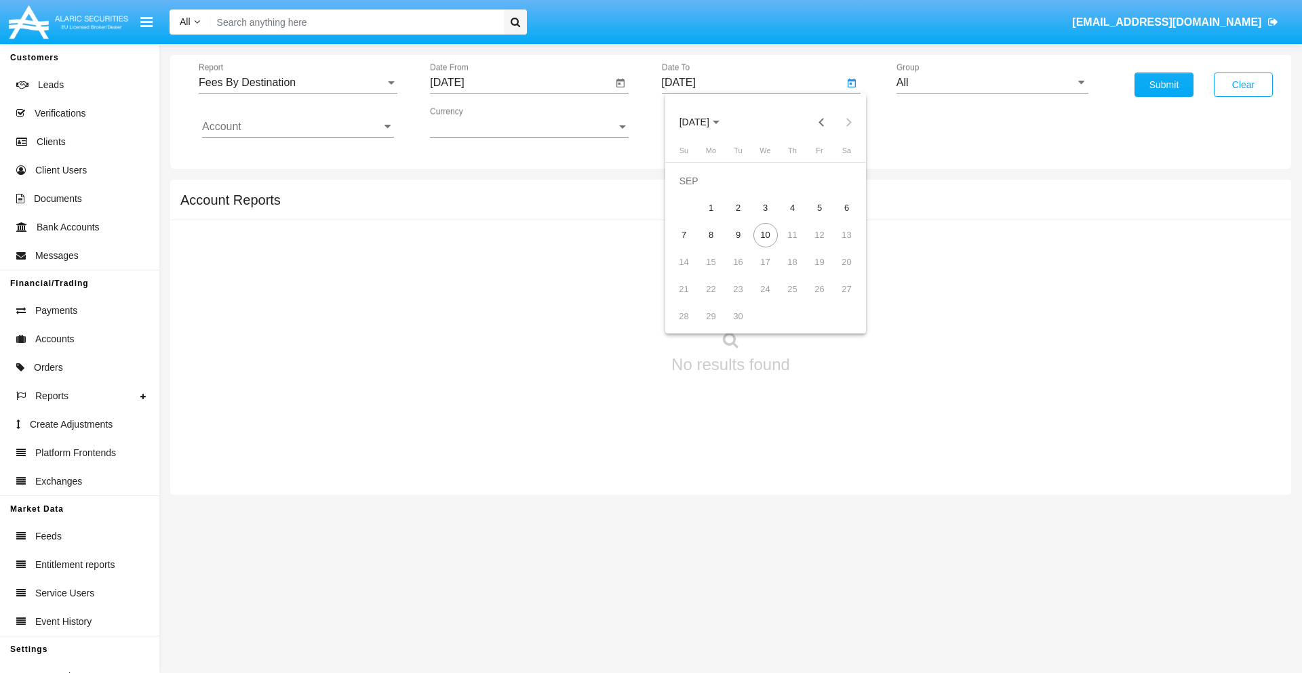
click at [765, 235] on div "10" at bounding box center [765, 235] width 24 height 24
type input "[DATE]"
click at [992, 83] on input "All" at bounding box center [992, 83] width 192 height 12
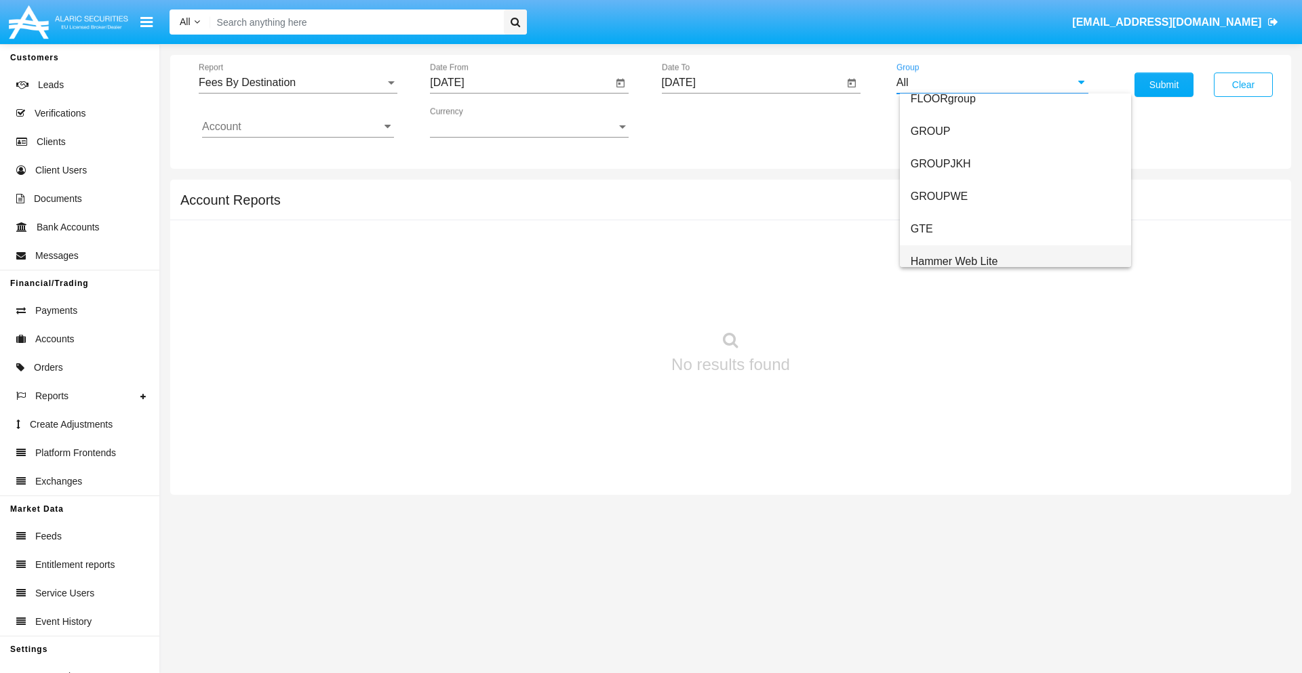
click at [954, 261] on span "Hammer Web Lite" at bounding box center [953, 262] width 87 height 12
type input "Hammer Web Lite"
click at [298, 127] on input "Account" at bounding box center [298, 127] width 192 height 12
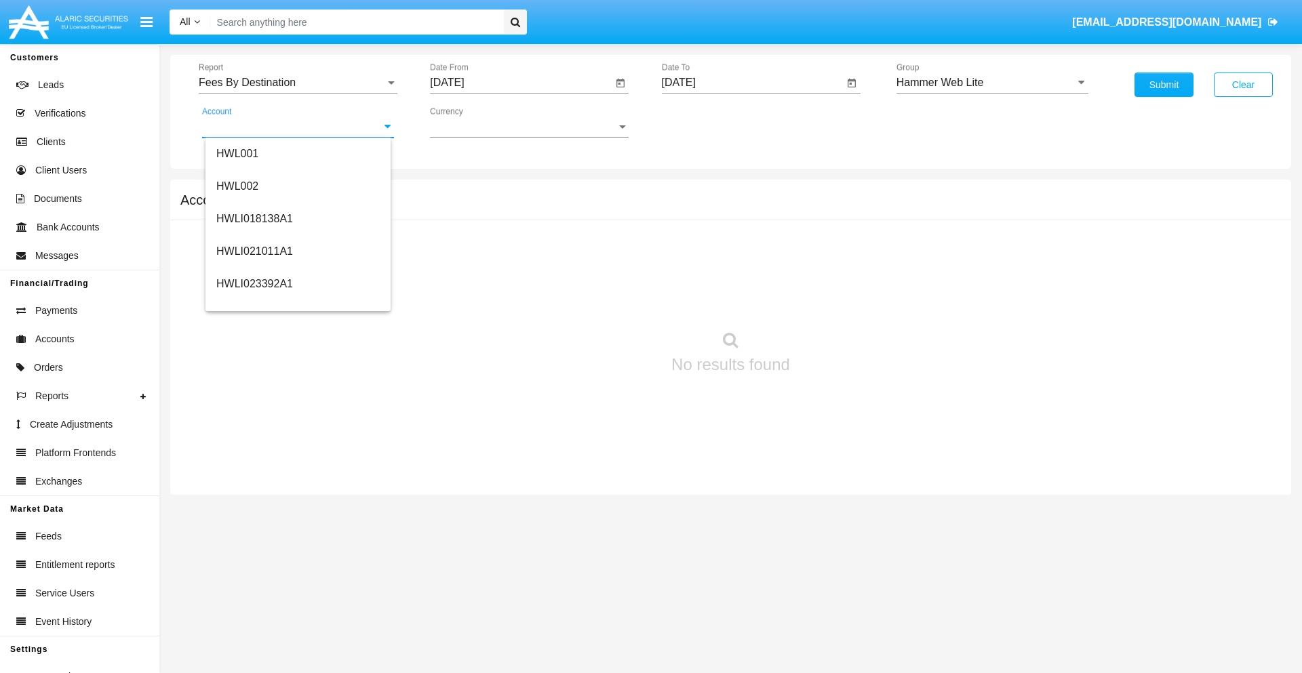
scroll to position [206, 0]
click at [254, 305] on span "HWLI025117A1" at bounding box center [254, 306] width 77 height 12
type input "HWLI025117A1"
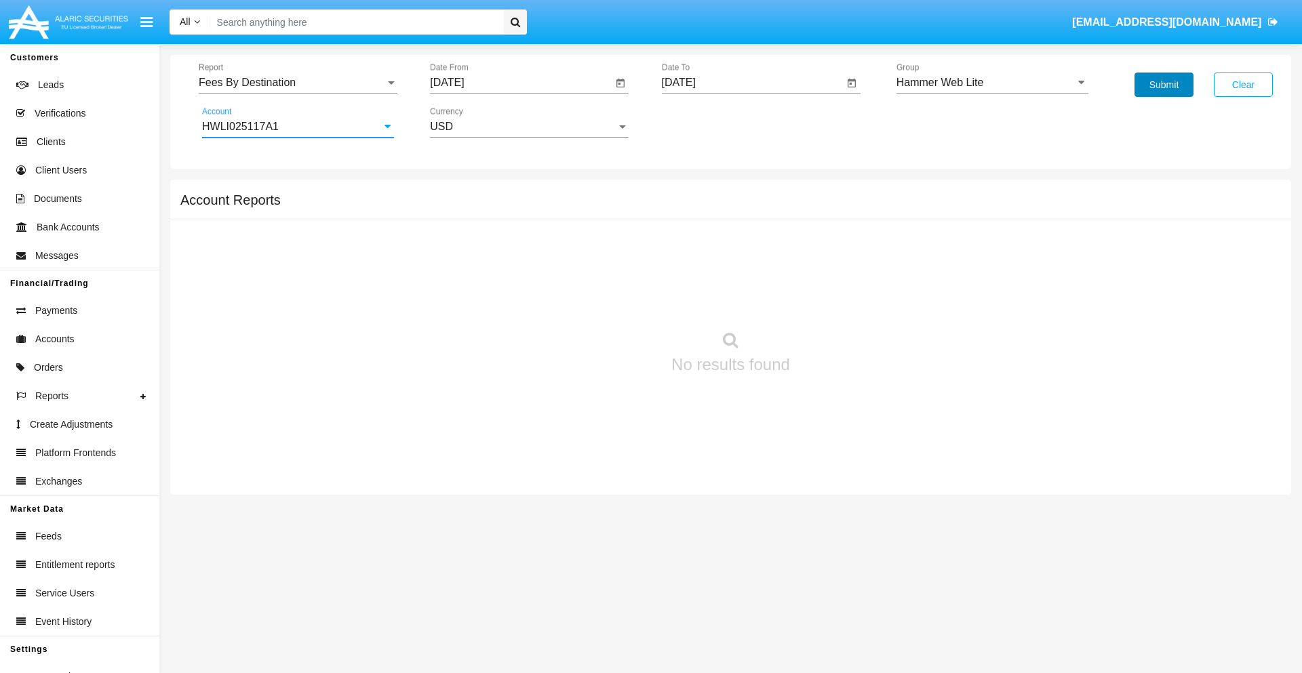
click at [1163, 85] on button "Submit" at bounding box center [1163, 85] width 59 height 24
click at [298, 83] on span "Report" at bounding box center [292, 83] width 186 height 12
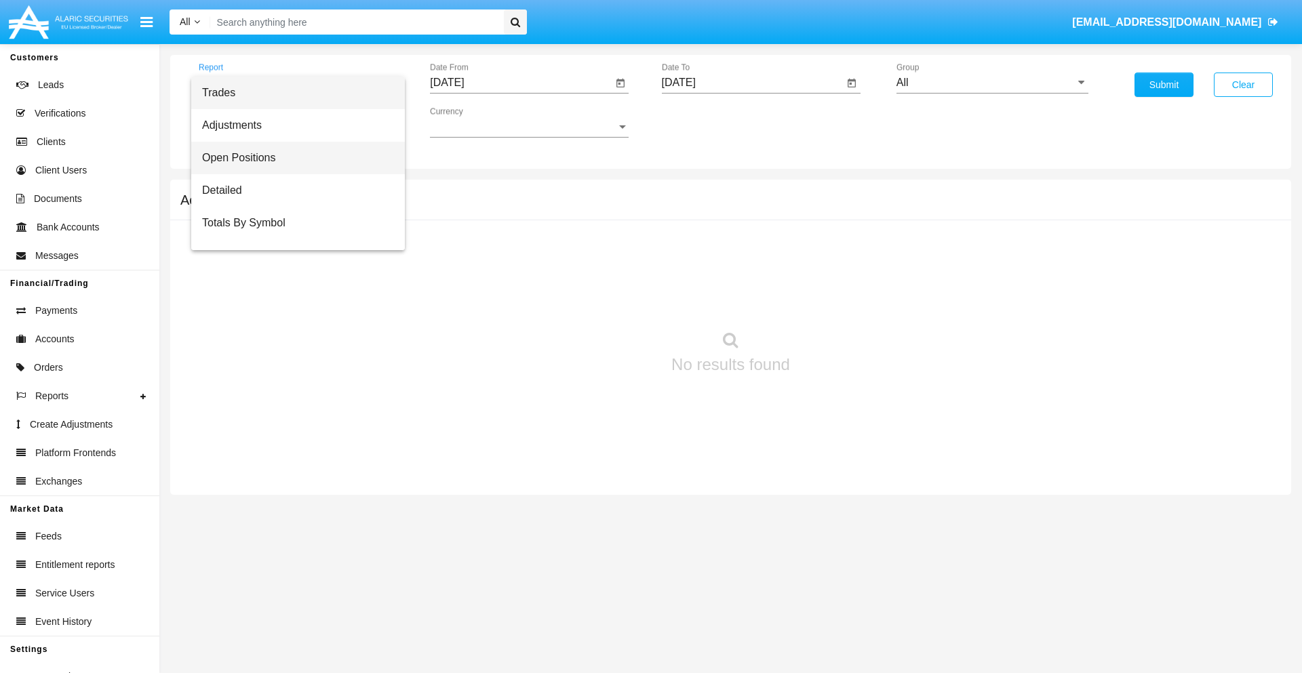
click at [292, 158] on span "Open Positions" at bounding box center [298, 158] width 192 height 33
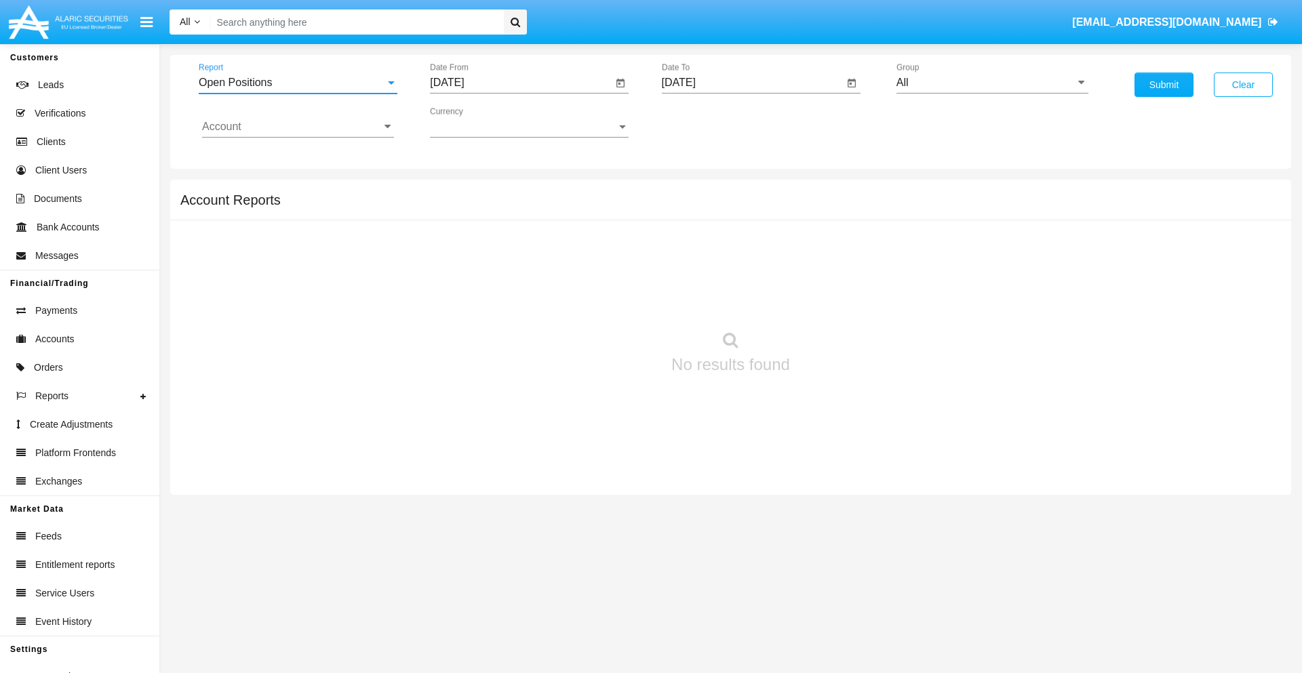
click at [521, 83] on input "[DATE]" at bounding box center [521, 83] width 182 height 12
click at [474, 122] on span "[DATE]" at bounding box center [462, 122] width 30 height 11
click at [605, 300] on div "2025" at bounding box center [605, 299] width 43 height 24
click at [605, 218] on div "AUG" at bounding box center [605, 218] width 43 height 24
click at [452, 235] on div "10" at bounding box center [452, 235] width 24 height 24
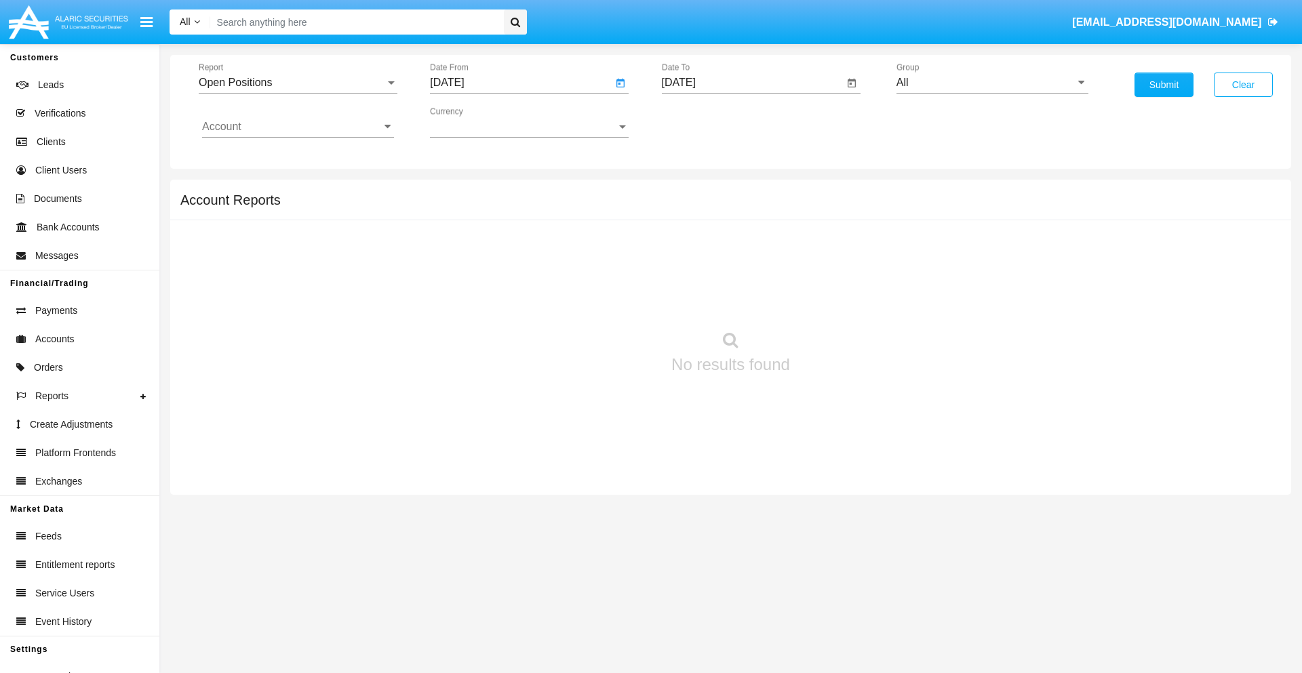
type input "08/10/25"
click at [752, 83] on input "[DATE]" at bounding box center [753, 83] width 182 height 12
click at [705, 122] on span "[DATE]" at bounding box center [694, 122] width 30 height 11
click at [836, 300] on div "2025" at bounding box center [836, 299] width 43 height 24
click at [694, 245] on div "SEP" at bounding box center [694, 245] width 43 height 24
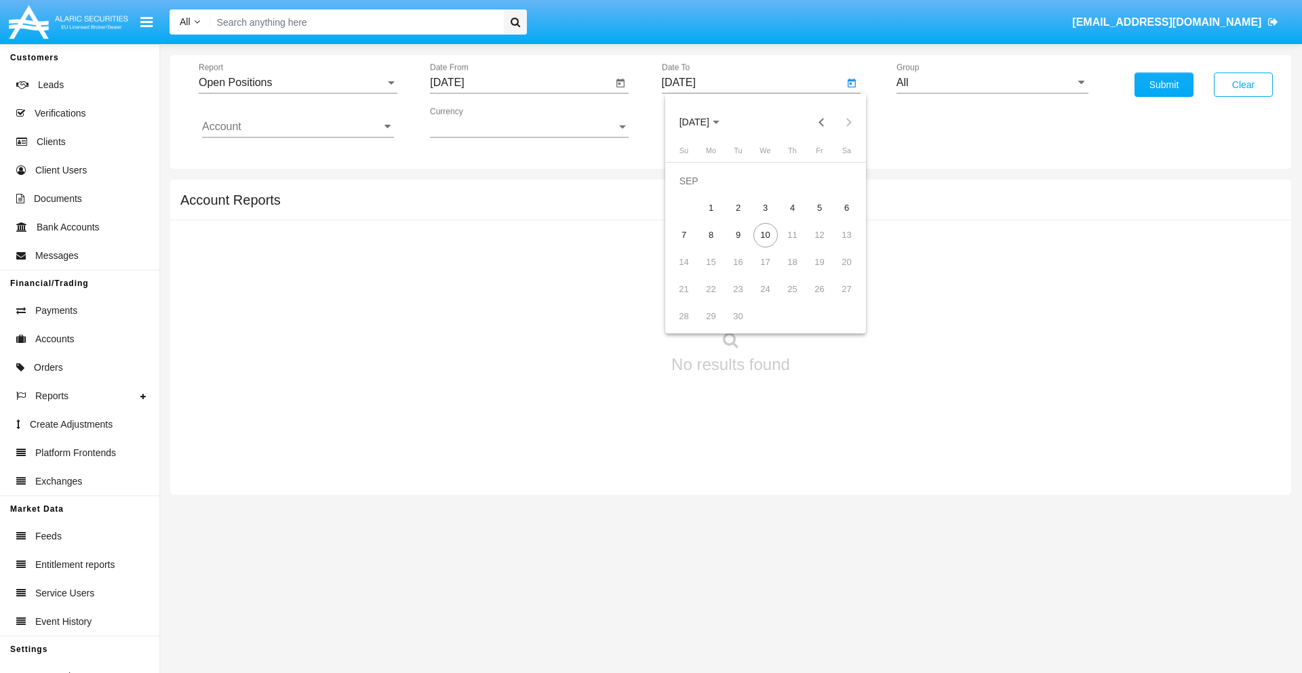
click at [765, 235] on div "10" at bounding box center [765, 235] width 24 height 24
type input "[DATE]"
click at [992, 83] on input "All" at bounding box center [992, 83] width 192 height 12
type input "Hammer Web Lite"
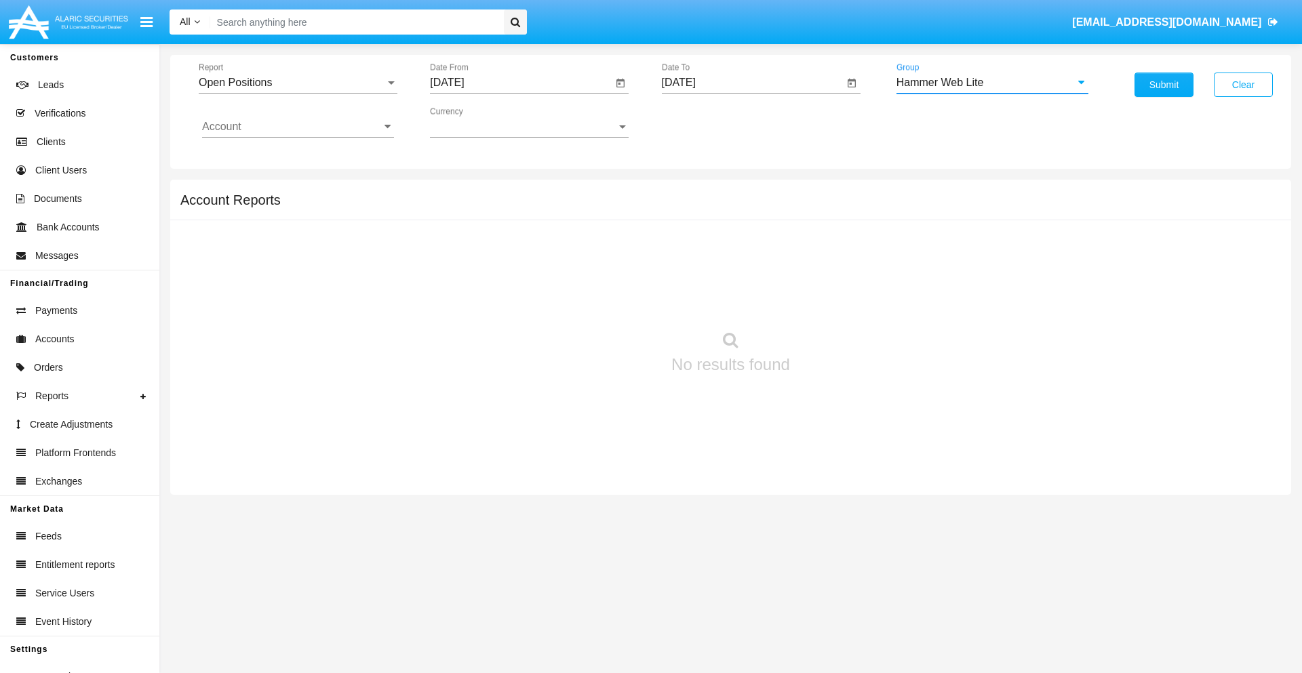
click at [298, 127] on input "Account" at bounding box center [298, 127] width 192 height 12
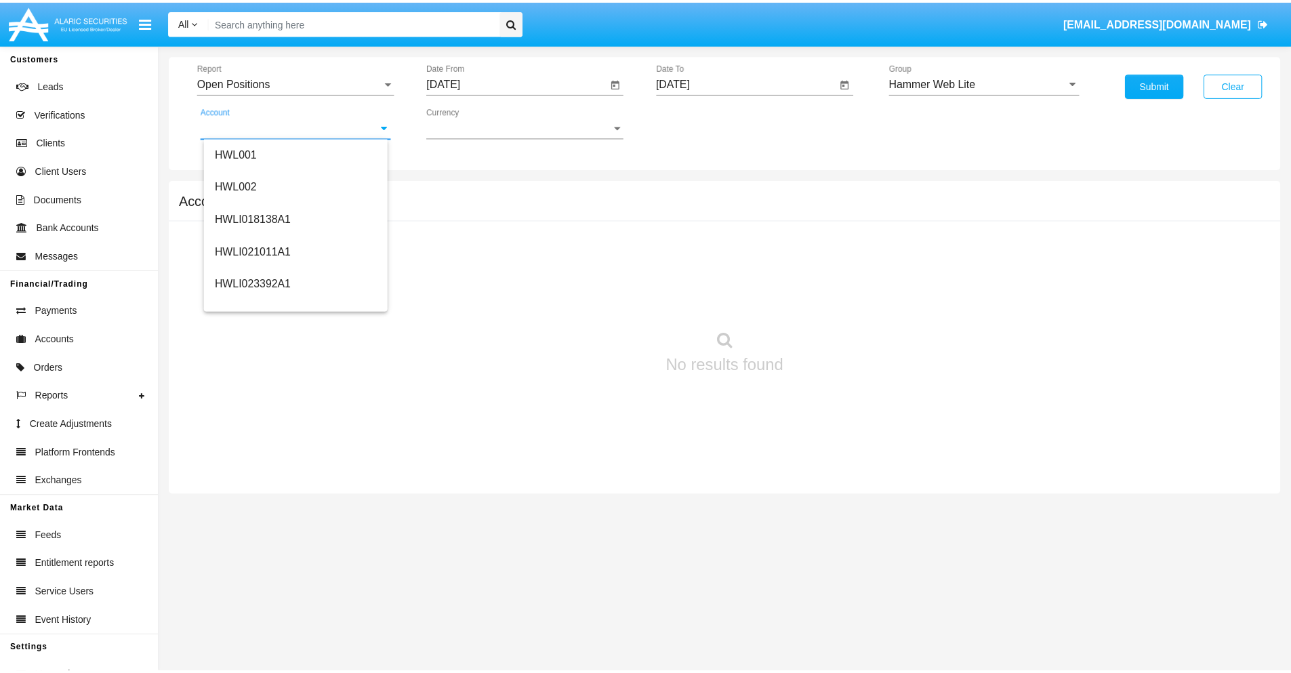
scroll to position [206, 0]
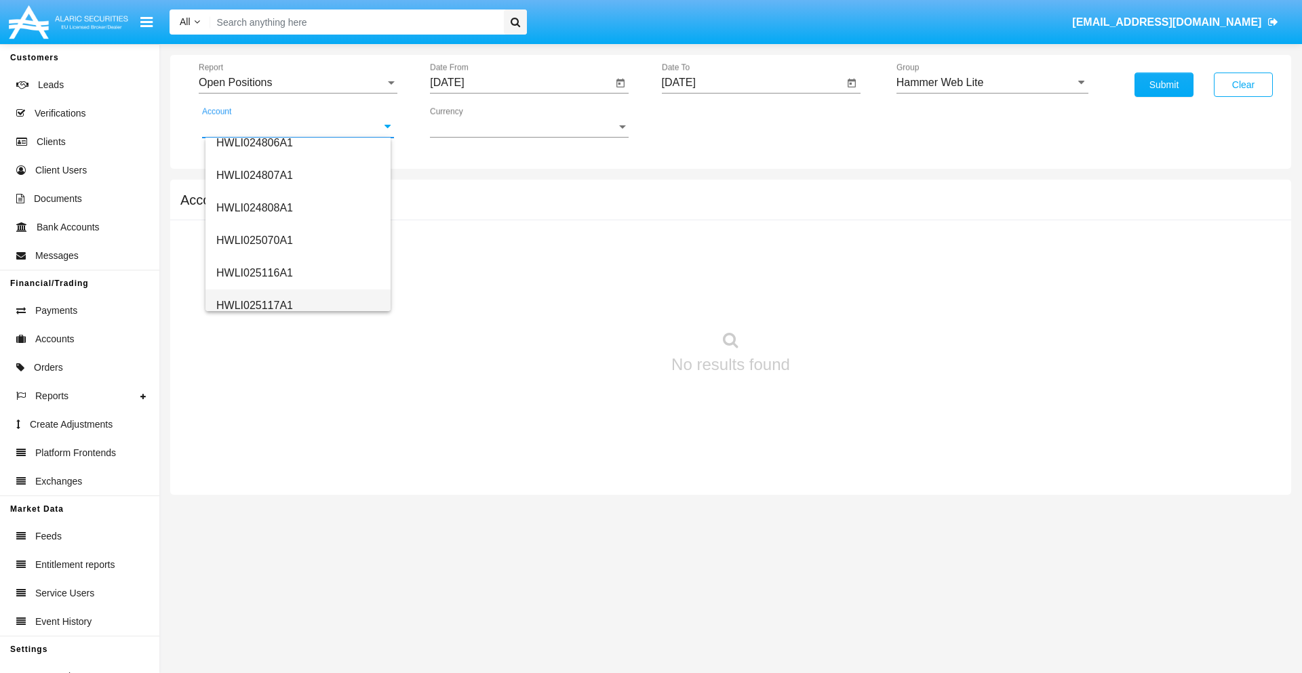
click at [254, 305] on span "HWLI025117A1" at bounding box center [254, 306] width 77 height 12
type input "HWLI025117A1"
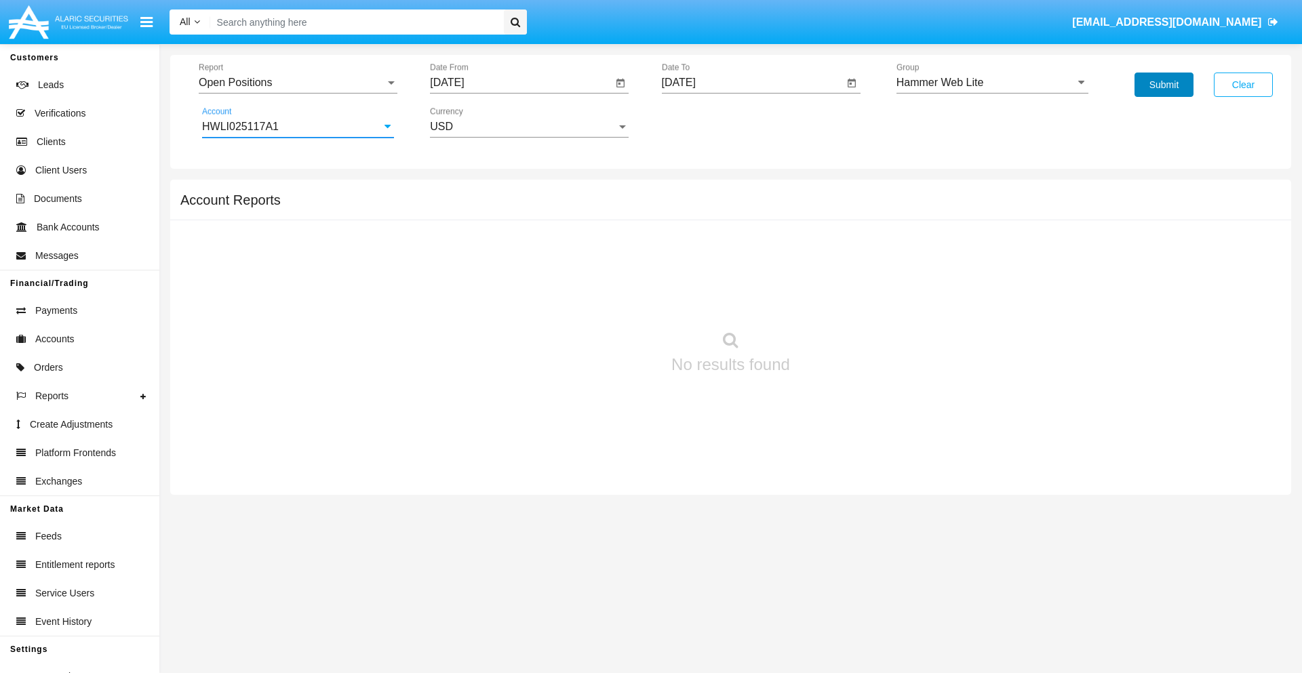
click at [1163, 85] on button "Submit" at bounding box center [1163, 85] width 59 height 24
click at [298, 83] on span "Report" at bounding box center [292, 83] width 186 height 12
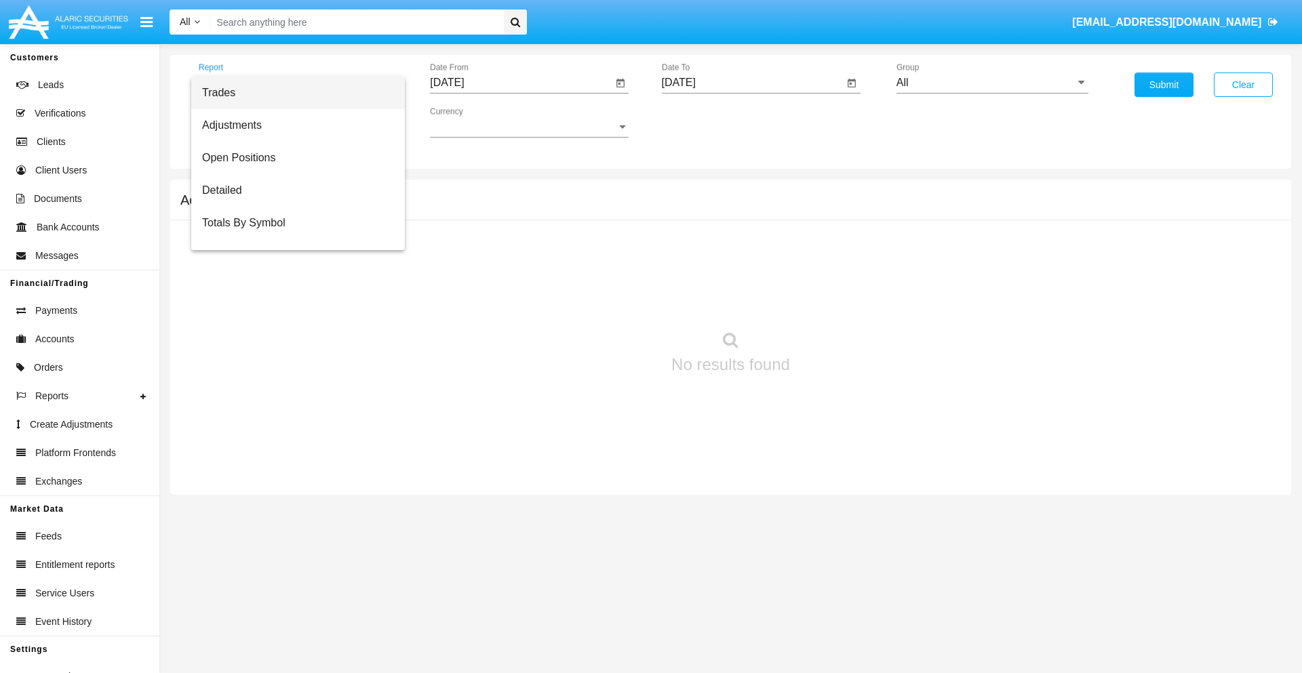
scroll to position [54, 0]
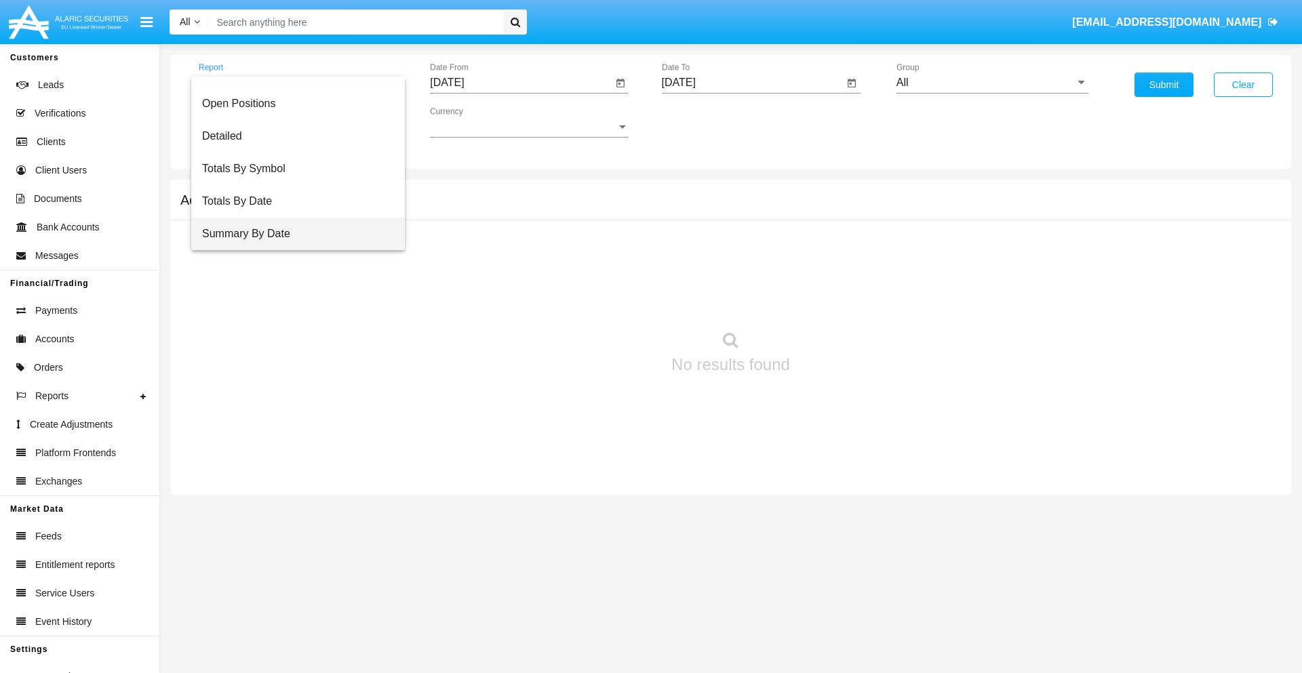
click at [292, 234] on span "Summary By Date" at bounding box center [298, 234] width 192 height 33
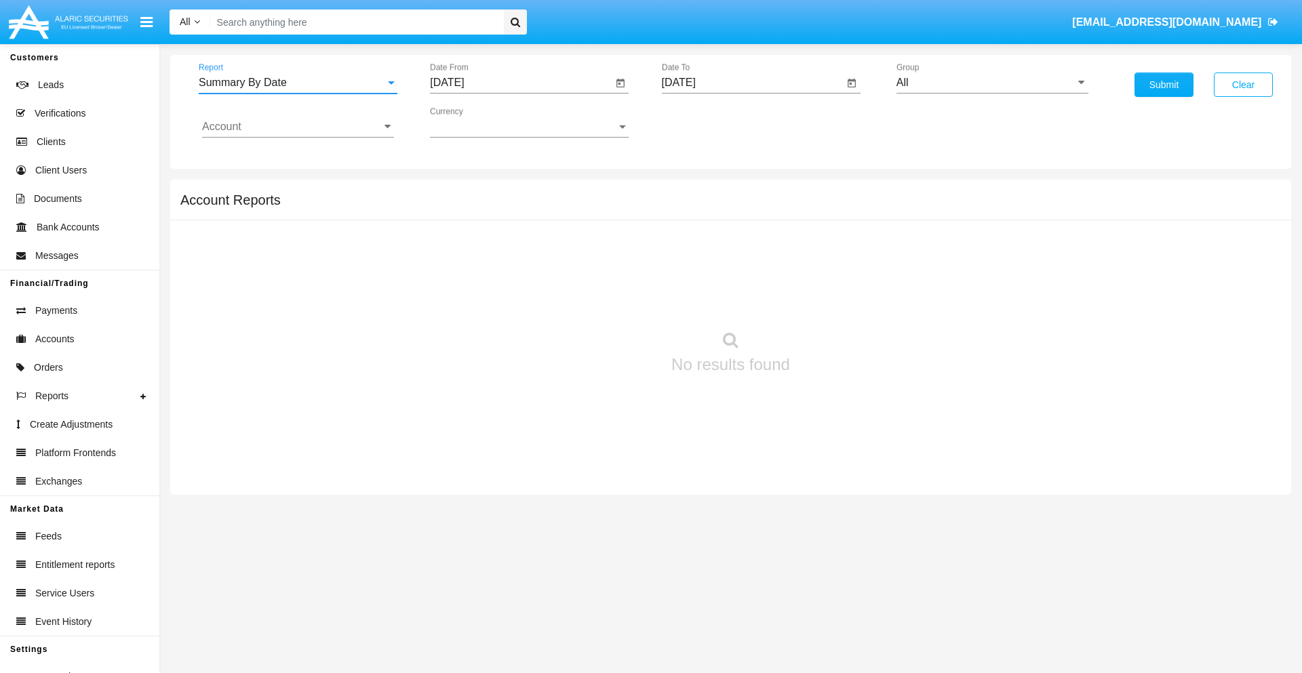
click at [521, 83] on input "[DATE]" at bounding box center [521, 83] width 182 height 12
click at [474, 122] on span "[DATE]" at bounding box center [462, 122] width 30 height 11
click at [605, 300] on div "2025" at bounding box center [605, 299] width 43 height 24
click at [605, 218] on div "AUG" at bounding box center [605, 218] width 43 height 24
click at [506, 289] on div "26" at bounding box center [506, 289] width 24 height 24
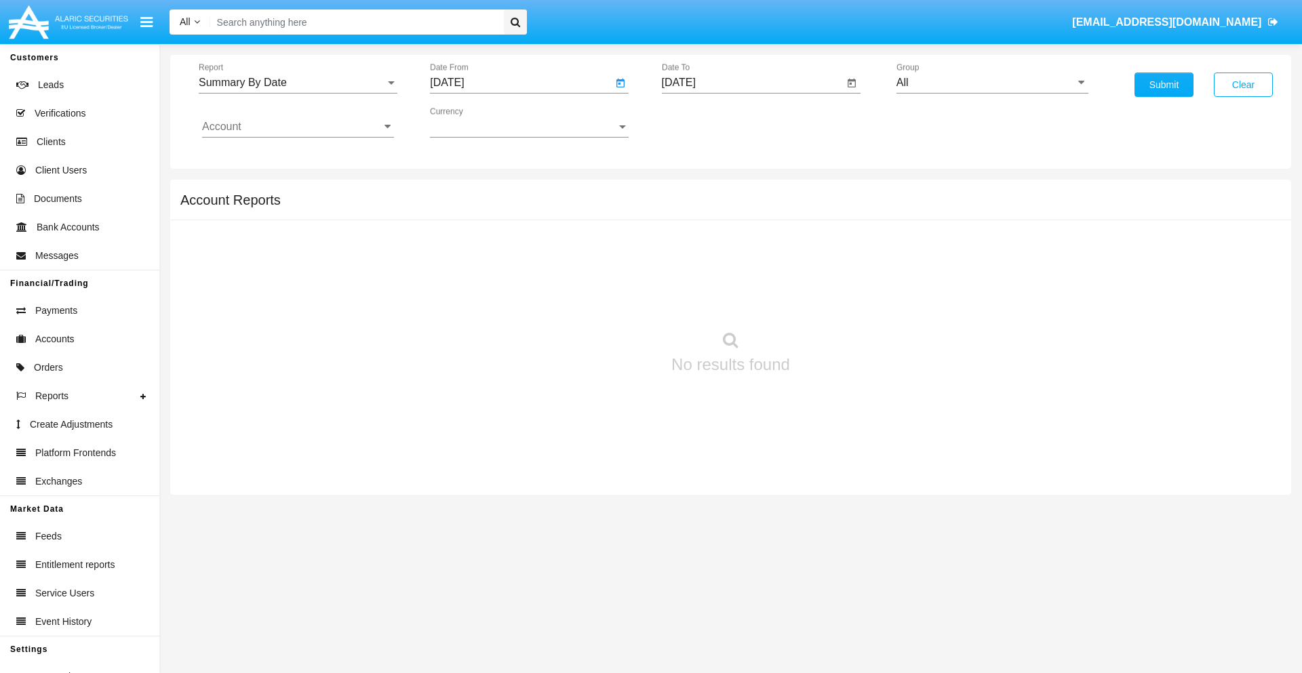
type input "08/26/25"
click at [752, 83] on input "[DATE]" at bounding box center [753, 83] width 182 height 12
click at [705, 122] on span "SEP 2025" at bounding box center [694, 122] width 30 height 11
click at [836, 300] on div "2025" at bounding box center [836, 299] width 43 height 24
click at [694, 245] on div "SEP" at bounding box center [694, 245] width 43 height 24
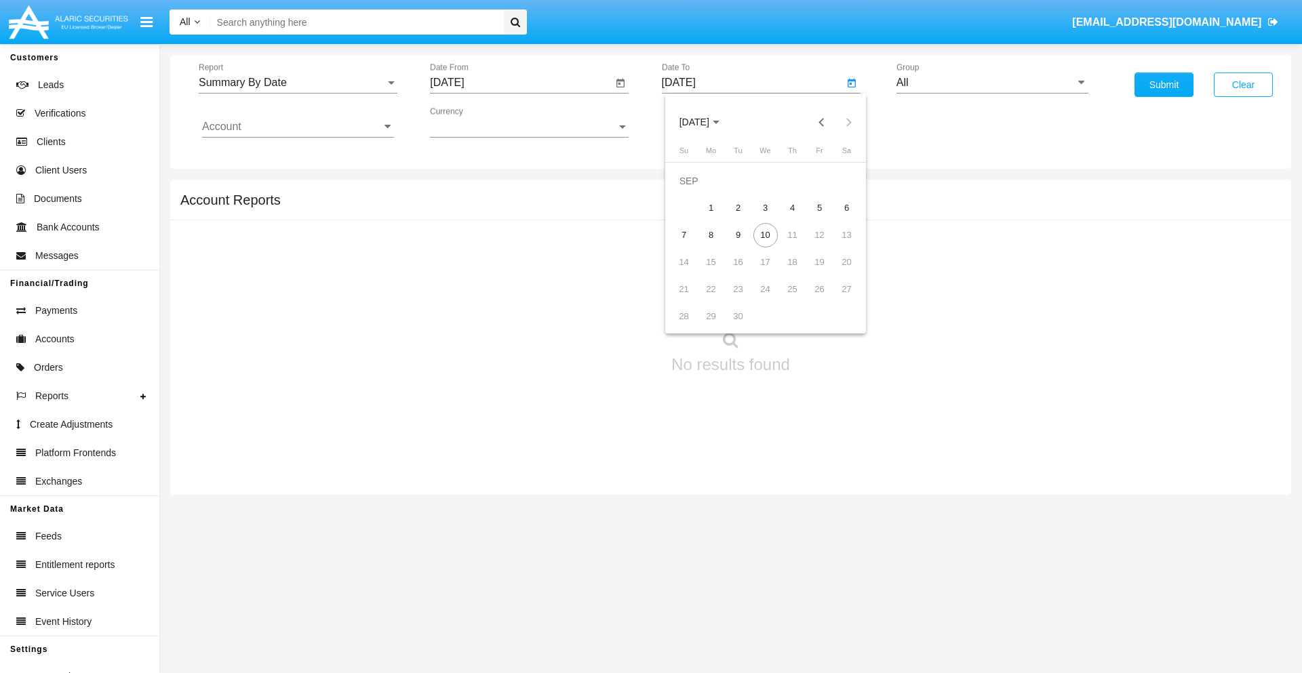
click at [765, 235] on div "10" at bounding box center [765, 235] width 24 height 24
type input "09/10/25"
click at [992, 83] on input "All" at bounding box center [992, 83] width 192 height 12
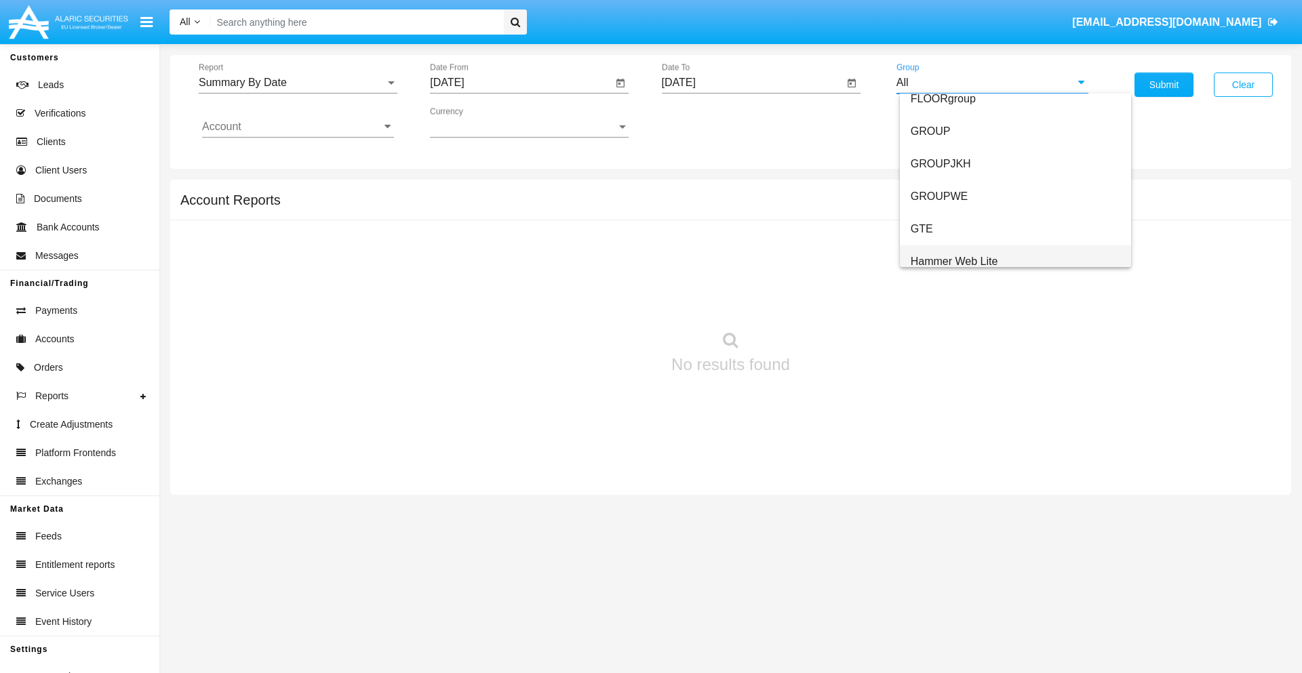
click at [954, 261] on span "Hammer Web Lite" at bounding box center [953, 262] width 87 height 12
type input "Hammer Web Lite"
click at [298, 127] on input "Account" at bounding box center [298, 127] width 192 height 12
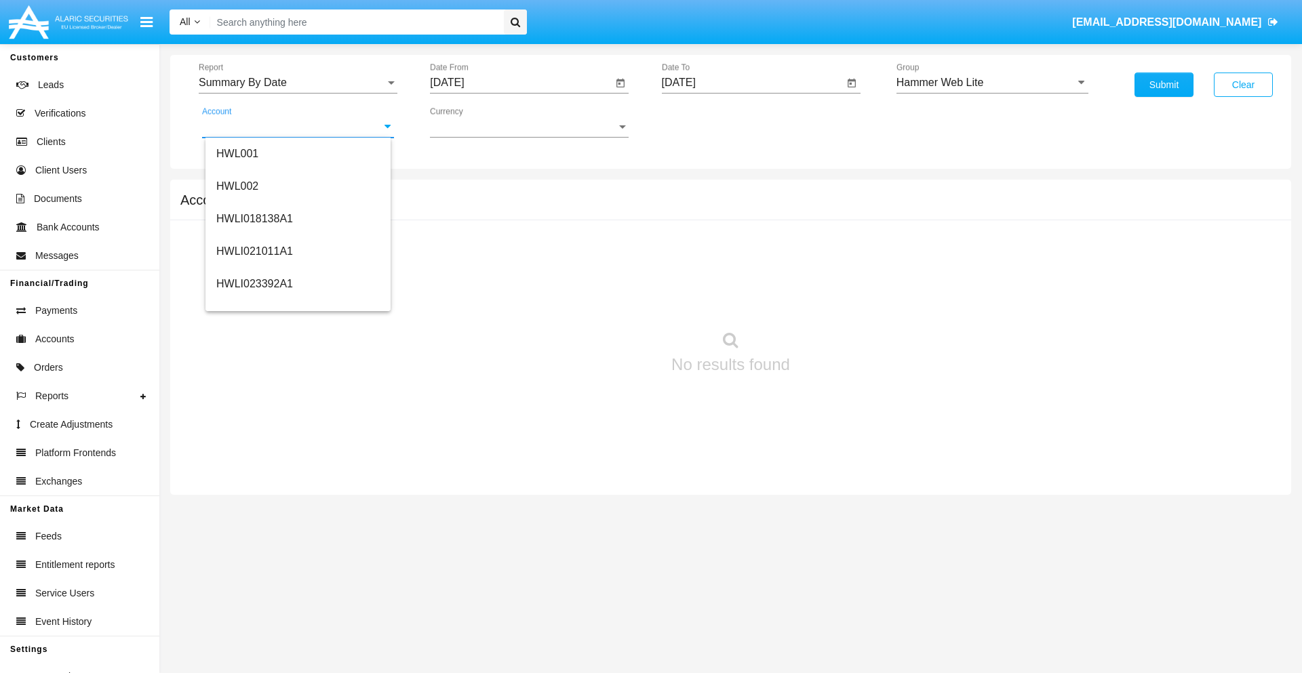
click at [254, 506] on span "HWLI025117A1" at bounding box center [254, 512] width 77 height 12
type input "HWLI025117A1"
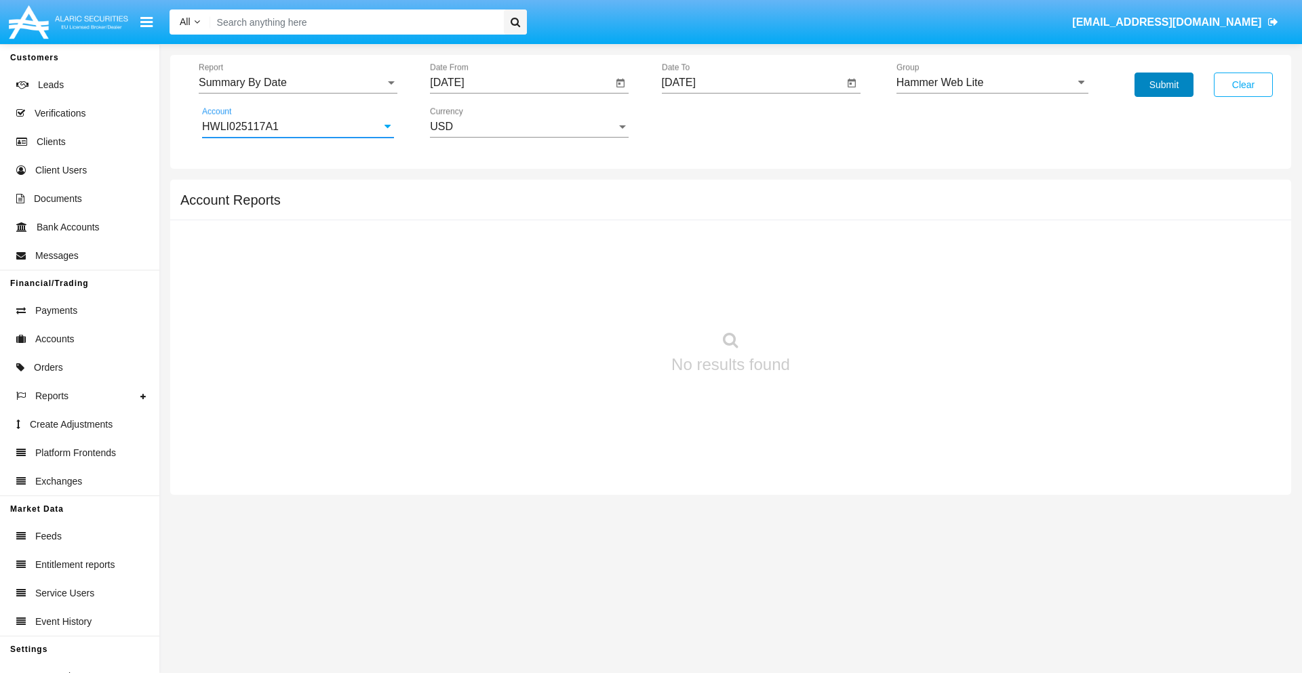
click at [1163, 85] on button "Submit" at bounding box center [1163, 85] width 59 height 24
click at [298, 83] on span "Report" at bounding box center [292, 83] width 186 height 12
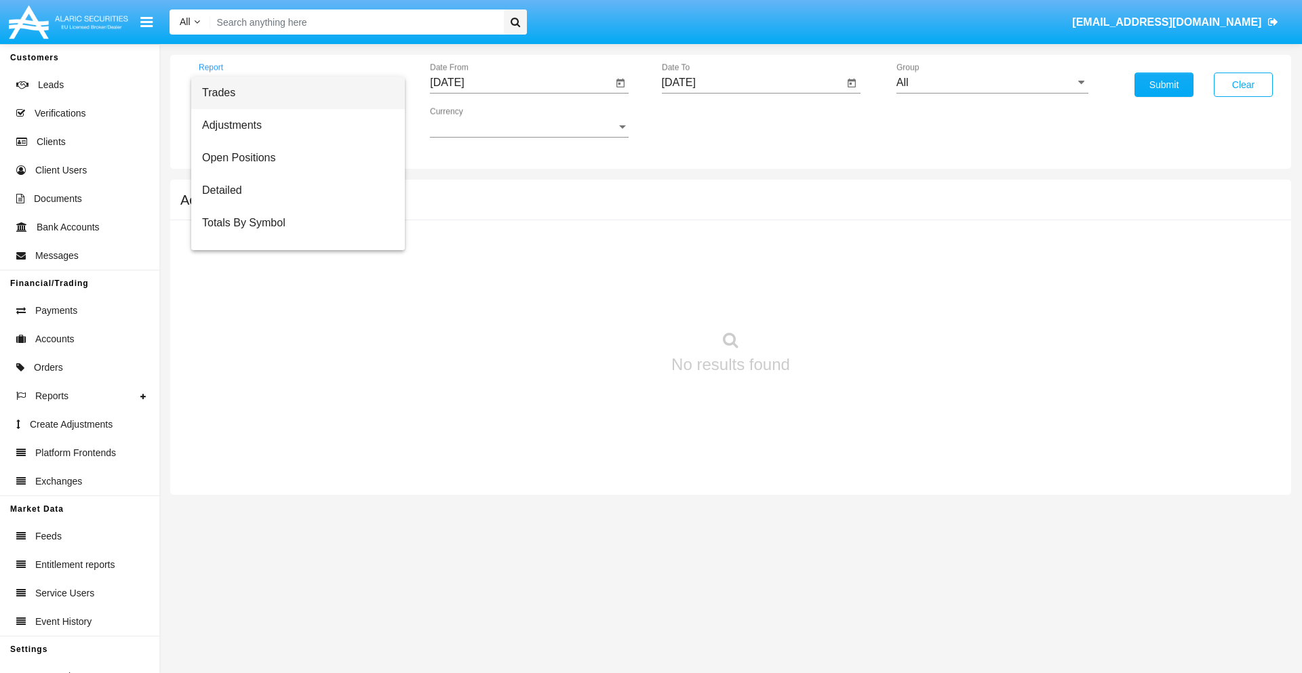
scroll to position [22, 0]
click at [292, 234] on span "Totals By Date" at bounding box center [298, 234] width 192 height 33
click at [521, 83] on input "[DATE]" at bounding box center [521, 83] width 182 height 12
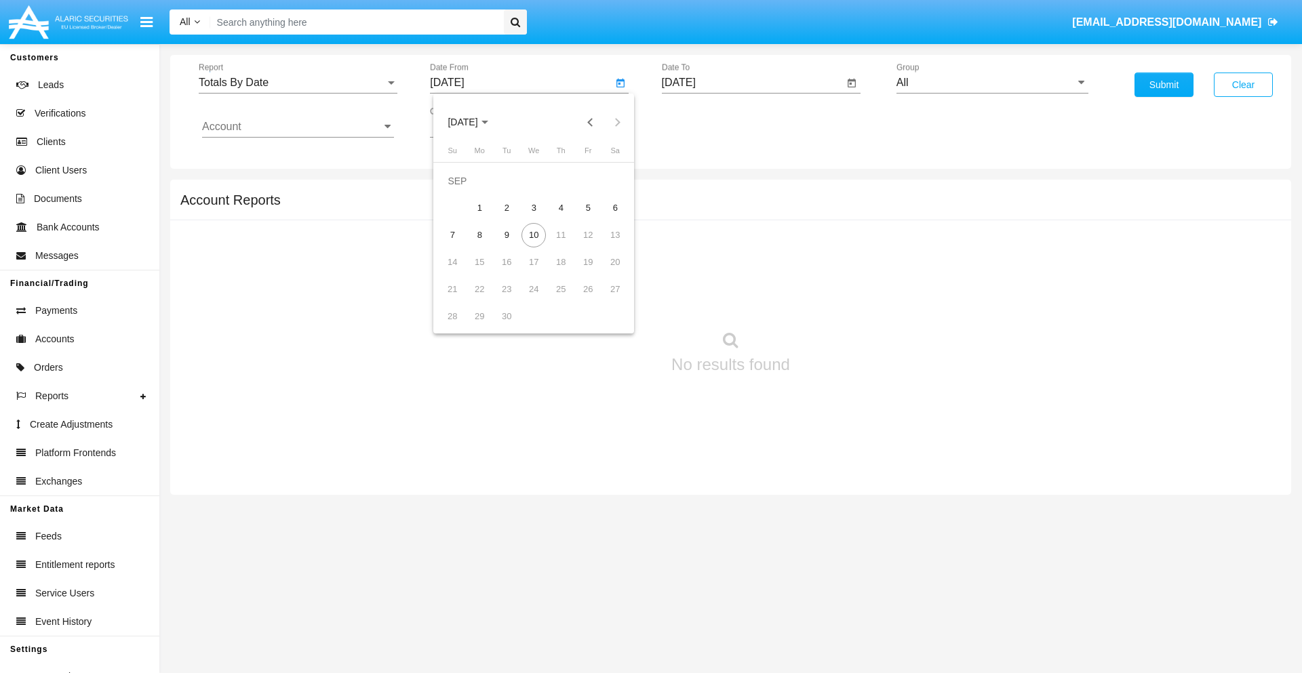
click at [474, 122] on span "[DATE]" at bounding box center [462, 122] width 30 height 11
click at [605, 300] on div "2025" at bounding box center [605, 299] width 43 height 24
click at [605, 218] on div "AUG" at bounding box center [605, 218] width 43 height 24
click at [506, 289] on div "26" at bounding box center [506, 289] width 24 height 24
type input "[DATE]"
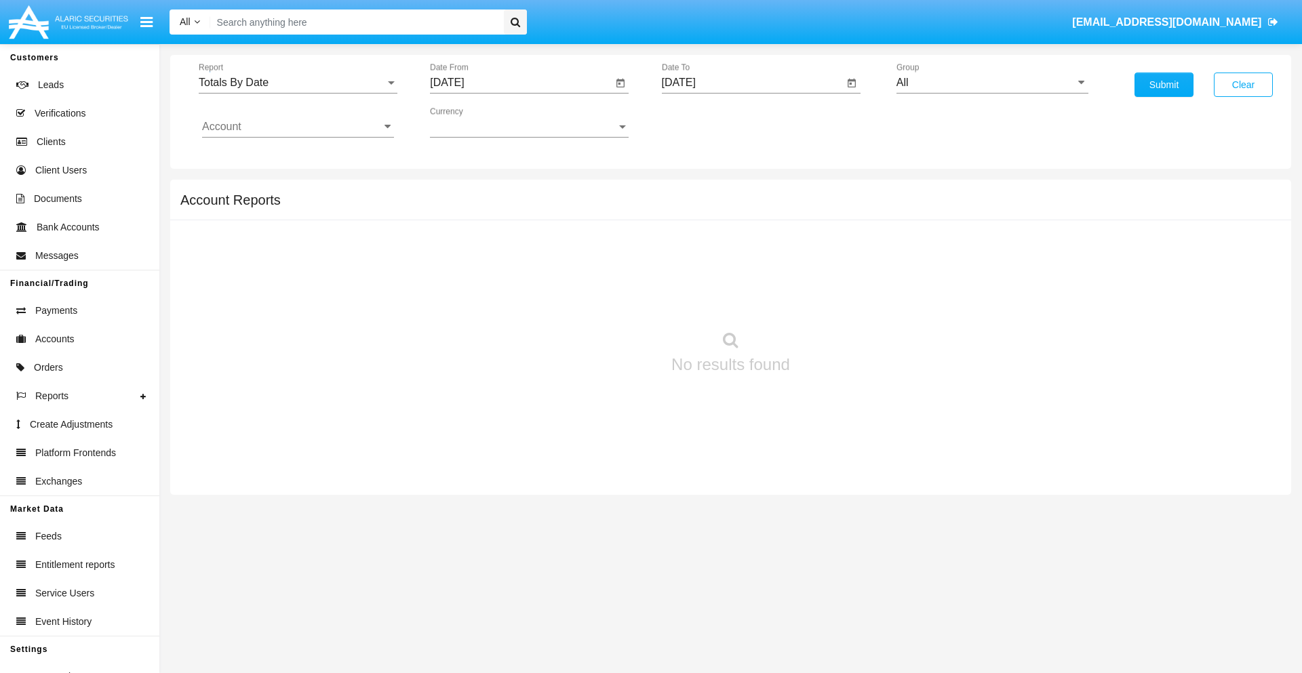
click at [752, 83] on input "[DATE]" at bounding box center [753, 83] width 182 height 12
click at [705, 122] on span "[DATE]" at bounding box center [694, 122] width 30 height 11
click at [836, 300] on div "2025" at bounding box center [836, 299] width 43 height 24
click at [694, 245] on div "SEP" at bounding box center [694, 245] width 43 height 24
click at [765, 235] on div "10" at bounding box center [765, 235] width 24 height 24
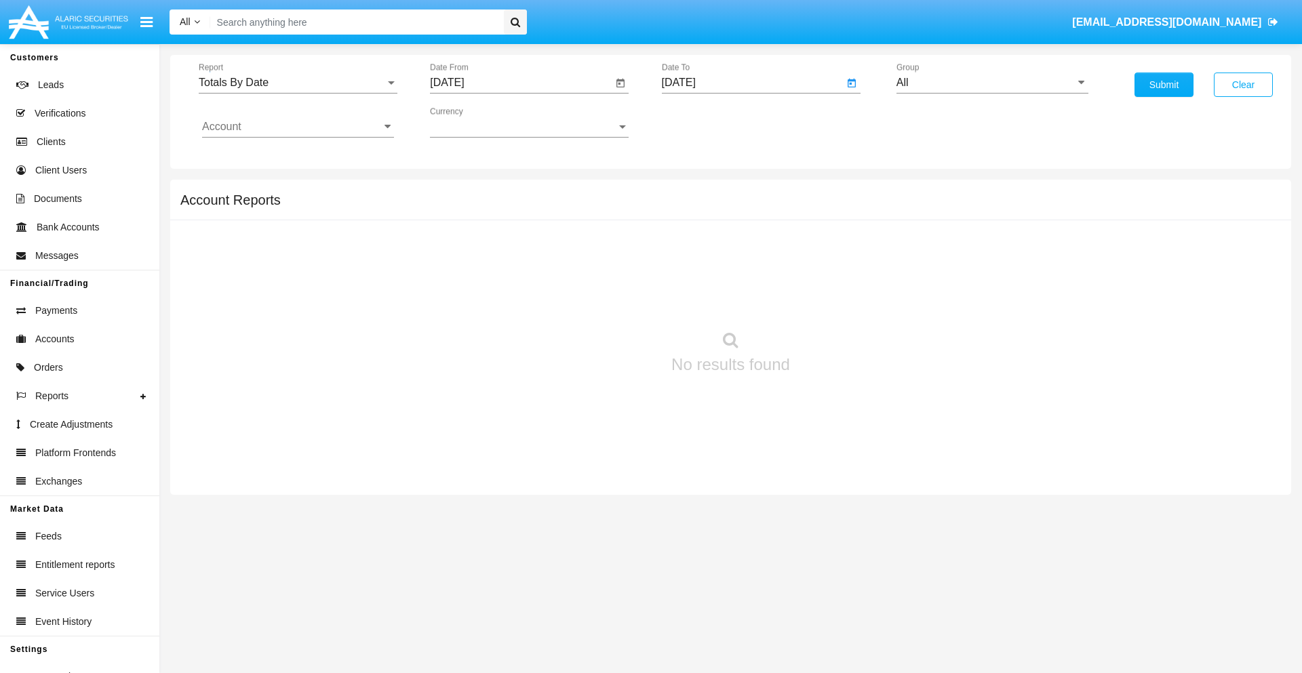
type input "[DATE]"
click at [992, 83] on input "All" at bounding box center [992, 83] width 192 height 12
click at [954, 261] on span "Hammer Web Lite" at bounding box center [953, 262] width 87 height 12
type input "Hammer Web Lite"
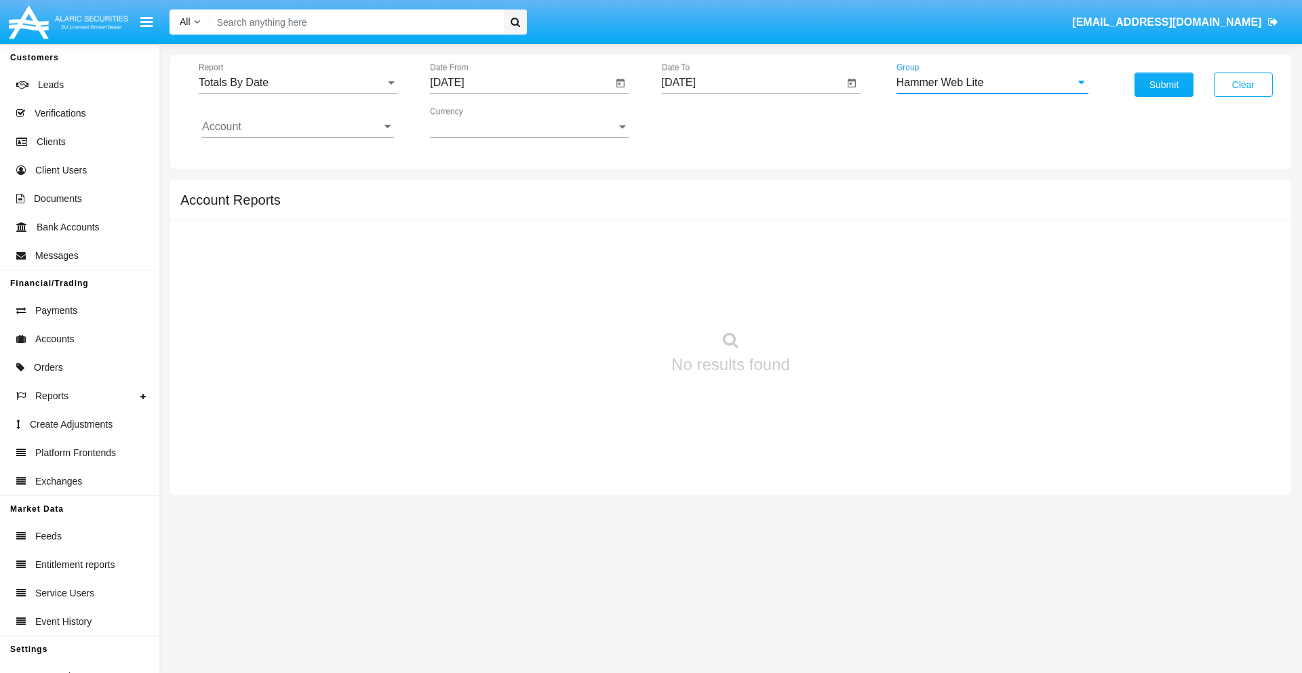
click at [298, 127] on input "Account" at bounding box center [298, 127] width 192 height 12
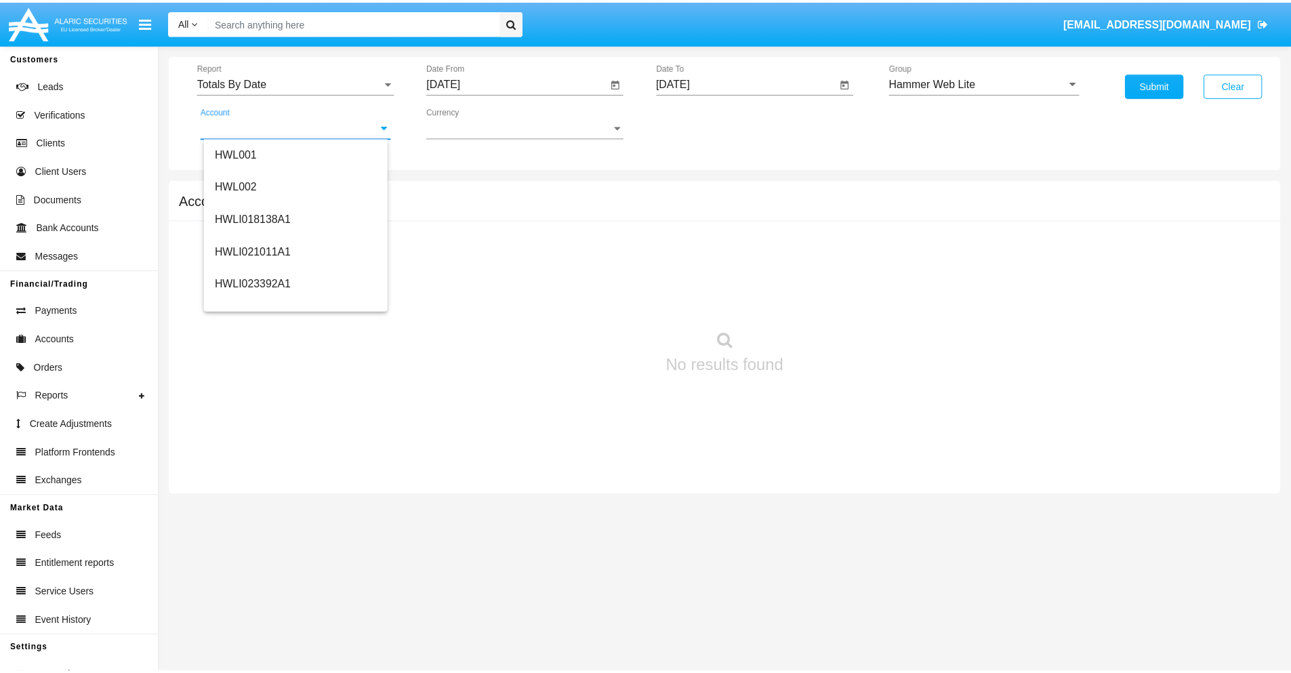
scroll to position [206, 0]
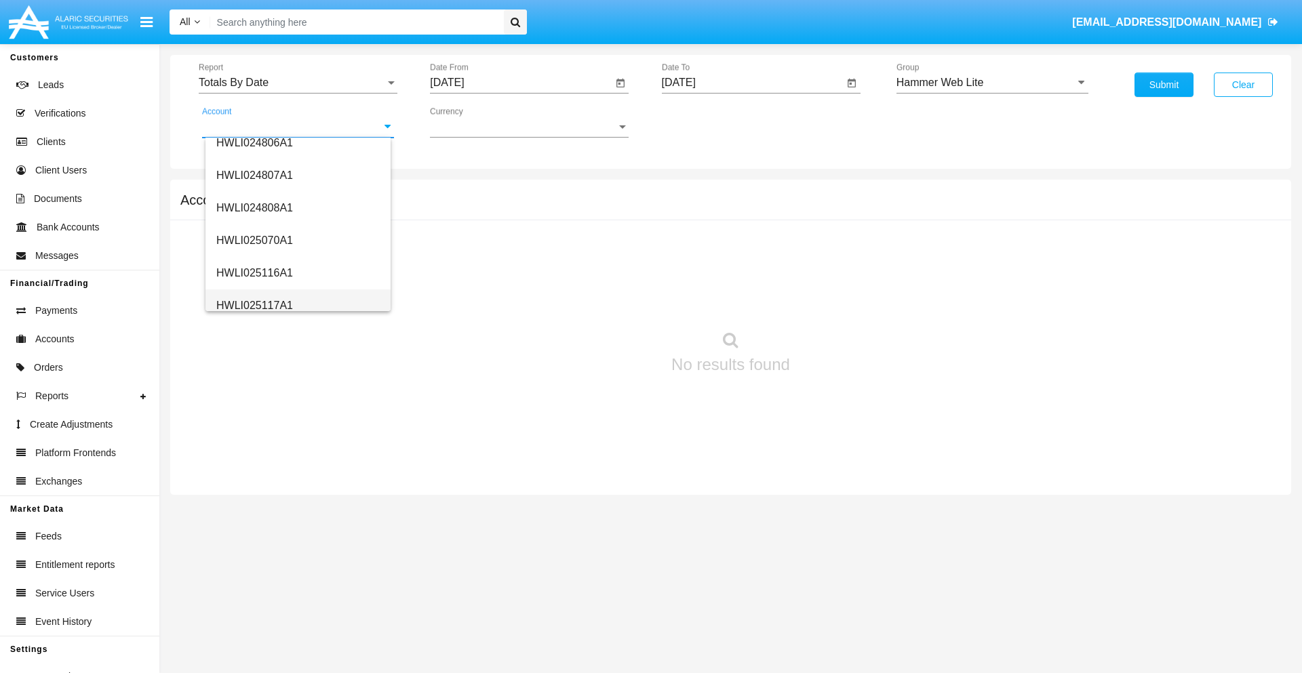
click at [254, 305] on span "HWLI025117A1" at bounding box center [254, 306] width 77 height 12
type input "HWLI025117A1"
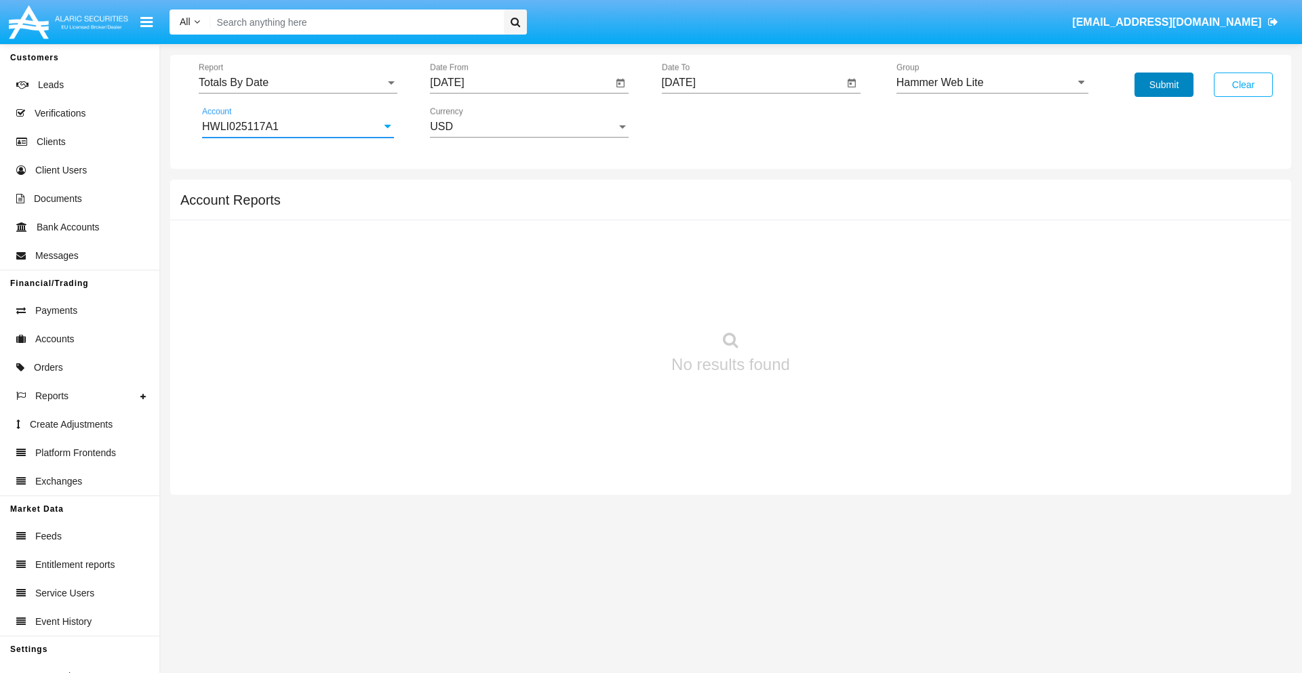
click at [1163, 85] on button "Submit" at bounding box center [1163, 85] width 59 height 24
click at [298, 83] on span "Report" at bounding box center [292, 83] width 186 height 12
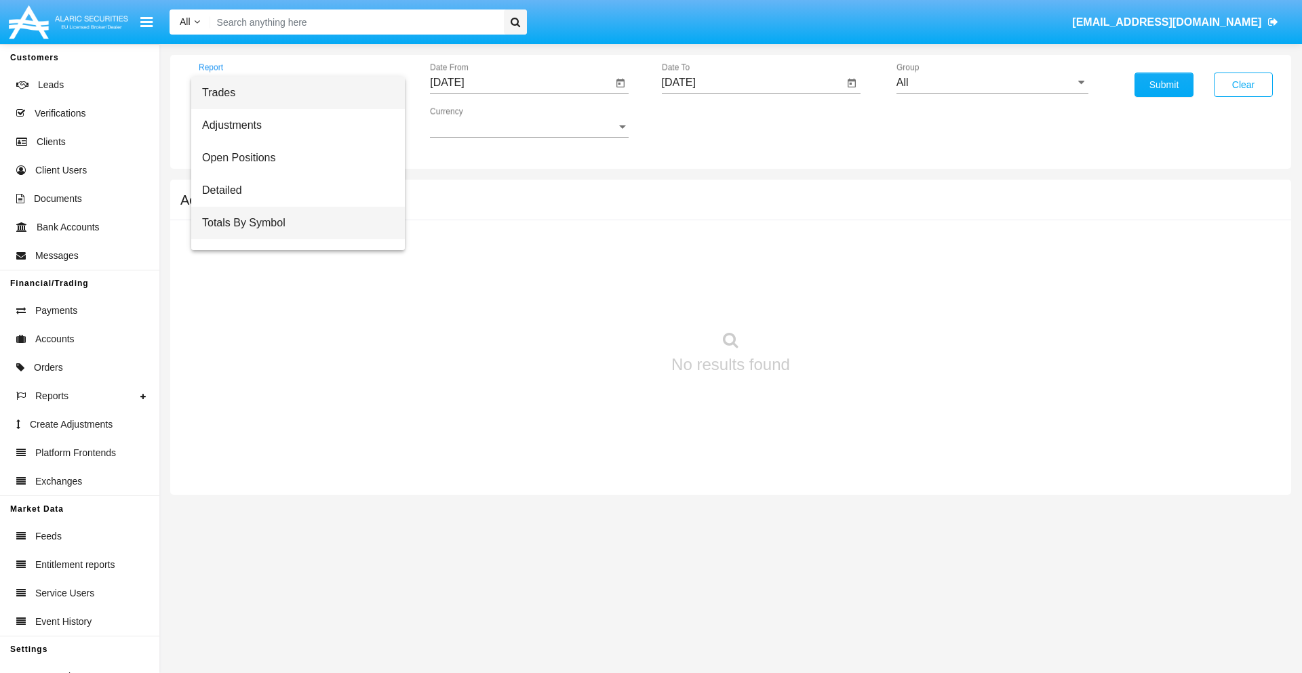
click at [292, 223] on span "Totals By Symbol" at bounding box center [298, 223] width 192 height 33
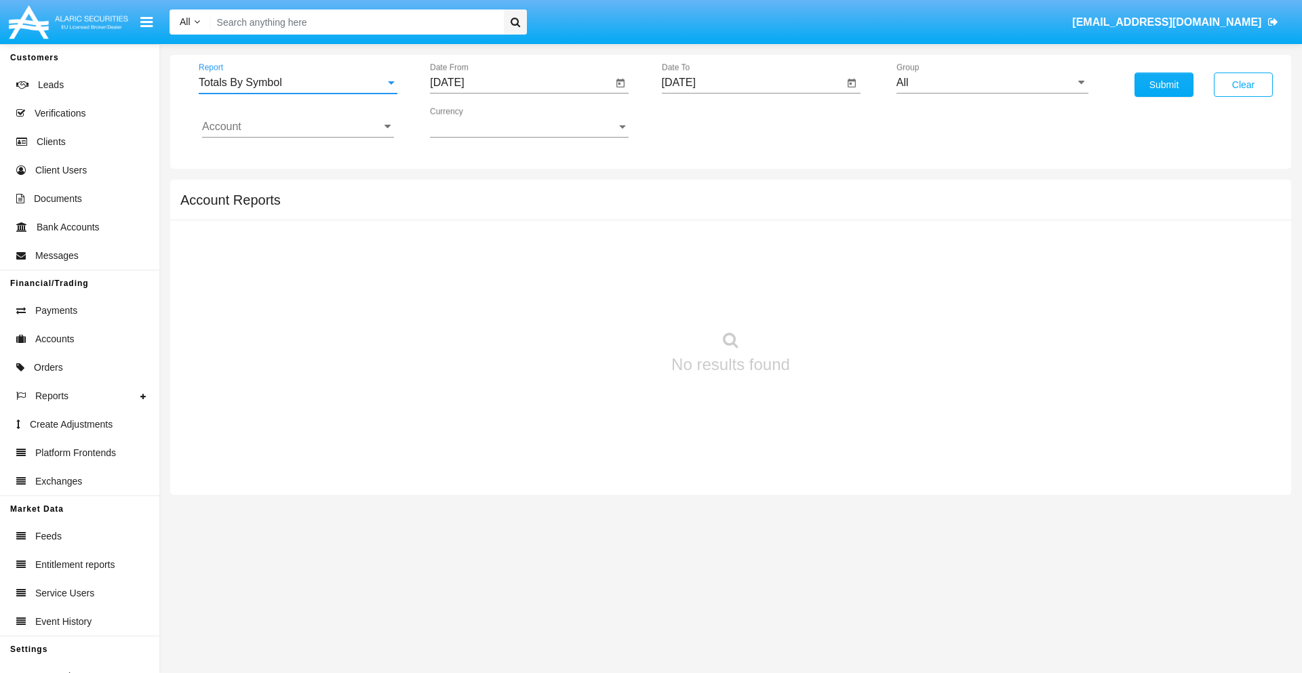
click at [521, 83] on input "[DATE]" at bounding box center [521, 83] width 182 height 12
click at [474, 122] on span "[DATE]" at bounding box center [462, 122] width 30 height 11
click at [605, 300] on div "2025" at bounding box center [605, 299] width 43 height 24
click at [605, 218] on div "AUG" at bounding box center [605, 218] width 43 height 24
click at [479, 235] on div "11" at bounding box center [479, 235] width 24 height 24
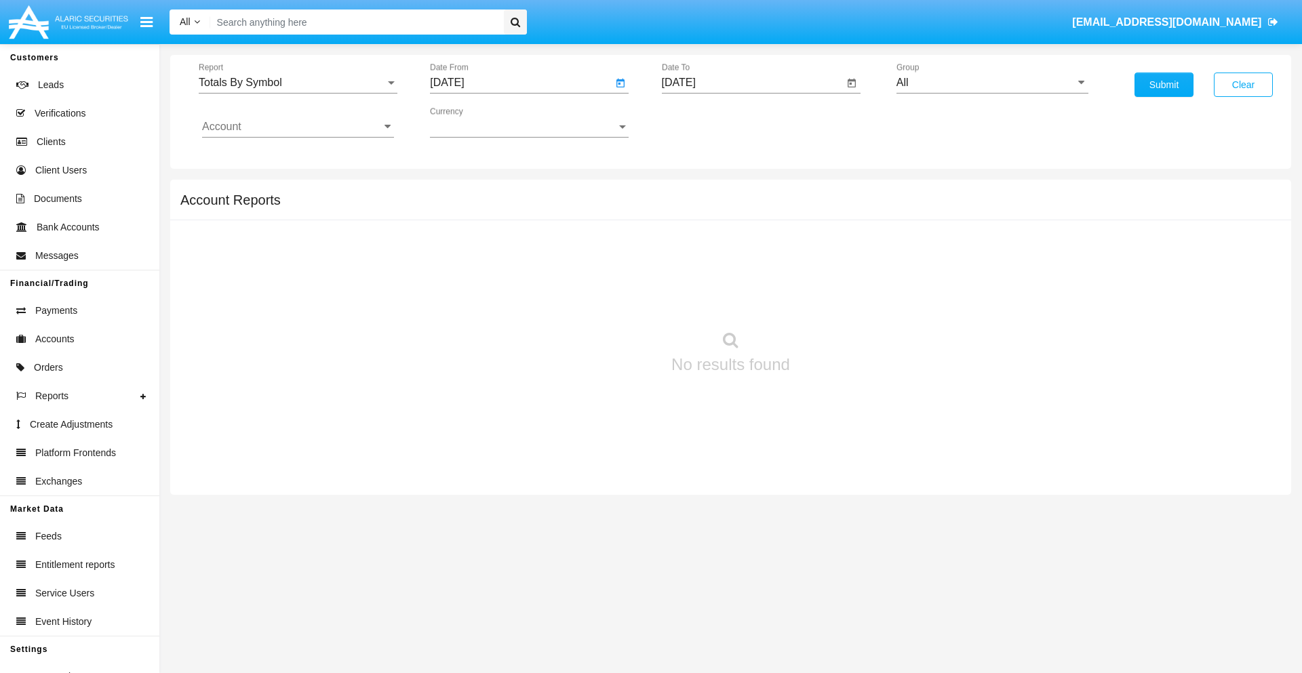
type input "[DATE]"
click at [752, 83] on input "[DATE]" at bounding box center [753, 83] width 182 height 12
click at [705, 122] on span "[DATE]" at bounding box center [694, 122] width 30 height 11
click at [836, 300] on div "2025" at bounding box center [836, 299] width 43 height 24
click at [694, 245] on div "SEP" at bounding box center [694, 245] width 43 height 24
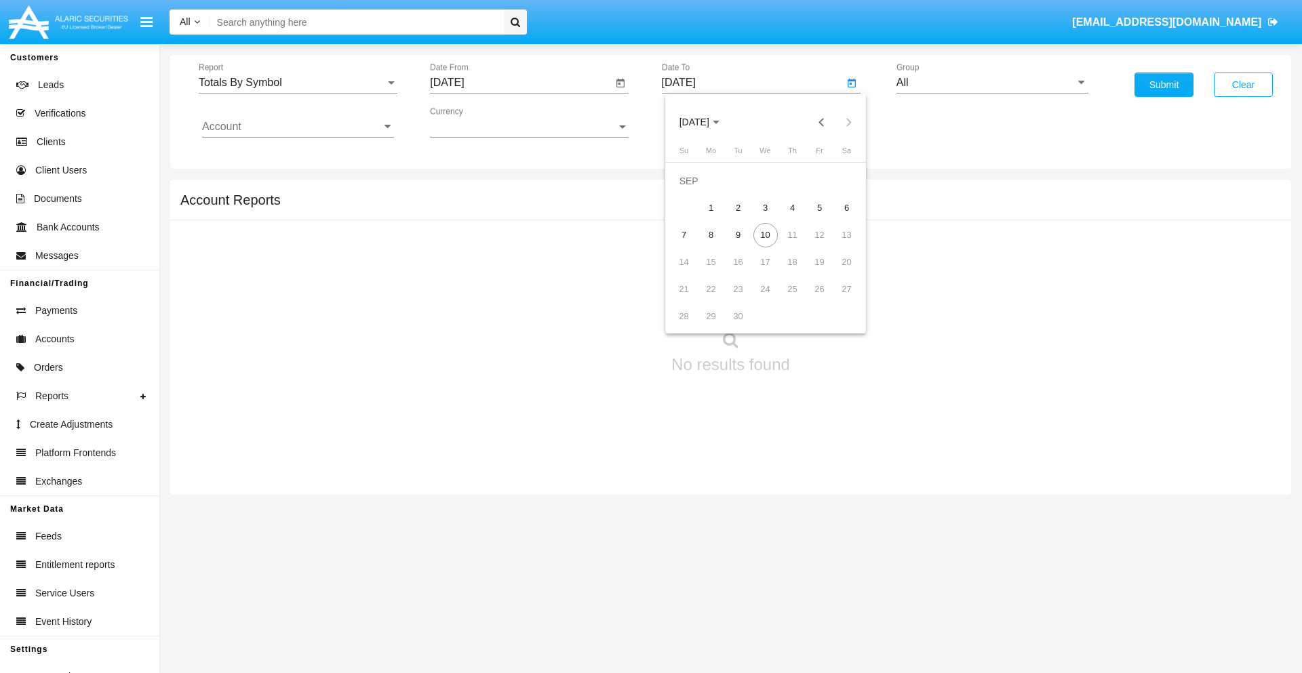
click at [765, 235] on div "10" at bounding box center [765, 235] width 24 height 24
type input "[DATE]"
click at [992, 83] on input "All" at bounding box center [992, 83] width 192 height 12
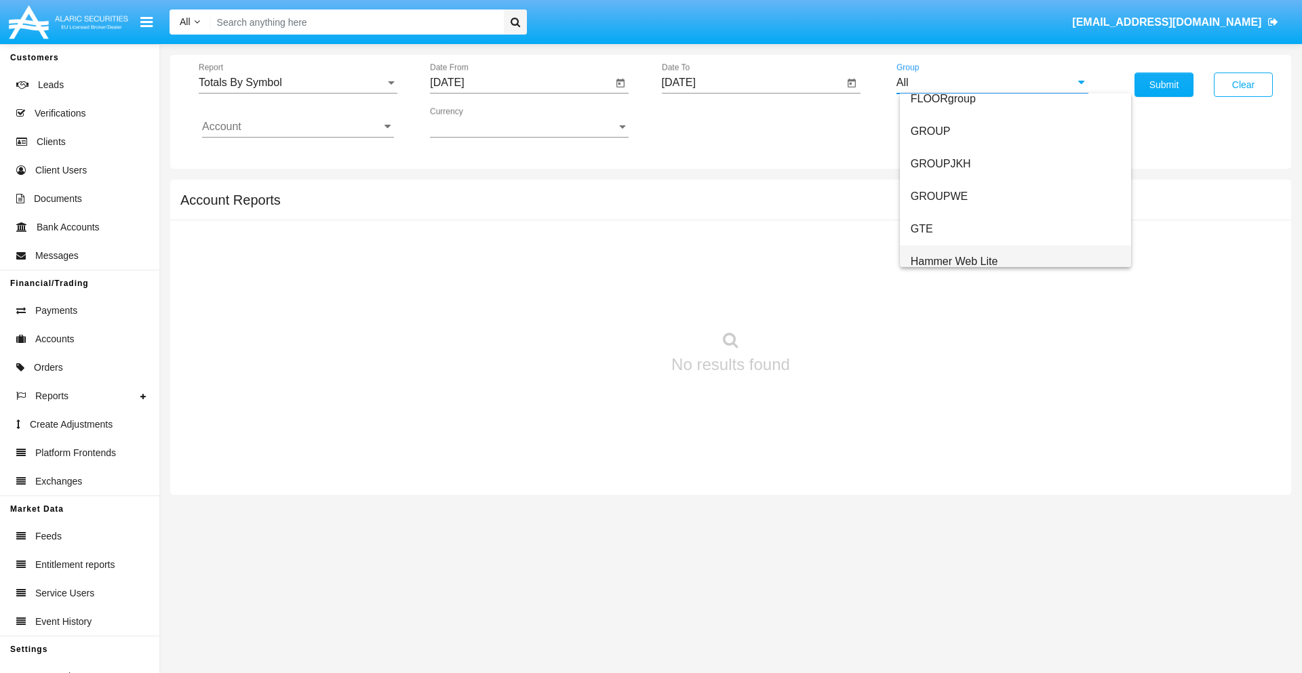
click at [954, 261] on span "Hammer Web Lite" at bounding box center [953, 262] width 87 height 12
type input "Hammer Web Lite"
click at [298, 127] on input "Account" at bounding box center [298, 127] width 192 height 12
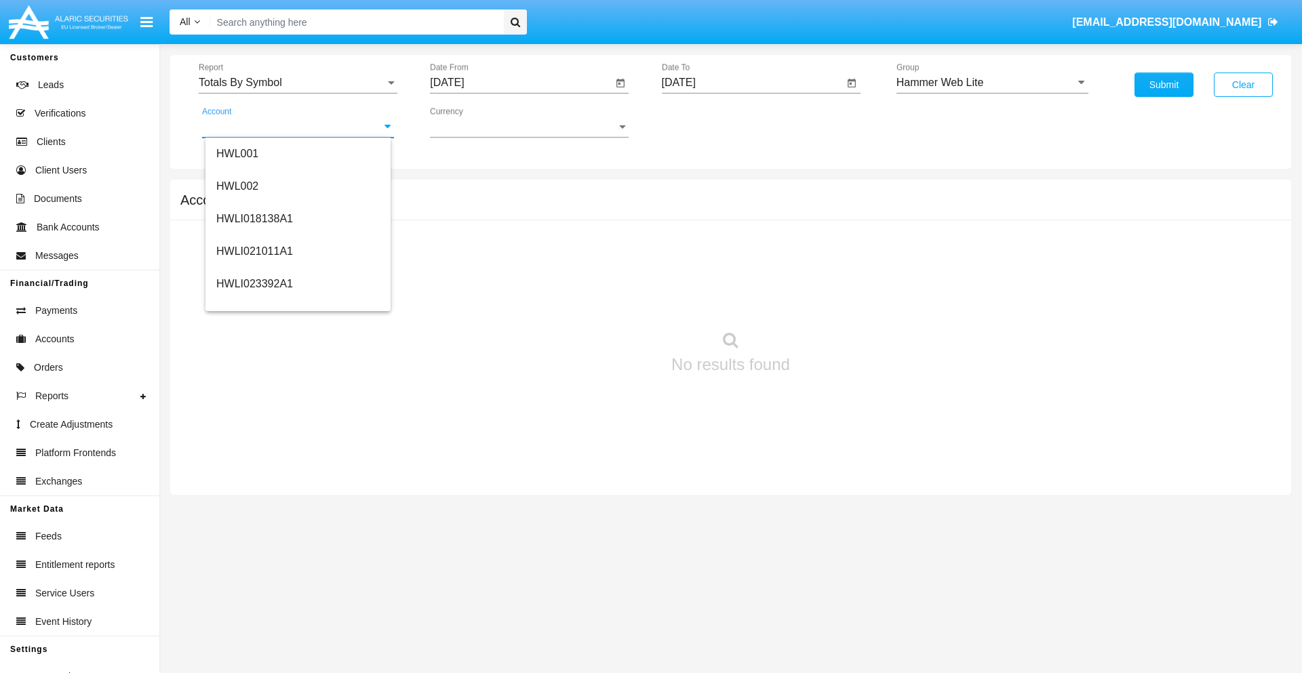
click at [254, 506] on span "HWLI025117A1" at bounding box center [254, 512] width 77 height 12
type input "HWLI025117A1"
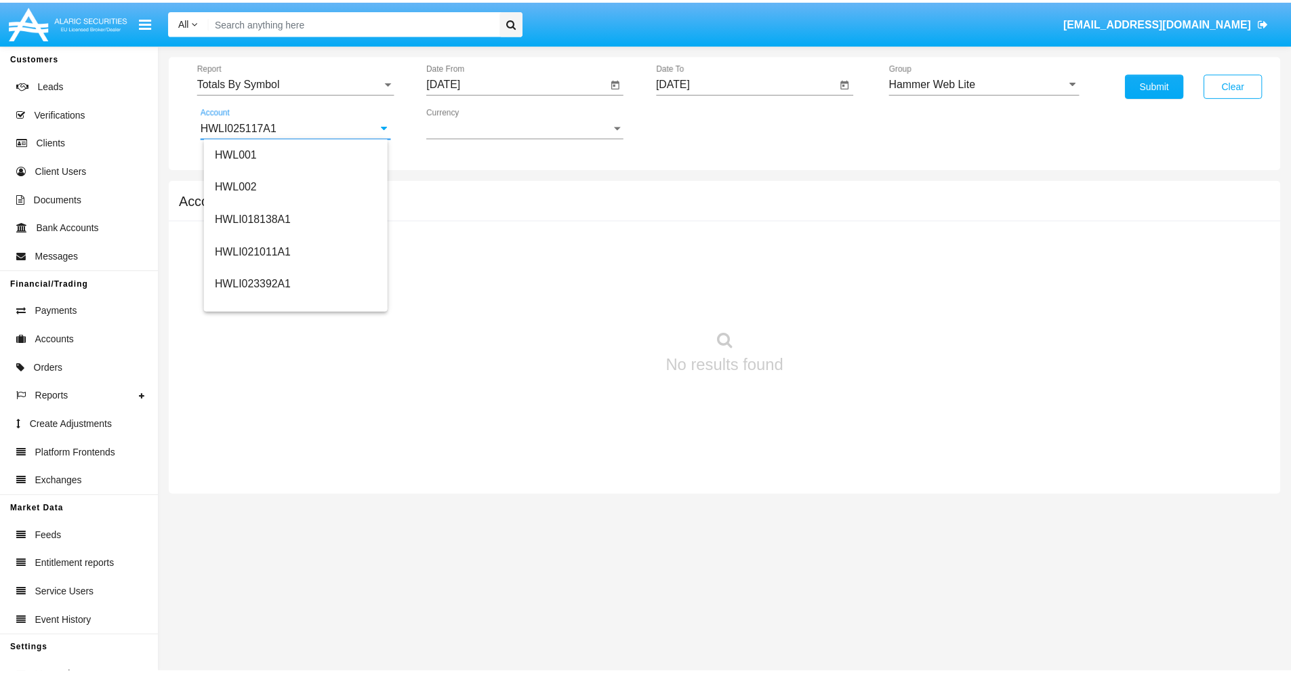
scroll to position [0, 0]
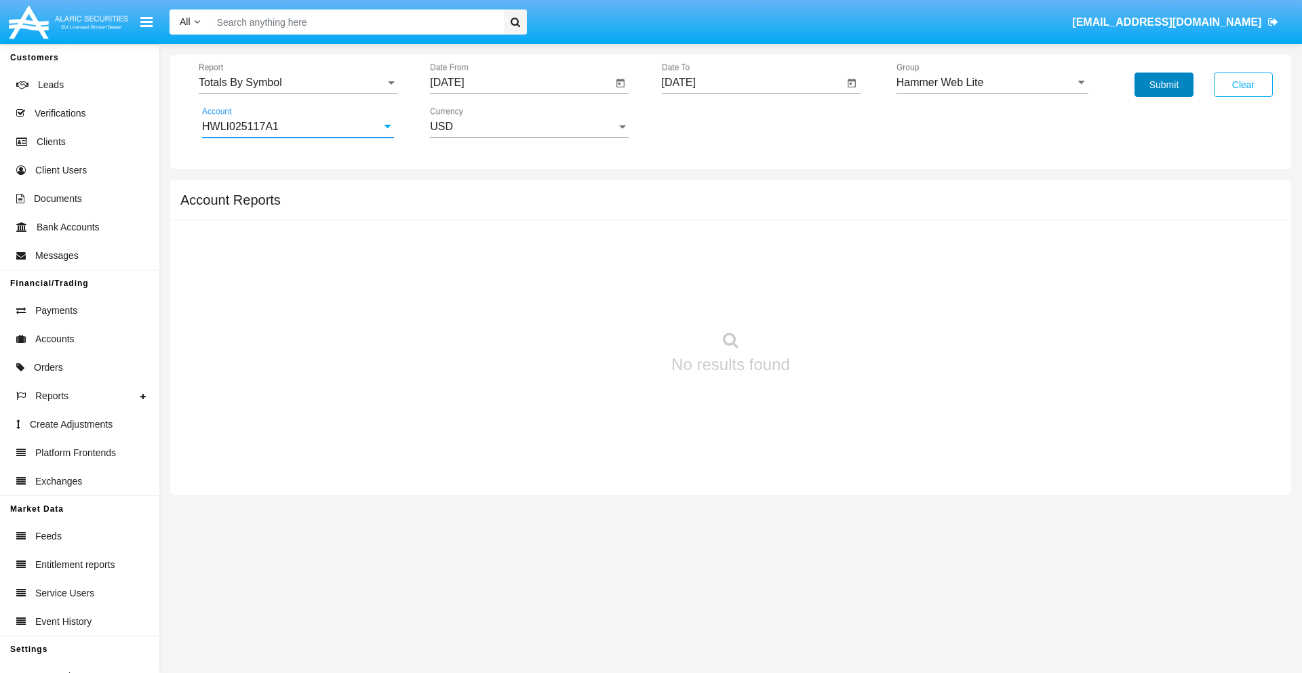
click at [1163, 85] on button "Submit" at bounding box center [1163, 85] width 59 height 24
click at [298, 83] on span "Report" at bounding box center [292, 83] width 186 height 12
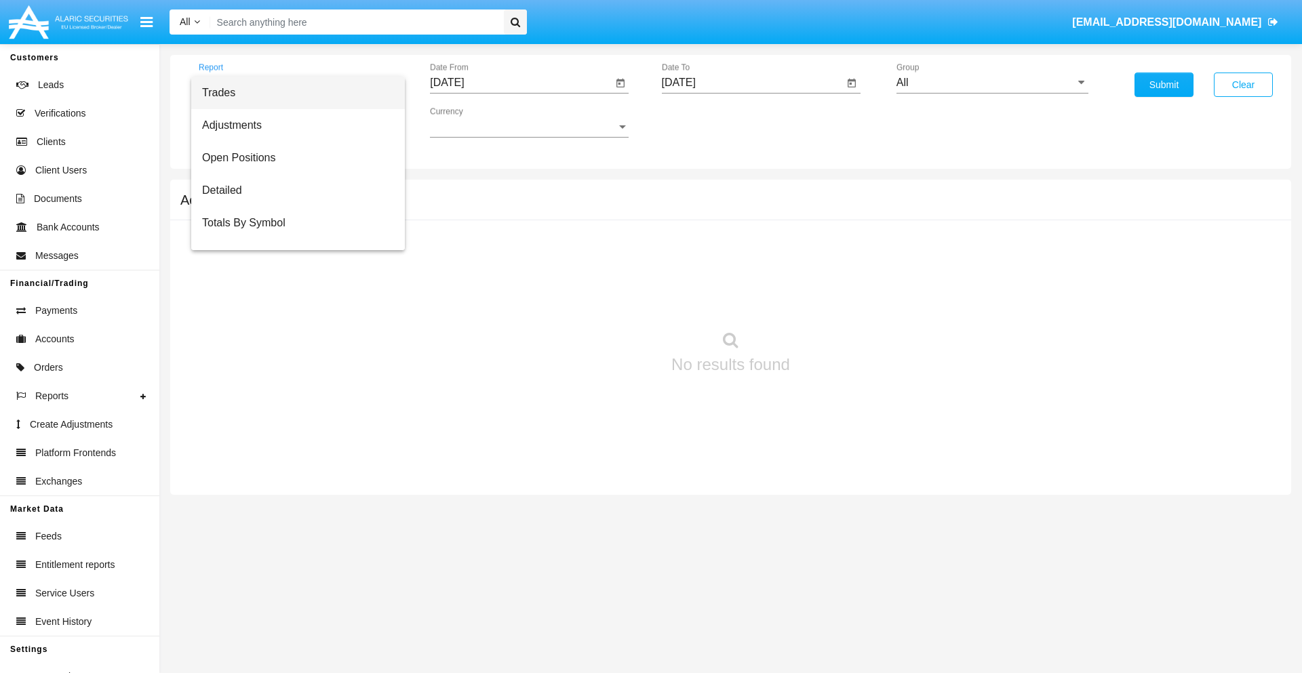
click at [292, 93] on span "Trades" at bounding box center [298, 93] width 192 height 33
click at [521, 83] on input "[DATE]" at bounding box center [521, 83] width 182 height 12
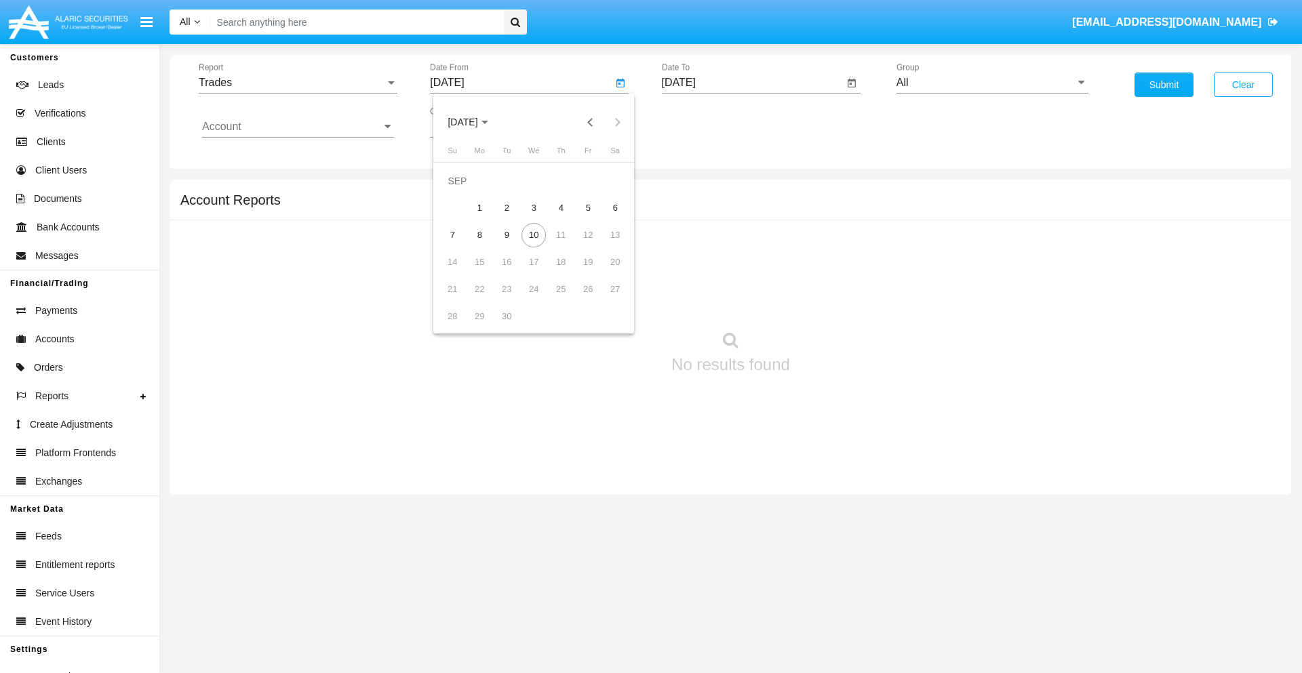
click at [474, 122] on span "SEP 2025" at bounding box center [462, 122] width 30 height 11
click at [605, 300] on div "2025" at bounding box center [605, 299] width 43 height 24
click at [510, 218] on div "JUN" at bounding box center [510, 218] width 43 height 24
click at [506, 235] on div "10" at bounding box center [506, 235] width 24 height 24
type input "06/10/25"
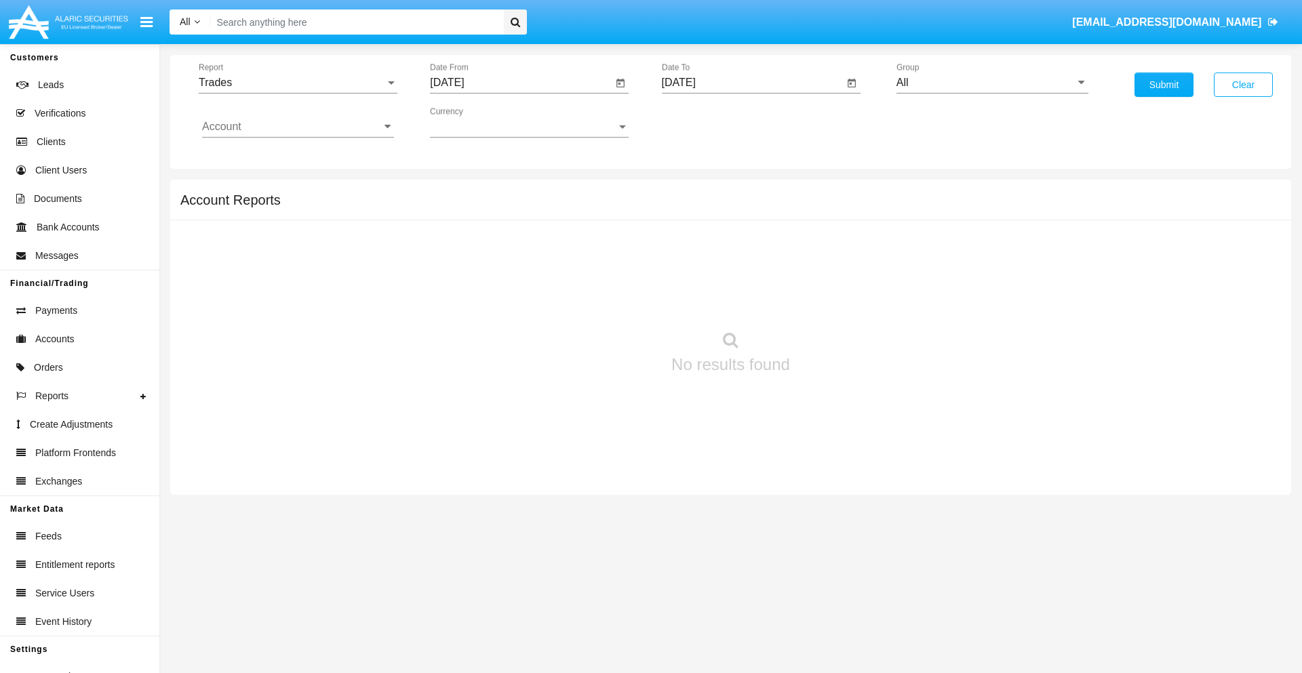
click at [752, 83] on input "[DATE]" at bounding box center [753, 83] width 182 height 12
click at [705, 122] on span "SEP 2025" at bounding box center [694, 122] width 30 height 11
click at [836, 300] on div "2025" at bounding box center [836, 299] width 43 height 24
click at [694, 245] on div "SEP" at bounding box center [694, 245] width 43 height 24
click at [765, 235] on div "10" at bounding box center [765, 235] width 24 height 24
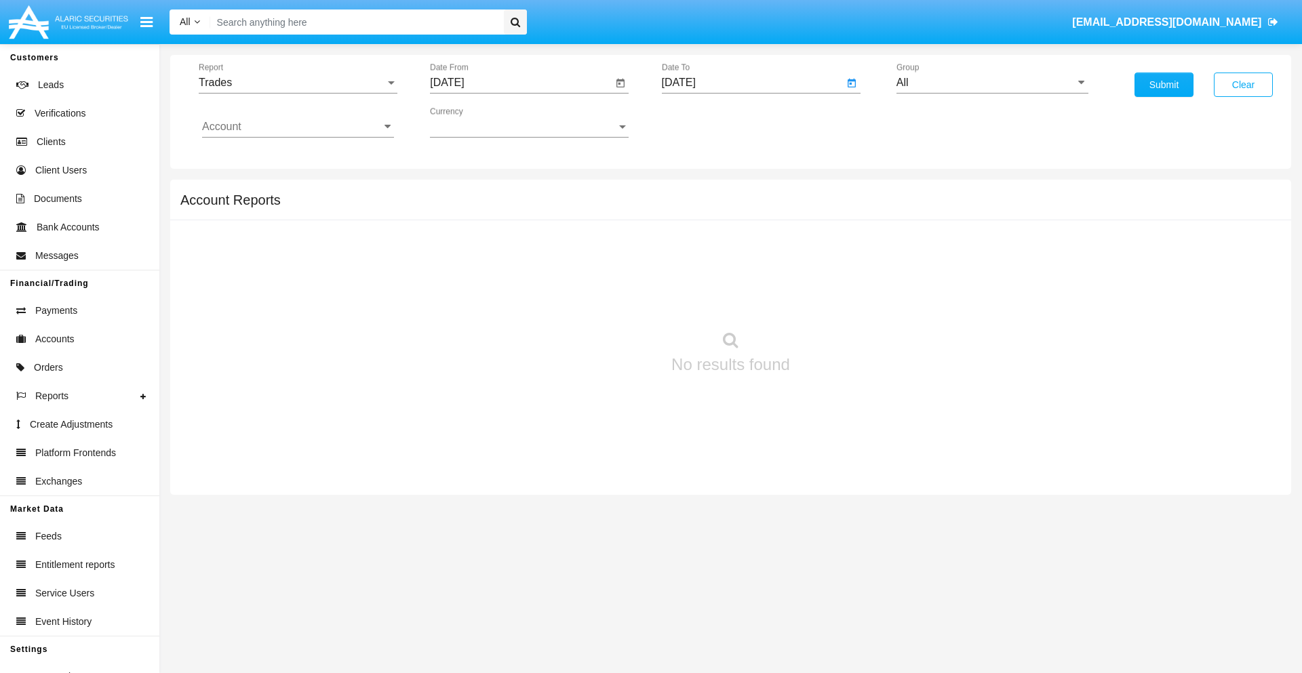
type input "09/10/25"
click at [992, 83] on input "All" at bounding box center [992, 83] width 192 height 12
type input "Hammer Web Lite"
click at [298, 127] on input "Account" at bounding box center [298, 127] width 192 height 12
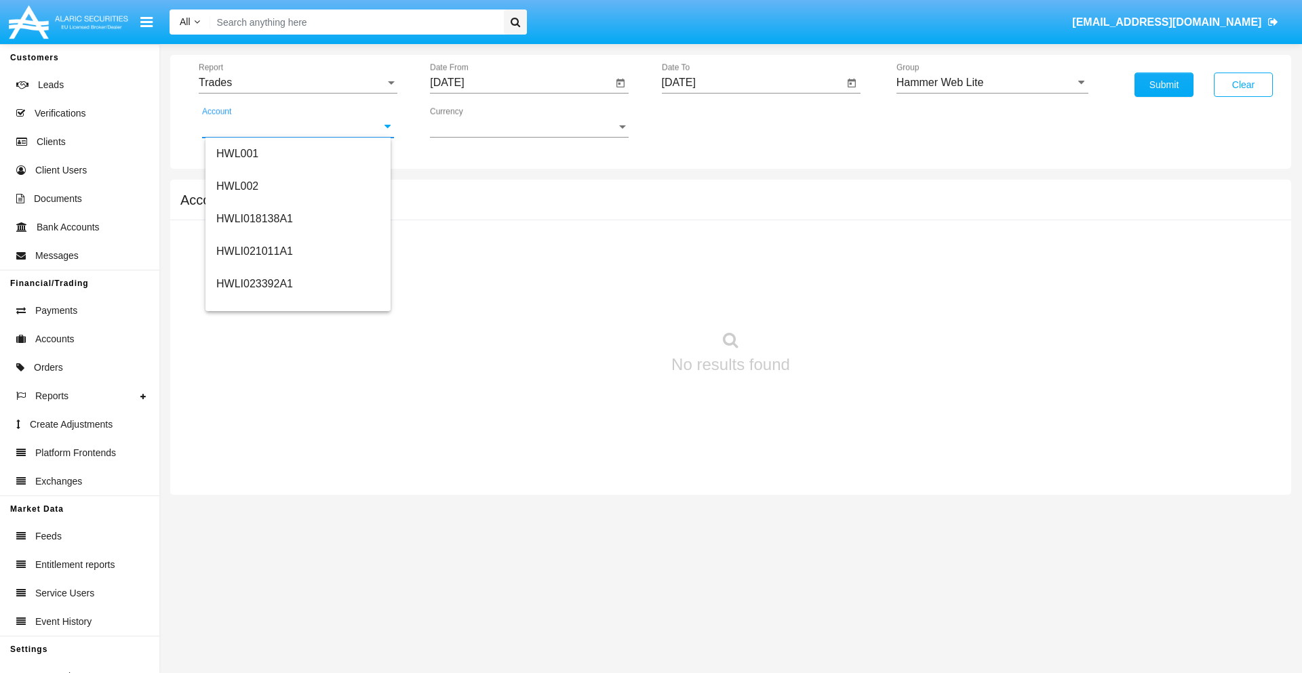
click at [254, 506] on span "HWLI025117A1" at bounding box center [254, 512] width 77 height 12
type input "HWLI025117A1"
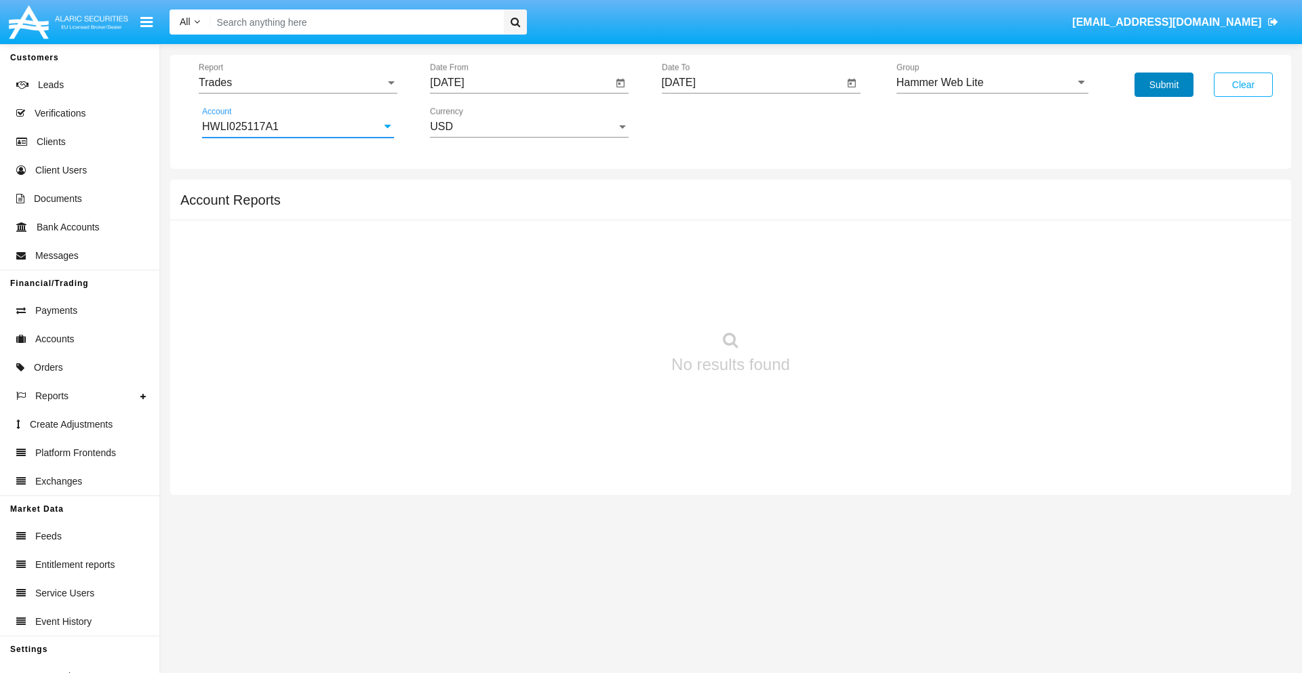
click at [1163, 85] on button "Submit" at bounding box center [1163, 85] width 59 height 24
click at [298, 83] on span "Report" at bounding box center [292, 83] width 186 height 12
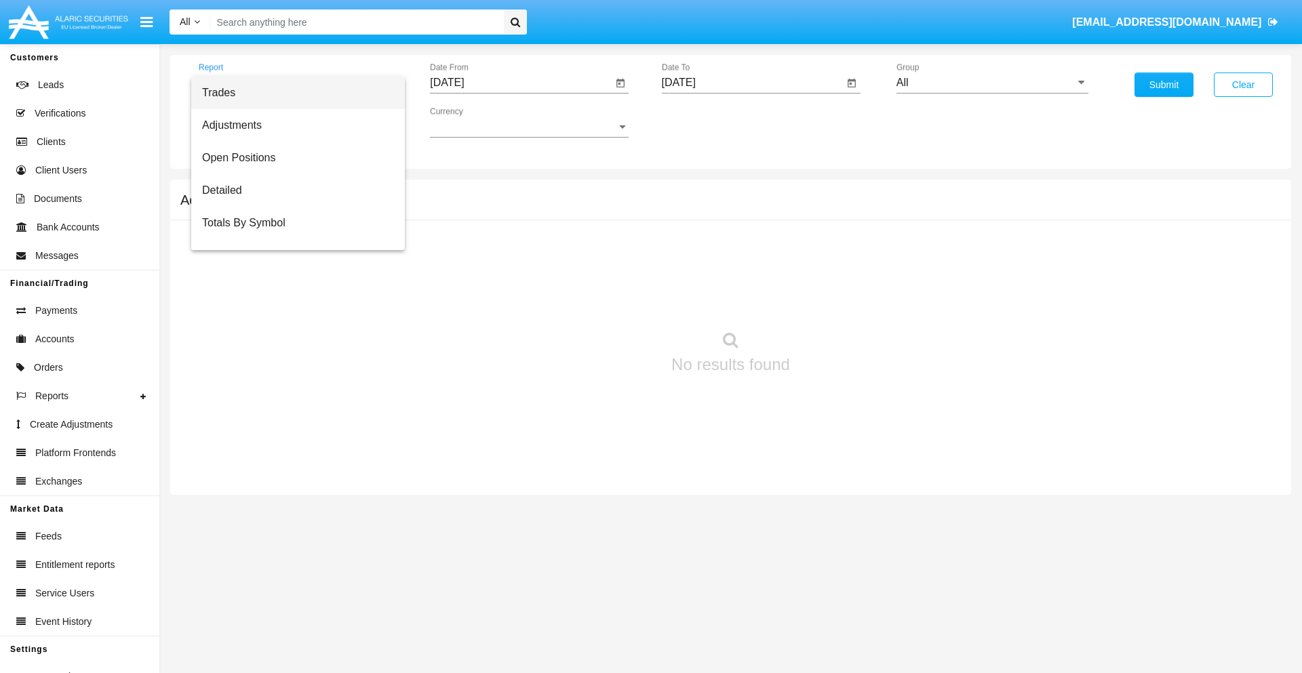
click at [292, 93] on span "Trades" at bounding box center [298, 93] width 192 height 33
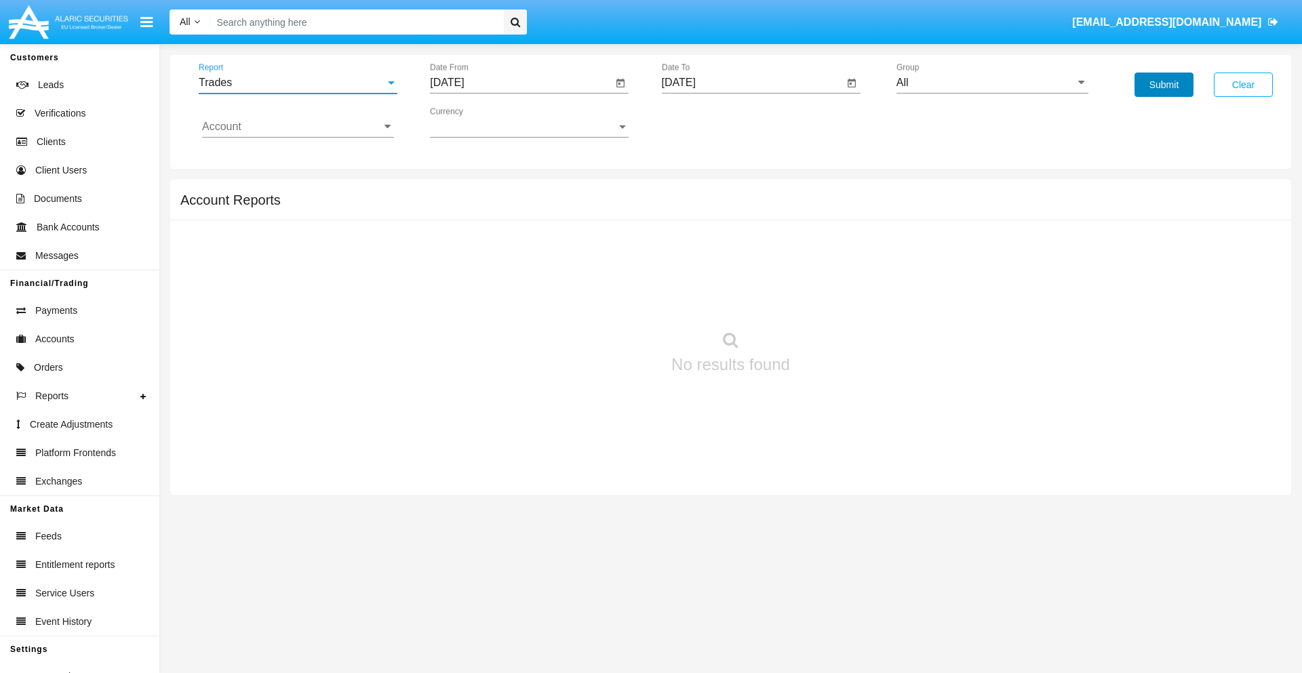
click at [1163, 85] on button "Submit" at bounding box center [1163, 85] width 59 height 24
click at [298, 83] on span "Report" at bounding box center [292, 83] width 186 height 12
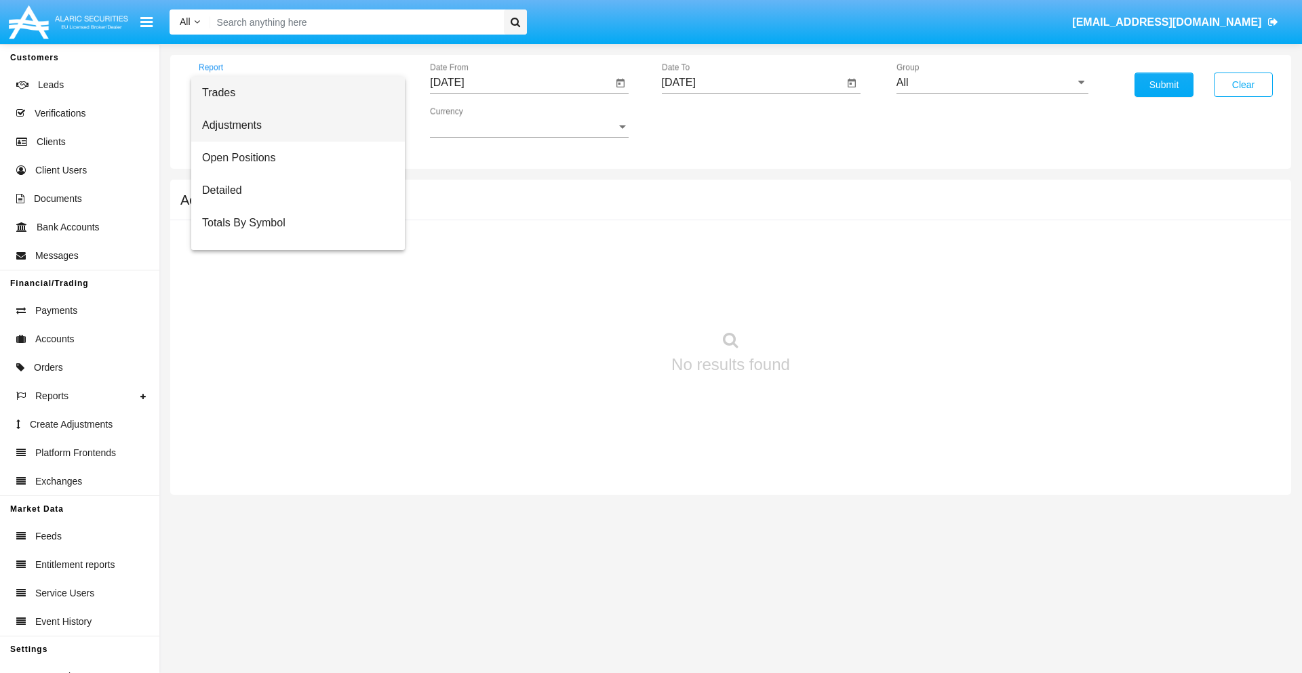
click at [292, 125] on span "Adjustments" at bounding box center [298, 125] width 192 height 33
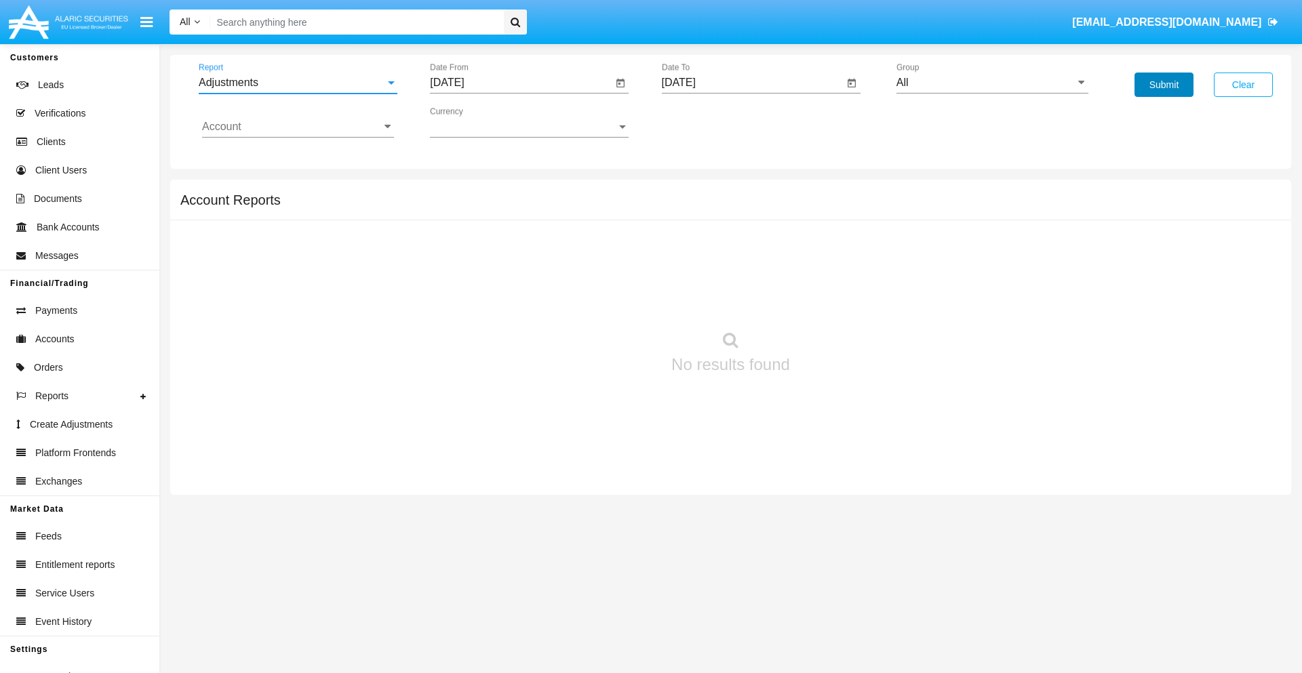
click at [1163, 85] on button "Submit" at bounding box center [1163, 85] width 59 height 24
click at [298, 83] on span "Report" at bounding box center [292, 83] width 186 height 12
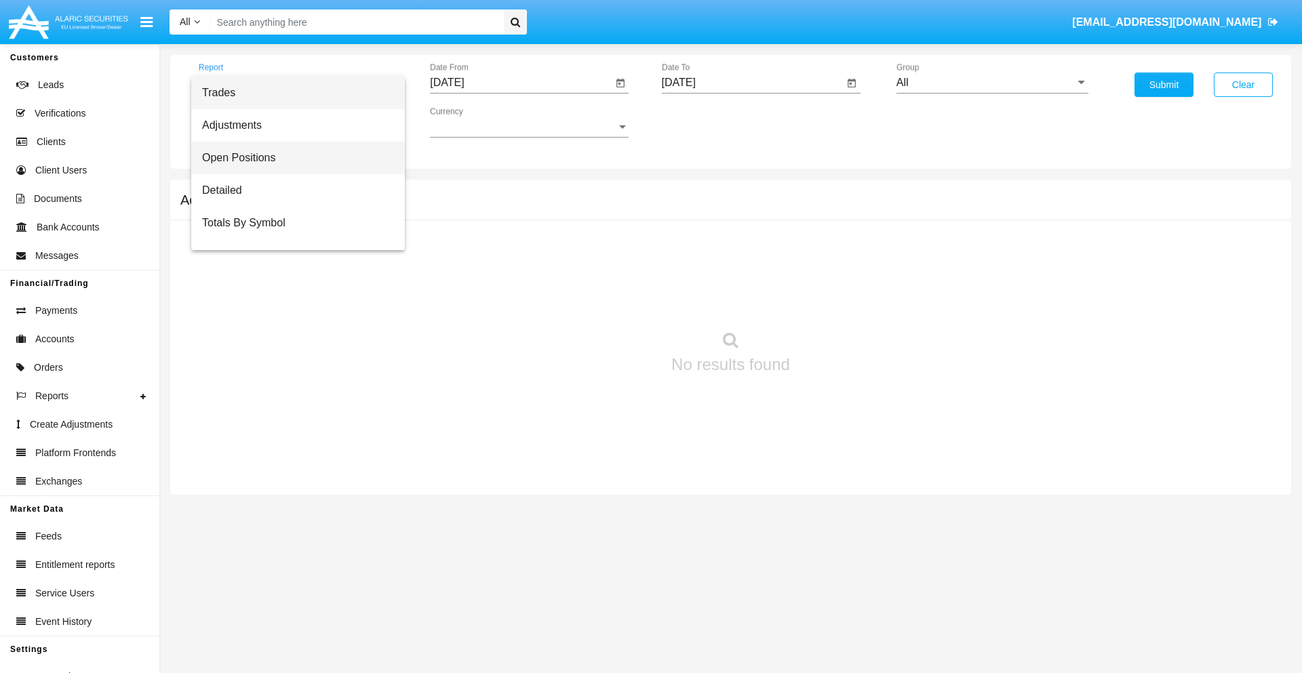
click at [292, 158] on span "Open Positions" at bounding box center [298, 158] width 192 height 33
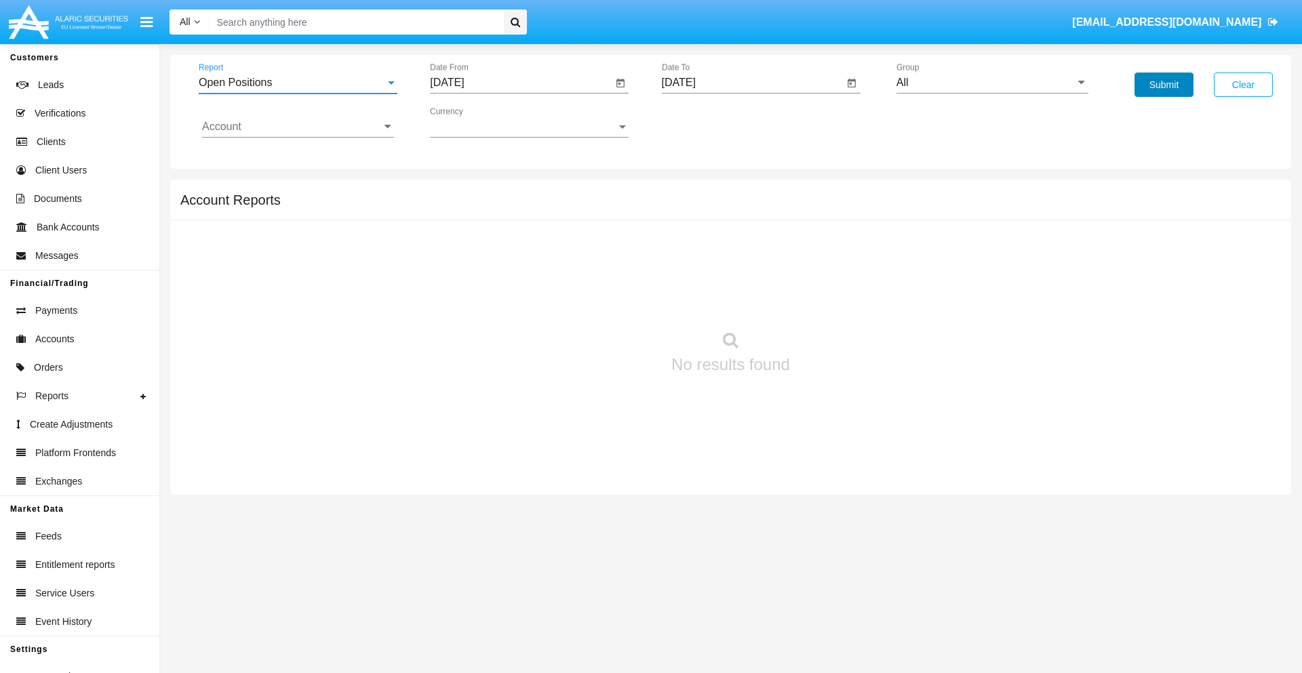
click at [1163, 85] on button "Submit" at bounding box center [1163, 85] width 59 height 24
click at [298, 83] on span "Report" at bounding box center [292, 83] width 186 height 12
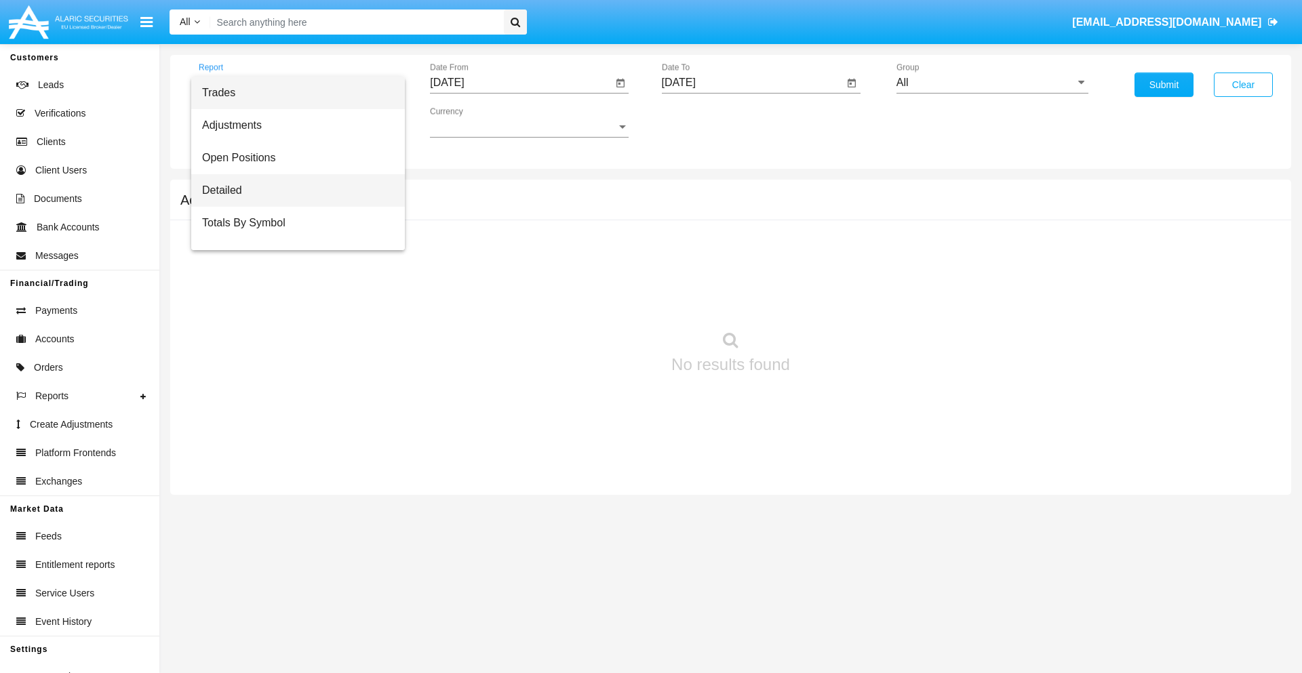
click at [292, 191] on span "Detailed" at bounding box center [298, 190] width 192 height 33
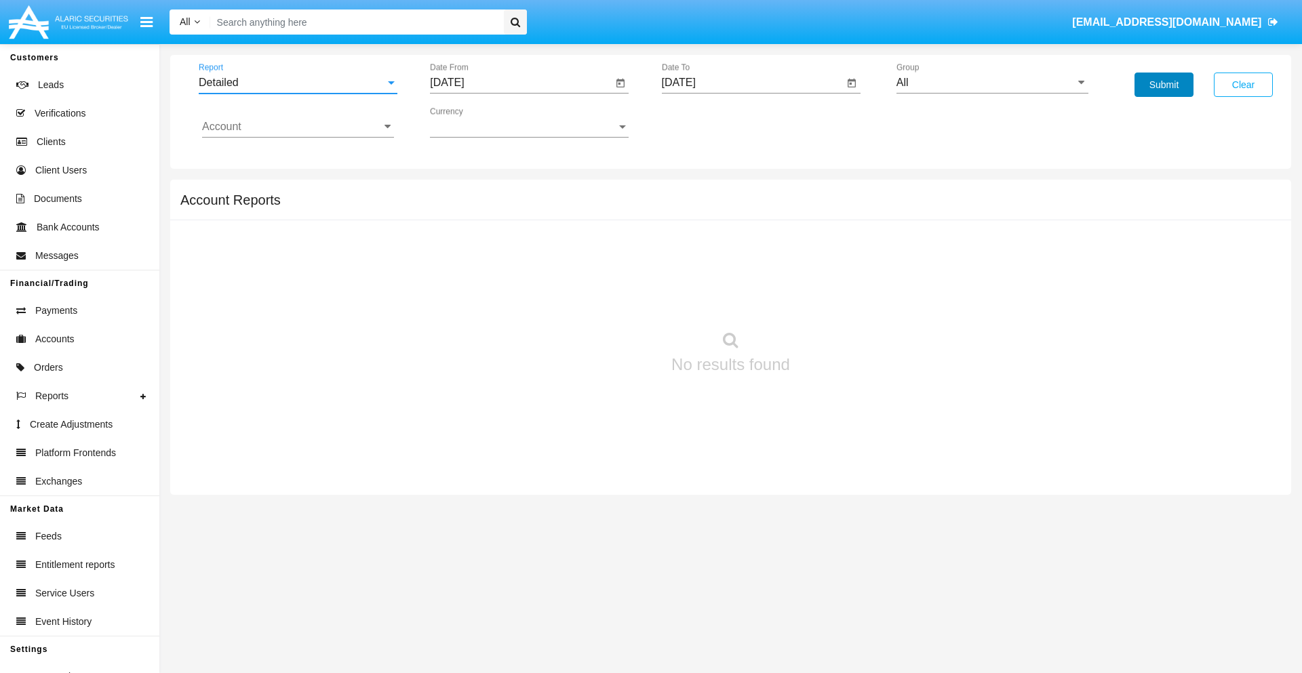
click at [1163, 85] on button "Submit" at bounding box center [1163, 85] width 59 height 24
click at [298, 83] on span "Report" at bounding box center [292, 83] width 186 height 12
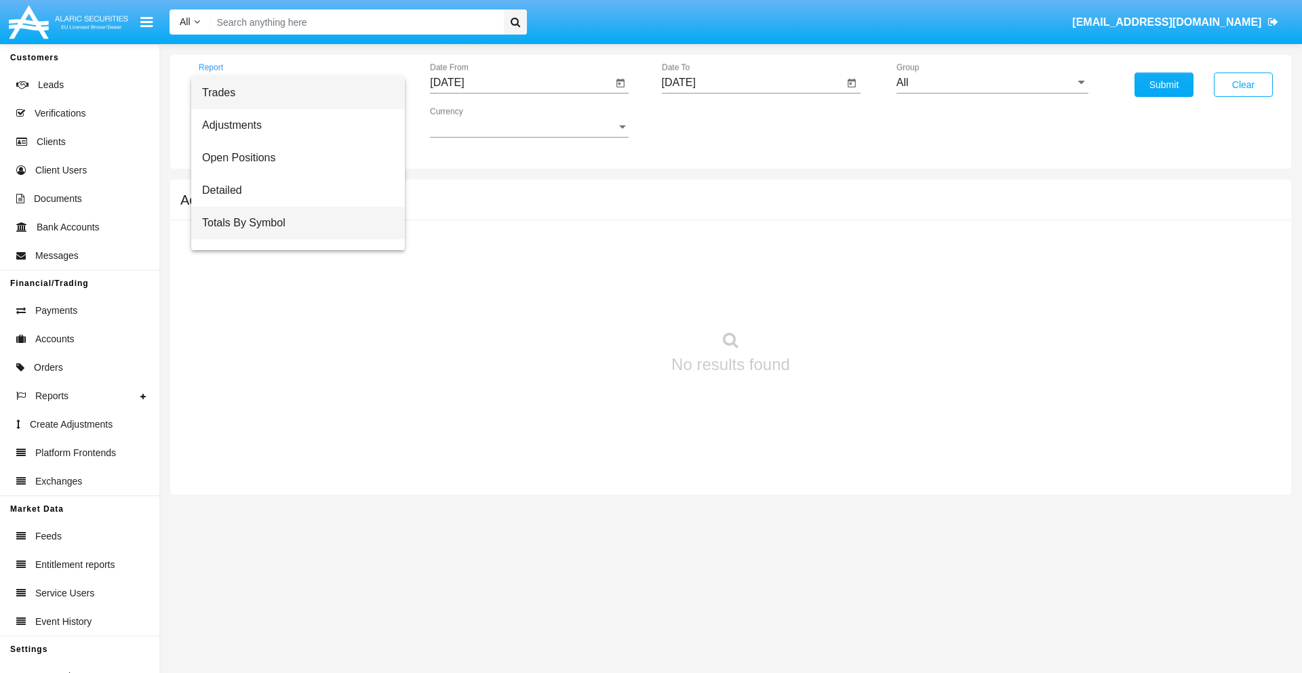
click at [292, 223] on span "Totals By Symbol" at bounding box center [298, 223] width 192 height 33
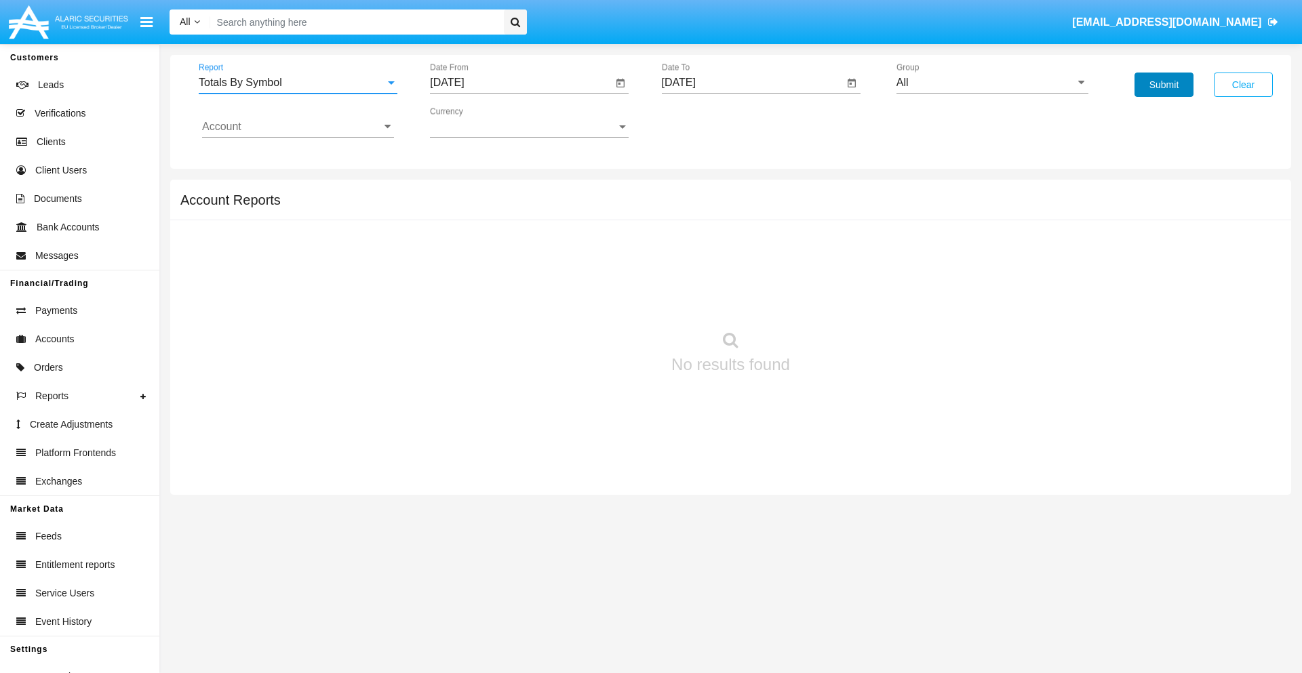
click at [1163, 85] on button "Submit" at bounding box center [1163, 85] width 59 height 24
click at [298, 83] on span "Report" at bounding box center [292, 83] width 186 height 12
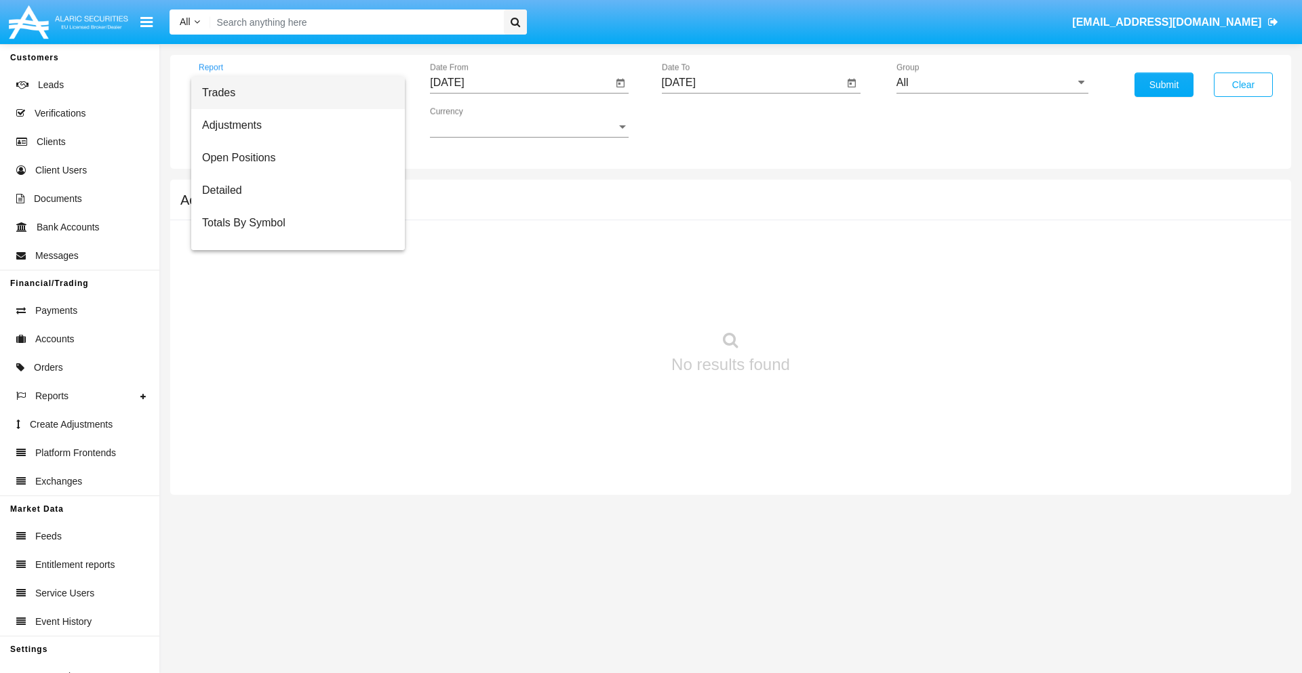
scroll to position [22, 0]
click at [292, 234] on span "Totals By Date" at bounding box center [298, 234] width 192 height 33
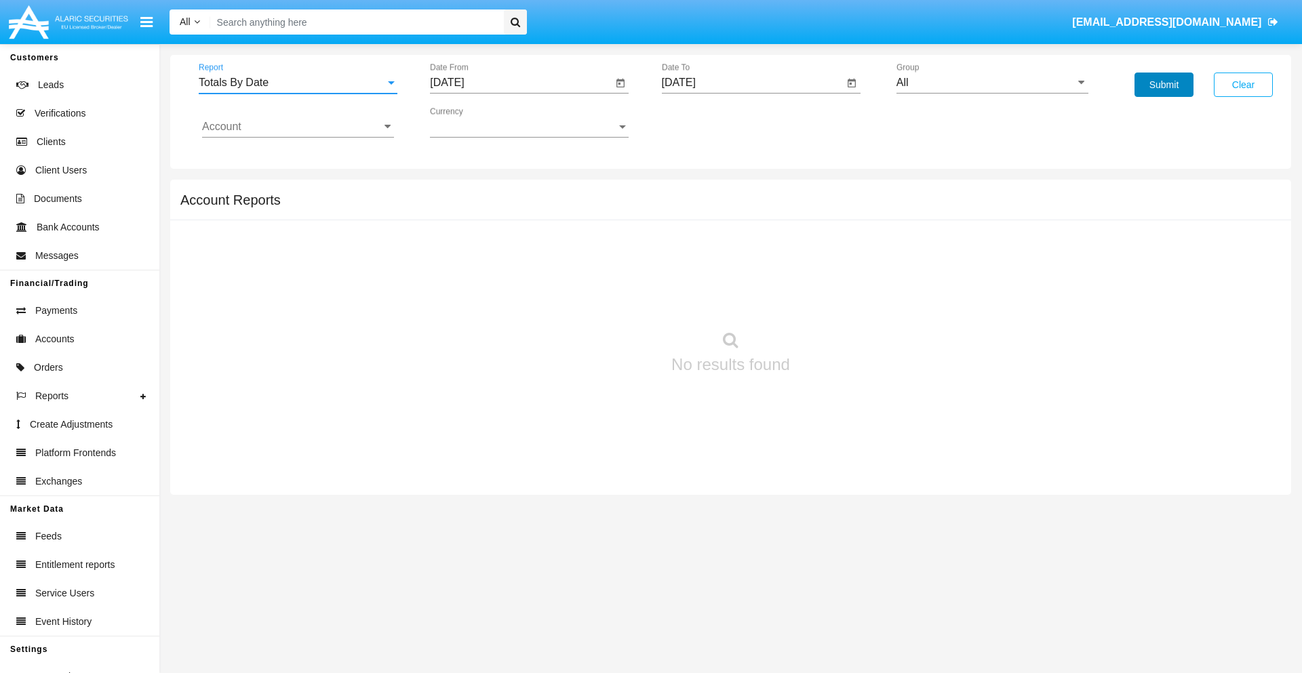
click at [1163, 85] on button "Submit" at bounding box center [1163, 85] width 59 height 24
click at [298, 83] on span "Report" at bounding box center [292, 83] width 186 height 12
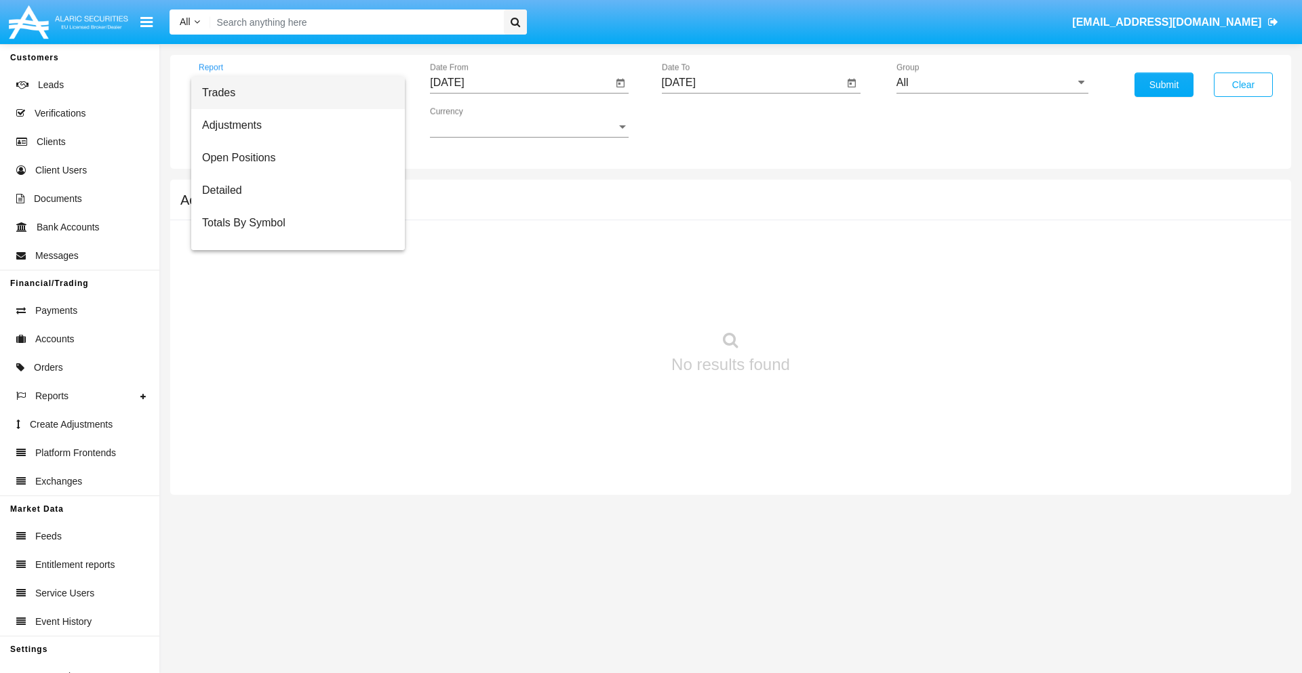
scroll to position [54, 0]
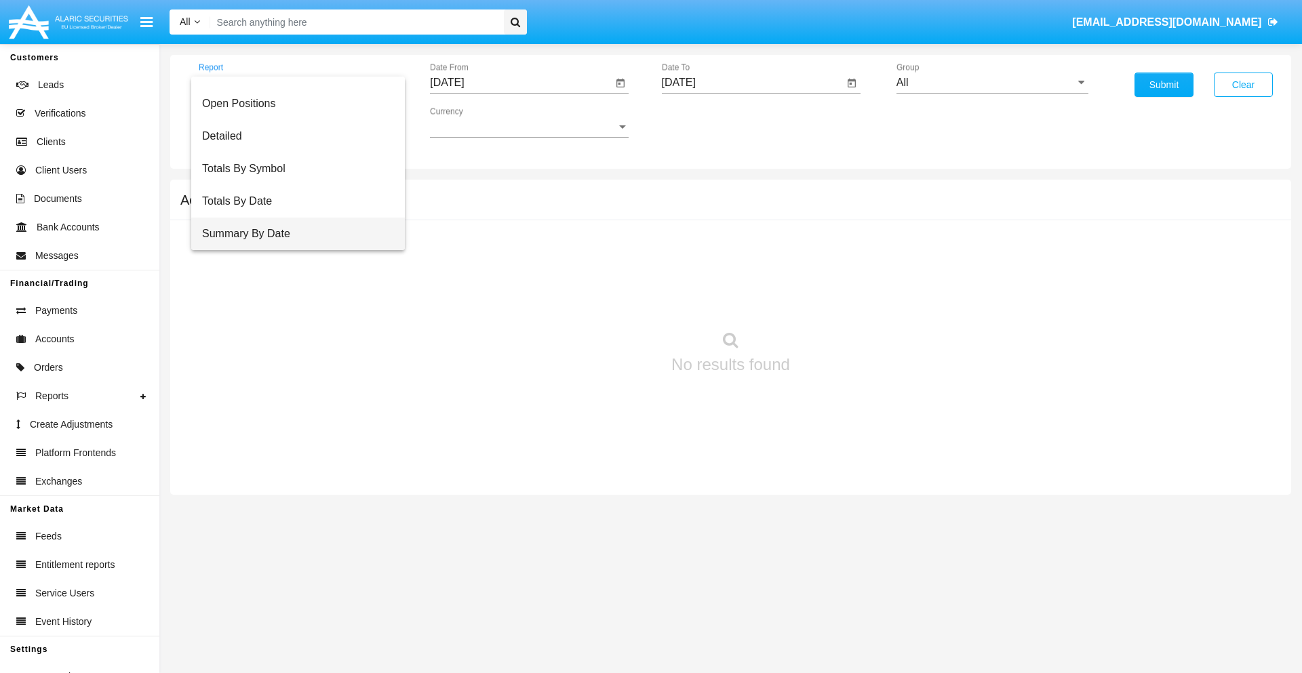
click at [292, 234] on span "Summary By Date" at bounding box center [298, 234] width 192 height 33
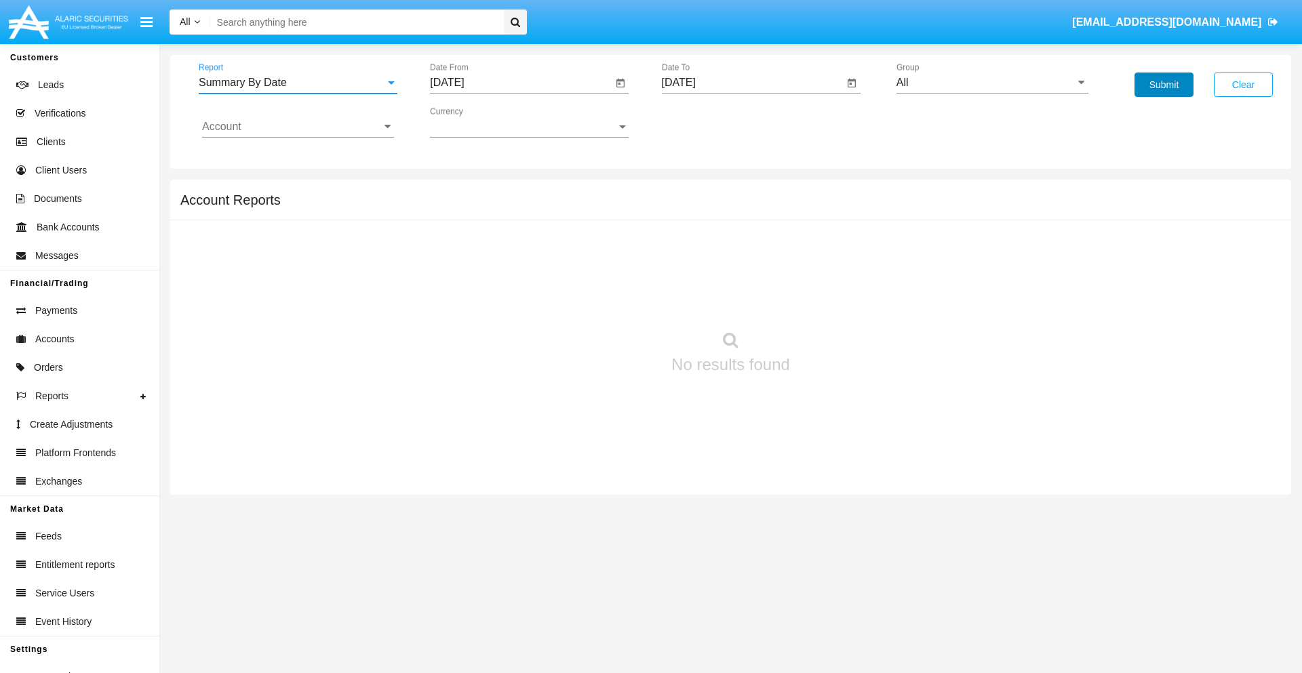
click at [1163, 85] on button "Submit" at bounding box center [1163, 85] width 59 height 24
